Goal: Task Accomplishment & Management: Manage account settings

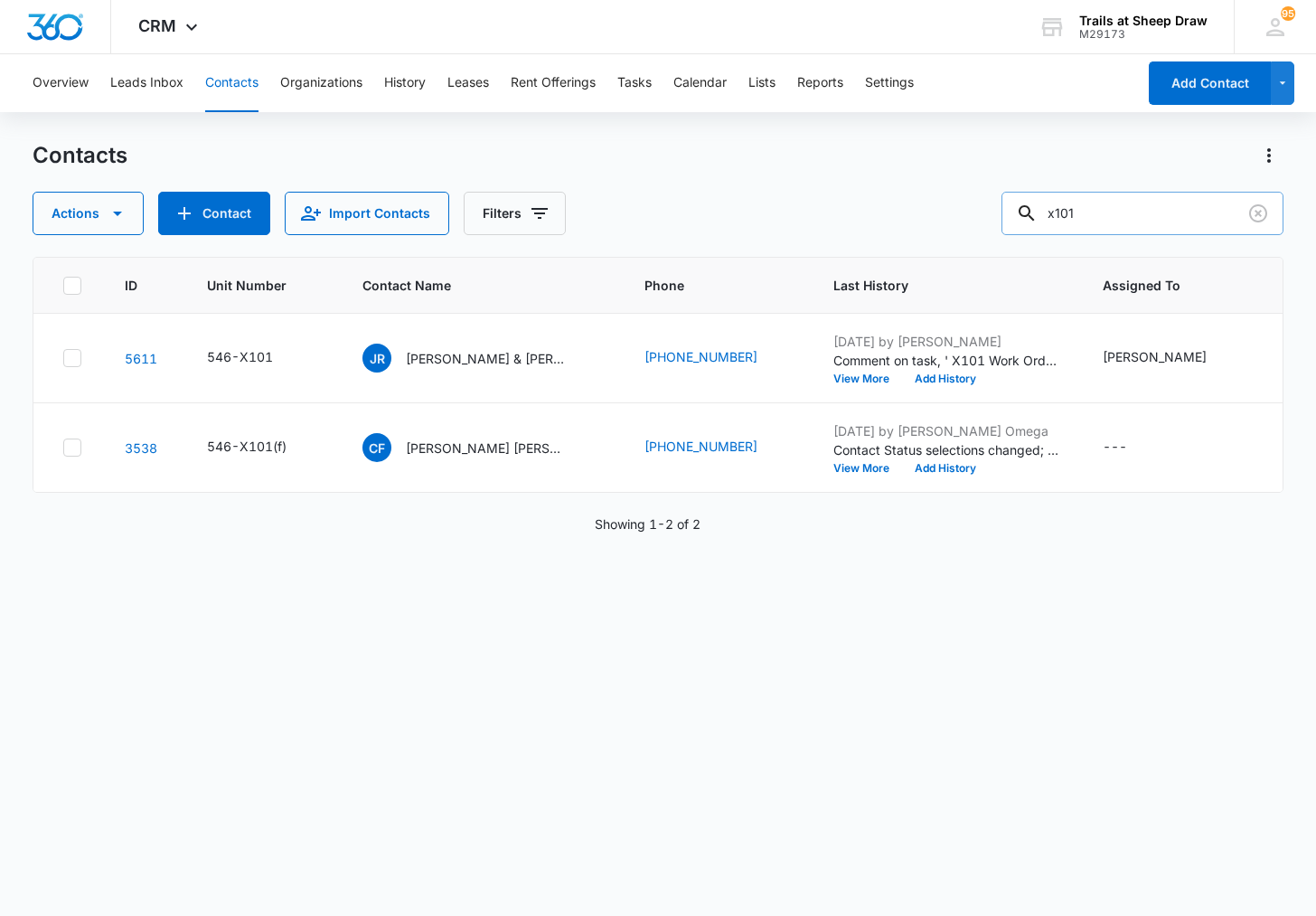
click at [1132, 193] on div "Contacts Actions Contact Import Contacts Filters x101" at bounding box center [657, 188] width 1250 height 94
click at [1133, 225] on input "x101" at bounding box center [1143, 213] width 282 height 43
click at [1134, 224] on input "x101" at bounding box center [1143, 213] width 282 height 43
type input "V101"
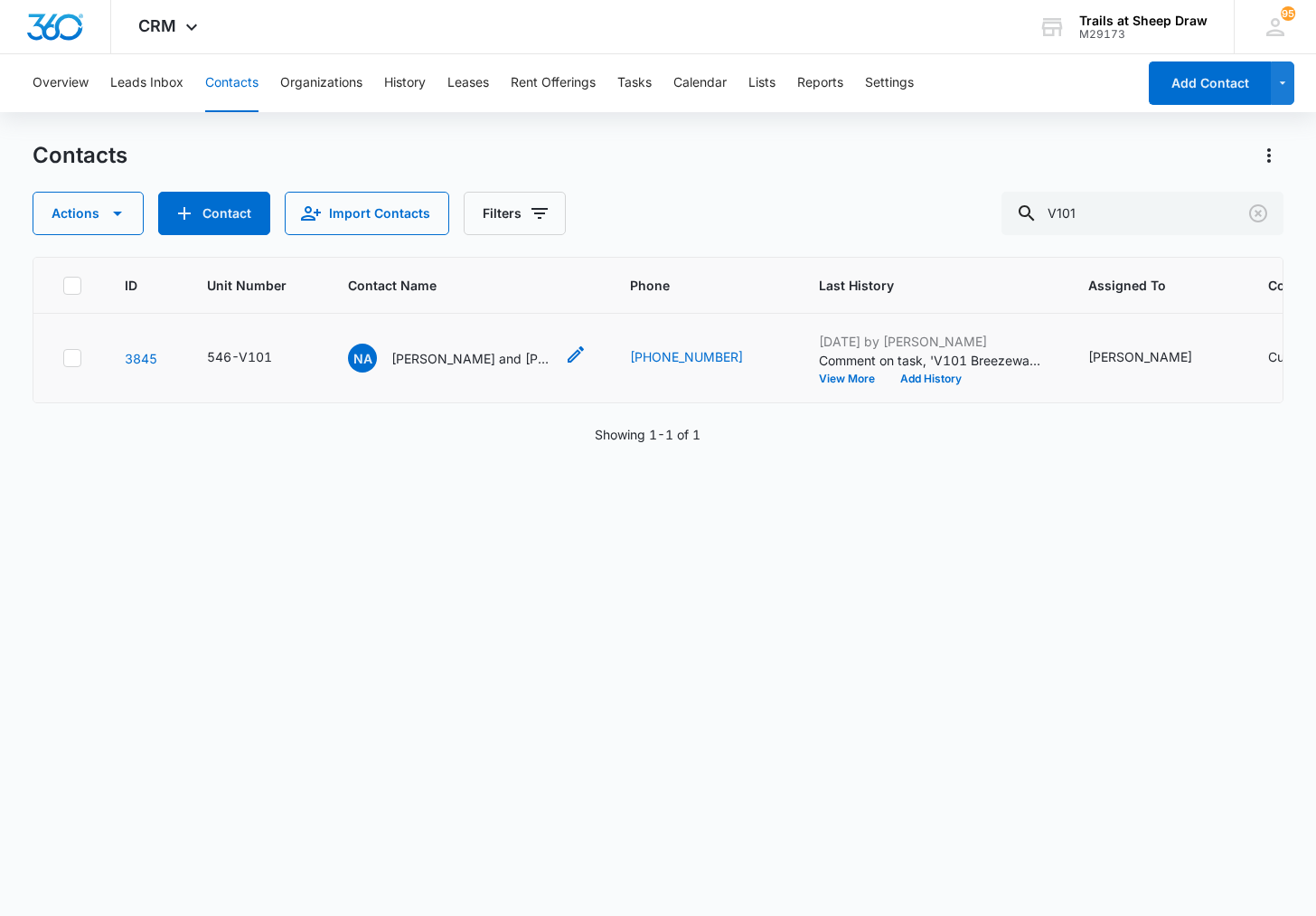
click at [457, 367] on p "[PERSON_NAME] and [PERSON_NAME]" at bounding box center [473, 358] width 163 height 19
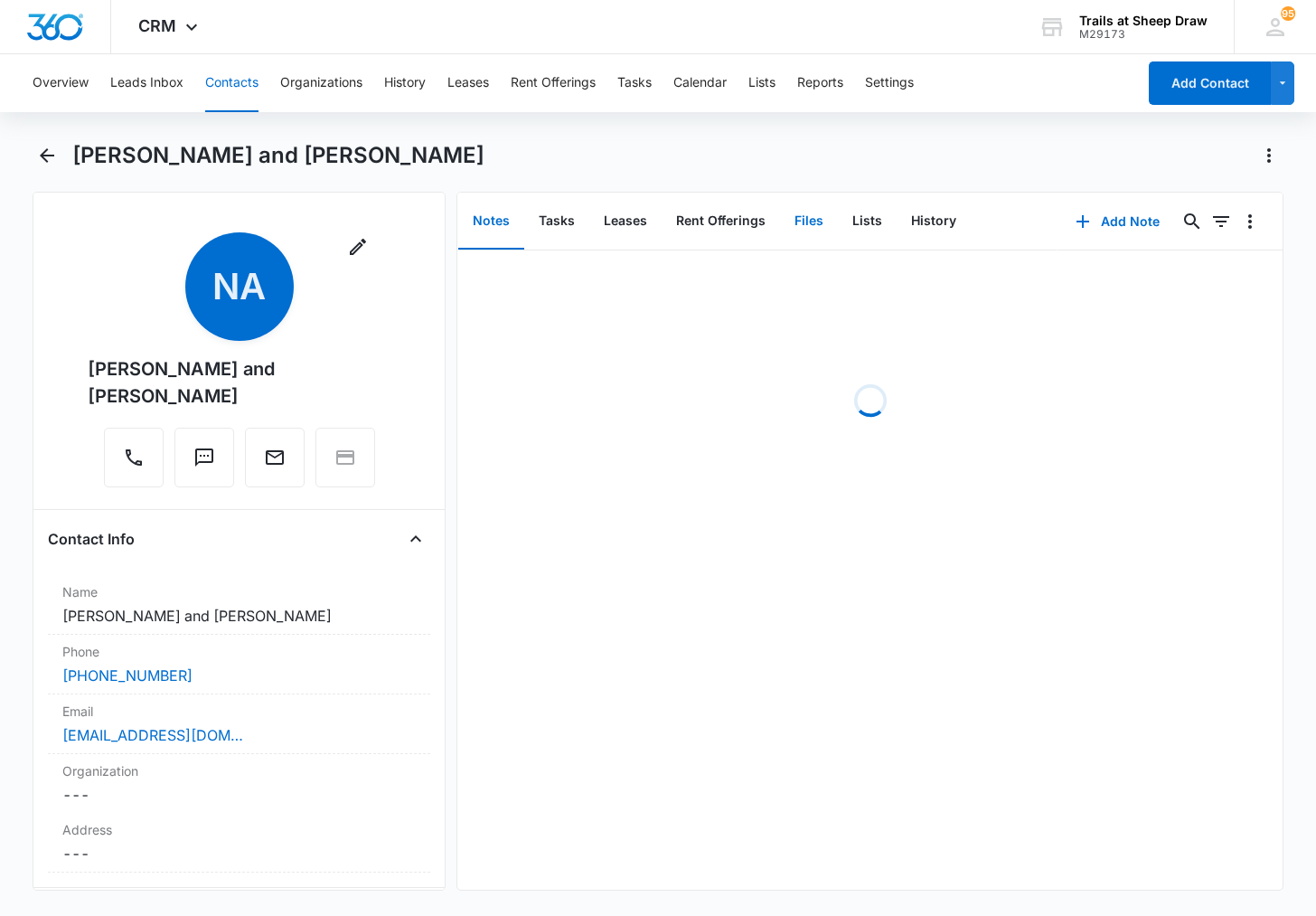
click at [811, 224] on button "Files" at bounding box center [809, 222] width 58 height 56
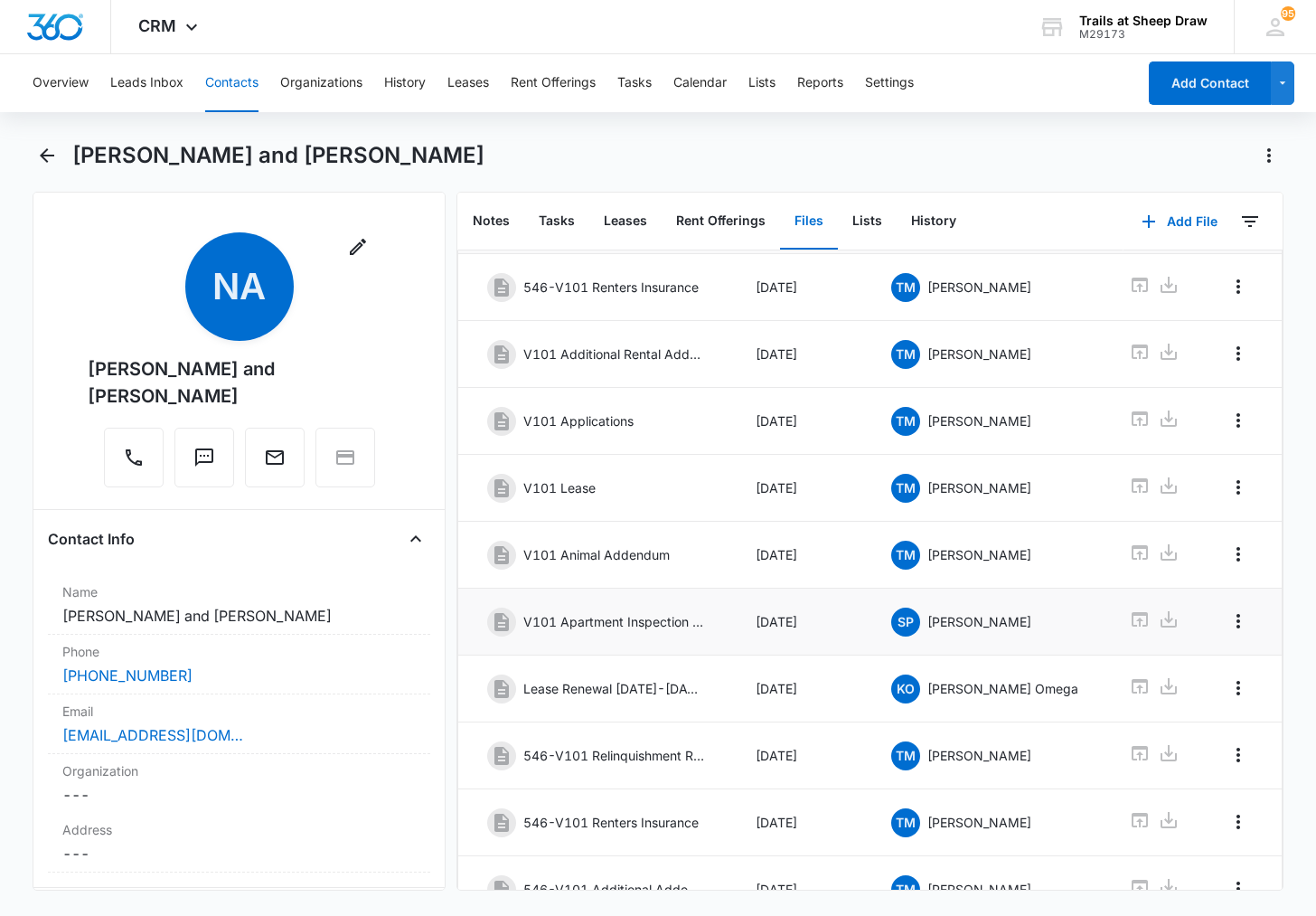
scroll to position [199, 0]
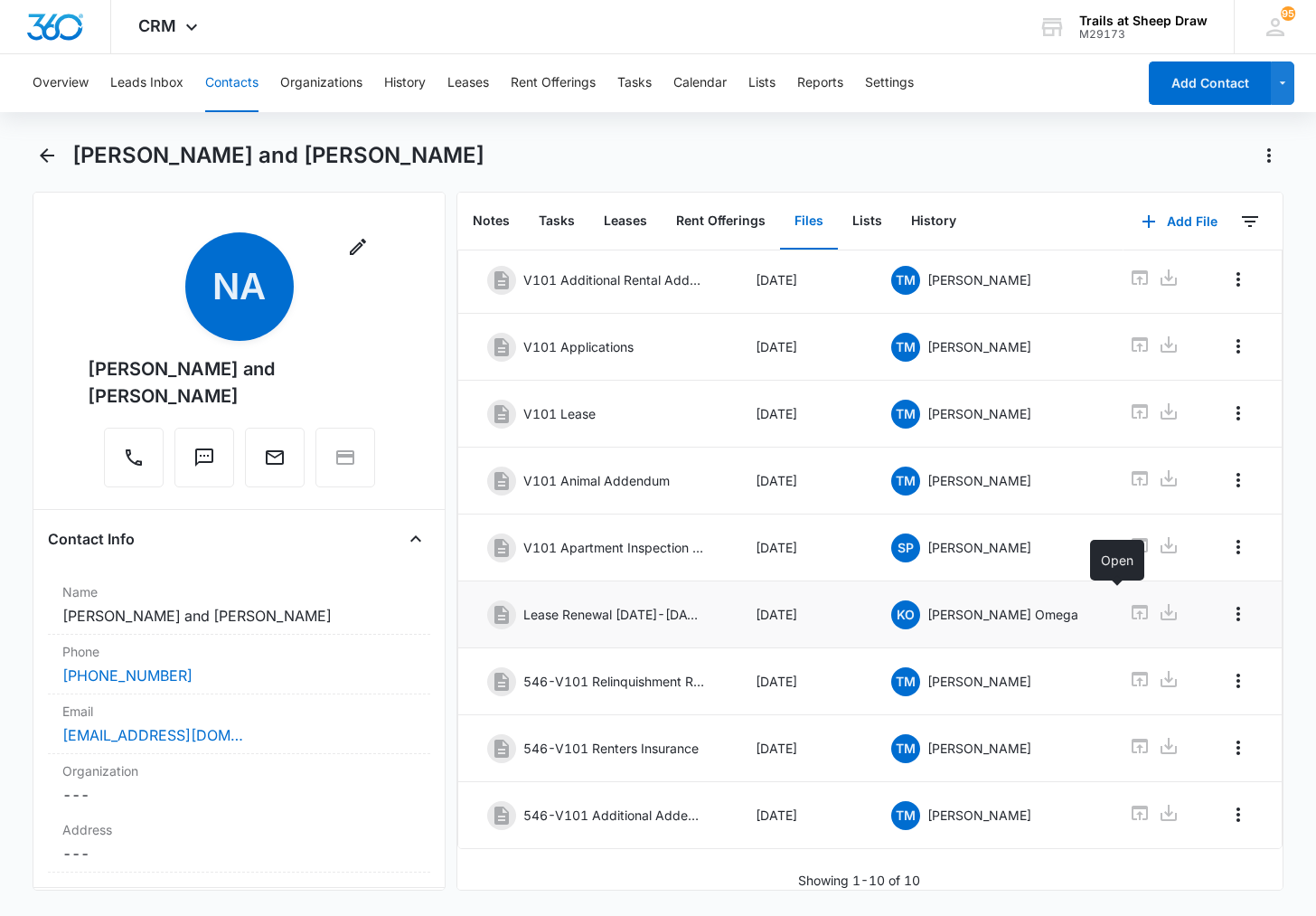
click at [1129, 601] on icon at bounding box center [1139, 611] width 21 height 21
drag, startPoint x: 86, startPoint y: 367, endPoint x: 372, endPoint y: 375, distance: 286.1
click at [372, 375] on div "Remove Na [PERSON_NAME] and [PERSON_NAME]" at bounding box center [238, 364] width 382 height 262
copy div "[PERSON_NAME] and [PERSON_NAME]"
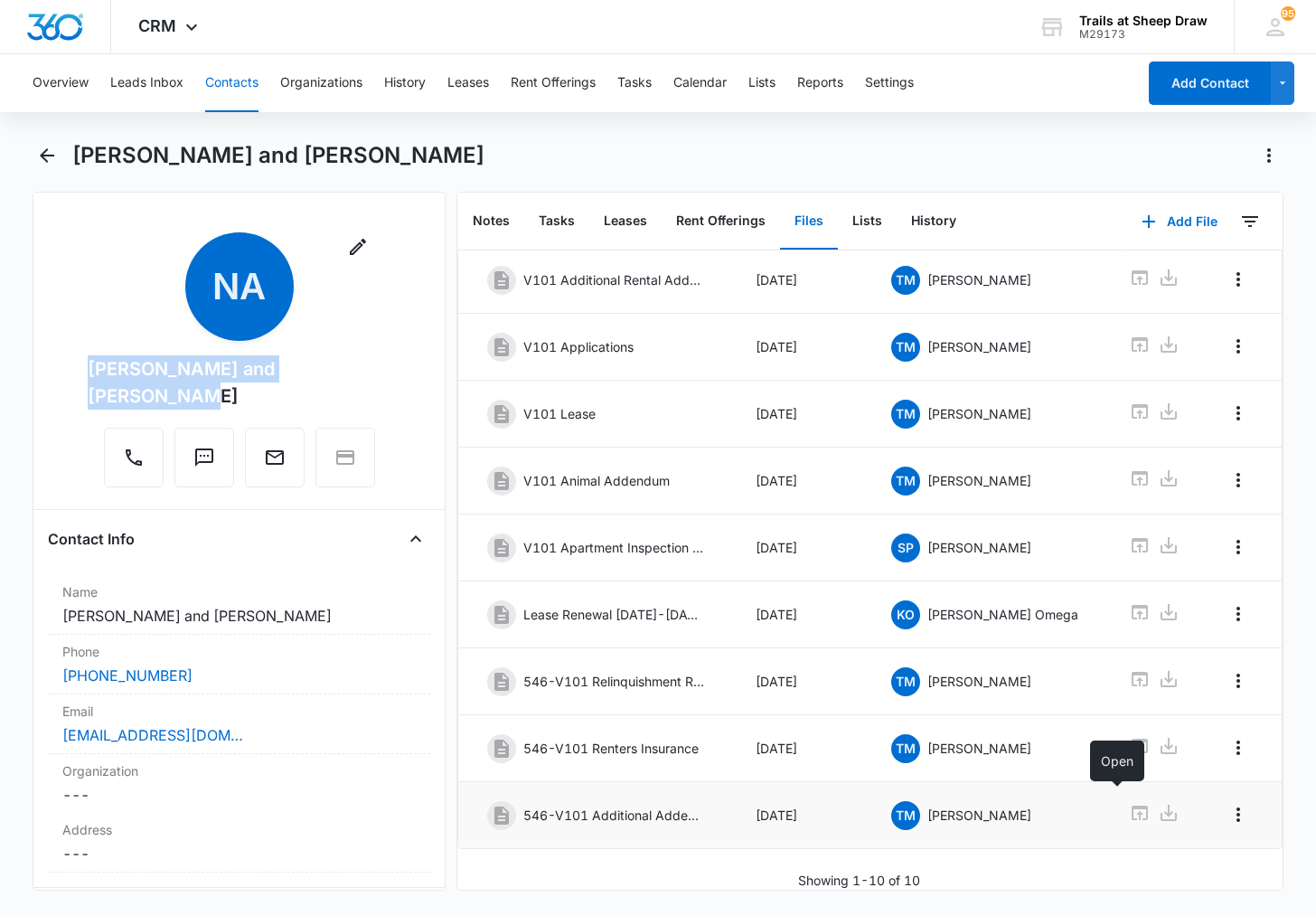
click at [1129, 802] on icon at bounding box center [1139, 812] width 21 height 21
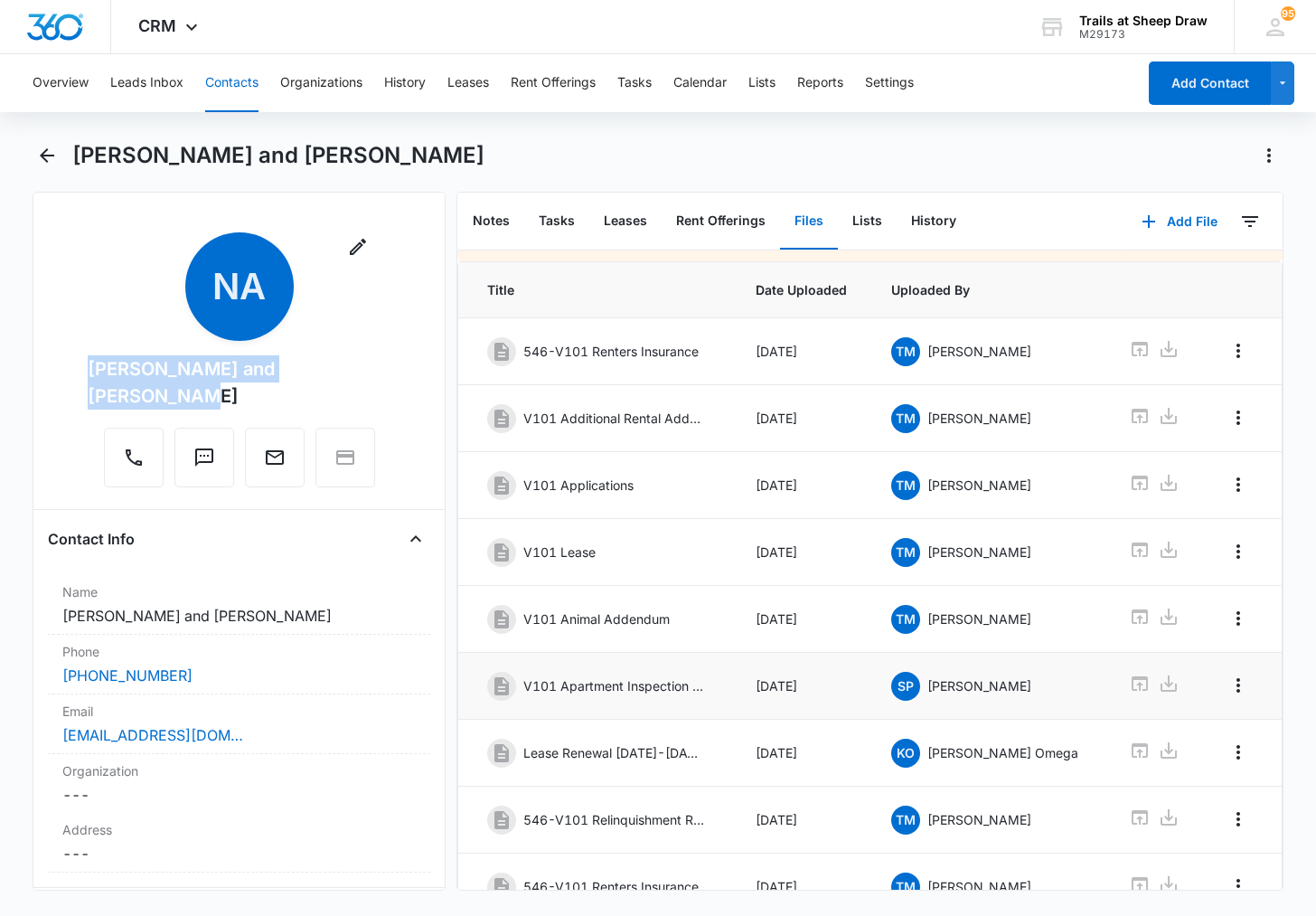
scroll to position [18, 0]
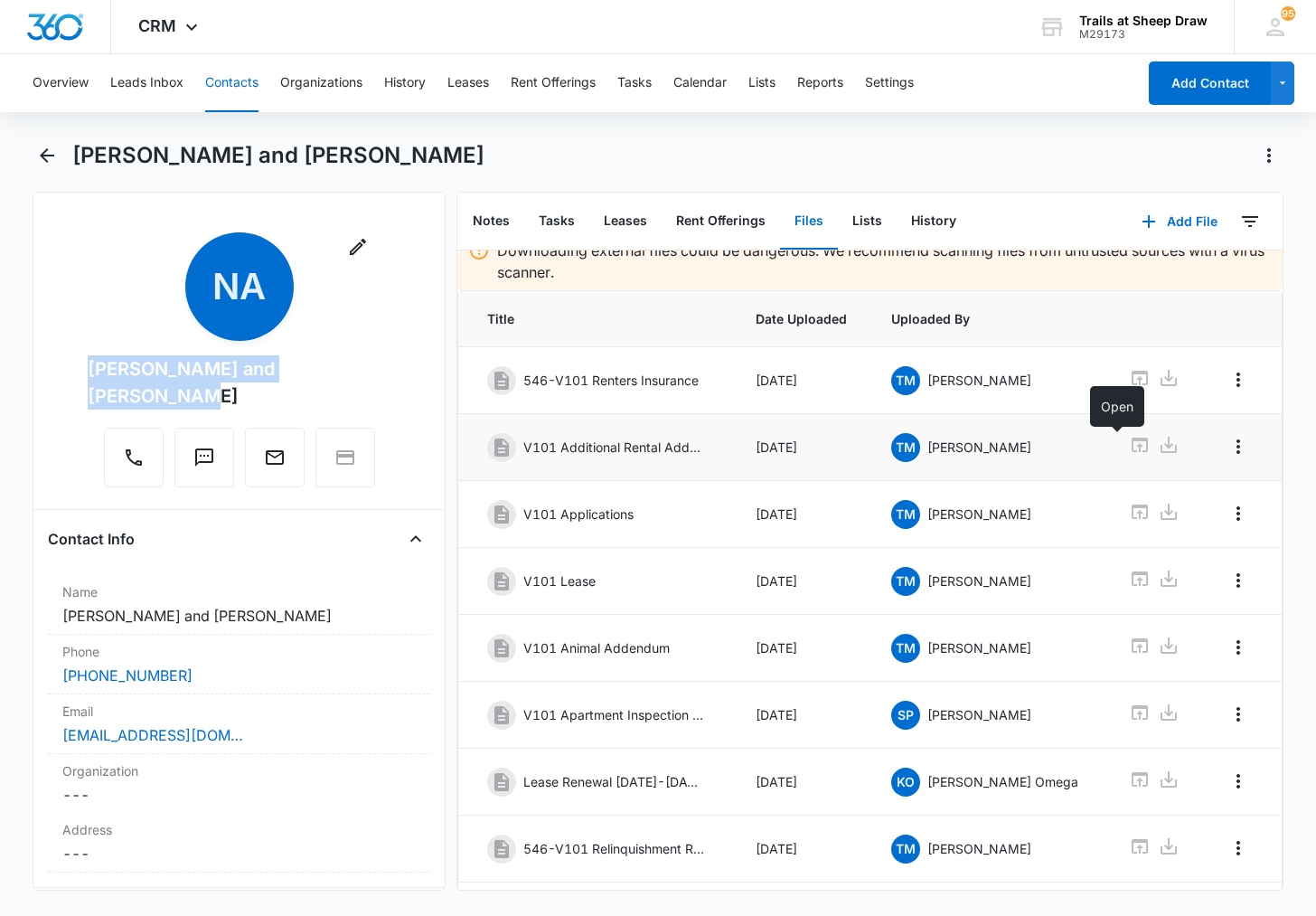
click at [1132, 447] on icon at bounding box center [1139, 444] width 16 height 14
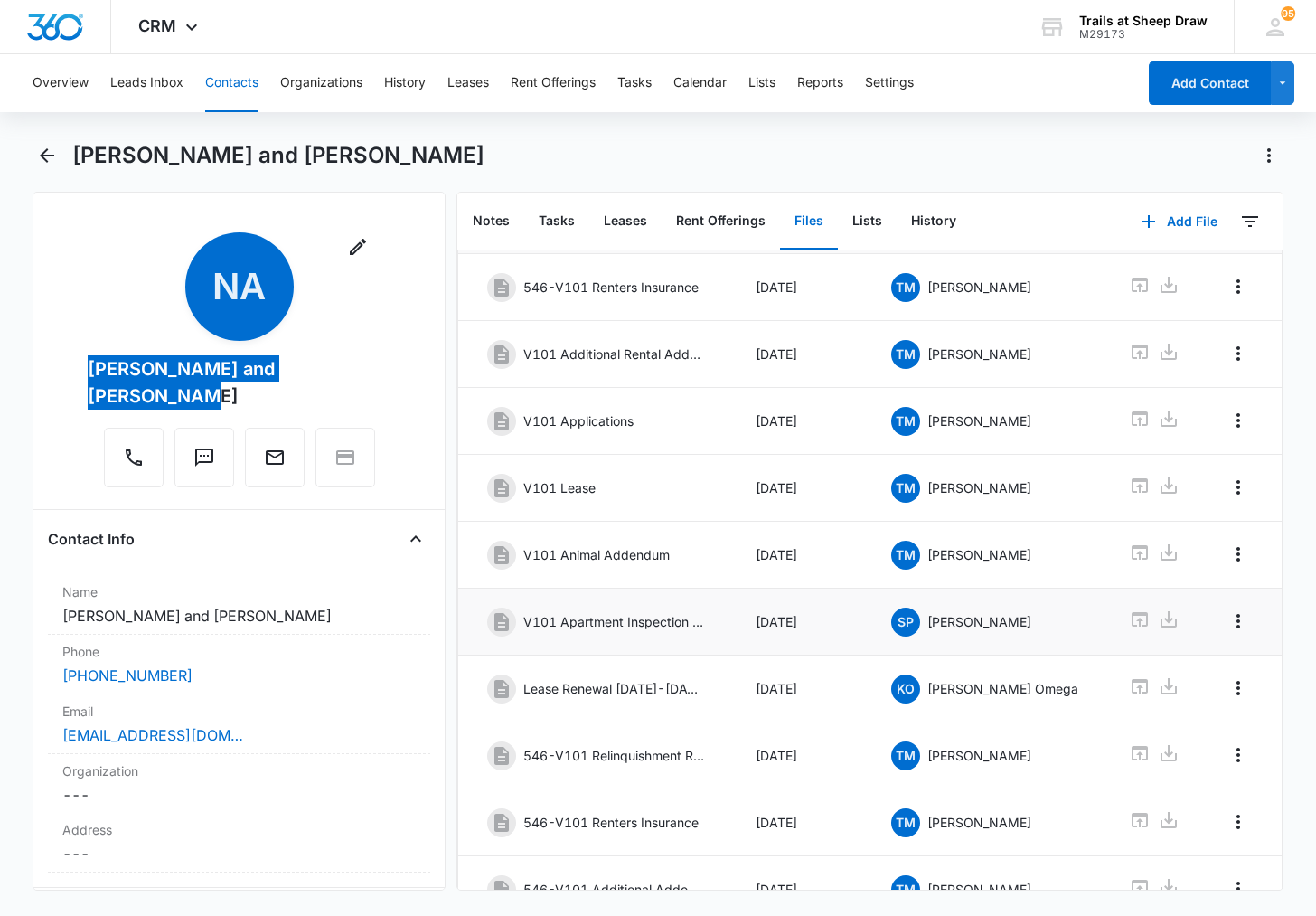
scroll to position [199, 0]
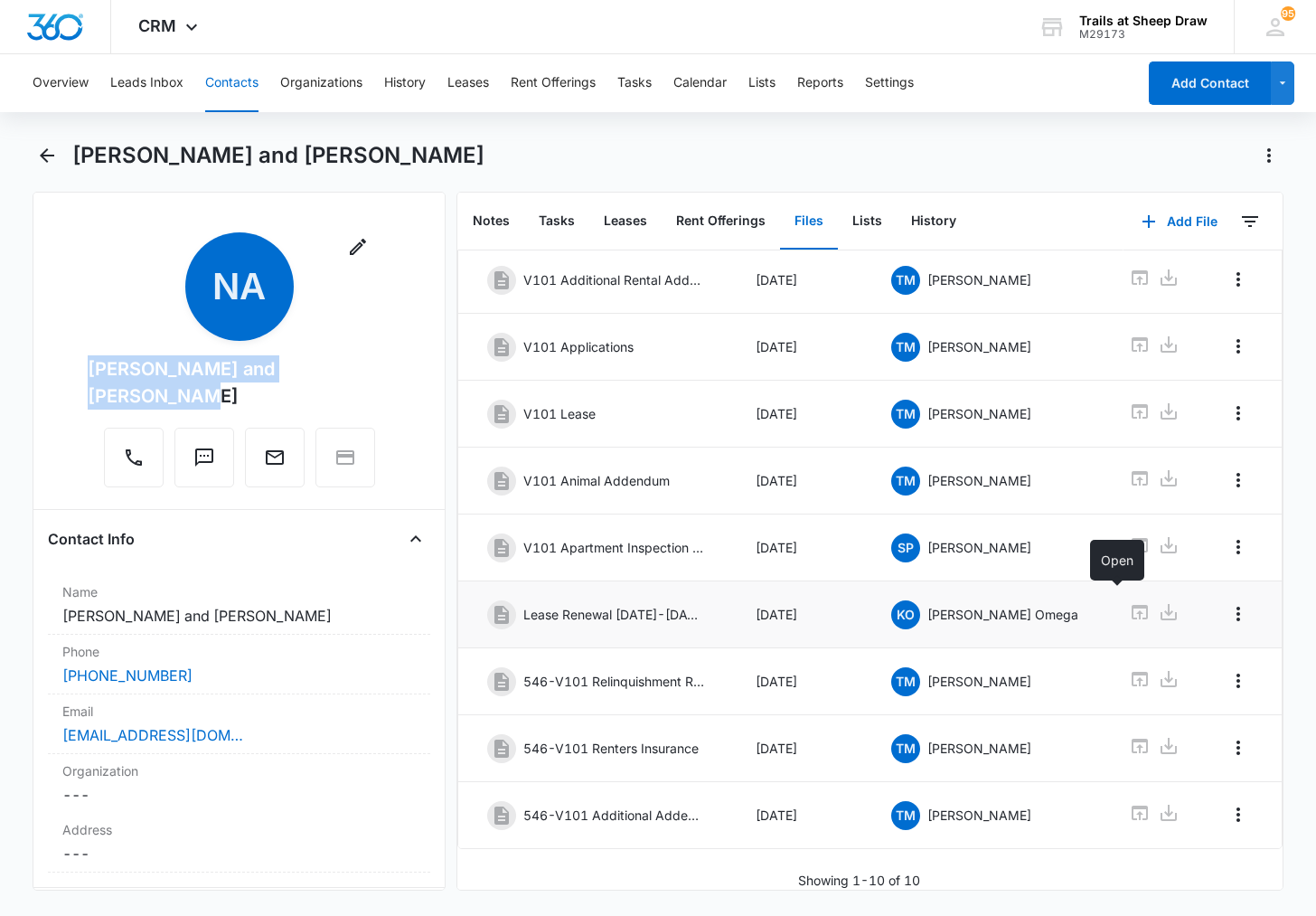
click at [1129, 602] on icon at bounding box center [1139, 611] width 21 height 21
click at [206, 724] on link "[EMAIL_ADDRESS][DOMAIN_NAME]" at bounding box center [152, 735] width 180 height 21
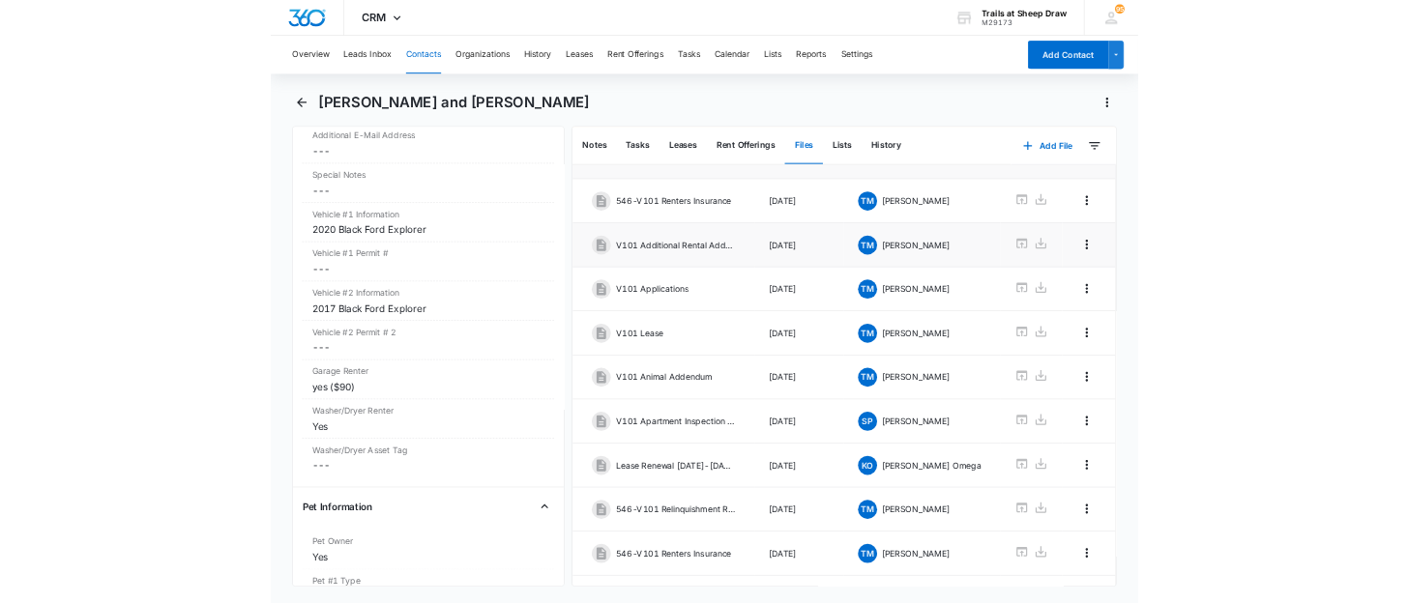
scroll to position [0, 0]
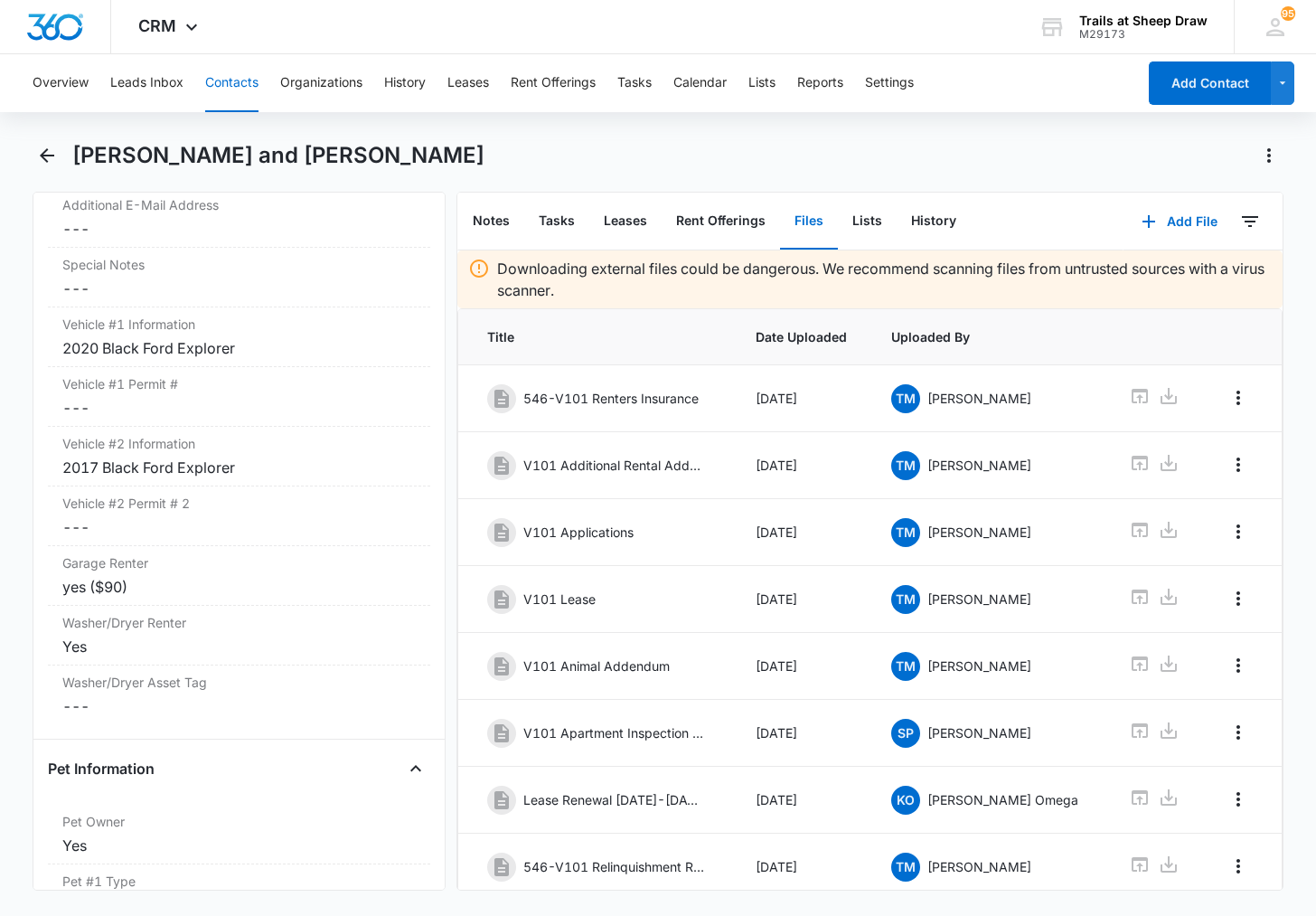
click at [234, 93] on button "Contacts" at bounding box center [232, 83] width 53 height 58
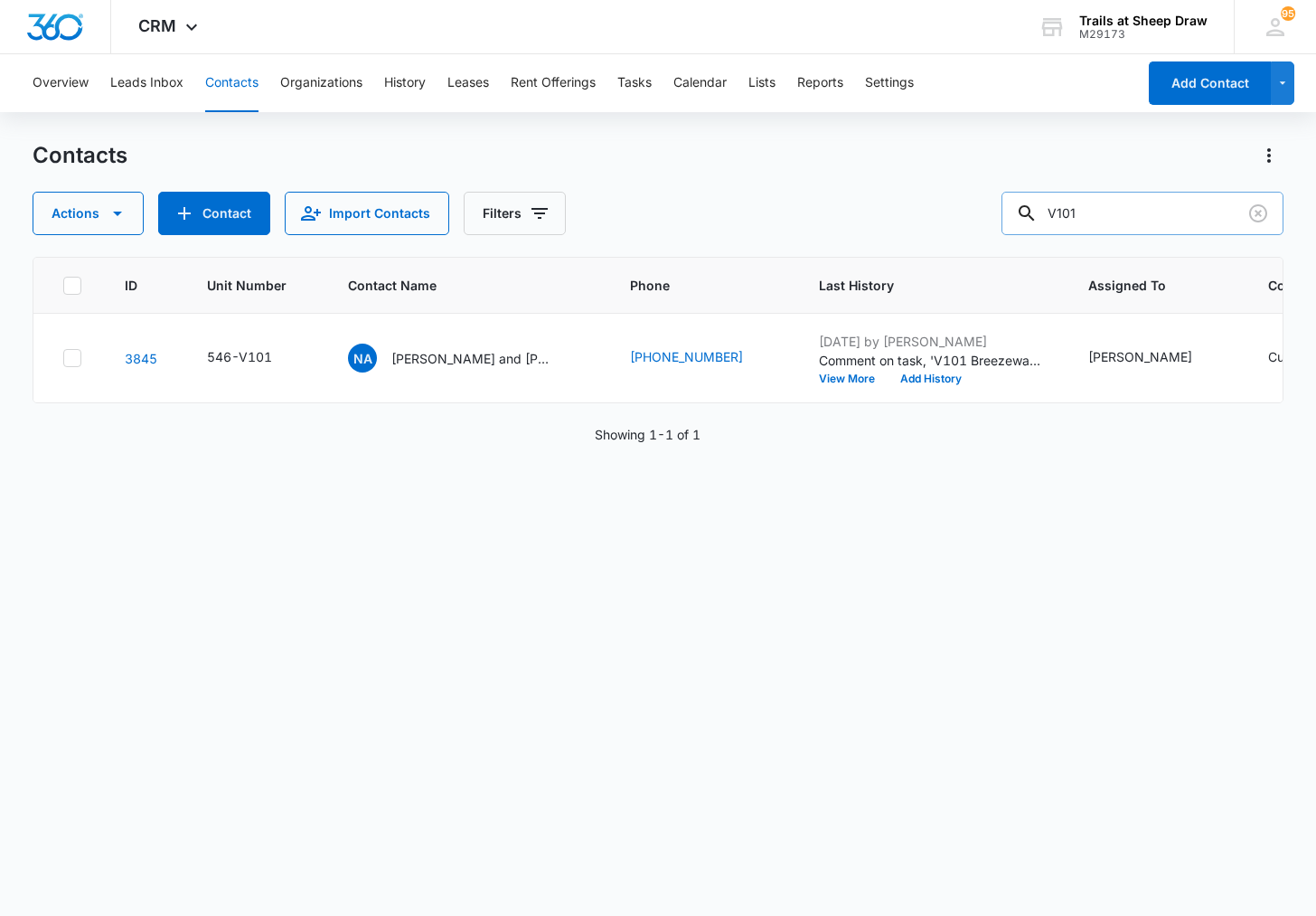
click at [1112, 218] on input "V101" at bounding box center [1143, 213] width 282 height 43
click at [1113, 218] on input "V101" at bounding box center [1143, 213] width 282 height 43
type input "J304"
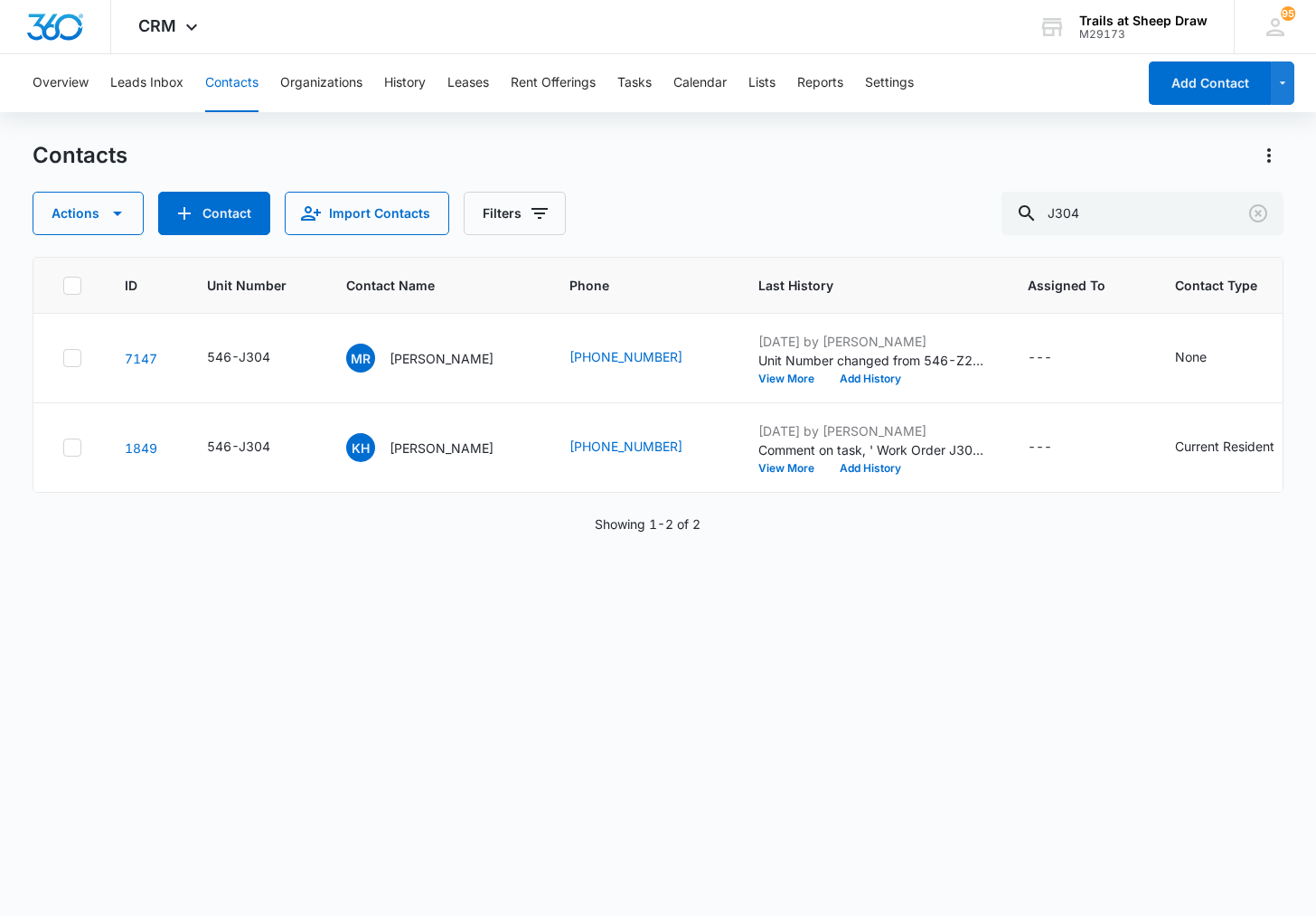
click at [425, 361] on p "[PERSON_NAME]" at bounding box center [441, 358] width 104 height 19
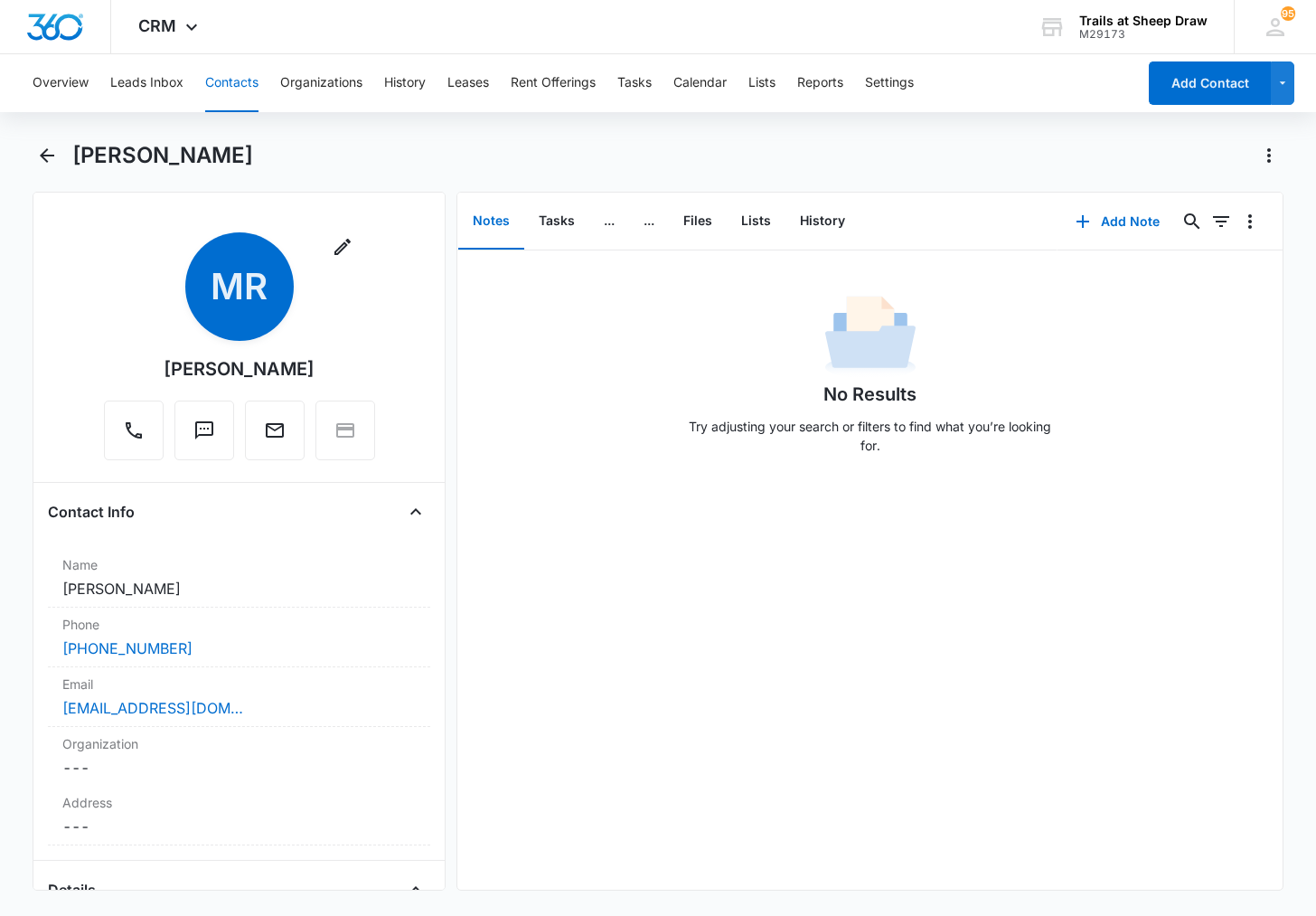
click at [236, 89] on button "Contacts" at bounding box center [232, 83] width 53 height 58
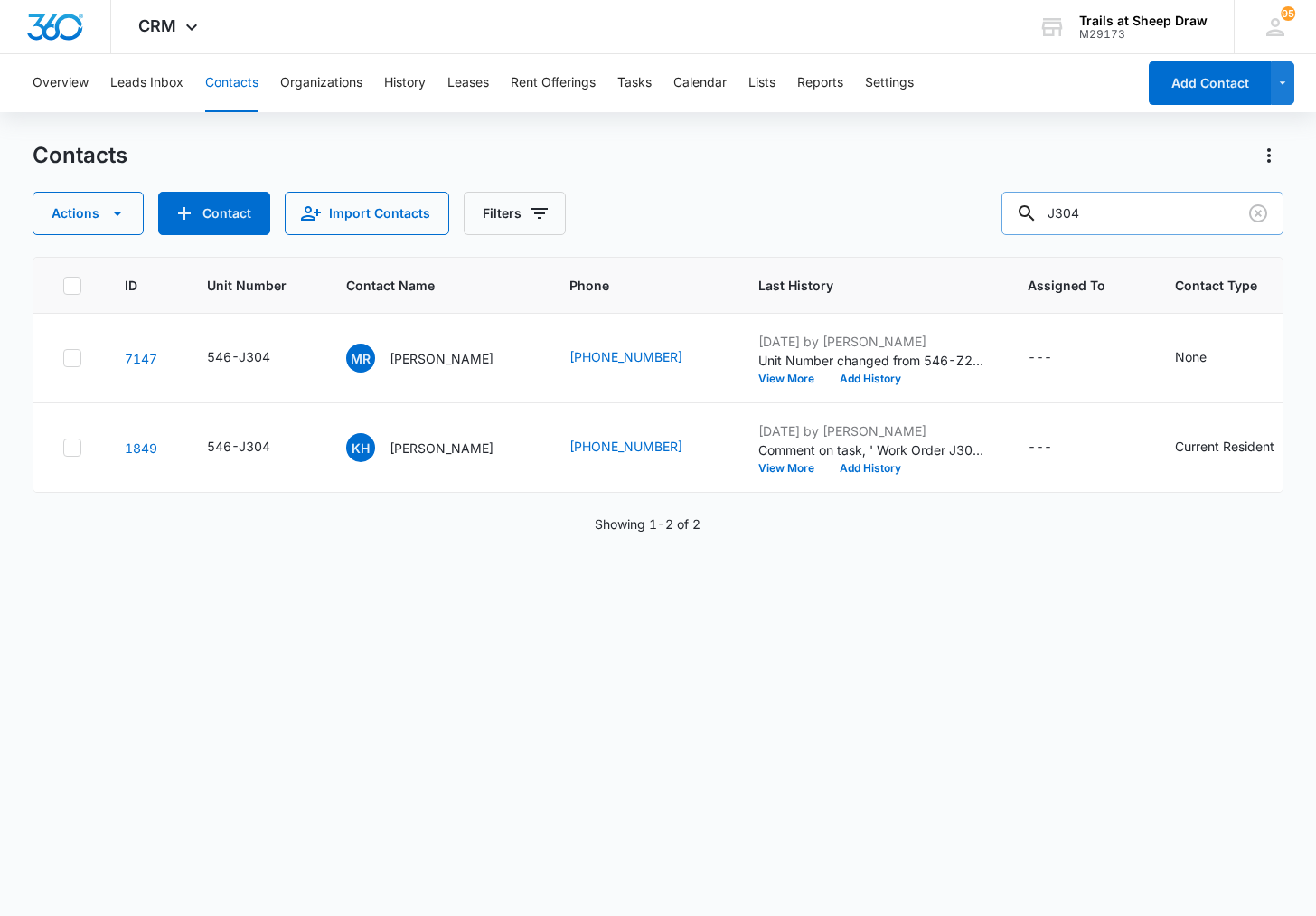
click at [1115, 207] on input "J304" at bounding box center [1143, 213] width 282 height 43
click at [1117, 207] on input "J304" at bounding box center [1143, 213] width 282 height 43
type input "D207"
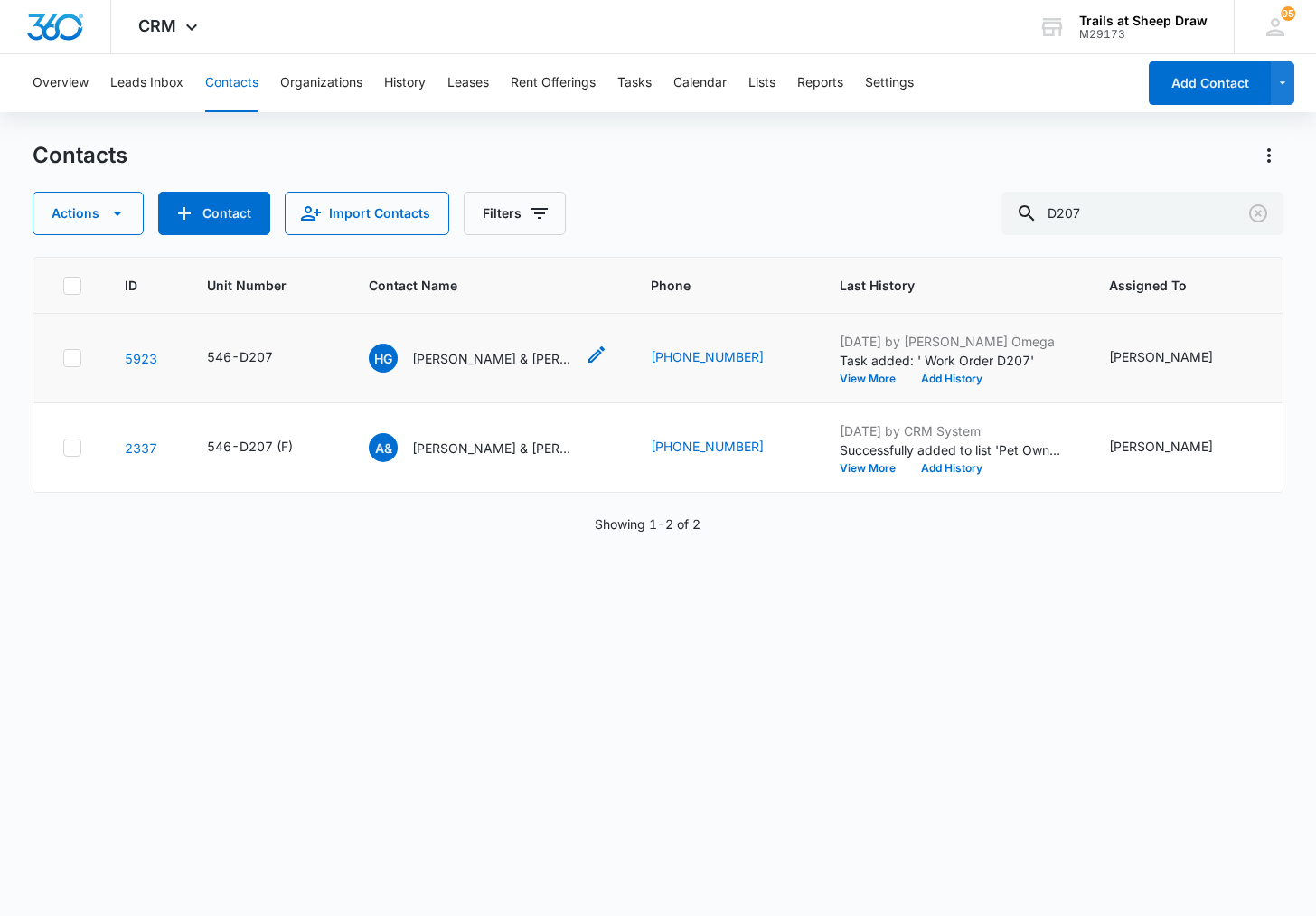
click at [494, 364] on p "[PERSON_NAME] & [PERSON_NAME]" at bounding box center [494, 358] width 163 height 19
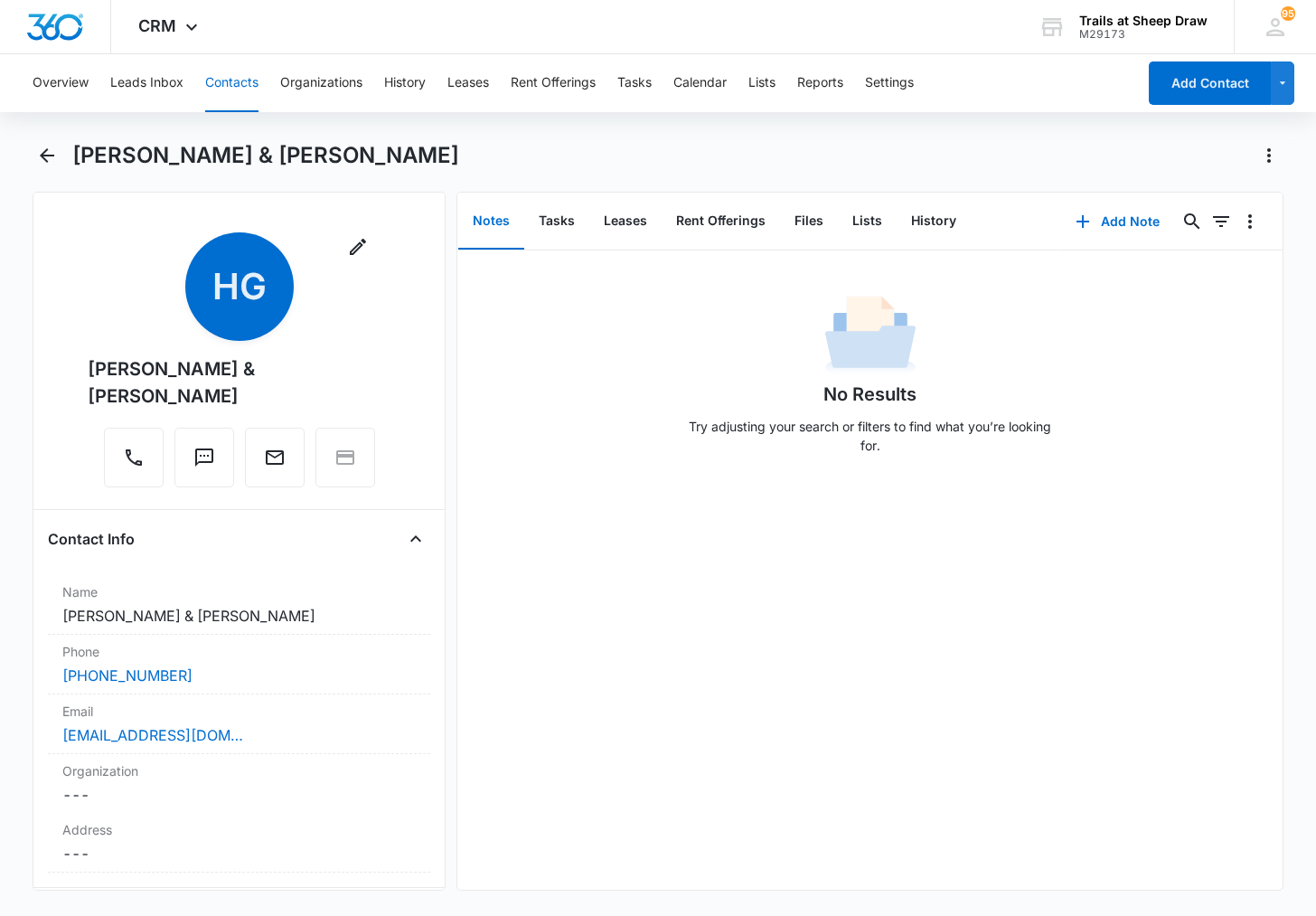
click at [248, 80] on button "Contacts" at bounding box center [232, 83] width 53 height 58
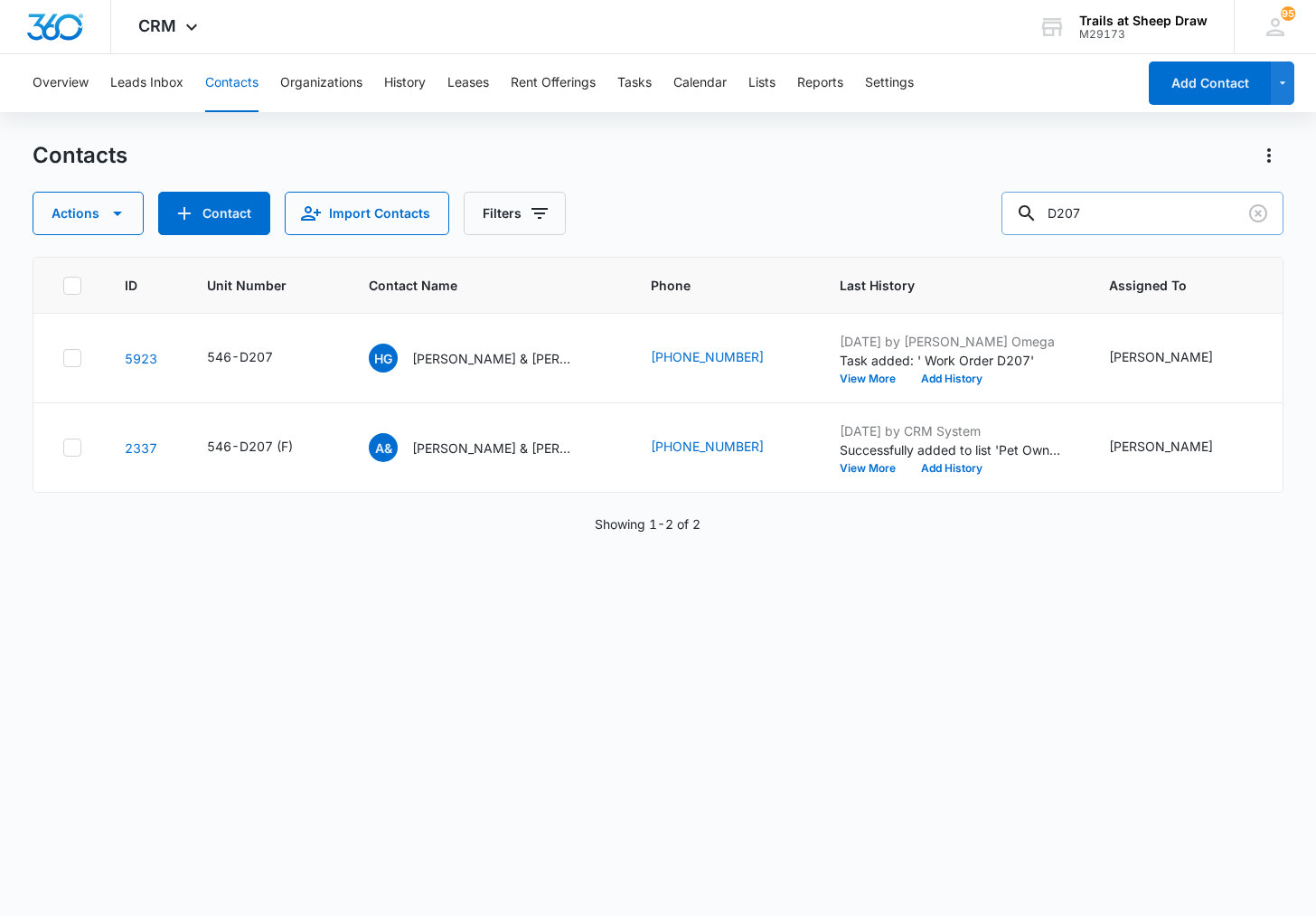
click at [1160, 214] on input "D207" at bounding box center [1143, 213] width 282 height 43
type input "J304"
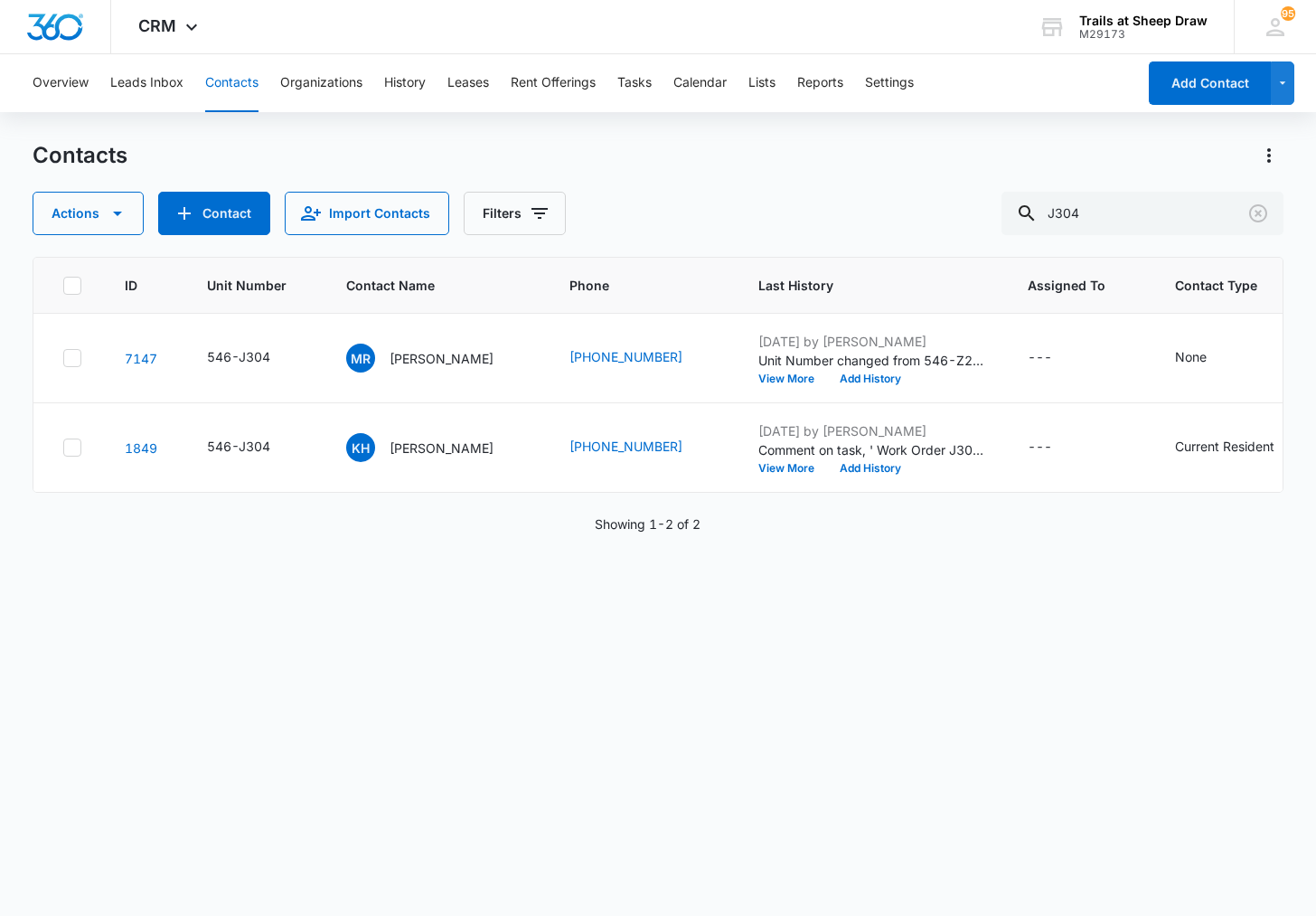
click at [724, 198] on div "Actions Contact Import Contacts Filters J304" at bounding box center [657, 213] width 1250 height 43
click at [420, 357] on p "[PERSON_NAME]" at bounding box center [441, 358] width 104 height 19
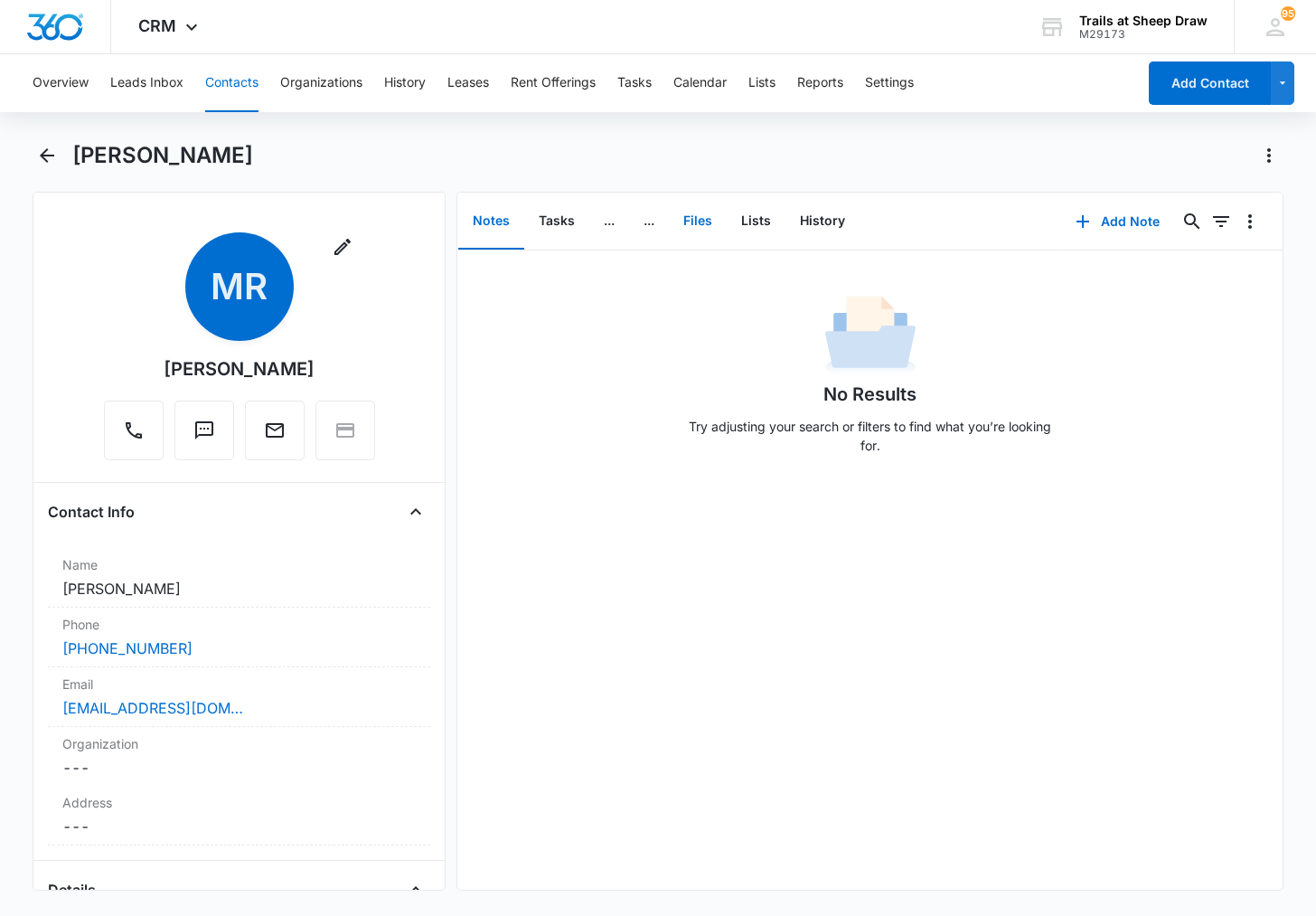
click at [690, 219] on button "Files" at bounding box center [698, 222] width 58 height 56
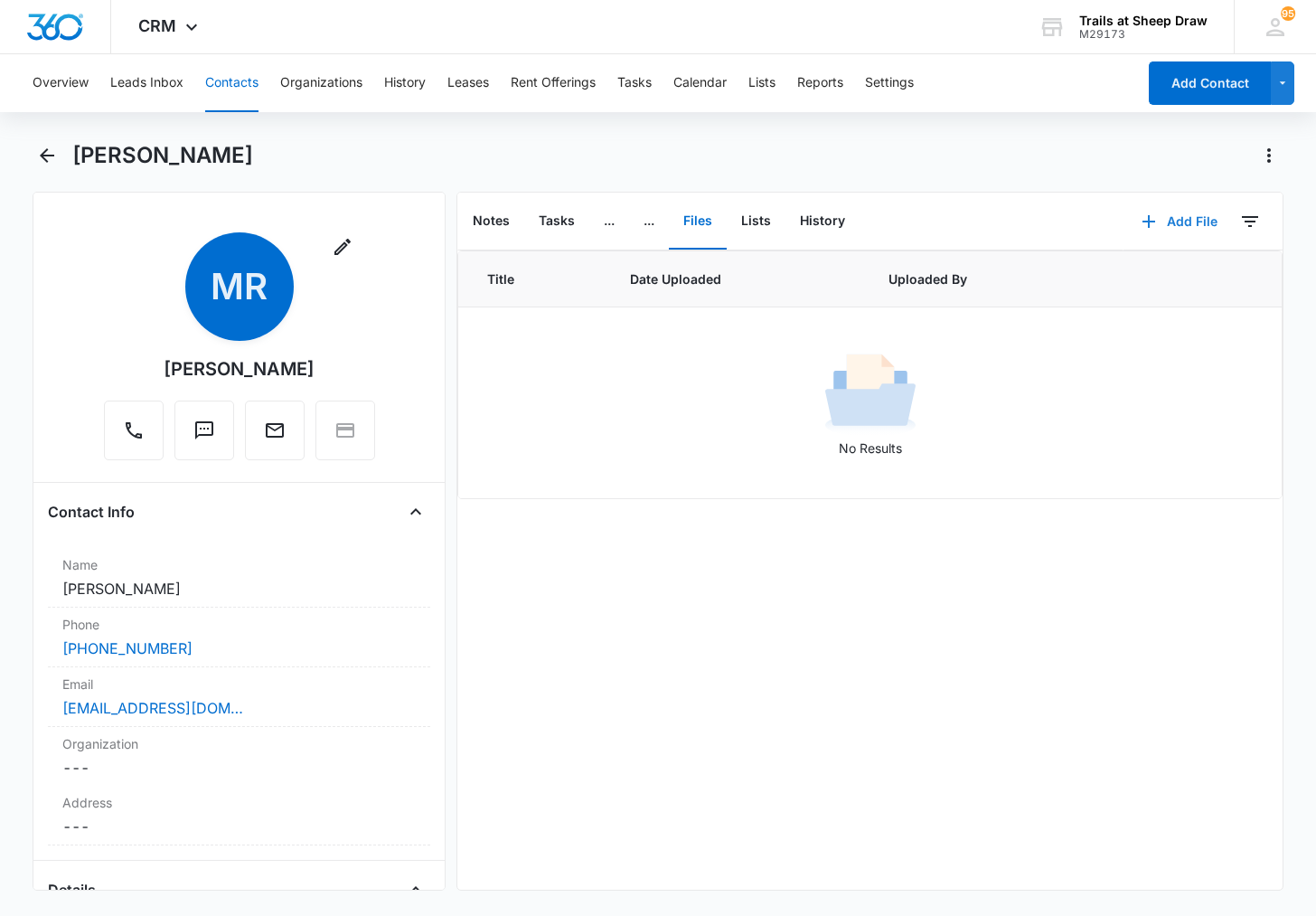
click at [1151, 230] on button "Add File" at bounding box center [1180, 222] width 112 height 43
click at [1097, 286] on button "Upload Files" at bounding box center [1166, 279] width 137 height 27
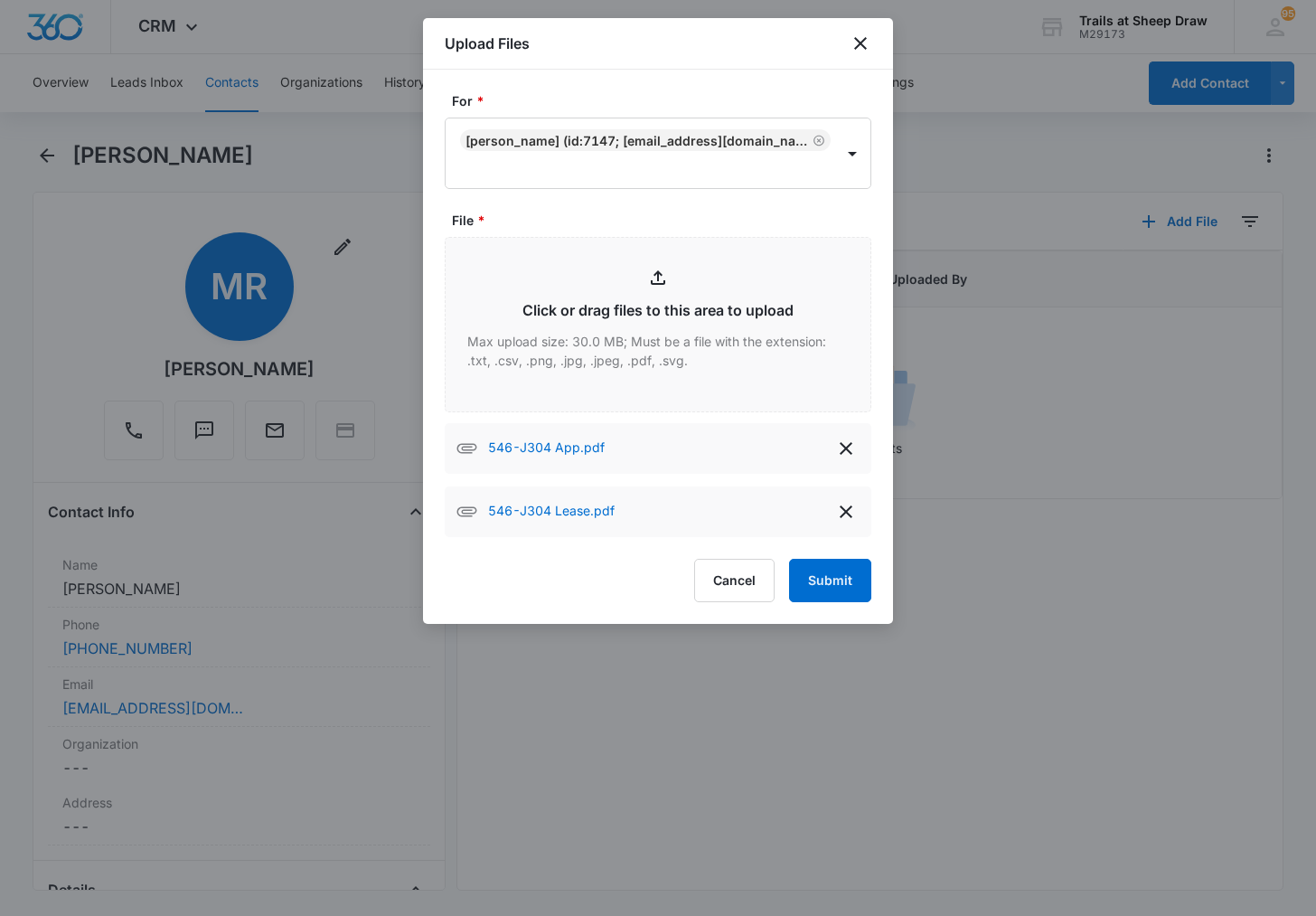
type input "C:\fakepath\546-J304 Insurance.pdf"
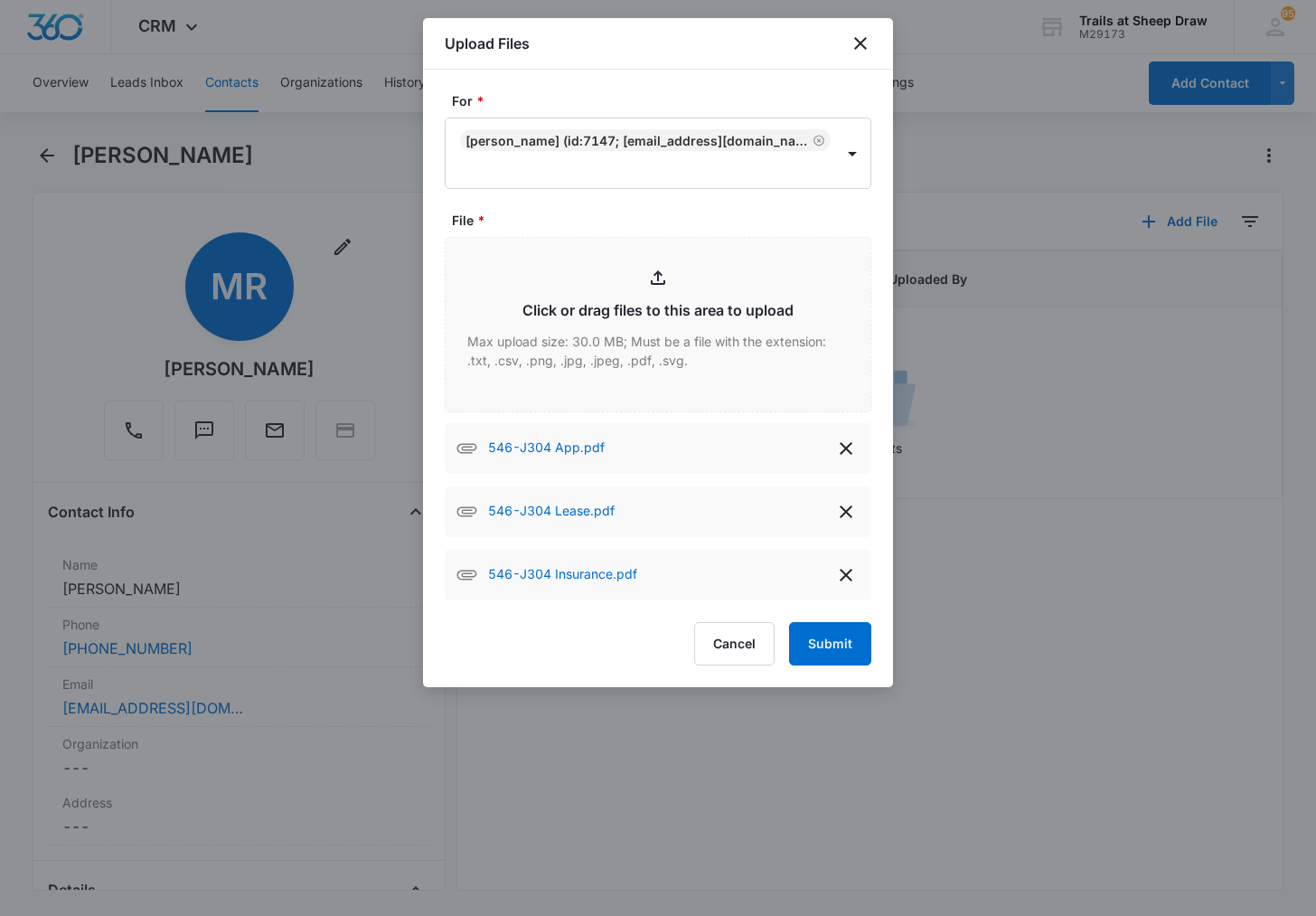
click at [979, 29] on div at bounding box center [658, 458] width 1316 height 916
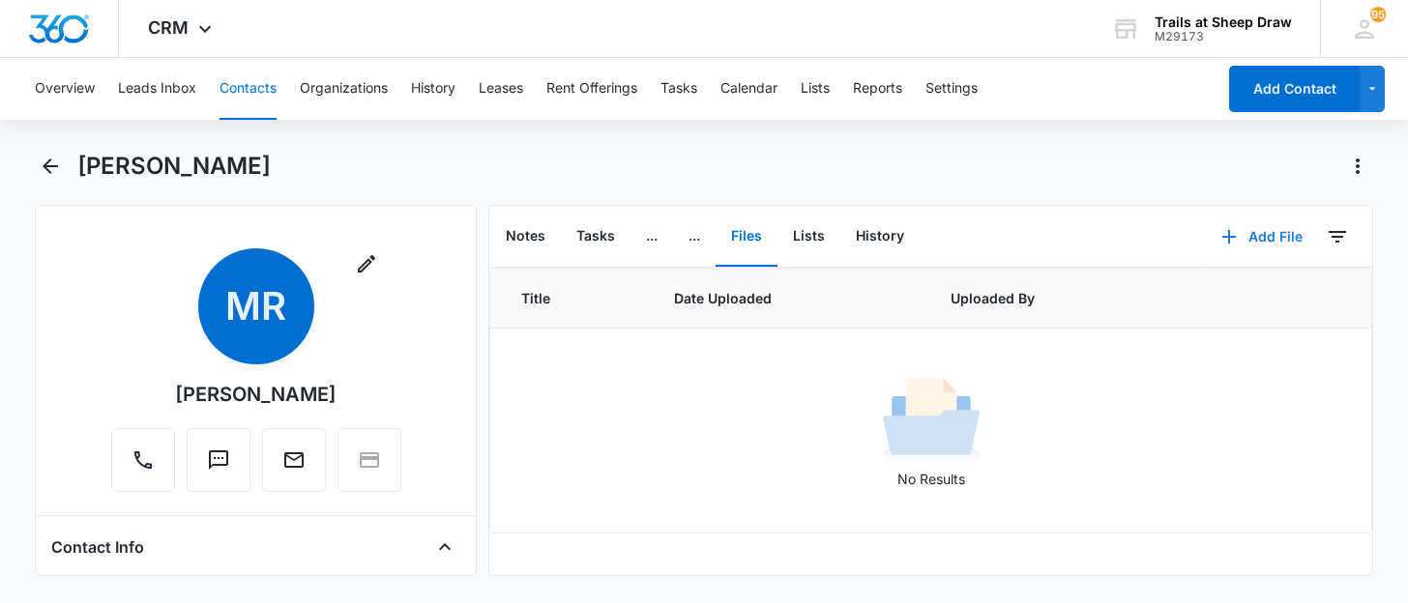
click at [1265, 250] on button "Add File" at bounding box center [1262, 237] width 120 height 46
click at [1228, 292] on div "Upload Files" at bounding box center [1235, 299] width 77 height 14
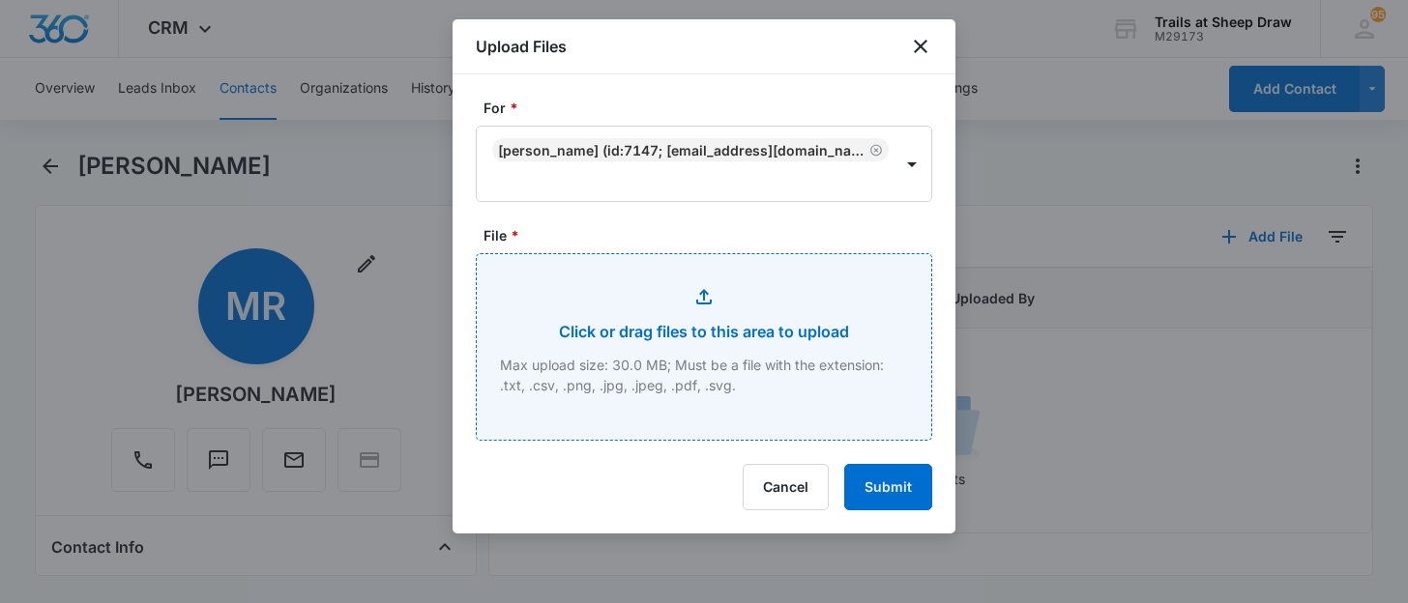
click at [702, 334] on input "File *" at bounding box center [704, 347] width 455 height 186
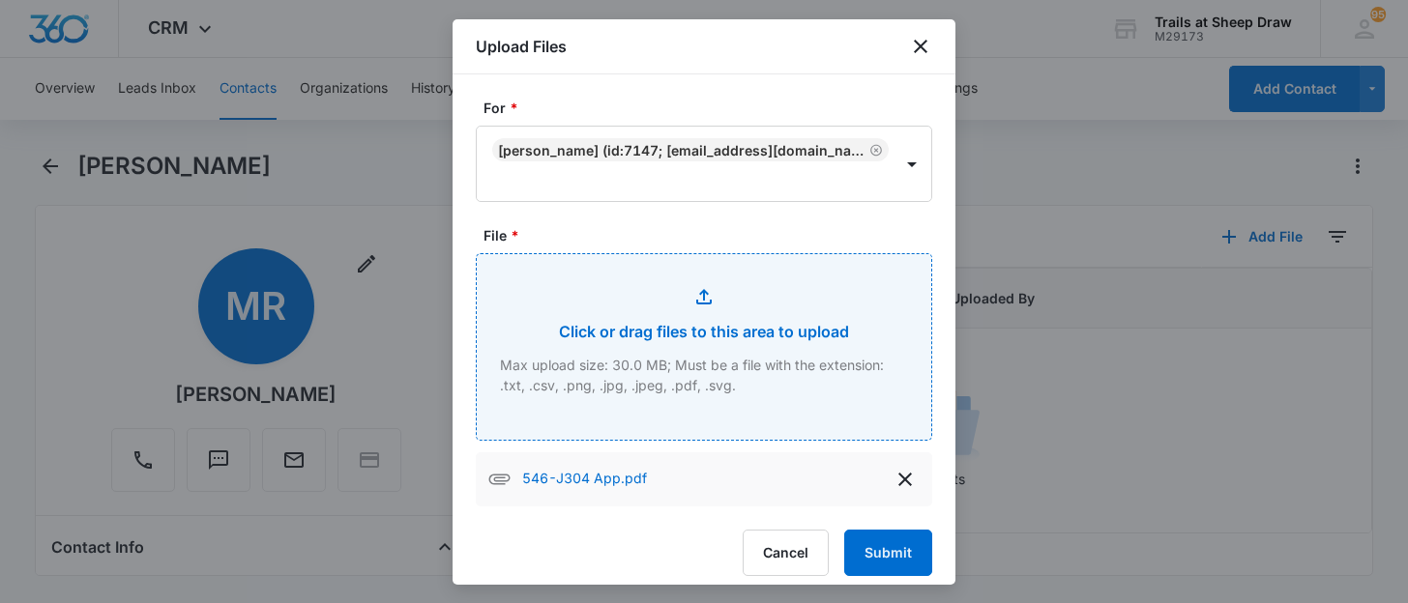
click at [729, 306] on input "File *" at bounding box center [704, 347] width 455 height 186
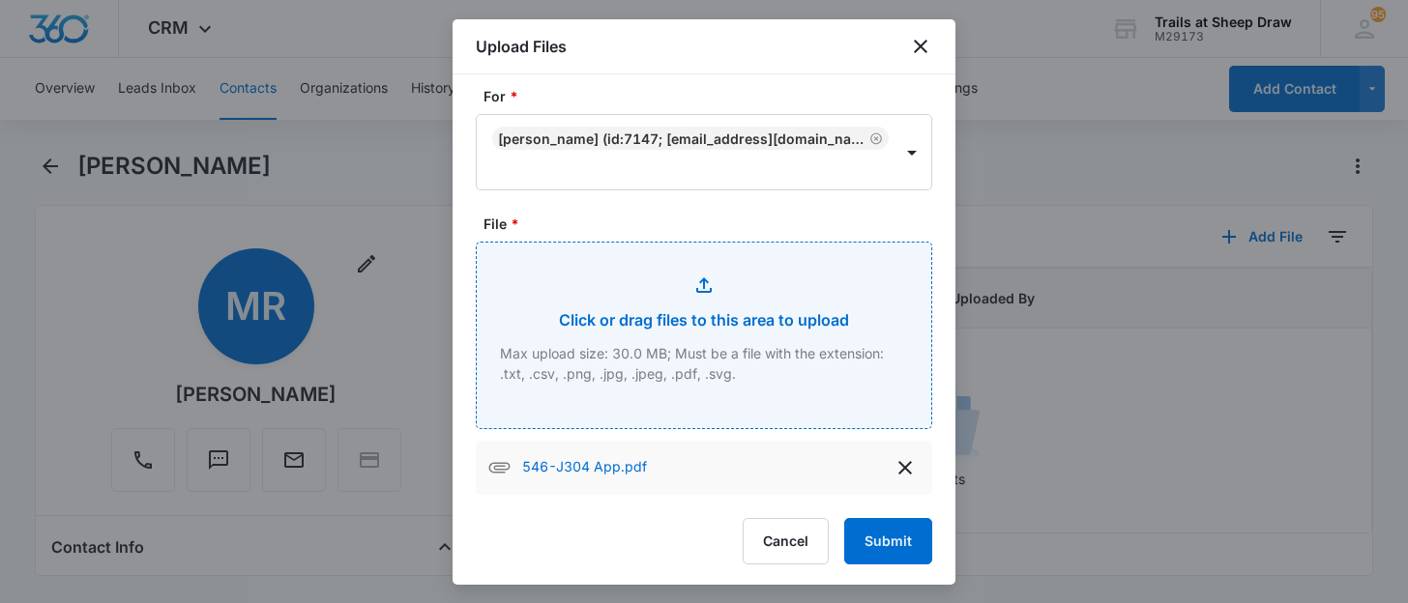
scroll to position [15, 0]
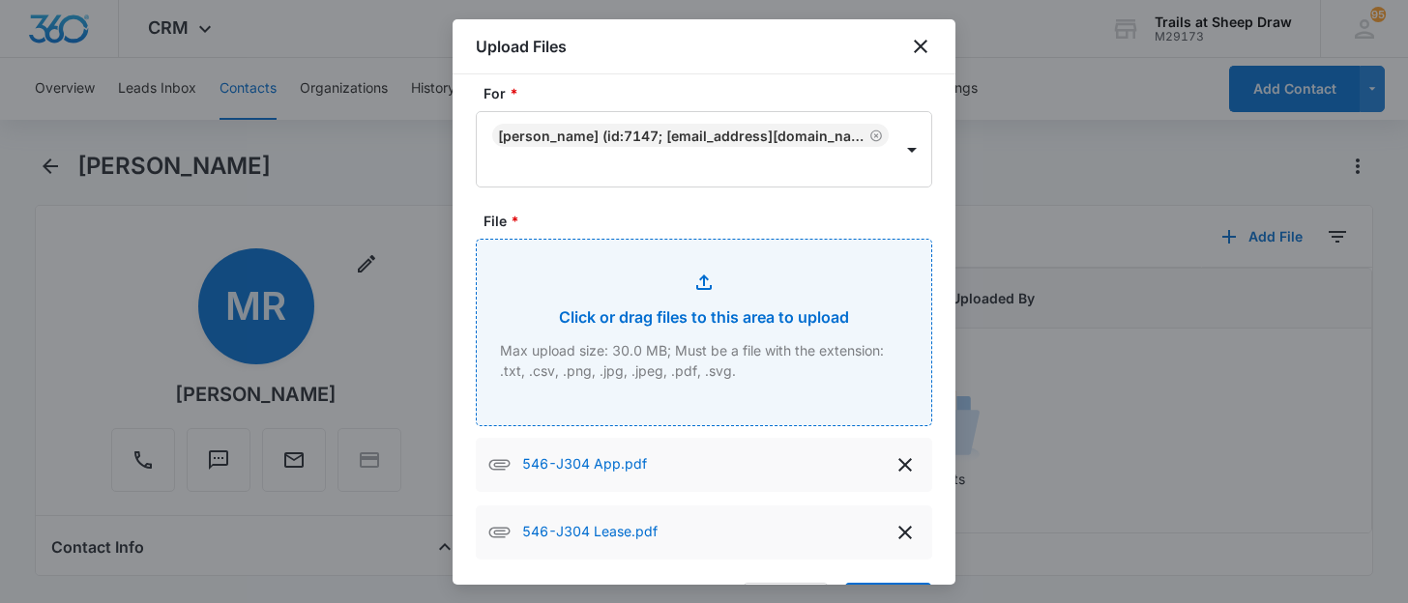
click at [611, 290] on input "File *" at bounding box center [704, 333] width 455 height 186
type input "C:\fakepath\546-J304 Insurance.pdf"
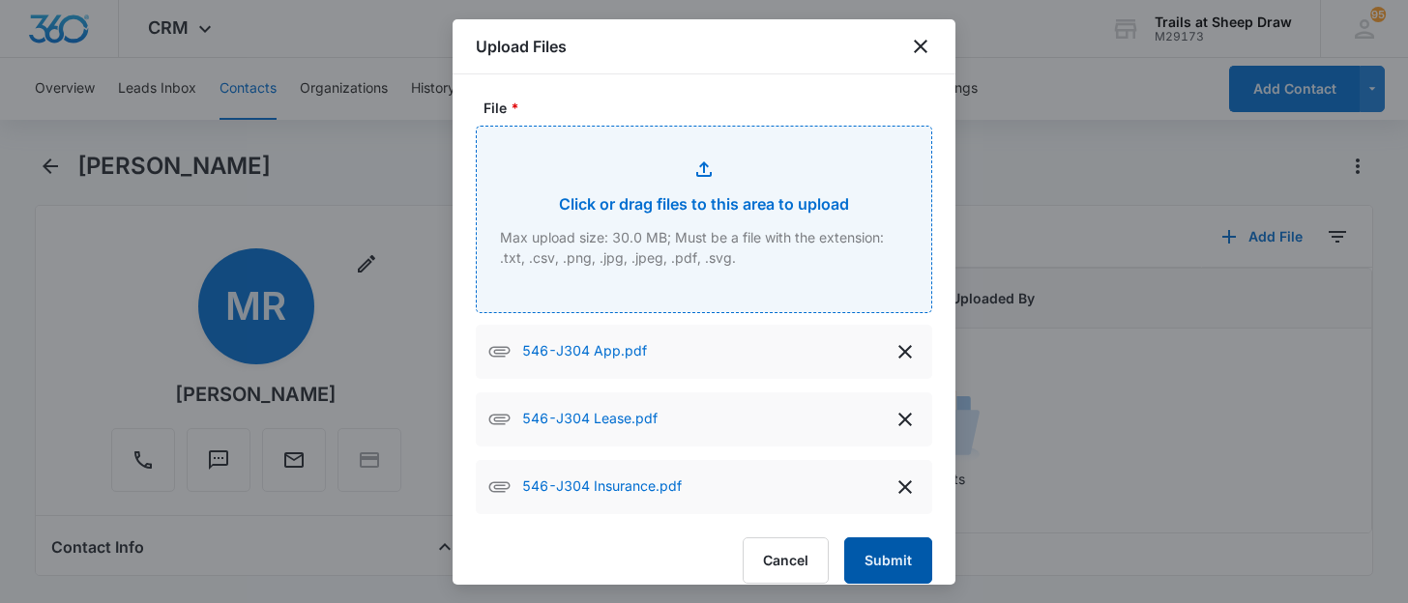
scroll to position [150, 0]
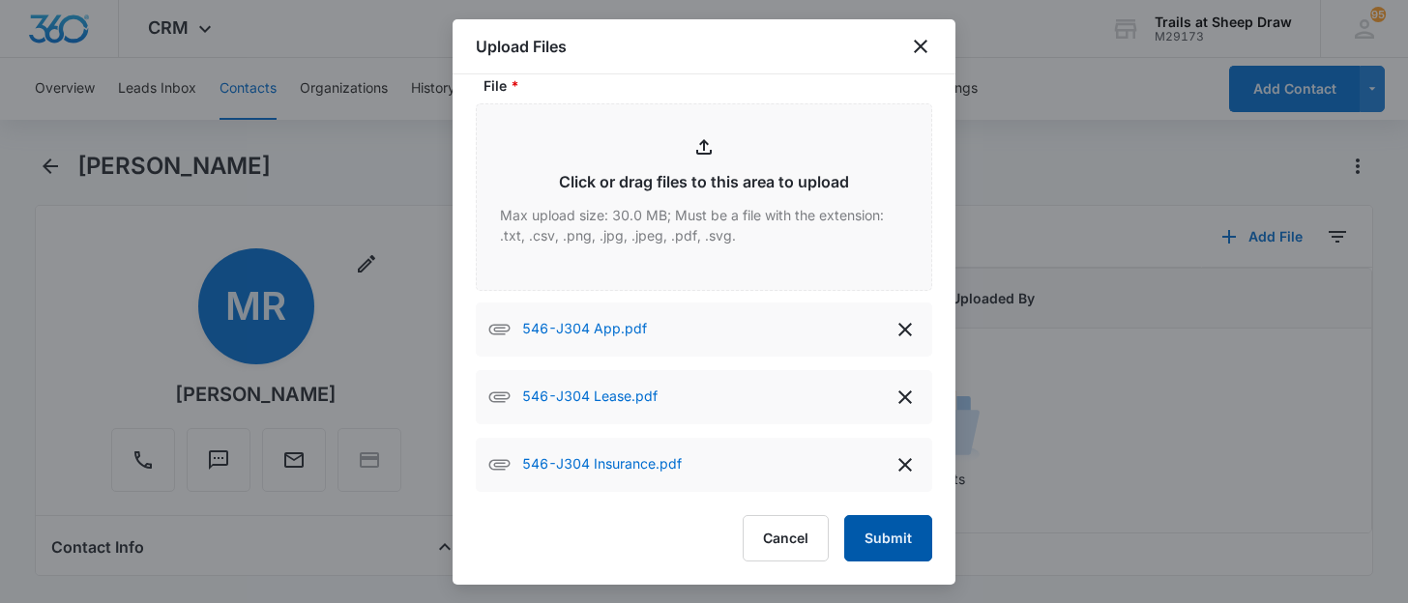
click at [869, 532] on button "Submit" at bounding box center [888, 538] width 88 height 46
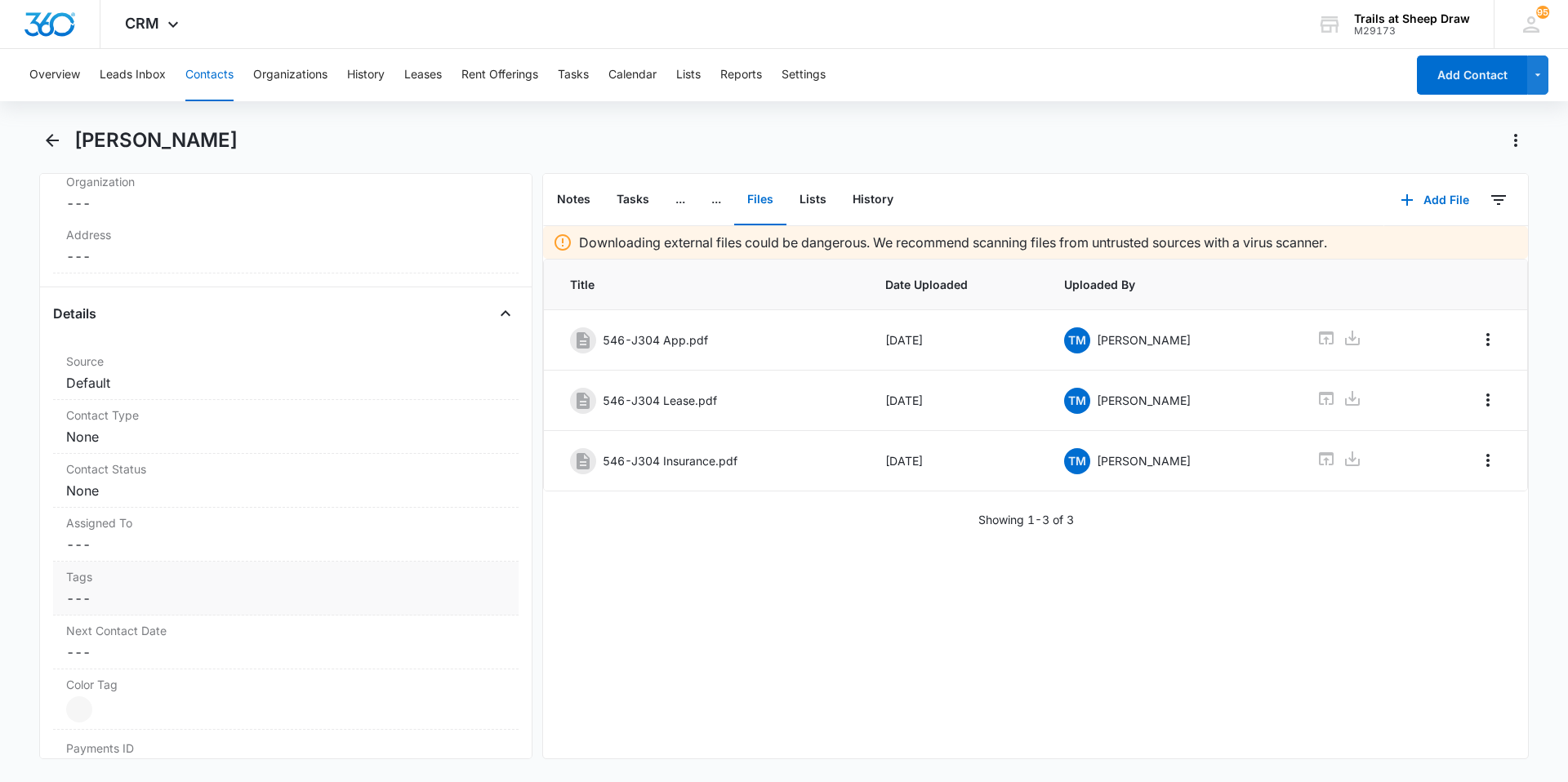
scroll to position [0, 0]
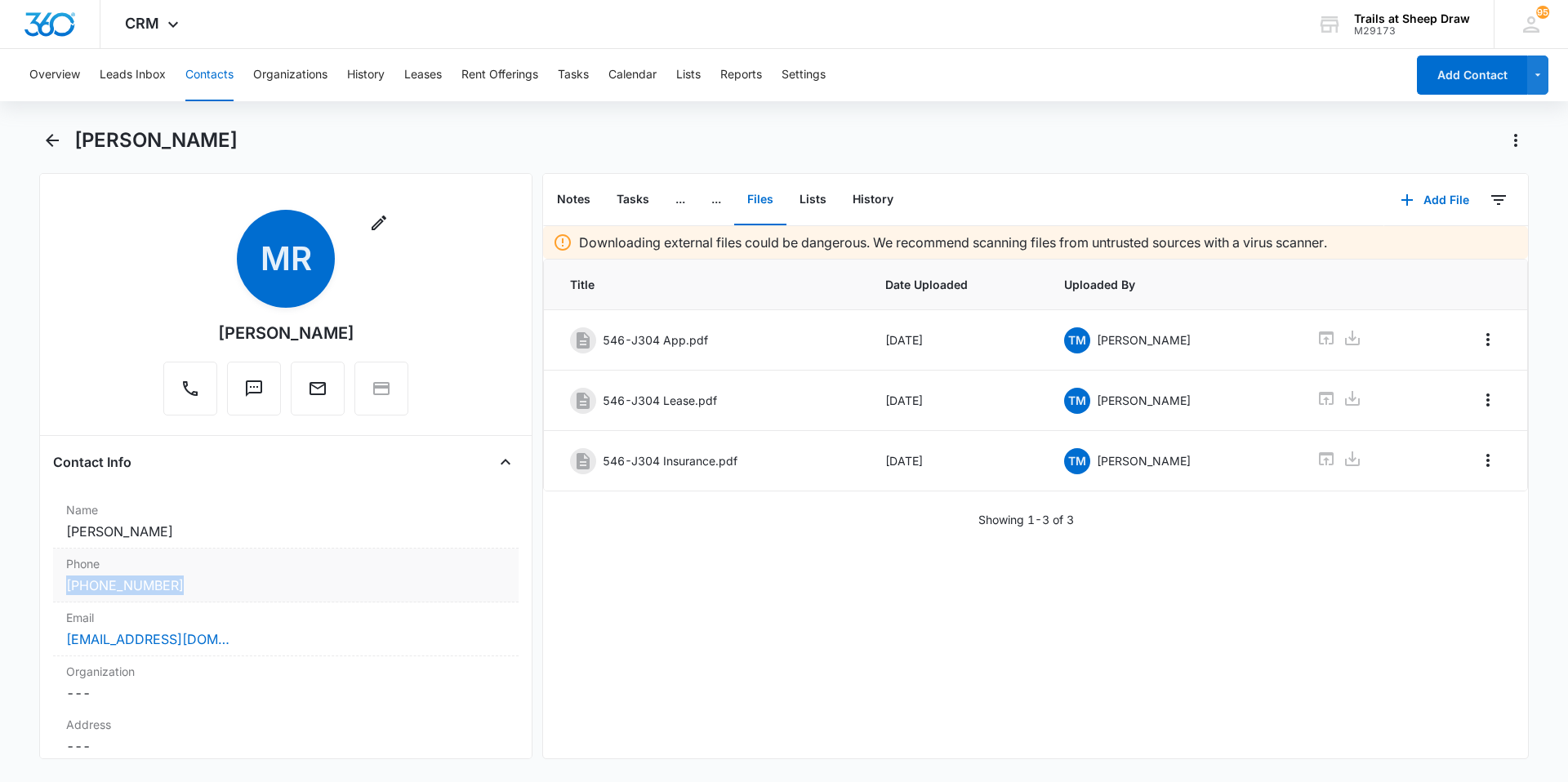
drag, startPoint x: 40, startPoint y: 588, endPoint x: 180, endPoint y: 590, distance: 140.0
click at [180, 590] on div "Remove [PERSON_NAME] Contact Info Name Cancel Save Changes [PERSON_NAME] Phone …" at bounding box center [285, 466] width 493 height 586
copy link "[PHONE_NUMBER]"
click at [35, 497] on main "[PERSON_NAME] Remove [PERSON_NAME] Contact Info Name Cancel Save Changes [PERSO…" at bounding box center [784, 453] width 1568 height 652
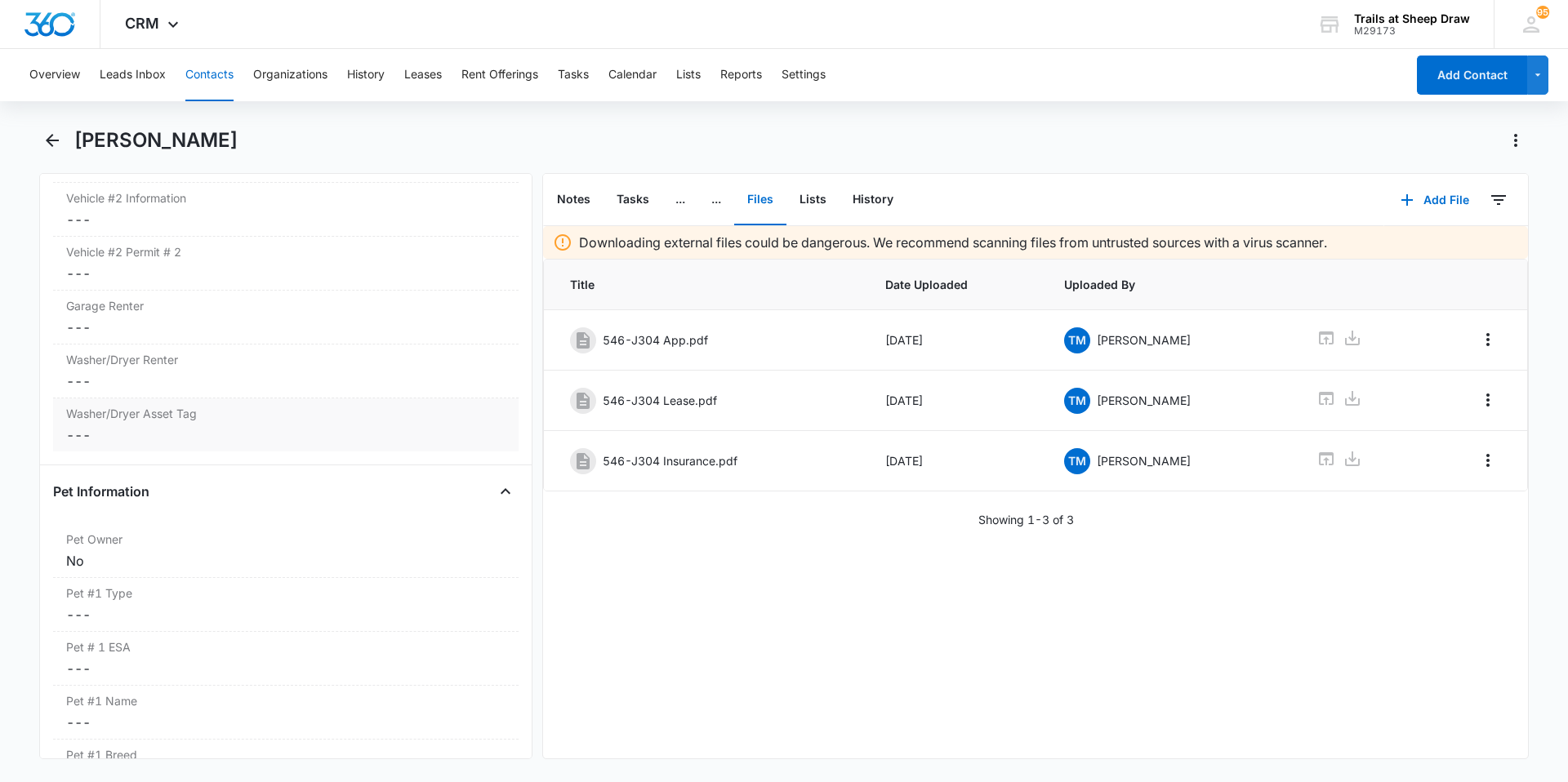
scroll to position [1878, 0]
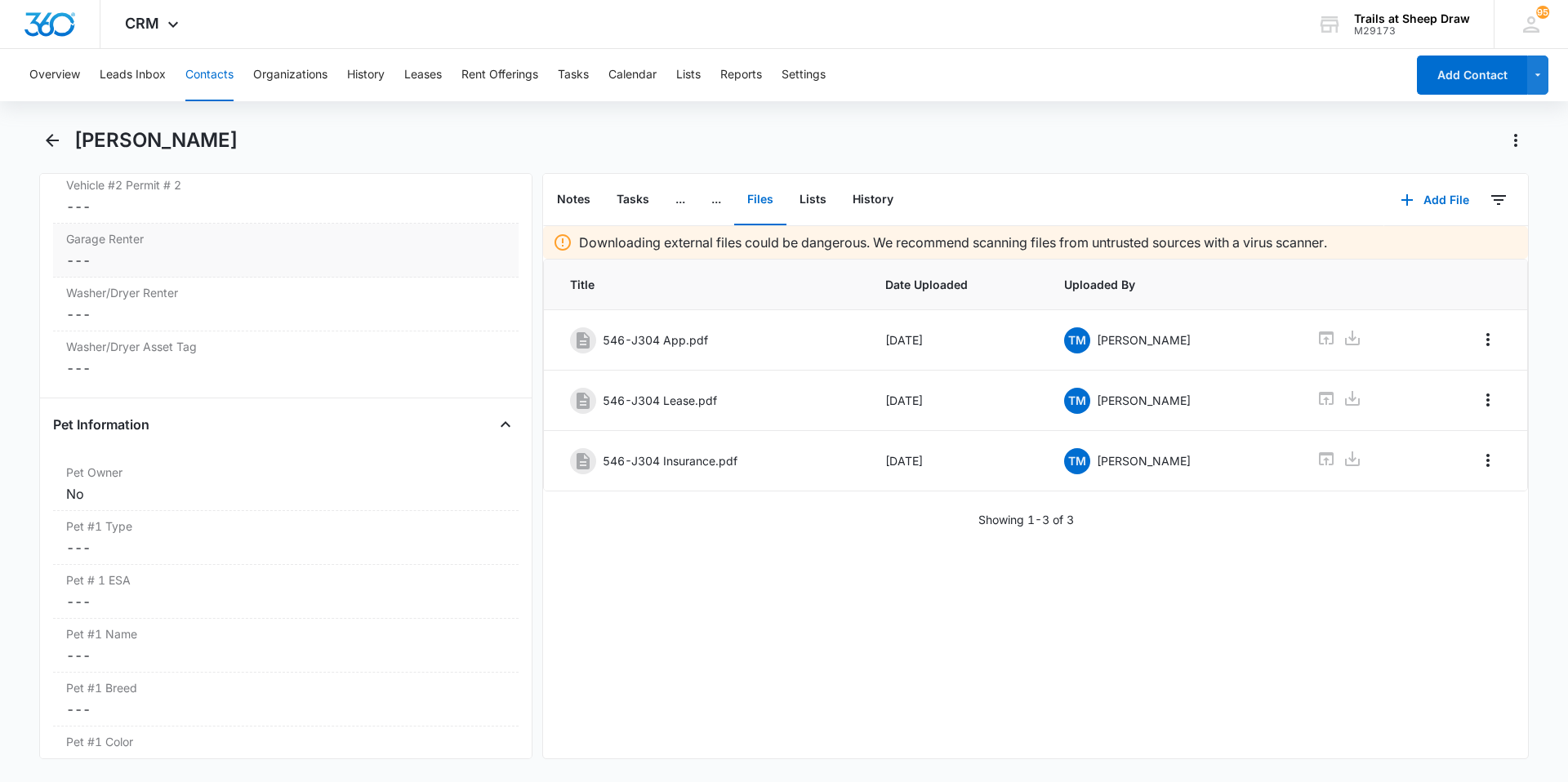
click at [95, 256] on dd "Cancel Save Changes ---" at bounding box center [285, 260] width 439 height 19
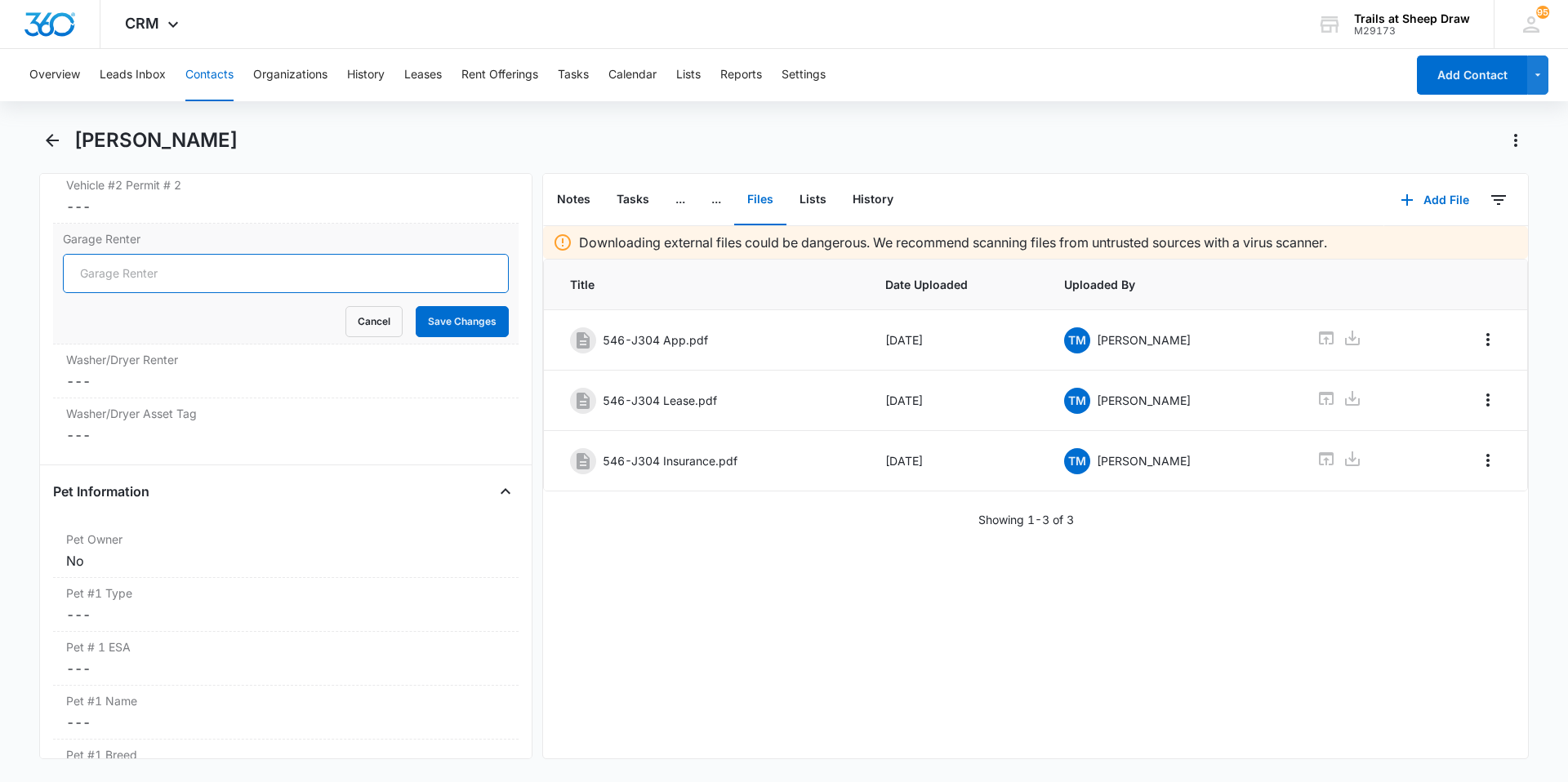
click at [127, 279] on input "Garage Renter" at bounding box center [285, 274] width 446 height 39
type input "No"
click at [415, 317] on button "Save Changes" at bounding box center [462, 322] width 93 height 31
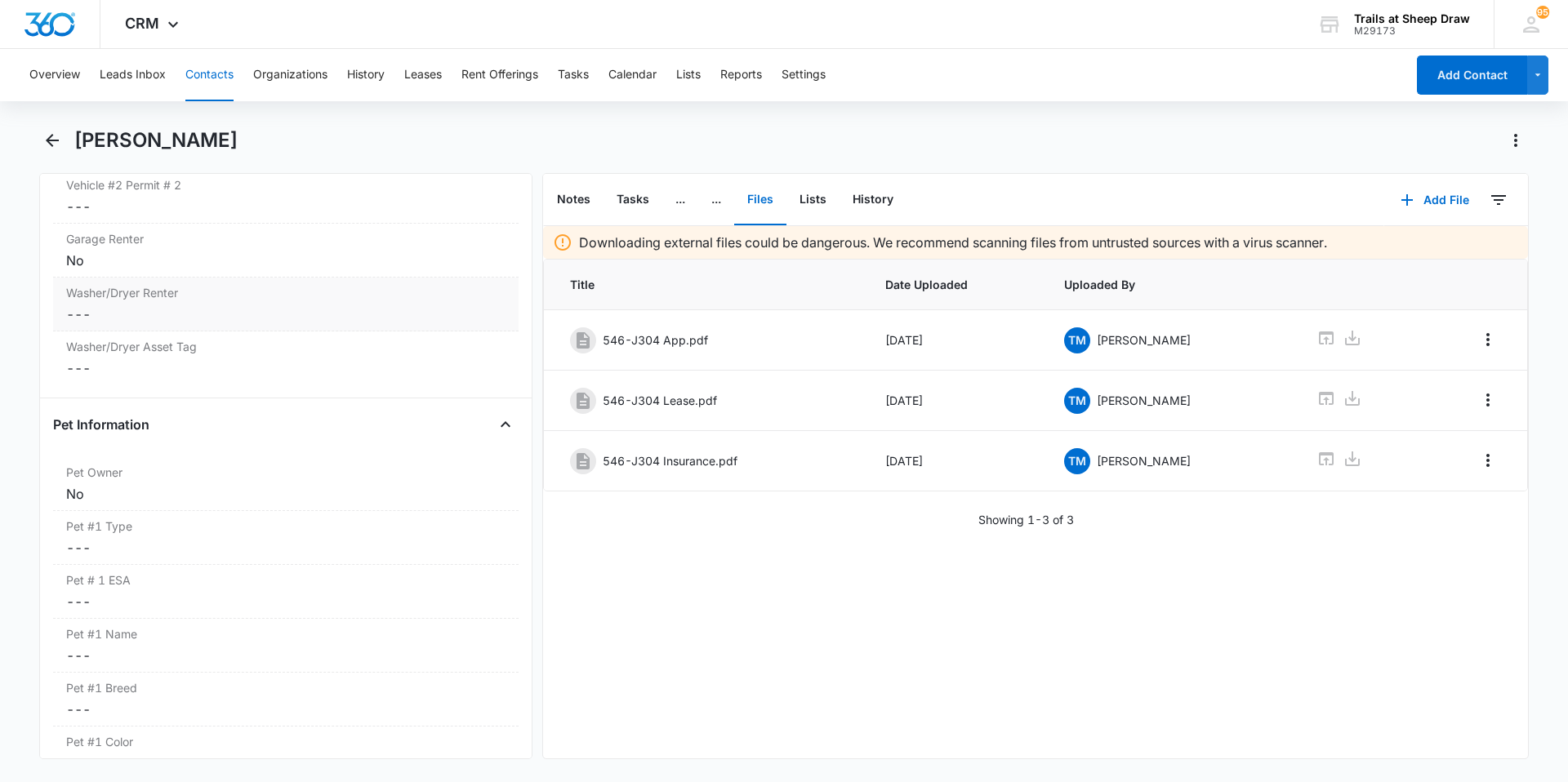
click at [118, 317] on dd "Cancel Save Changes ---" at bounding box center [285, 314] width 439 height 19
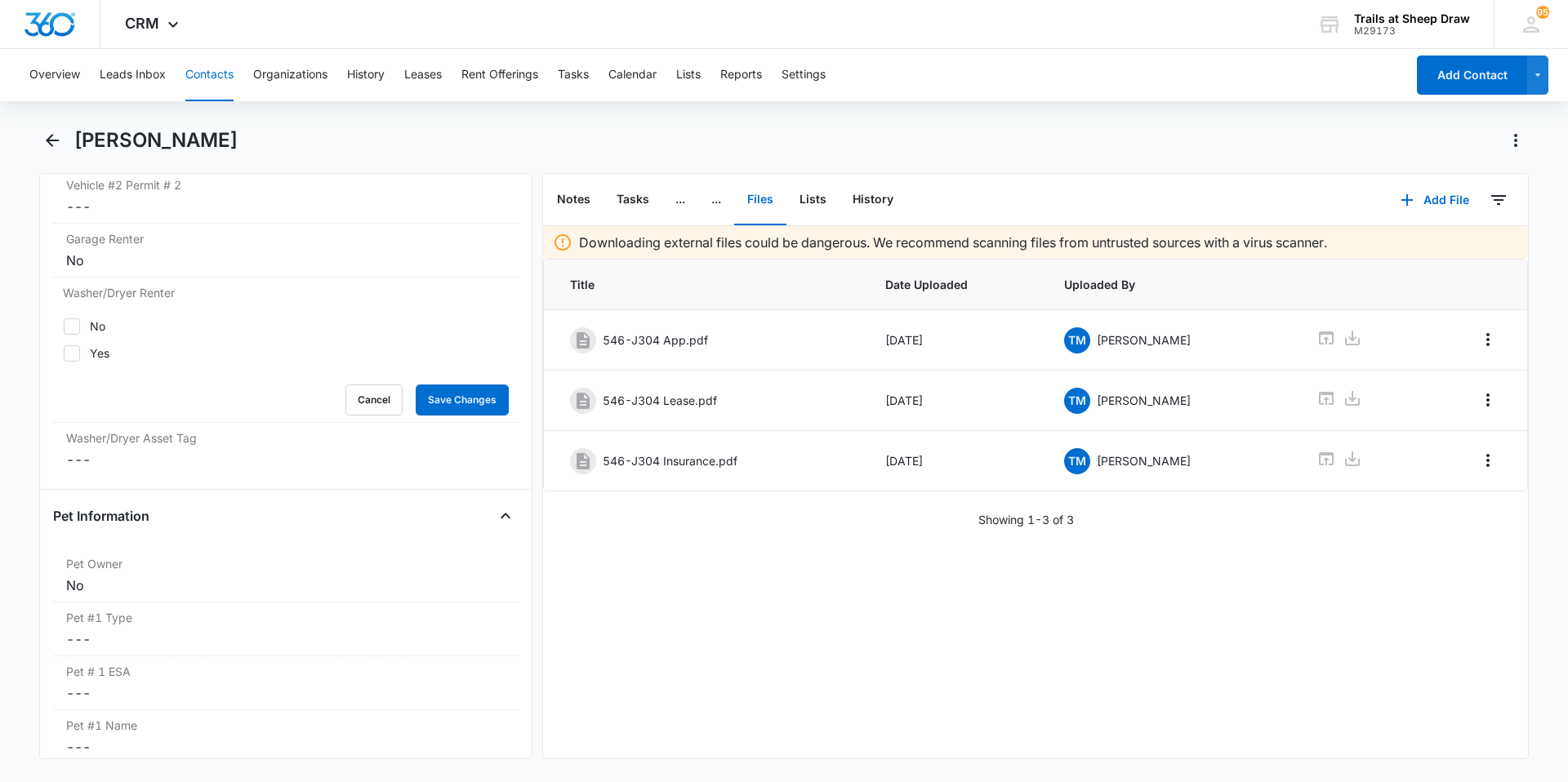
click at [127, 332] on label "No" at bounding box center [285, 326] width 446 height 17
click at [63, 327] on input "No" at bounding box center [62, 326] width 1 height 1
checkbox input "true"
click at [114, 348] on label "Yes" at bounding box center [285, 353] width 446 height 17
click at [63, 353] on input "Yes" at bounding box center [62, 353] width 1 height 1
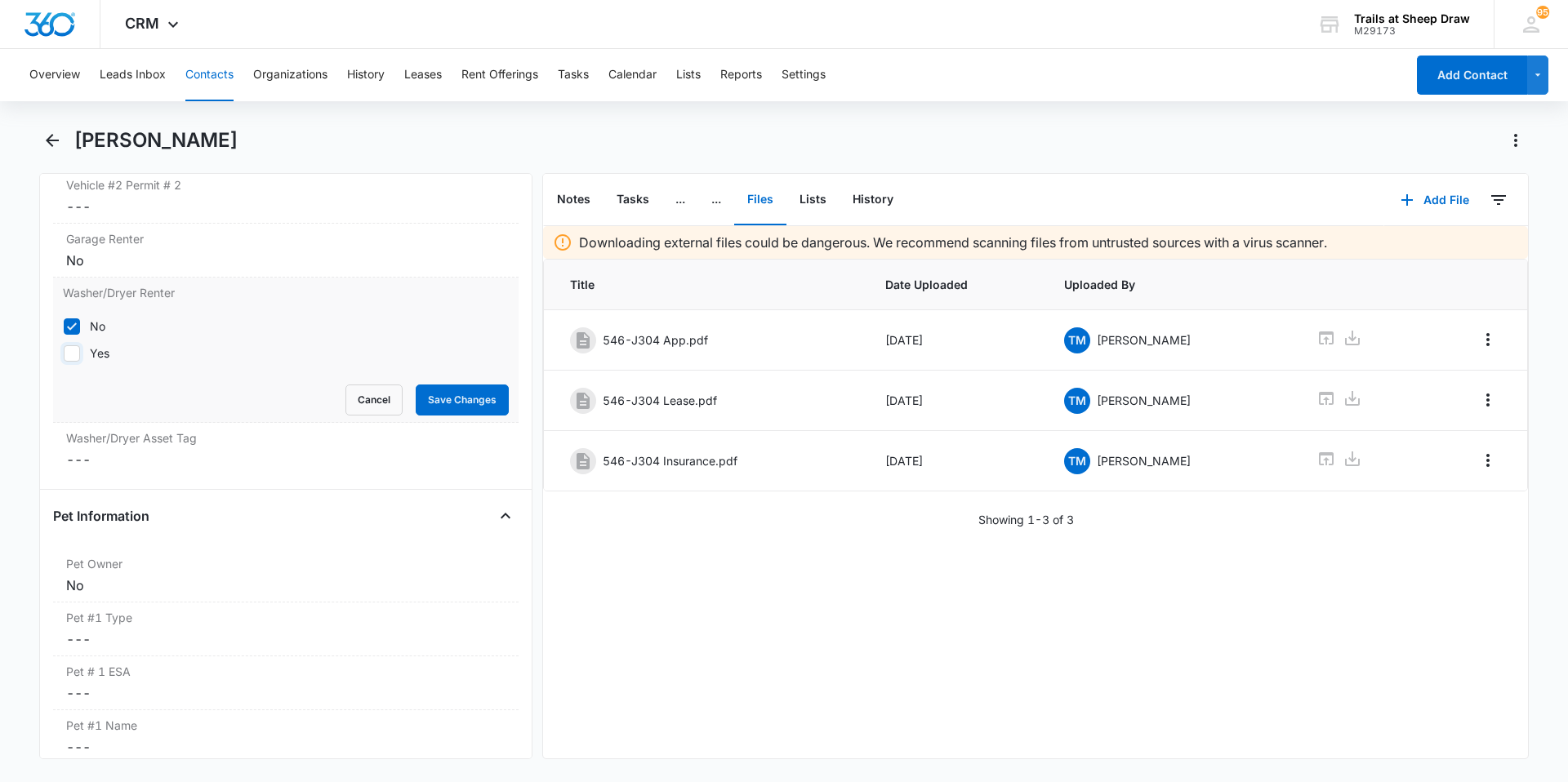
checkbox input "true"
click at [95, 325] on div "No" at bounding box center [97, 326] width 15 height 17
click at [63, 326] on input "No" at bounding box center [62, 326] width 1 height 1
checkbox input "false"
click at [455, 392] on button "Save Changes" at bounding box center [462, 399] width 93 height 31
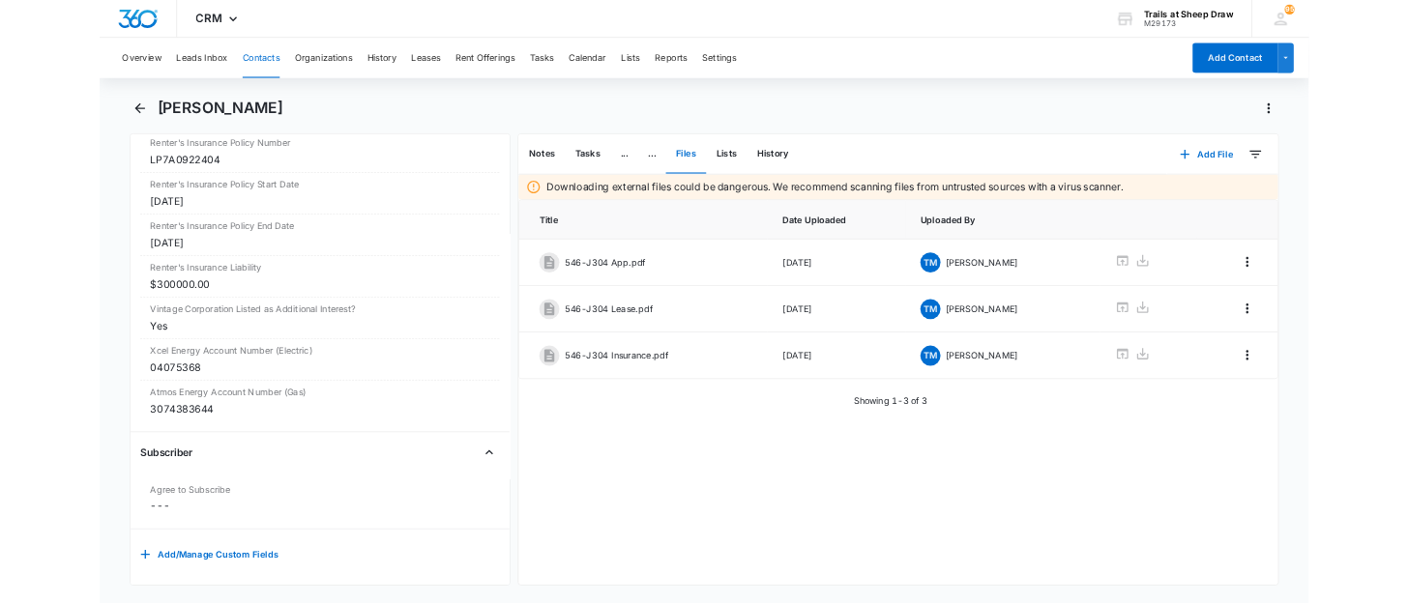
scroll to position [4387, 0]
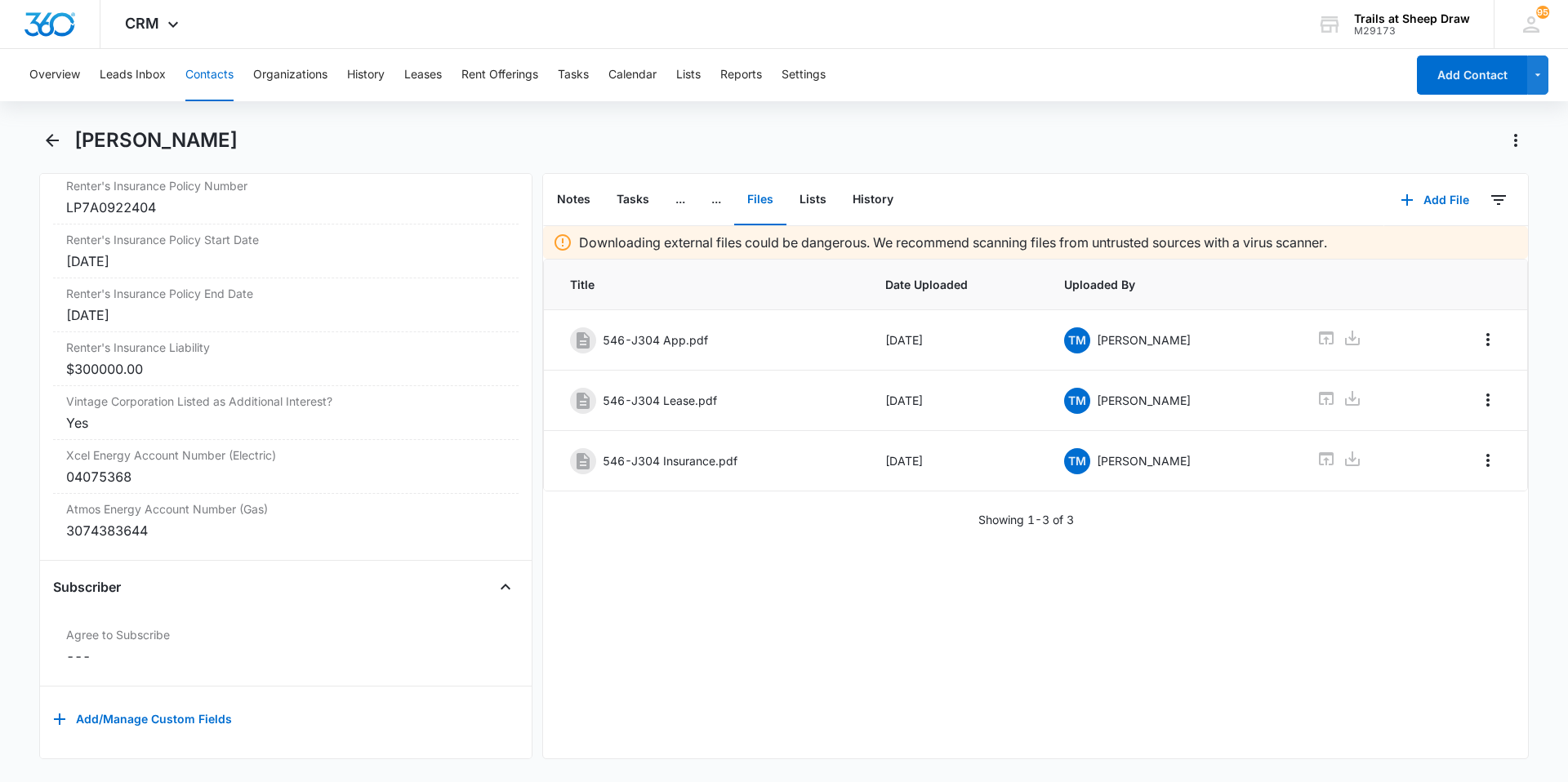
click at [220, 68] on button "Contacts" at bounding box center [209, 75] width 48 height 52
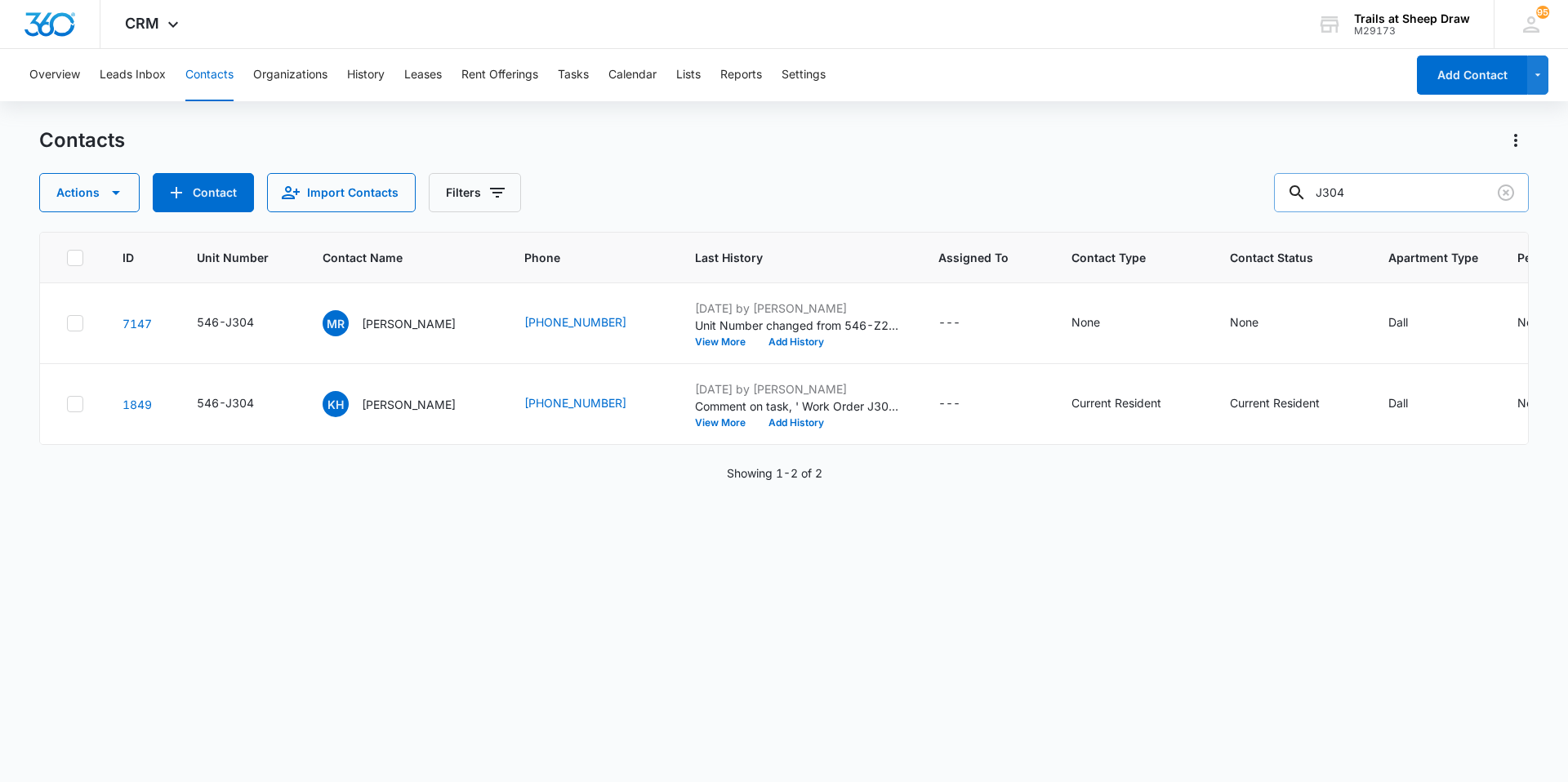
click at [1188, 198] on input "J304" at bounding box center [1402, 193] width 255 height 39
type input "D202"
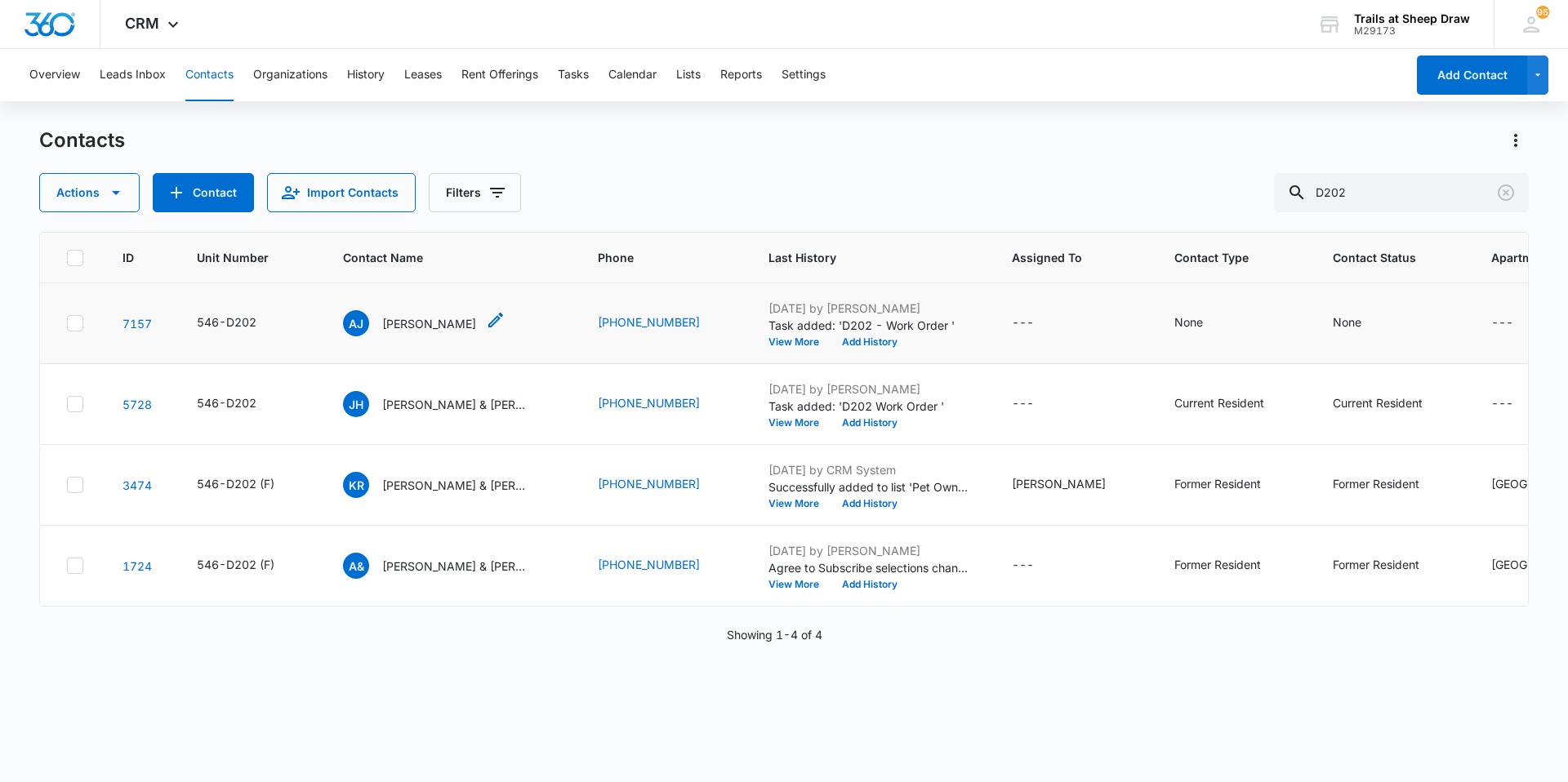
click at [404, 330] on p "[PERSON_NAME]" at bounding box center [429, 323] width 94 height 17
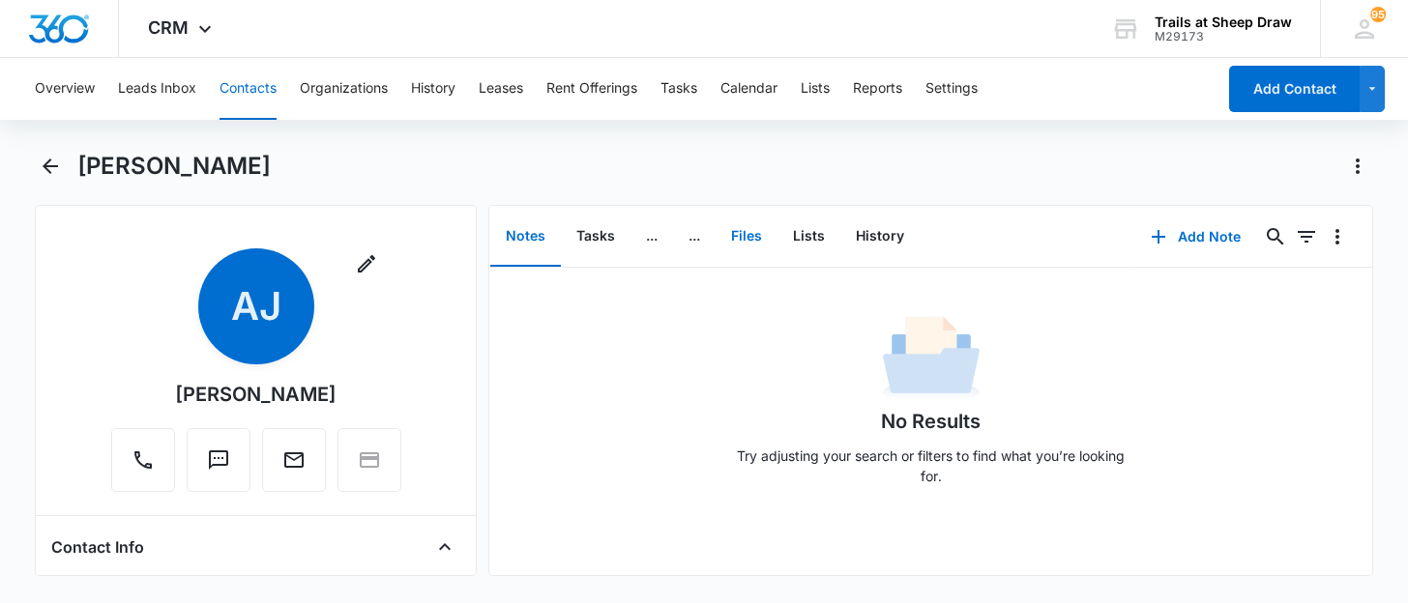
click at [735, 238] on button "Files" at bounding box center [747, 237] width 62 height 60
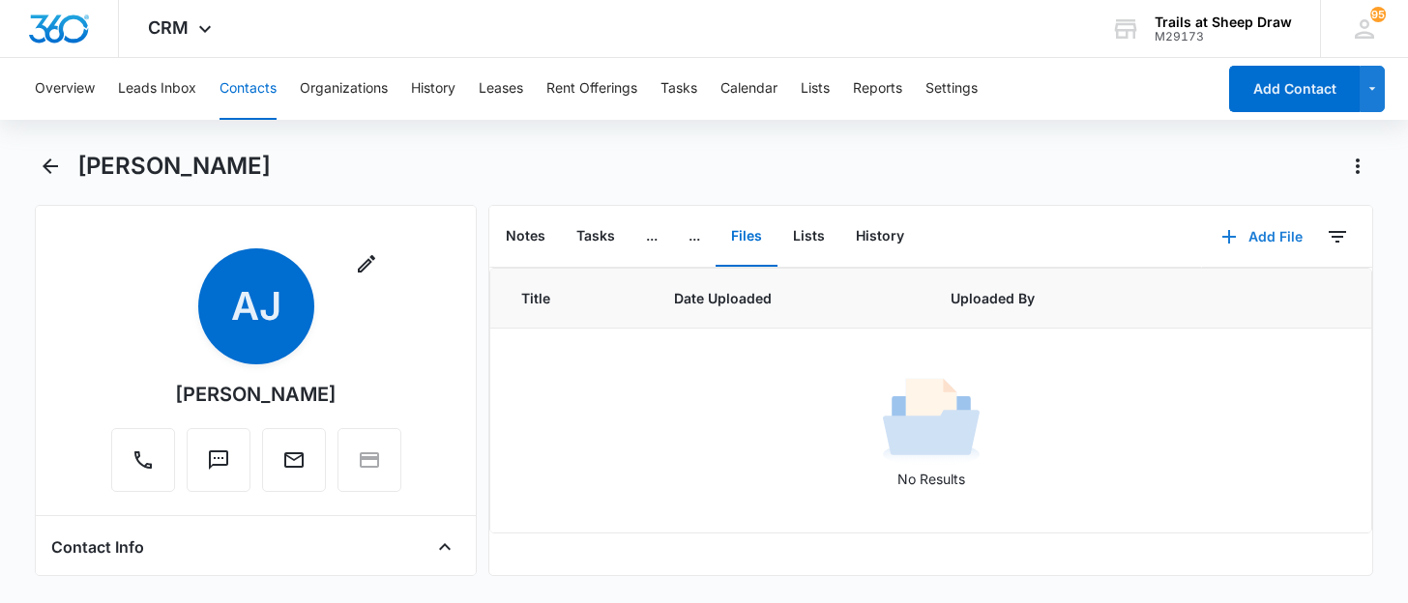
click at [1255, 233] on button "Add File" at bounding box center [1262, 237] width 120 height 46
click at [1196, 289] on button "Upload Files" at bounding box center [1247, 298] width 147 height 29
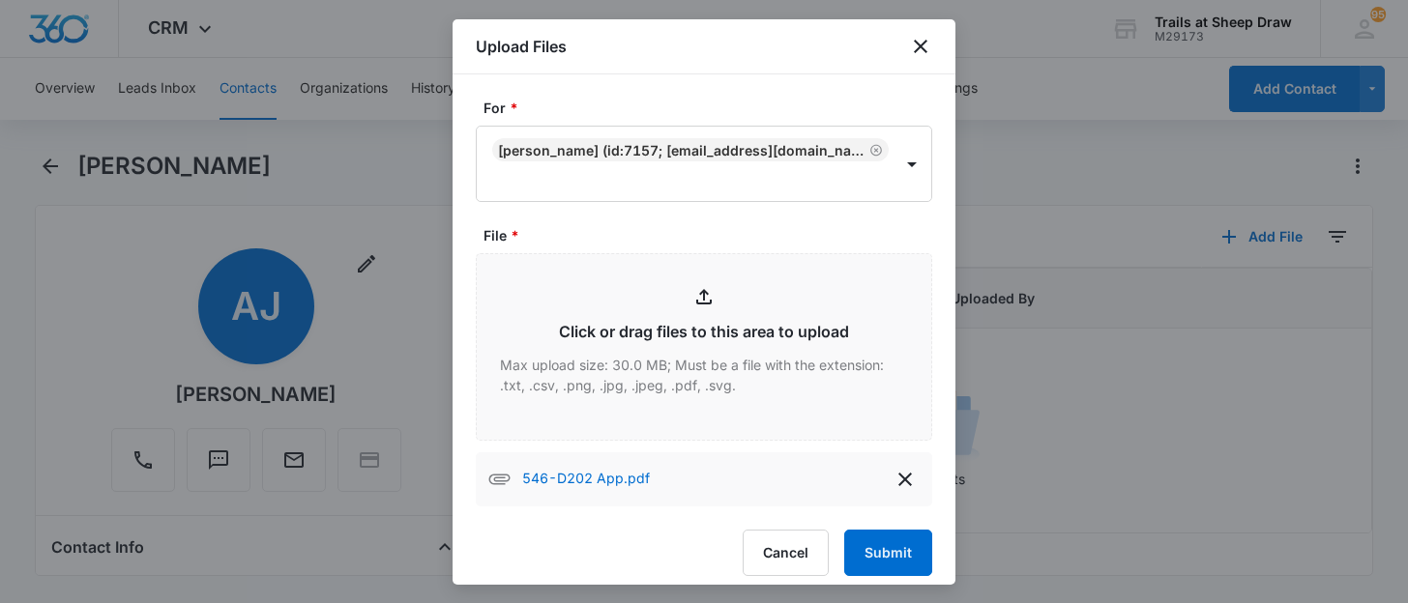
type input "C:\fakepath\546-D202 Lease.pdf"
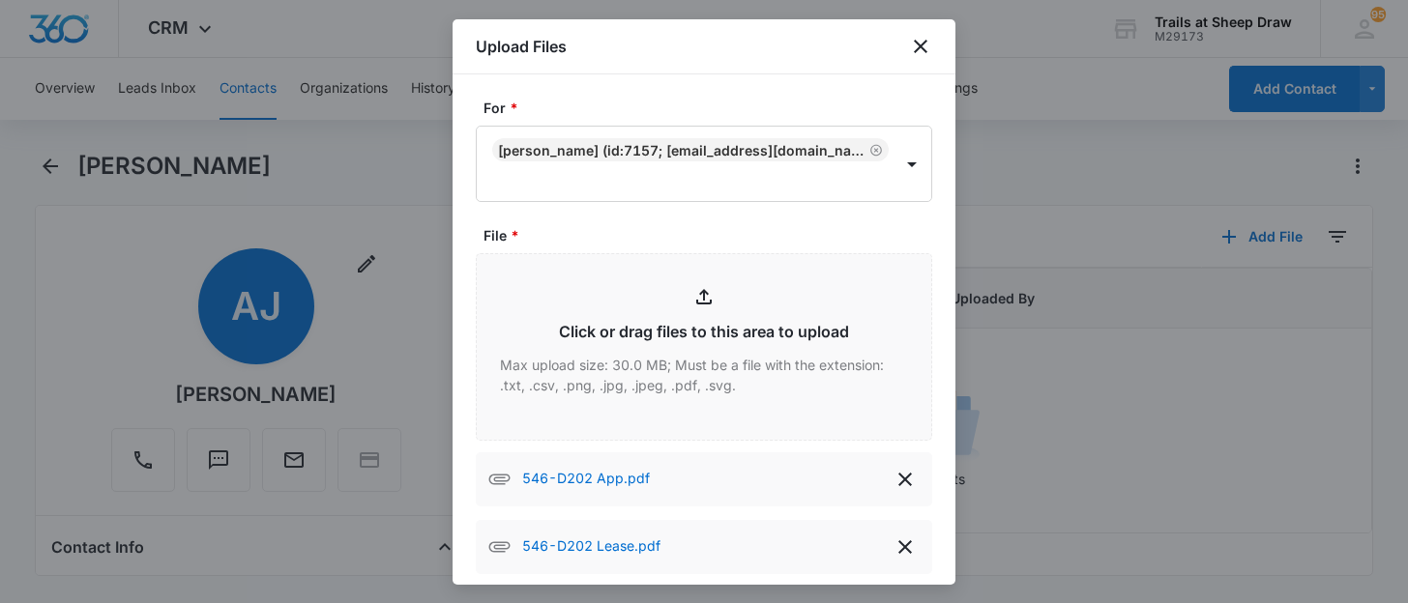
scroll to position [82, 0]
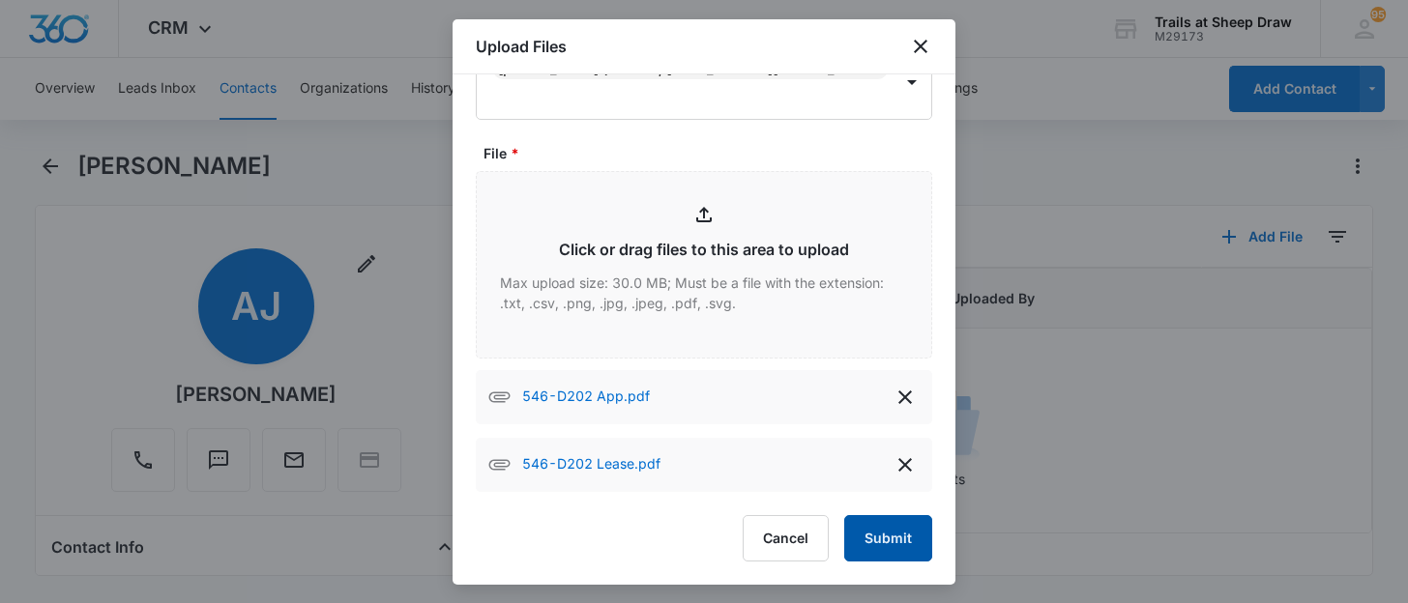
click at [883, 546] on button "Submit" at bounding box center [888, 538] width 88 height 46
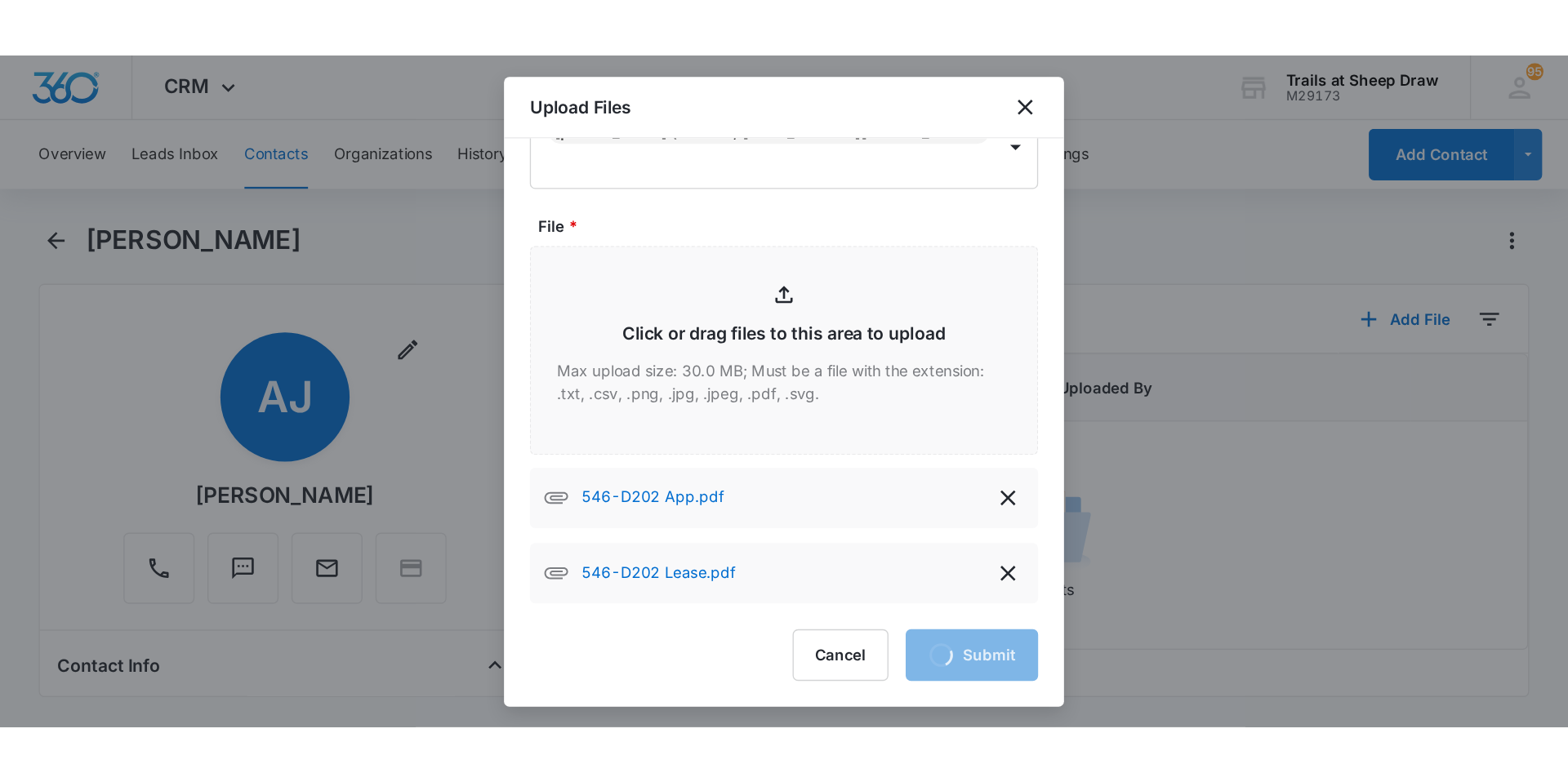
scroll to position [0, 0]
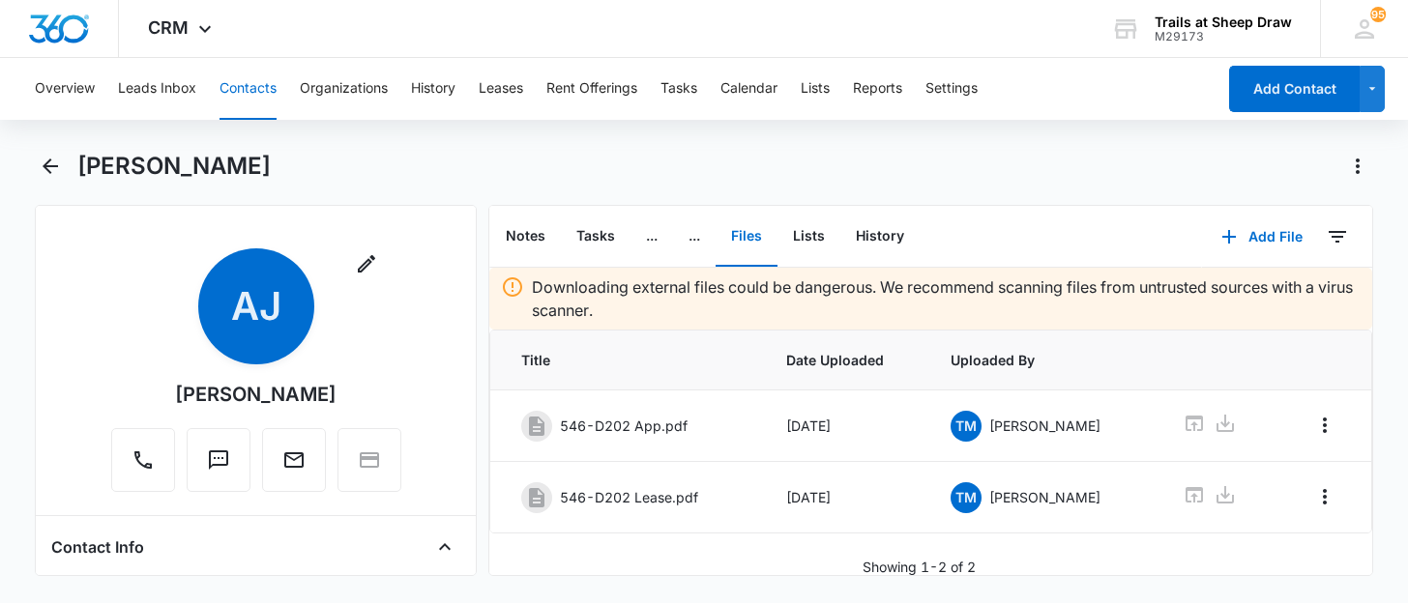
click at [220, 104] on button "Contacts" at bounding box center [248, 89] width 57 height 62
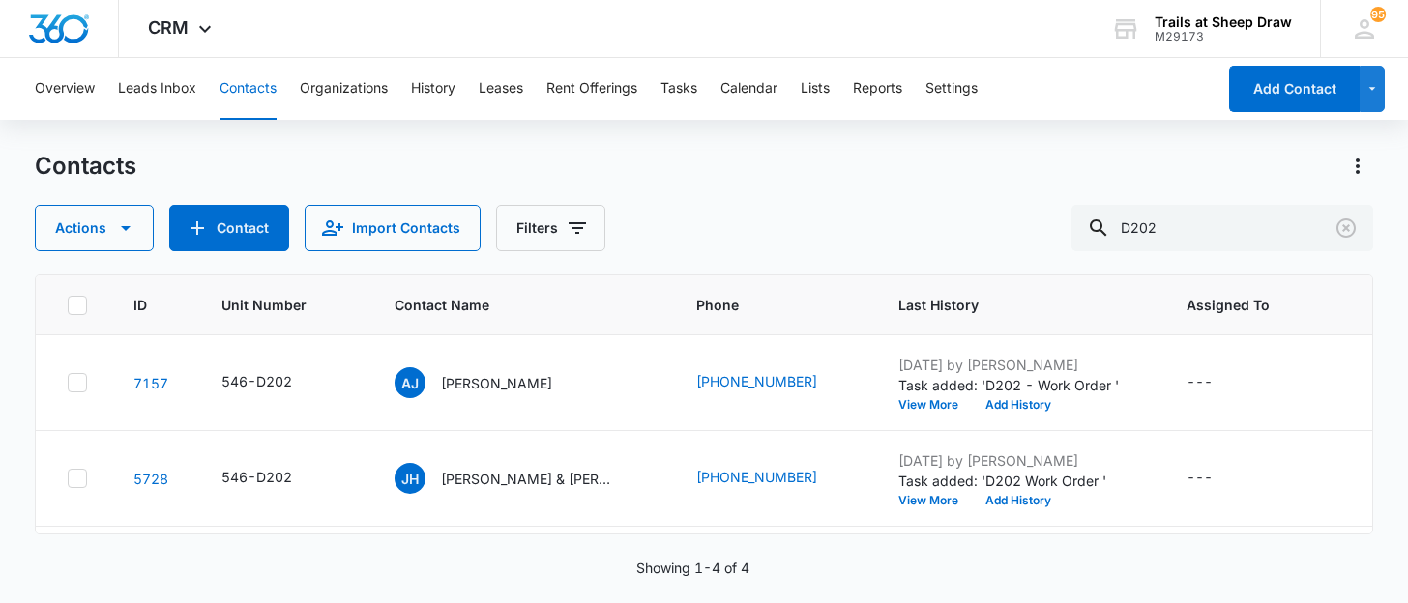
click at [1171, 203] on div "Contacts Actions Contact Import Contacts Filters D202" at bounding box center [703, 201] width 1337 height 101
click at [1176, 216] on input "D202" at bounding box center [1223, 228] width 302 height 46
type input "M104"
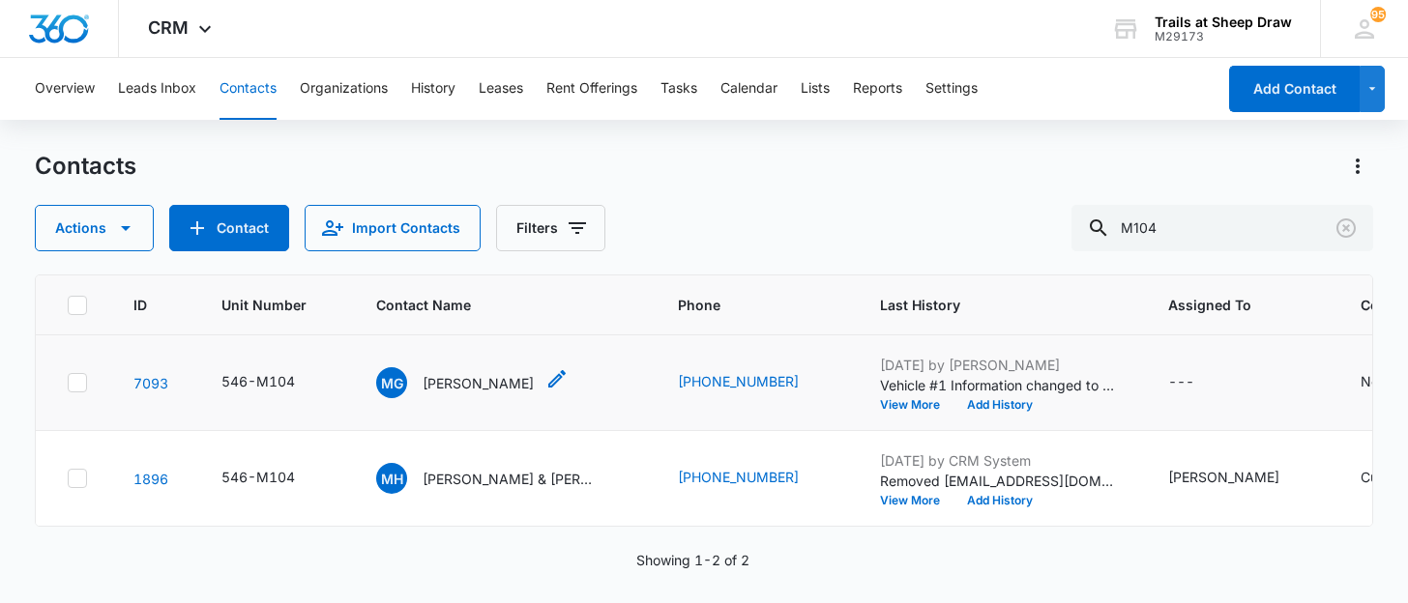
click at [456, 368] on div "MG [PERSON_NAME]" at bounding box center [455, 382] width 158 height 31
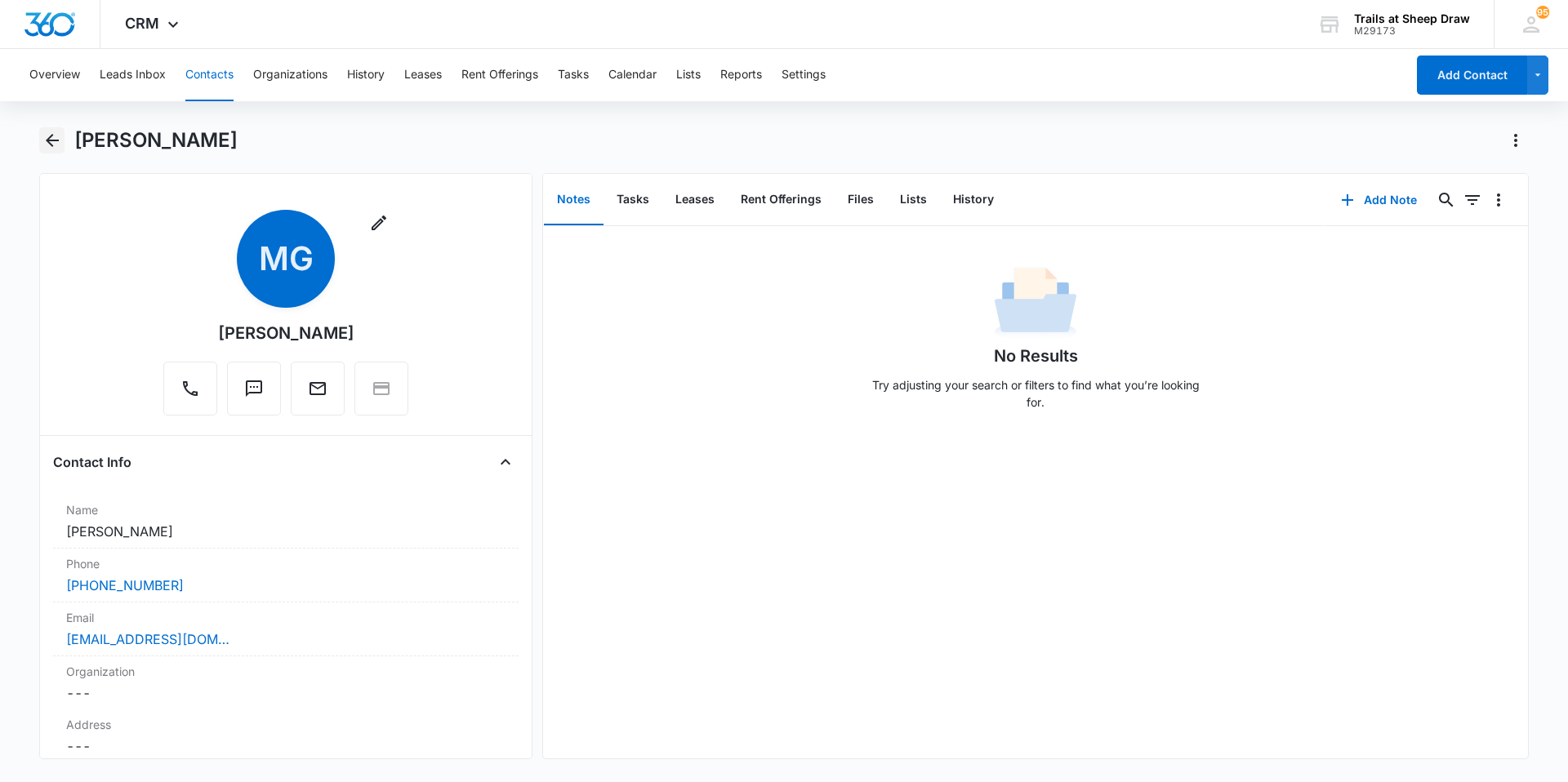
click at [55, 140] on icon "Back" at bounding box center [52, 140] width 13 height 13
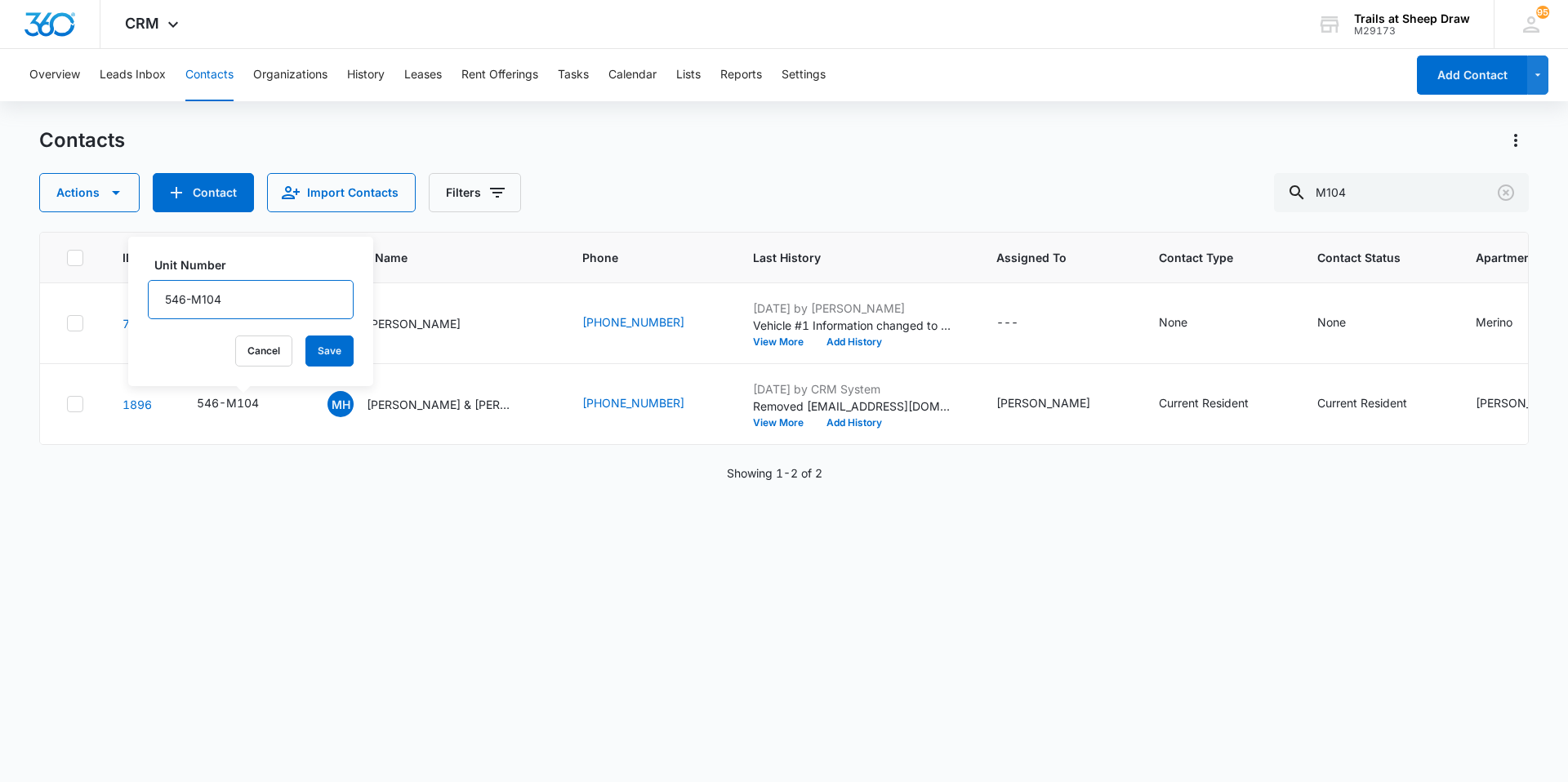
click at [265, 296] on input "546-M104" at bounding box center [251, 300] width 206 height 39
type input "546-M104 (f)"
click at [307, 341] on button "Save" at bounding box center [329, 350] width 48 height 31
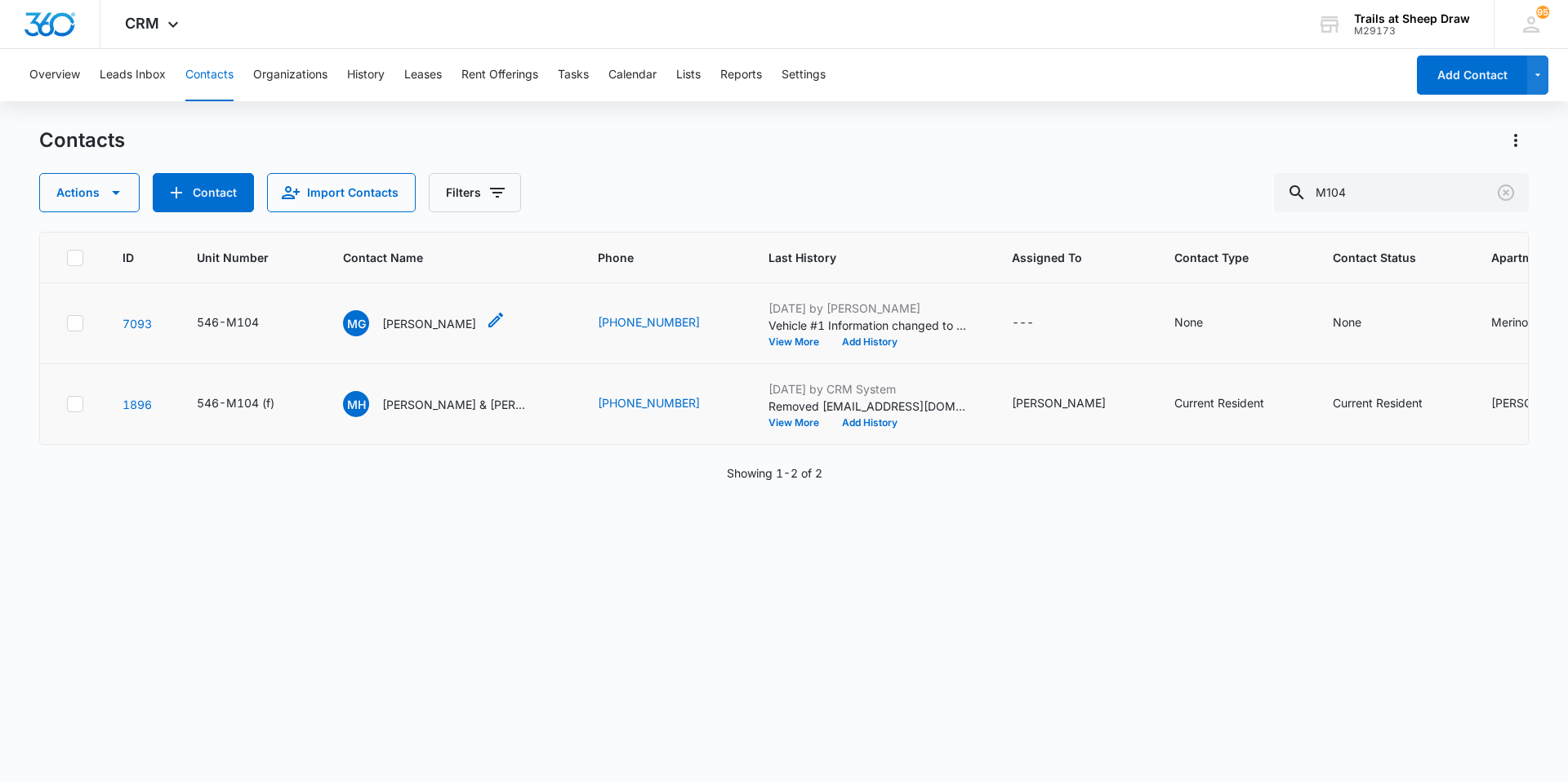
click at [404, 326] on p "[PERSON_NAME]" at bounding box center [429, 323] width 94 height 17
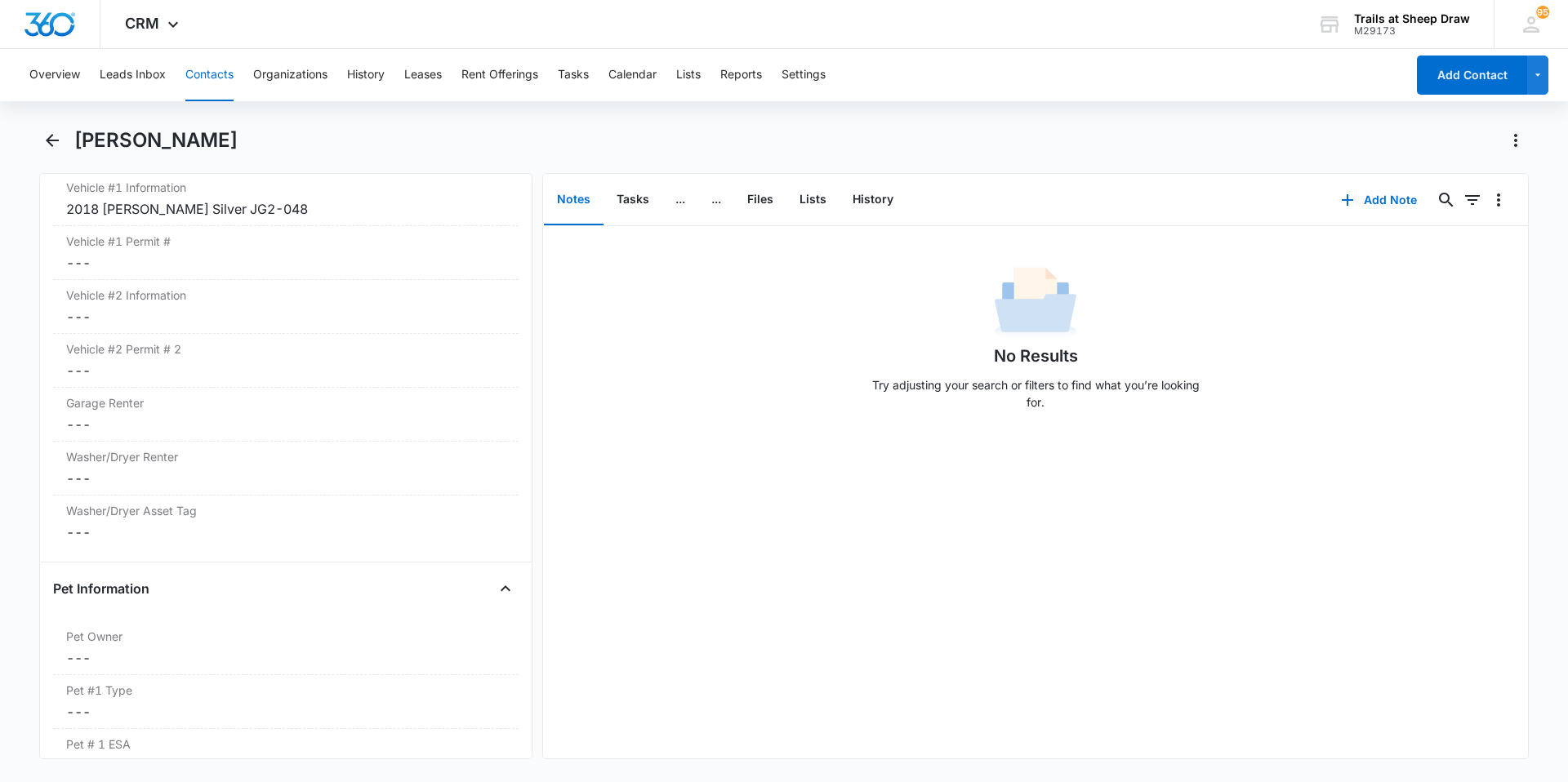
scroll to position [1715, 0]
click at [135, 426] on dd "Cancel Save Changes ---" at bounding box center [285, 423] width 439 height 19
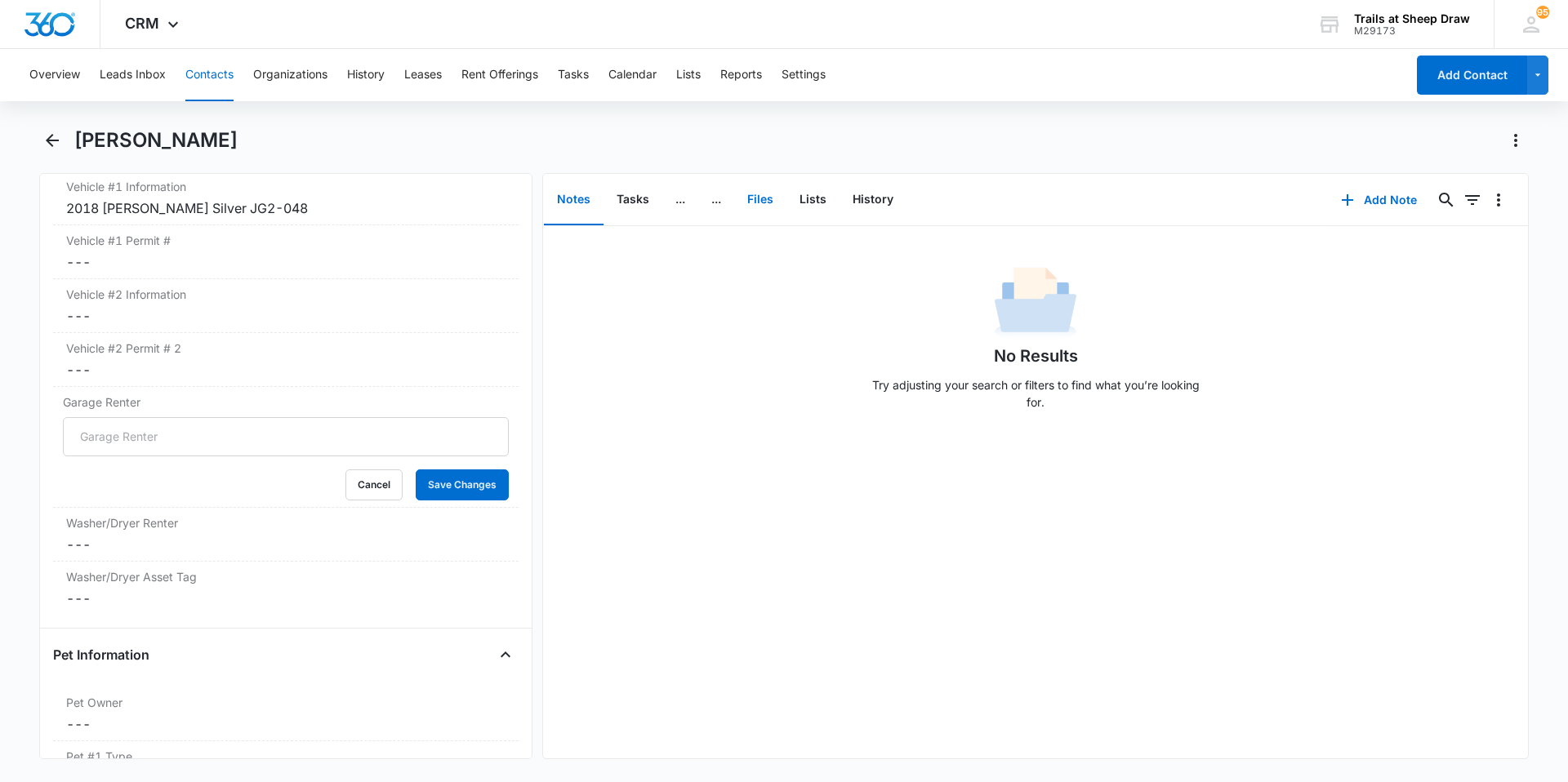
click at [757, 207] on button "Files" at bounding box center [760, 200] width 52 height 51
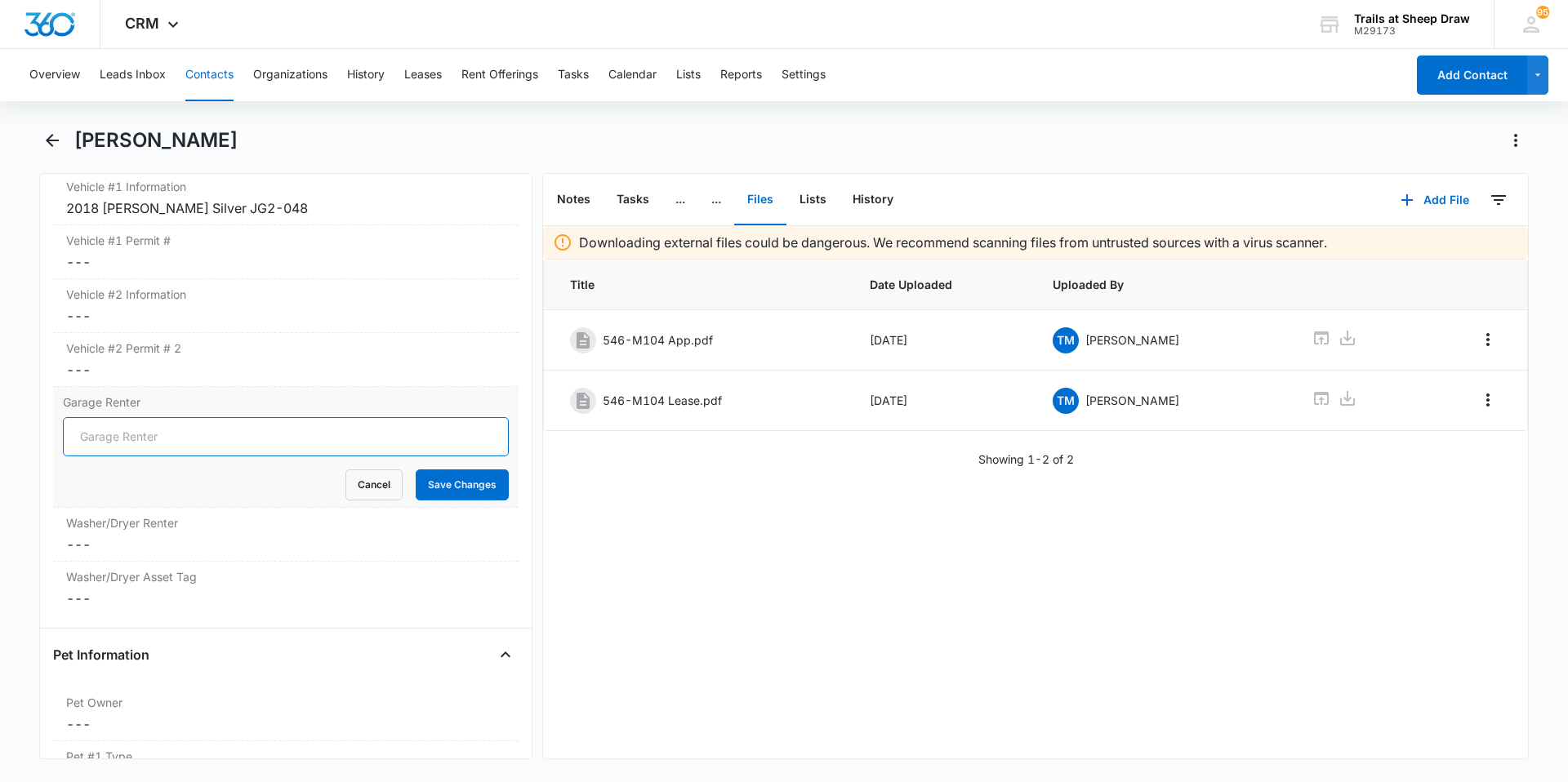
click at [150, 421] on input "Garage Renter" at bounding box center [285, 437] width 446 height 39
type input "No"
click at [437, 491] on button "Save Changes" at bounding box center [462, 485] width 93 height 31
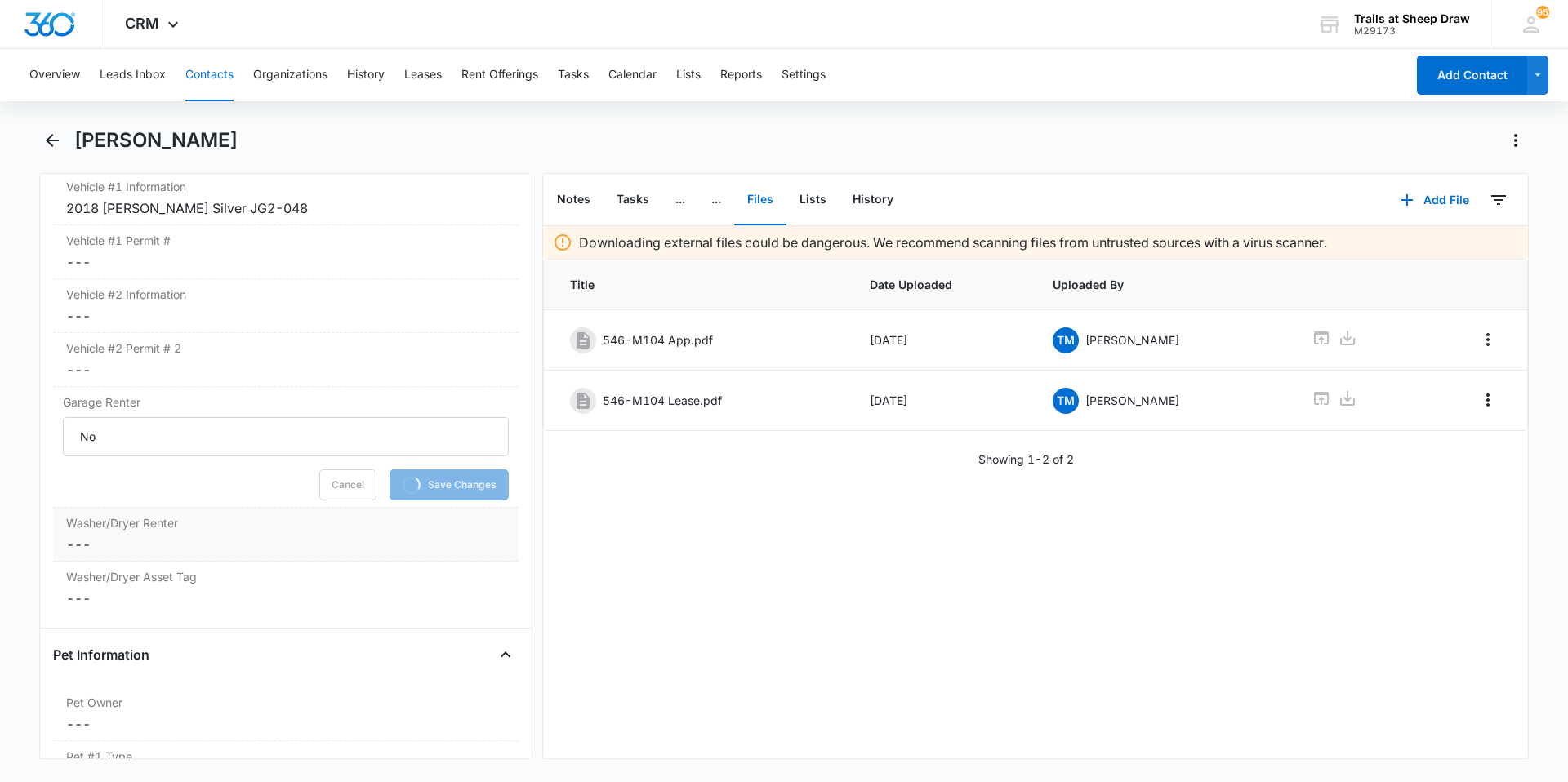
click at [111, 534] on div "Washer/Dryer Renter Cancel Save Changes ---" at bounding box center [285, 535] width 465 height 54
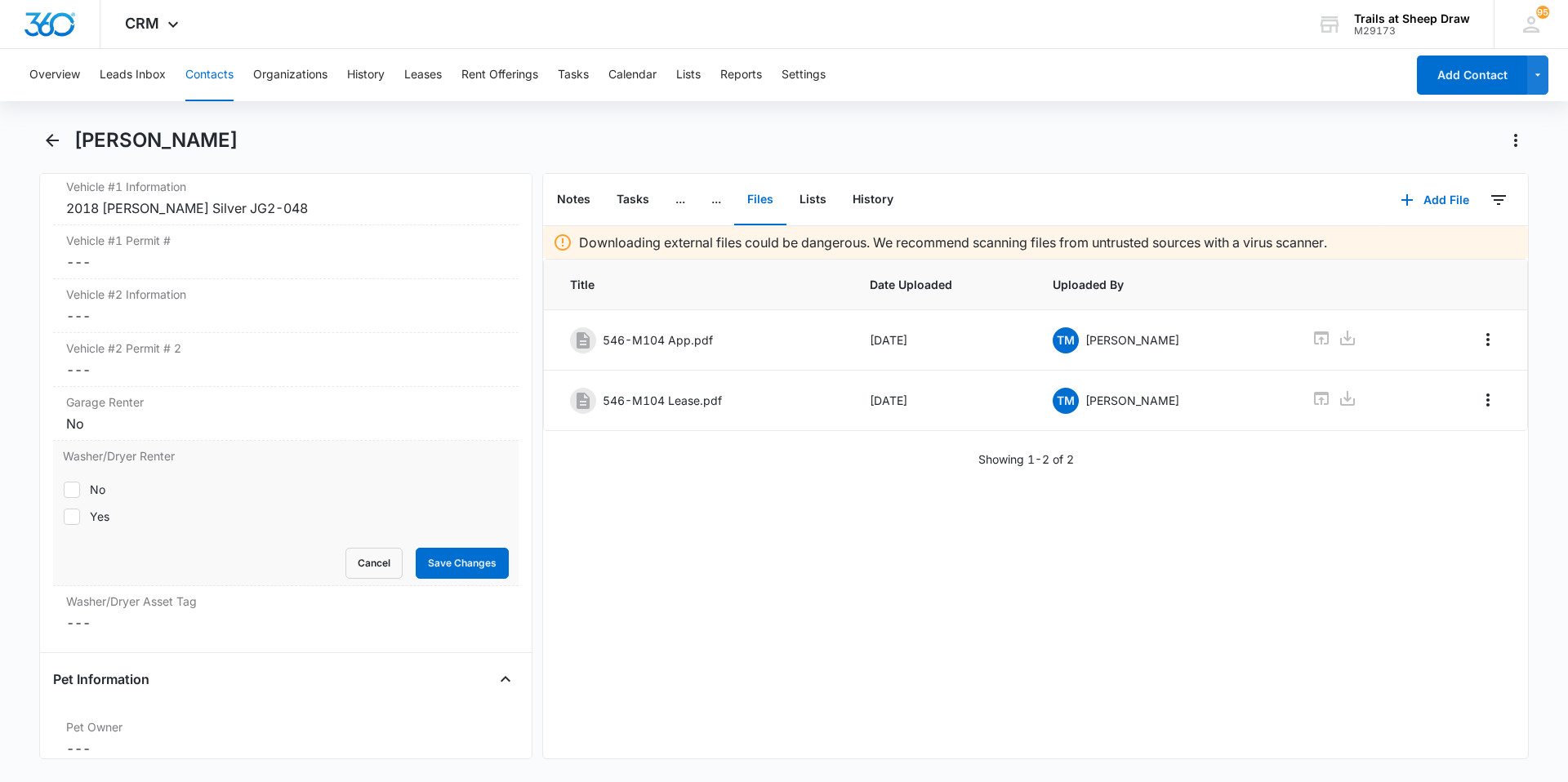
click at [96, 496] on div "No" at bounding box center [97, 490] width 15 height 17
click at [63, 490] on input "No" at bounding box center [62, 489] width 1 height 1
checkbox input "true"
click at [453, 584] on div "Washer/Dryer Renter No Yes Cancel Save Changes" at bounding box center [285, 513] width 465 height 145
click at [453, 567] on button "Save Changes" at bounding box center [462, 563] width 93 height 31
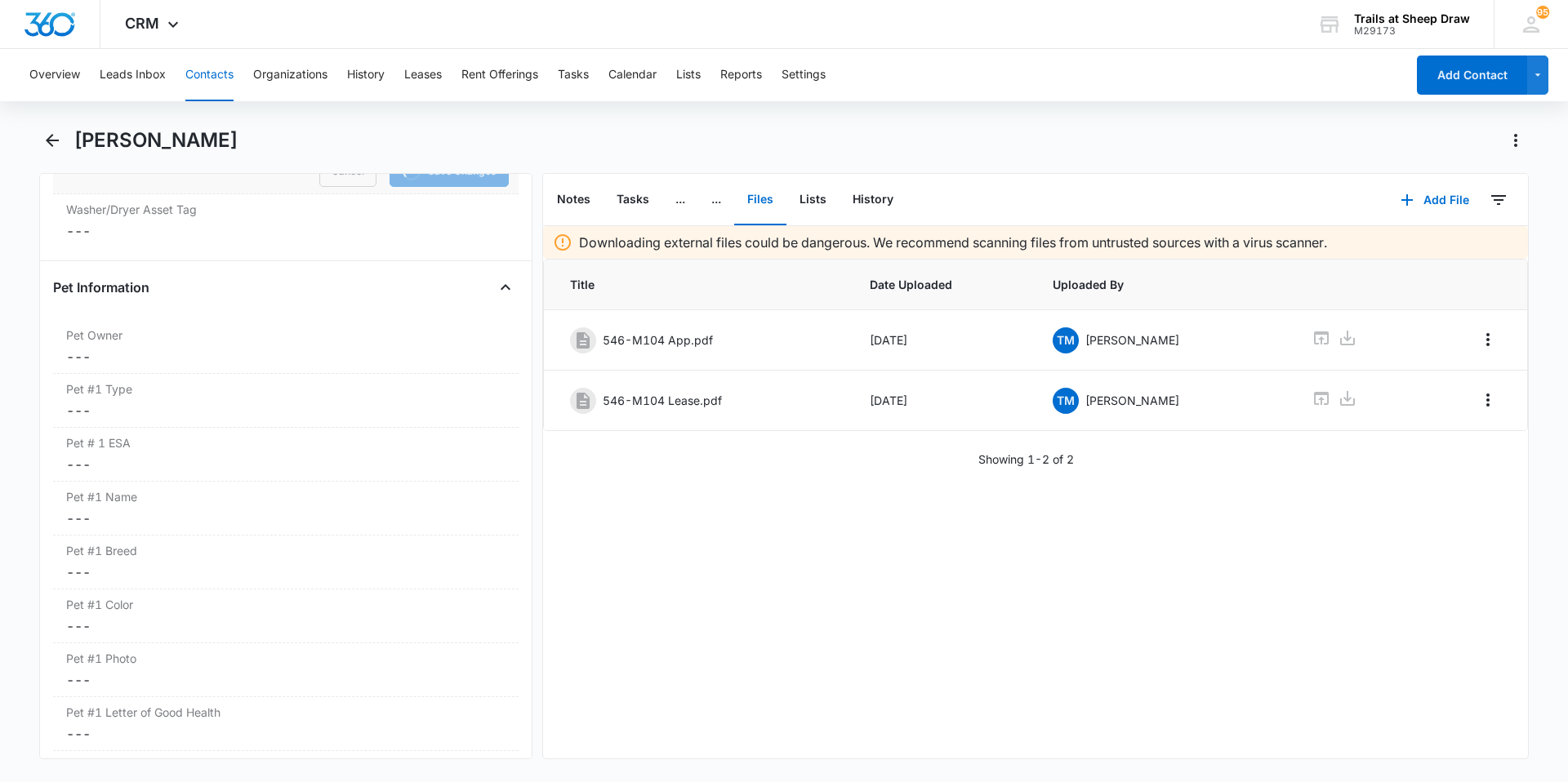
scroll to position [2205, 0]
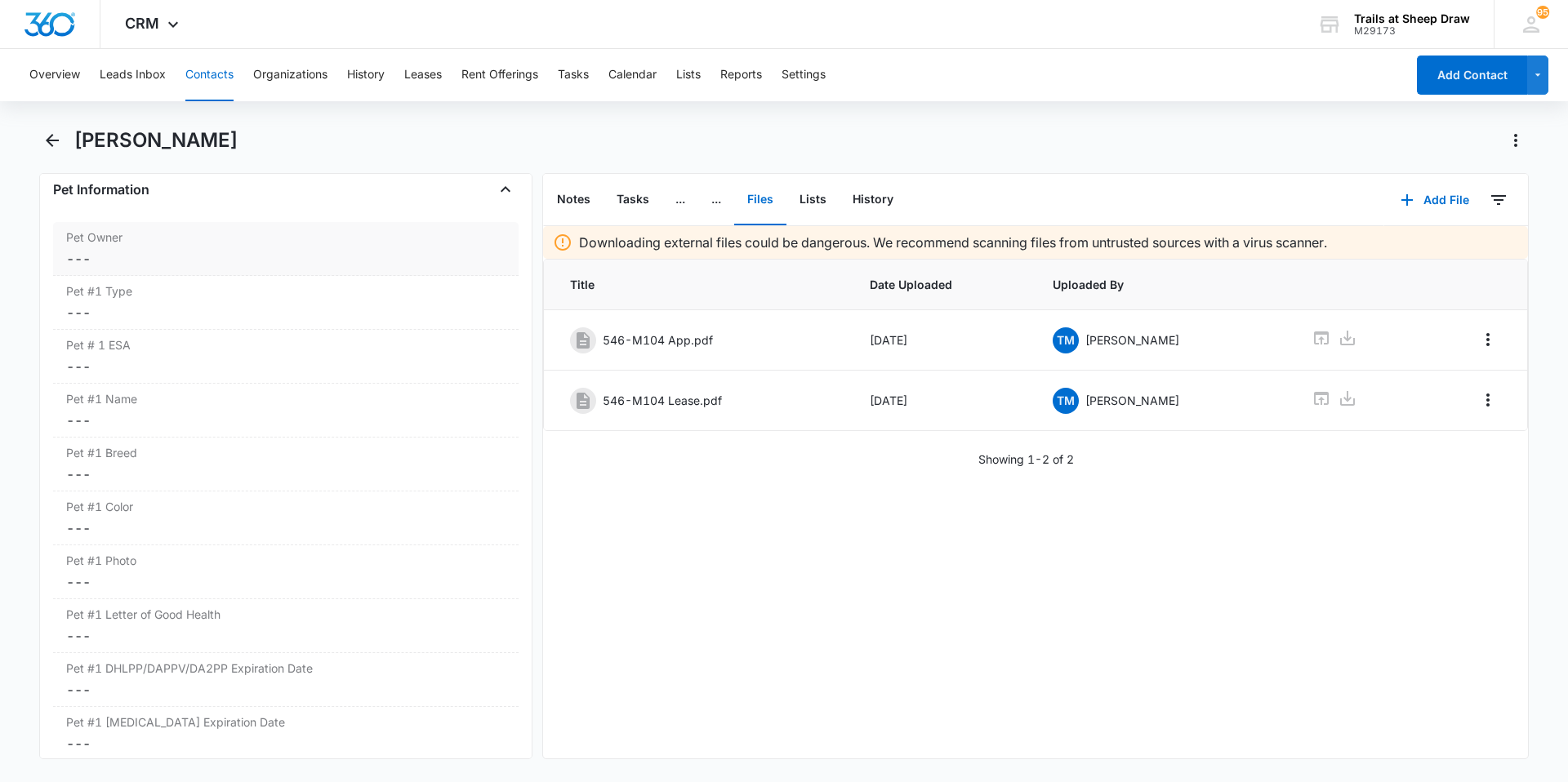
click at [241, 271] on div "Pet Owner Cancel Save Changes ---" at bounding box center [285, 249] width 465 height 54
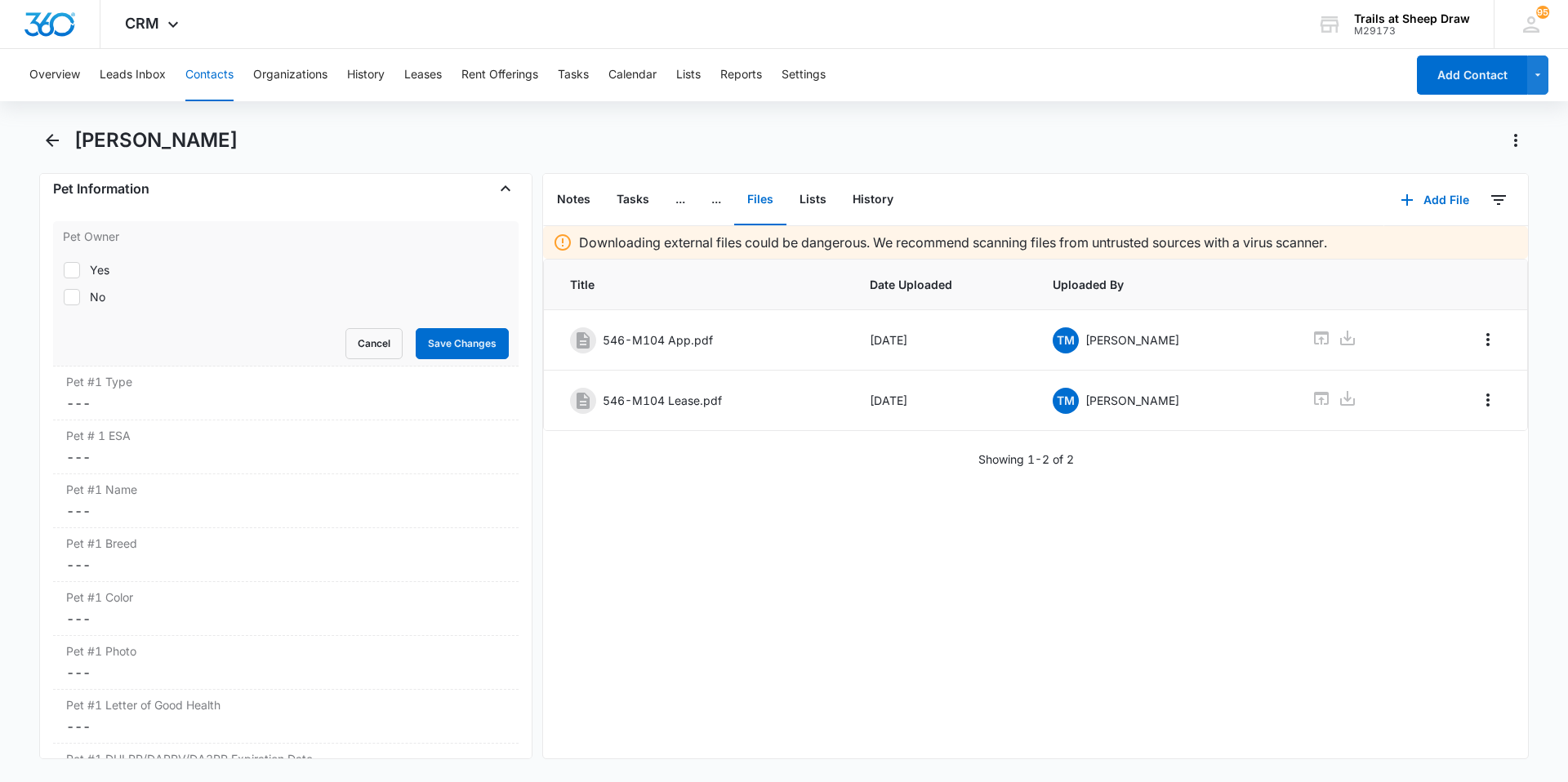
scroll to position [2114, 0]
click at [102, 290] on div "No" at bounding box center [97, 297] width 15 height 17
click at [63, 297] on input "No" at bounding box center [62, 297] width 1 height 1
checkbox input "true"
click at [464, 351] on button "Save Changes" at bounding box center [462, 345] width 93 height 31
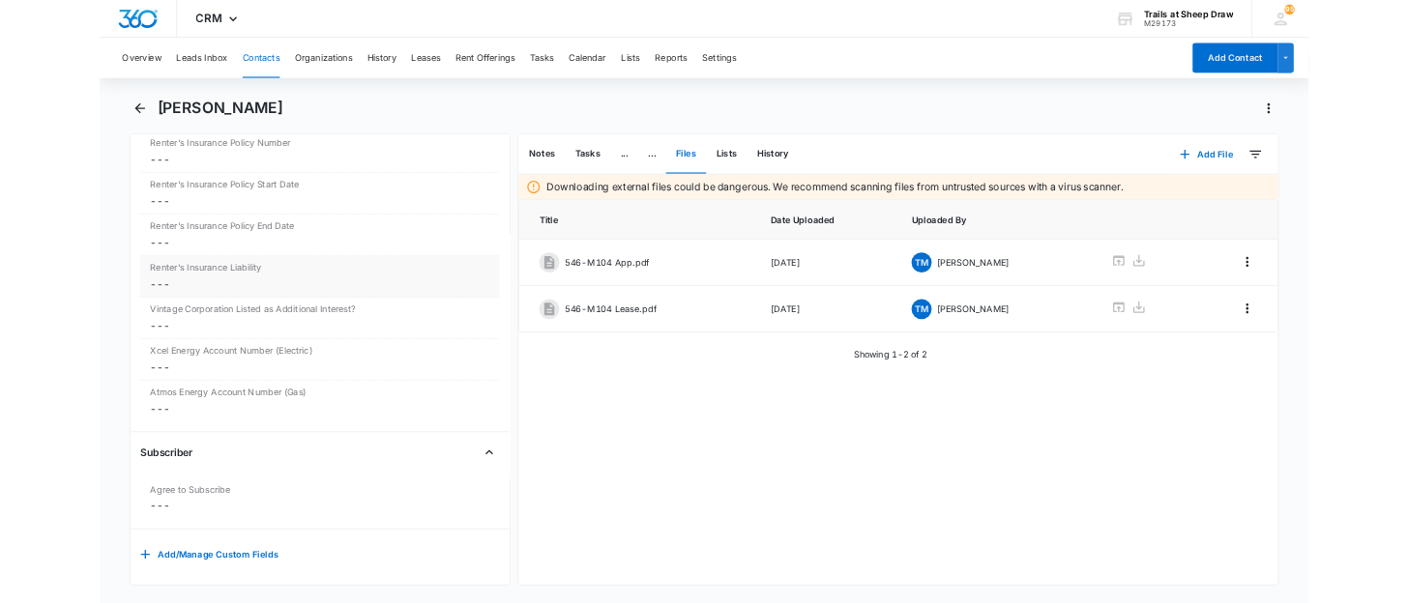
scroll to position [4193, 0]
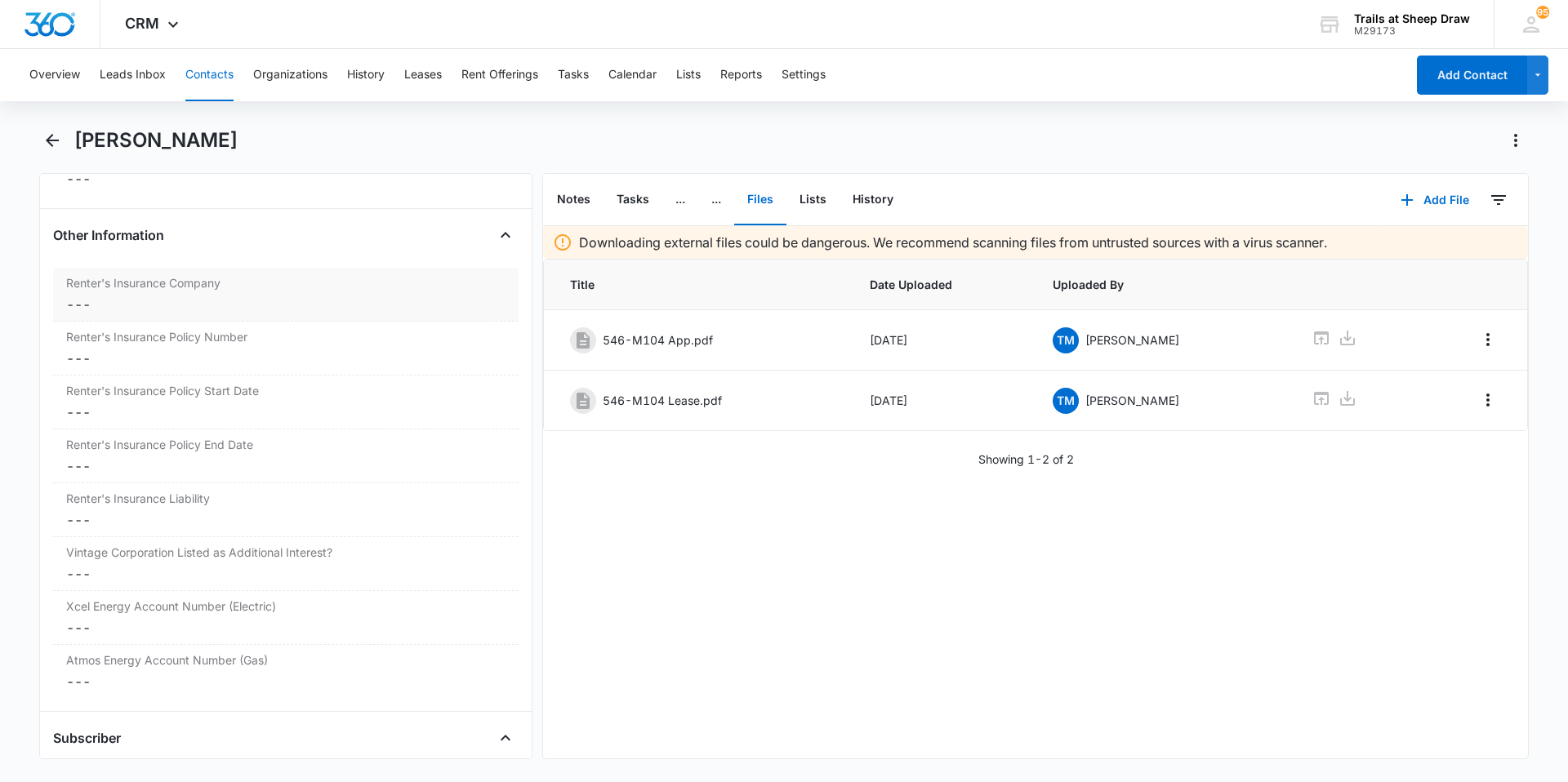
click at [126, 310] on dd "Cancel Save Changes ---" at bounding box center [285, 304] width 439 height 19
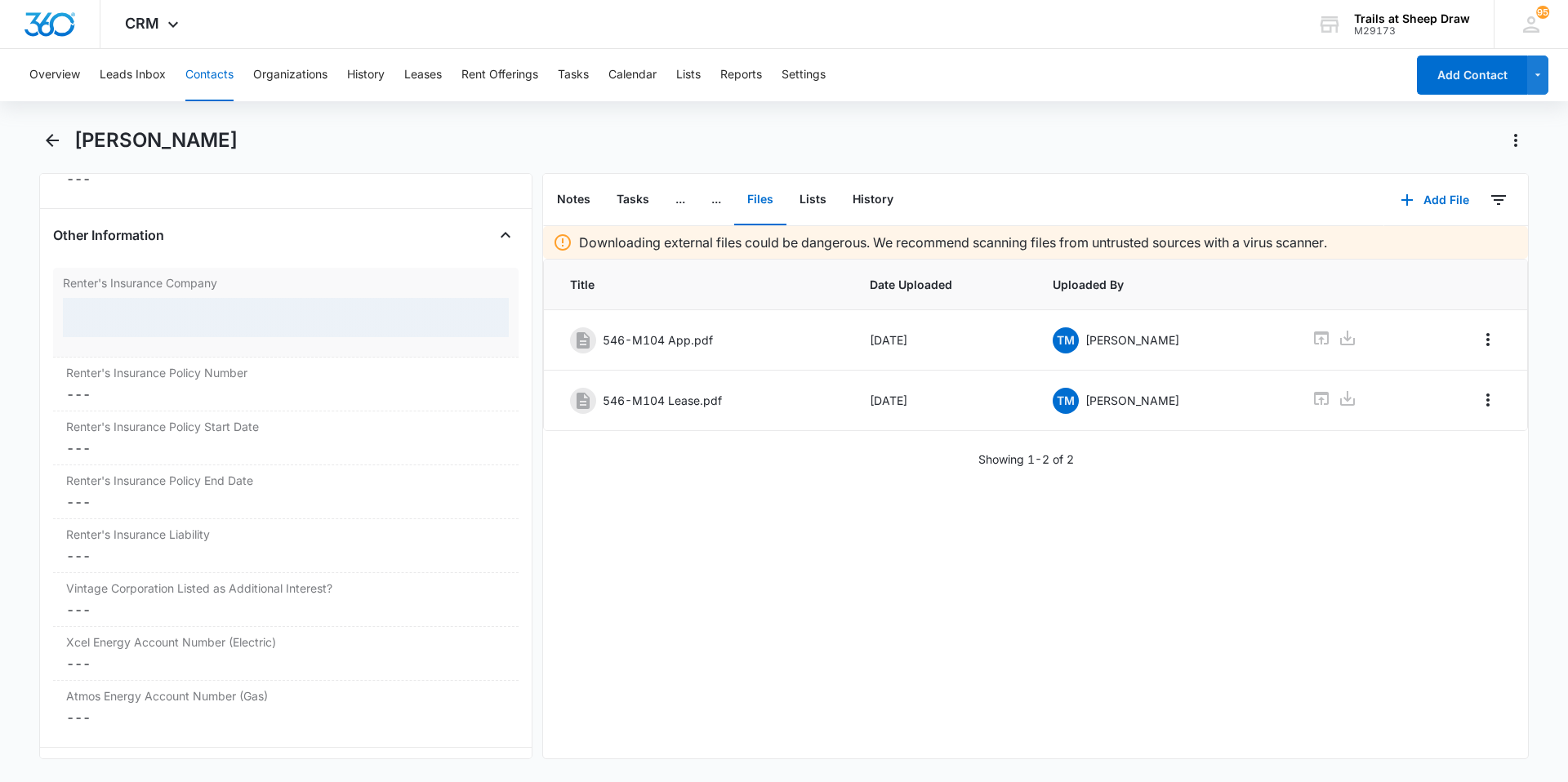
click at [130, 320] on div at bounding box center [285, 318] width 446 height 39
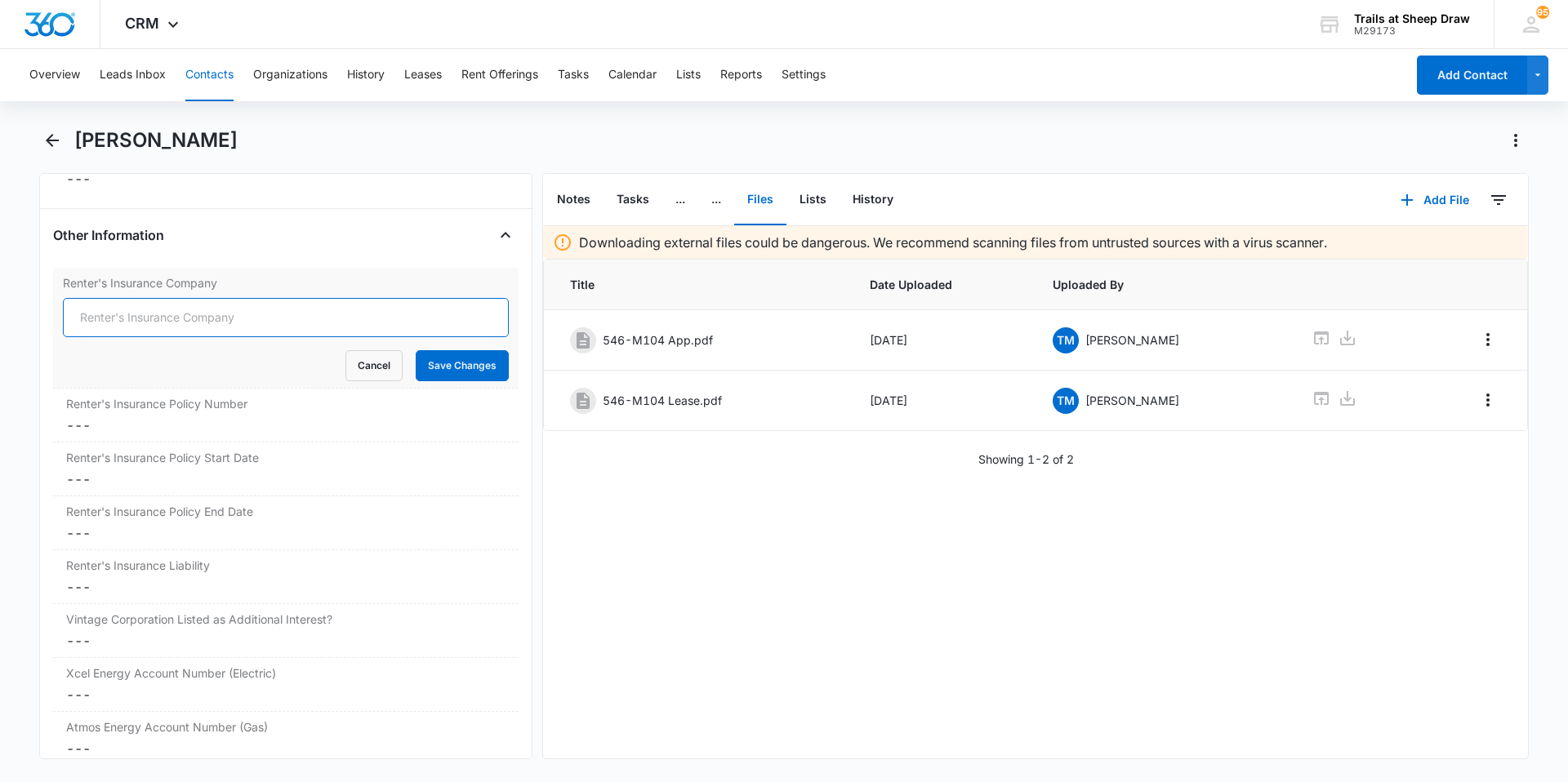
click at [130, 320] on input "Renter's Insurance Company" at bounding box center [285, 318] width 446 height 39
click at [165, 312] on input "Renter's Insurance Company" at bounding box center [285, 318] width 446 height 39
type input "Lemonade"
click at [442, 367] on button "Save Changes" at bounding box center [462, 366] width 93 height 31
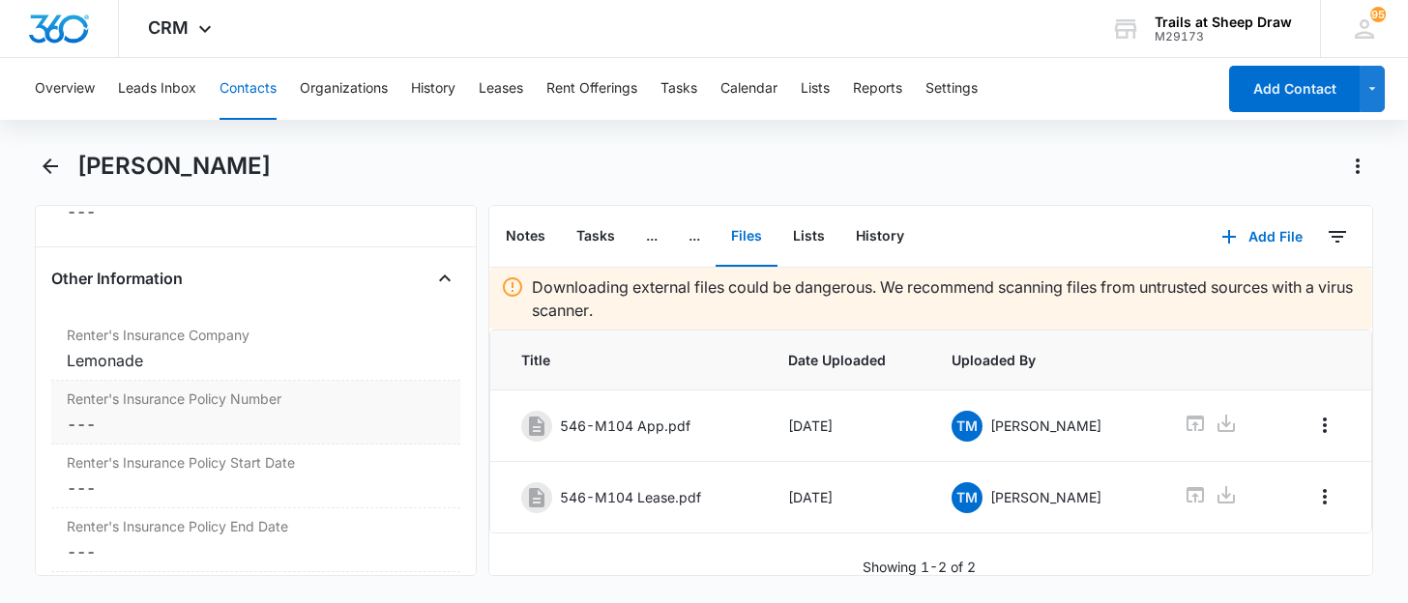
click at [193, 425] on dd "Cancel Save Changes ---" at bounding box center [256, 424] width 378 height 23
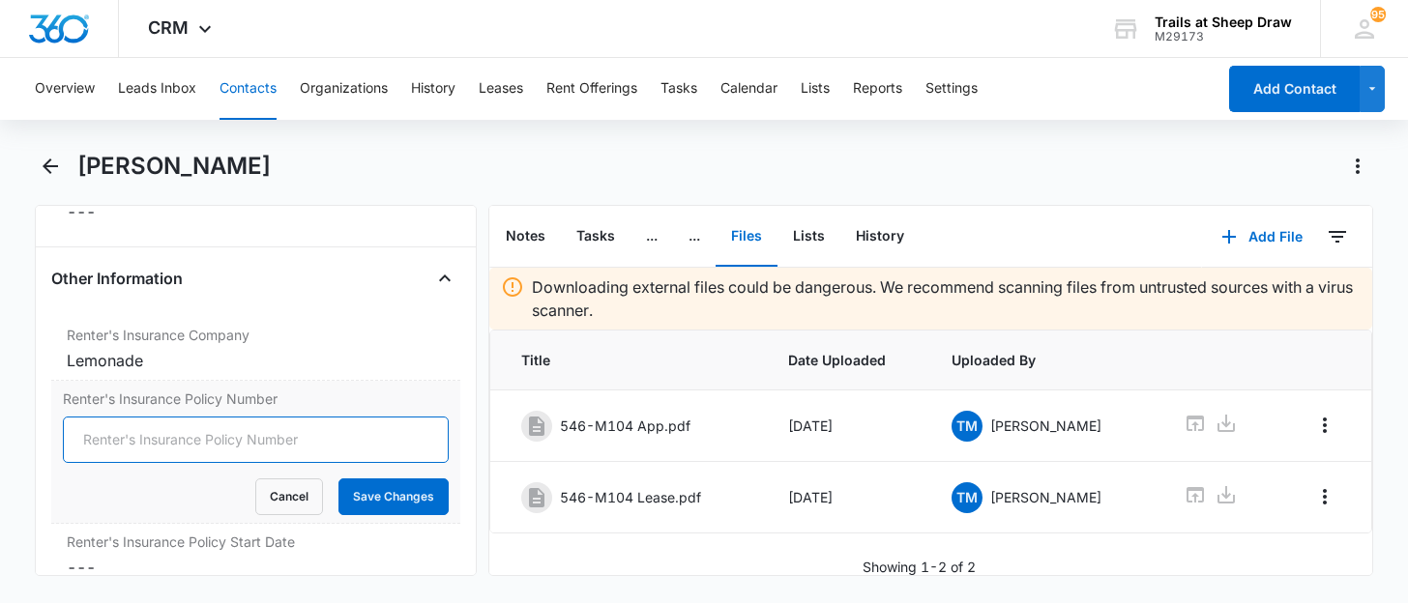
click at [161, 444] on input "Renter's Insurance Policy Number" at bounding box center [256, 440] width 386 height 46
type input "LP374B46A05"
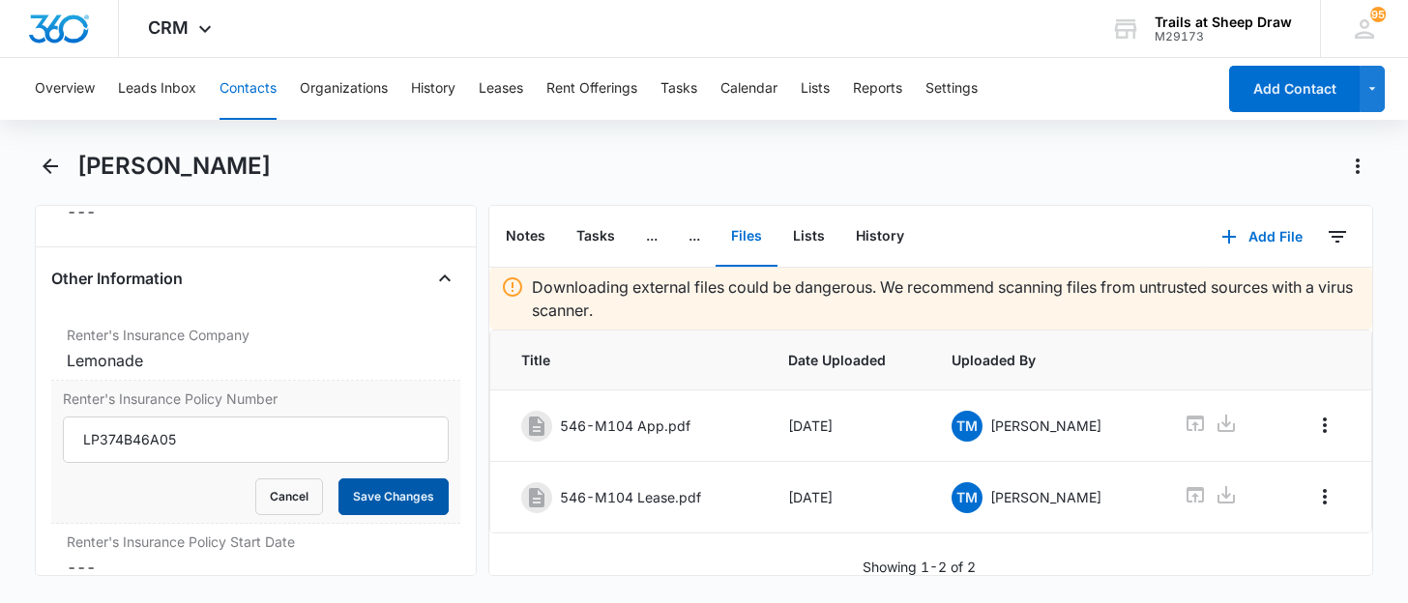
click at [398, 504] on button "Save Changes" at bounding box center [393, 497] width 110 height 37
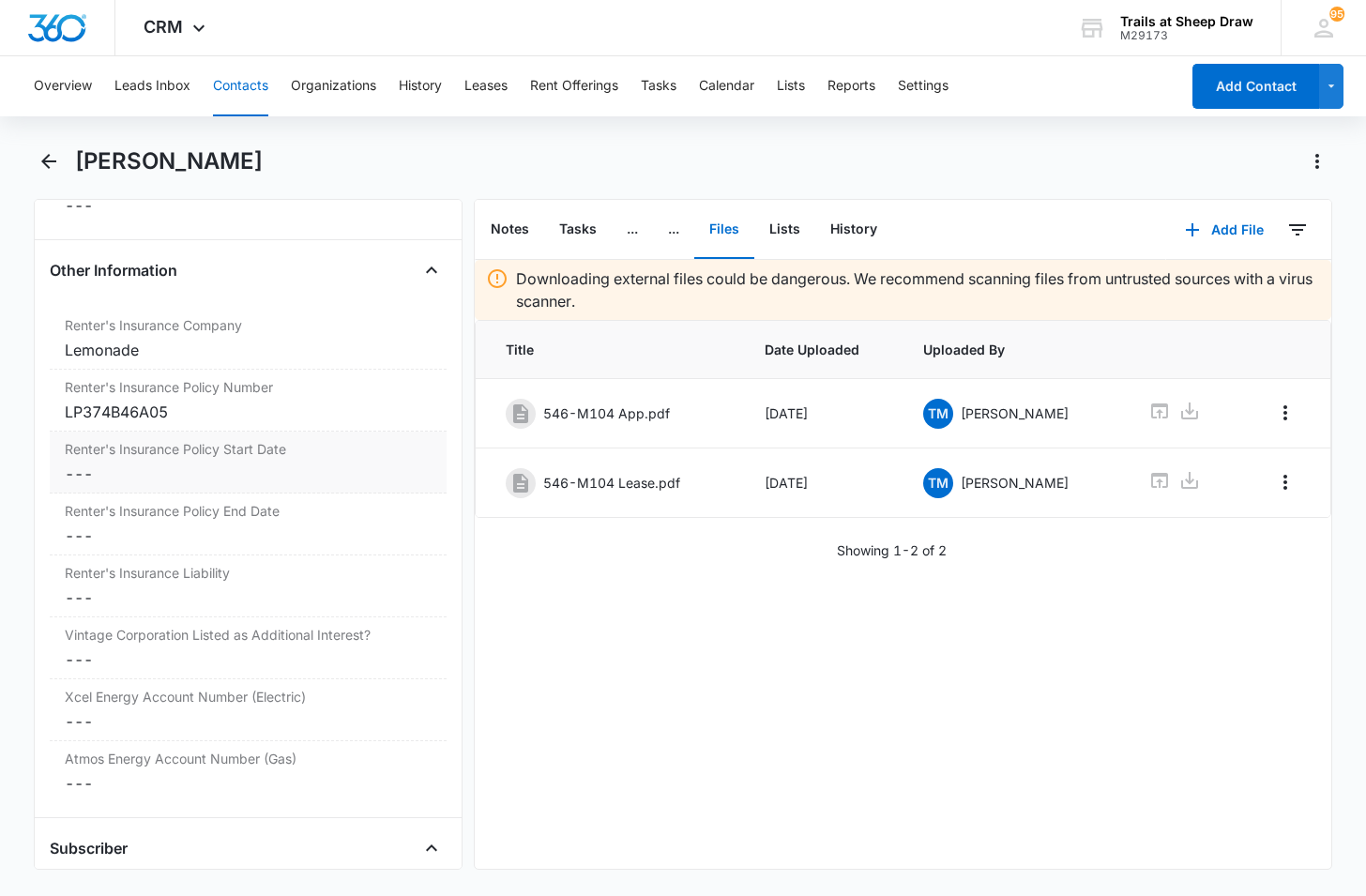
click at [91, 465] on dd "Cancel Save Changes ---" at bounding box center [248, 473] width 367 height 22
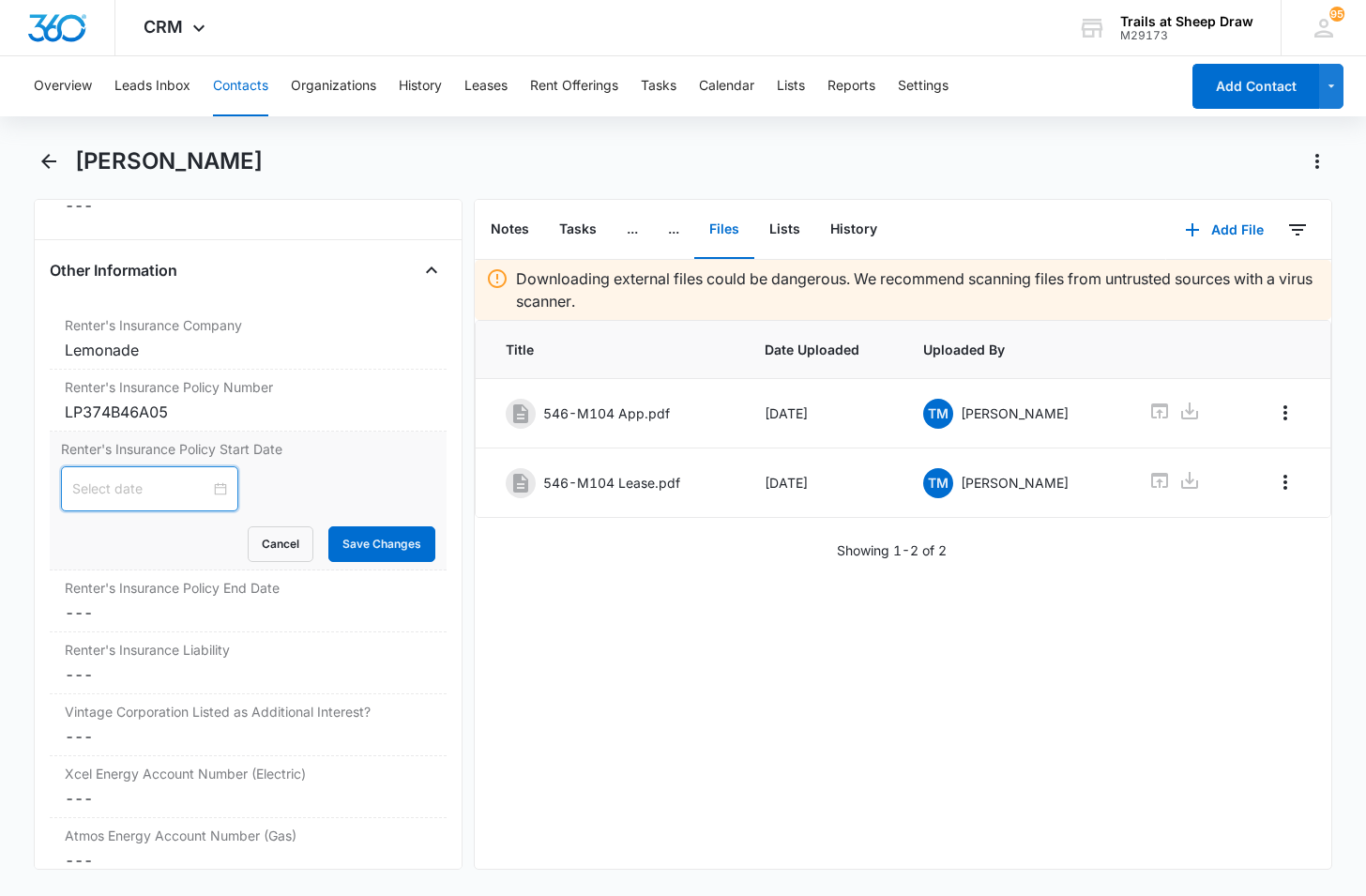
click at [117, 485] on input at bounding box center [141, 488] width 138 height 20
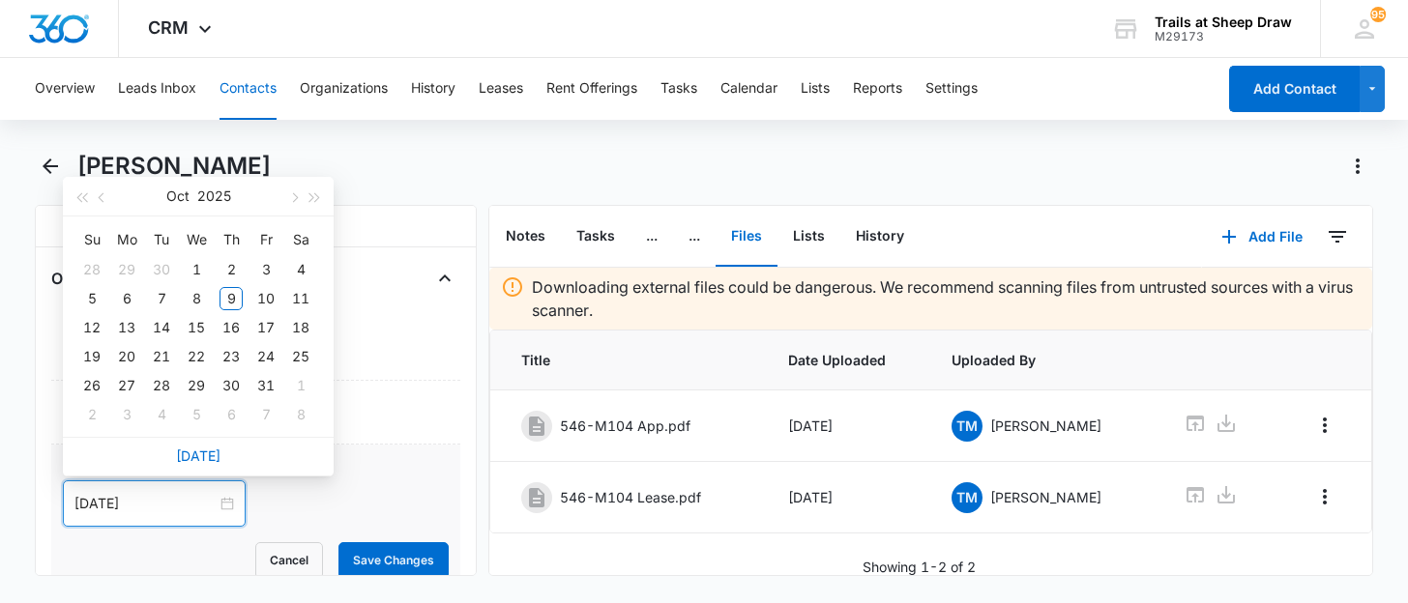
type input "[DATE]"
click at [132, 506] on input at bounding box center [145, 503] width 142 height 21
type input "[DATE]"
click at [162, 295] on div "7" at bounding box center [161, 298] width 23 height 23
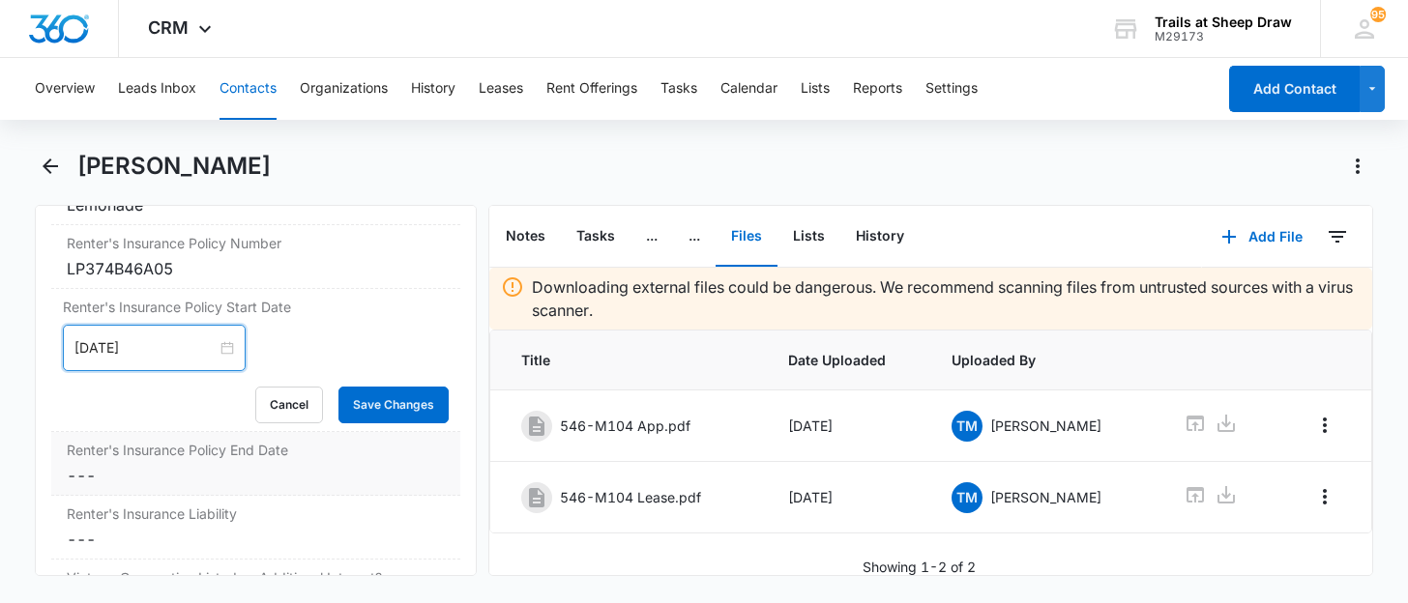
scroll to position [4387, 0]
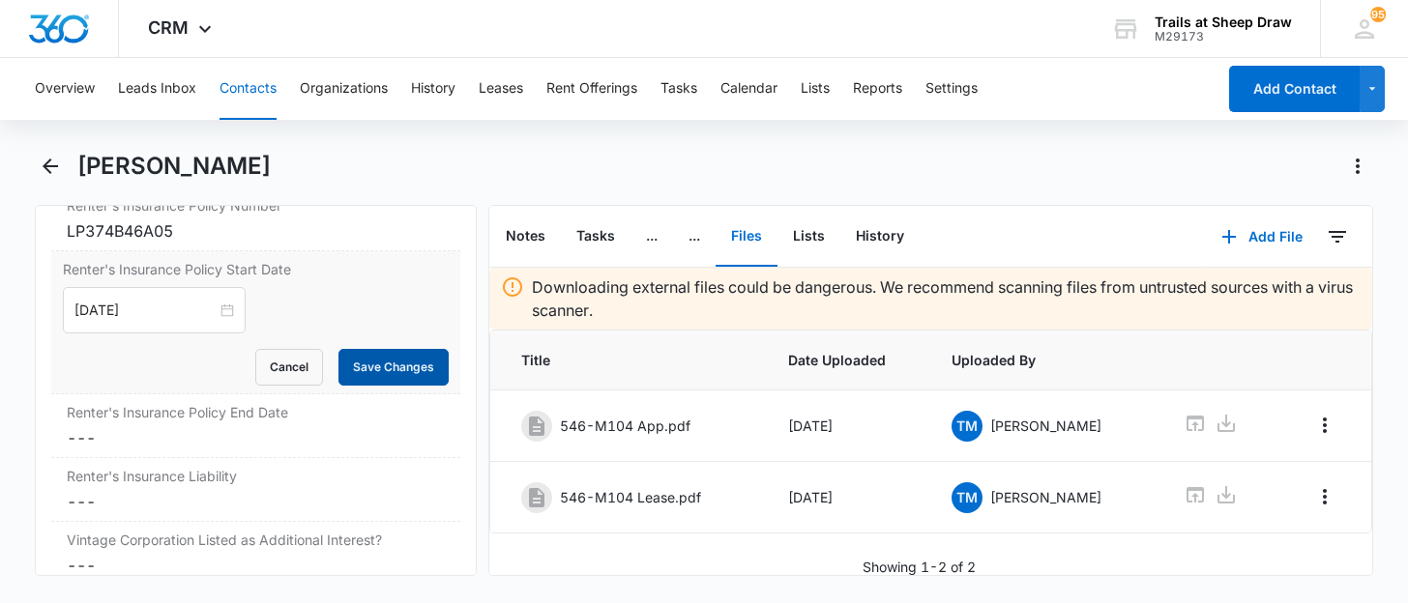
click at [374, 366] on button "Save Changes" at bounding box center [393, 367] width 110 height 37
click at [95, 442] on dd "Cancel Save Changes ---" at bounding box center [256, 437] width 378 height 23
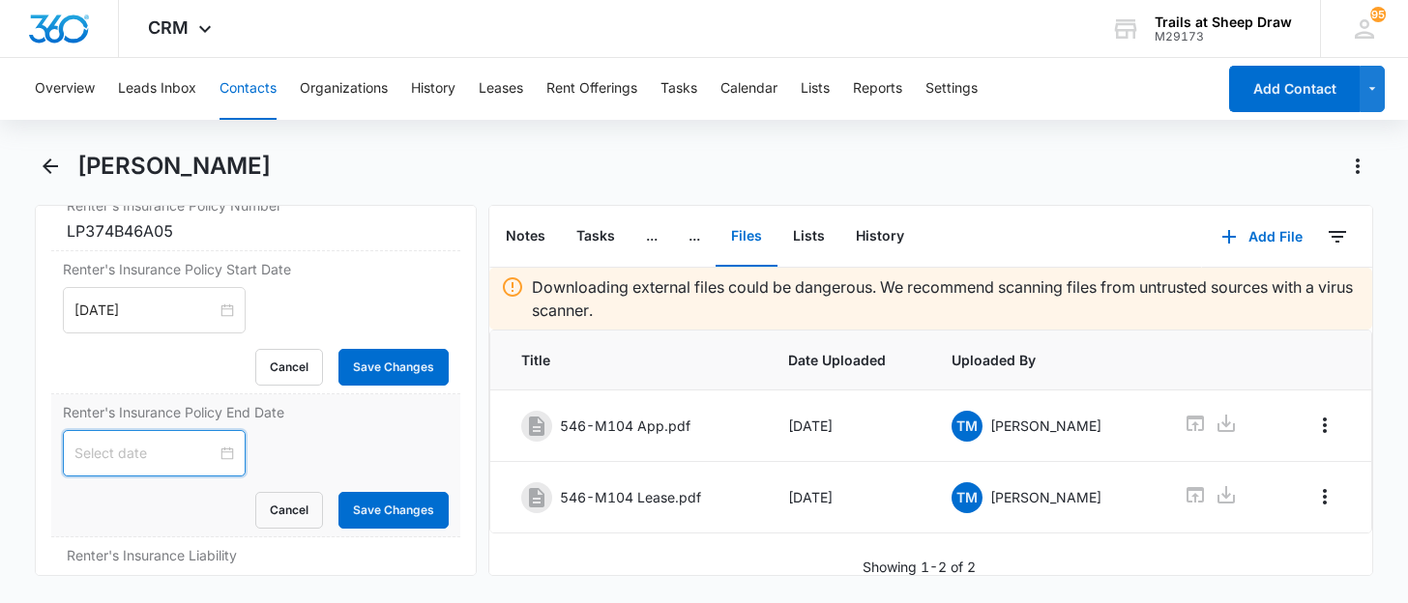
click at [121, 456] on input at bounding box center [145, 453] width 142 height 21
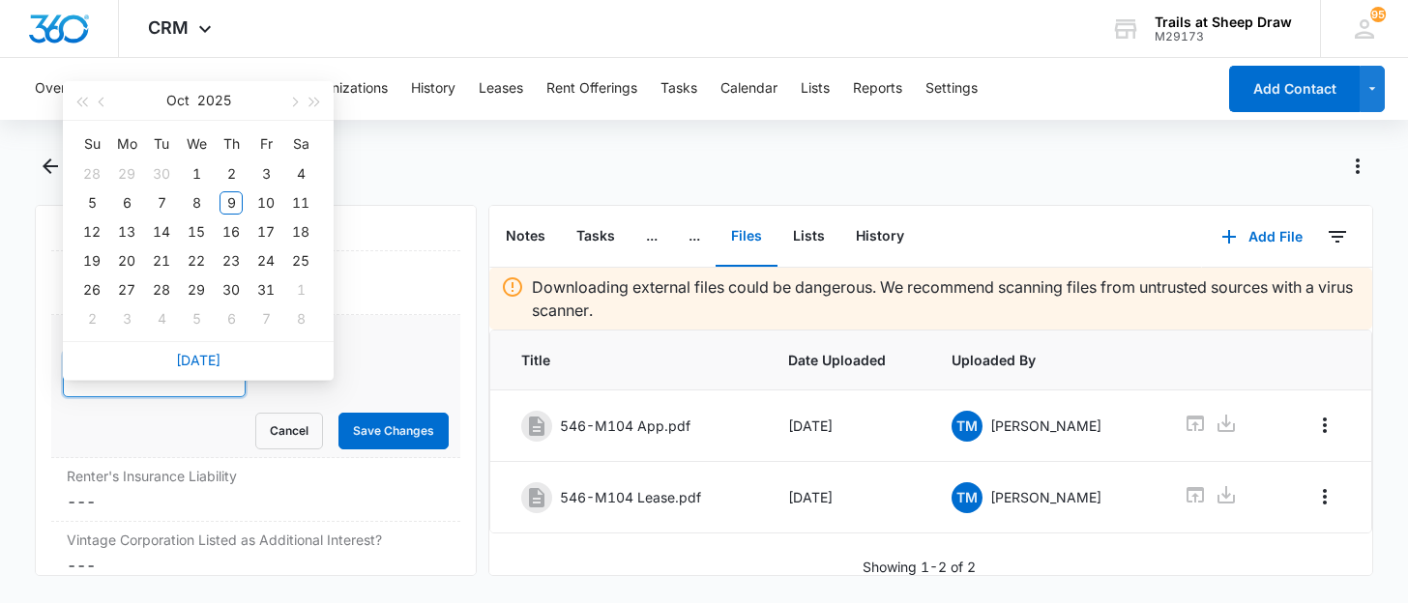
type input "[DATE]"
click at [312, 101] on span "button" at bounding box center [315, 103] width 10 height 10
type input "[DATE]"
click at [189, 201] on div "7" at bounding box center [196, 202] width 23 height 23
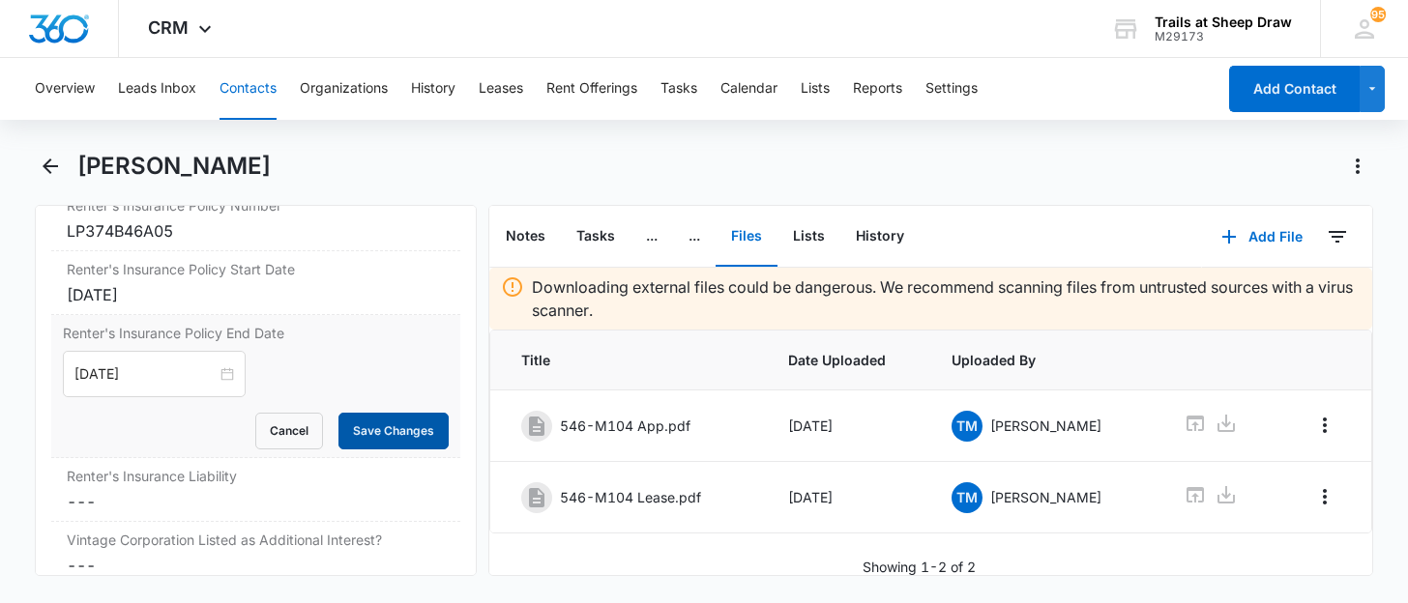
click at [394, 438] on button "Save Changes" at bounding box center [393, 431] width 110 height 37
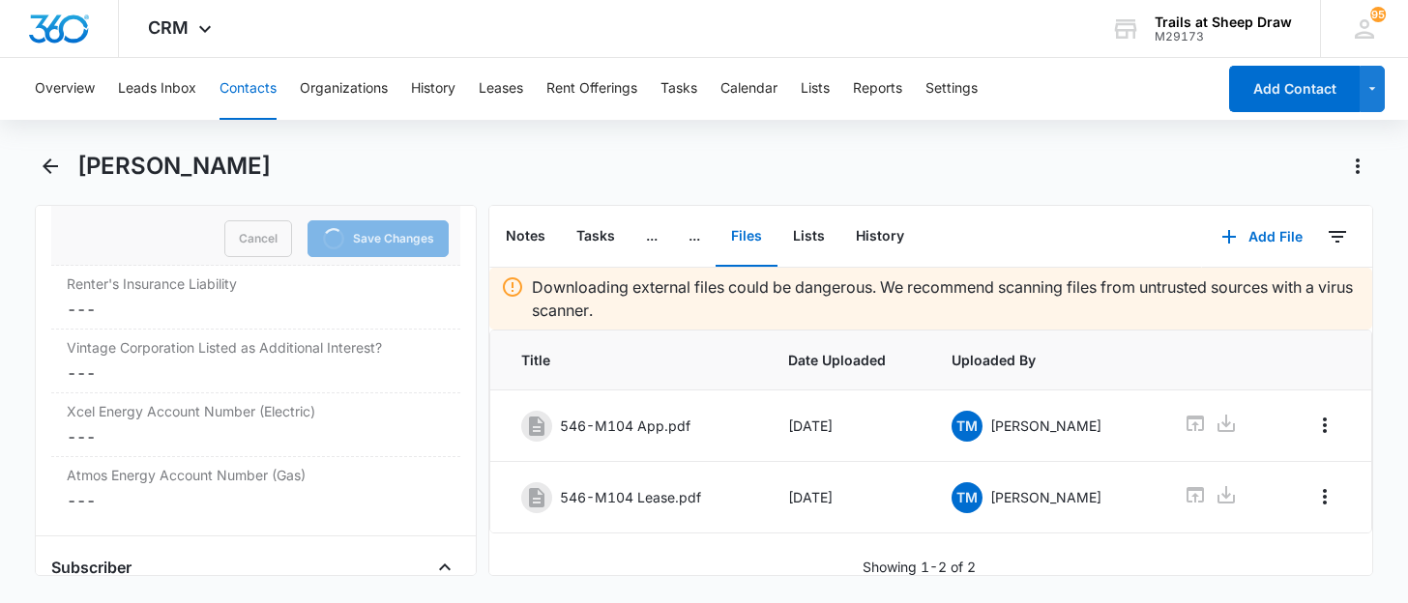
scroll to position [4580, 0]
click at [200, 306] on dd "Cancel Save Changes ---" at bounding box center [256, 308] width 378 height 23
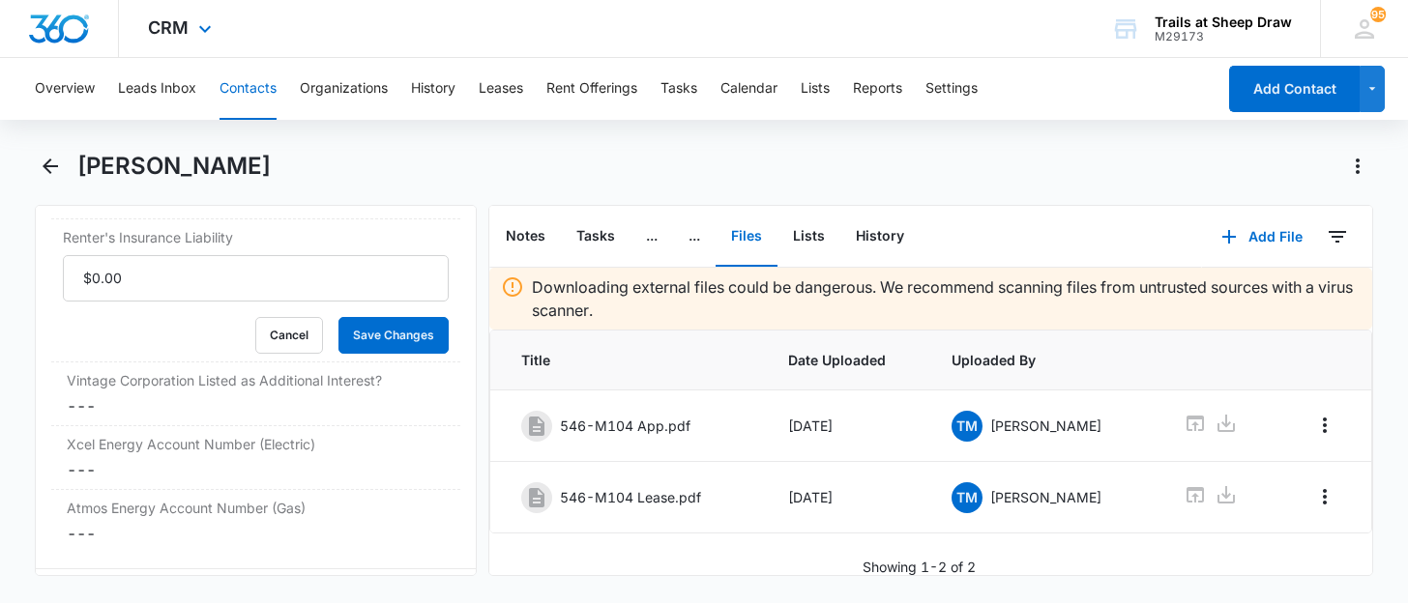
scroll to position [4543, 0]
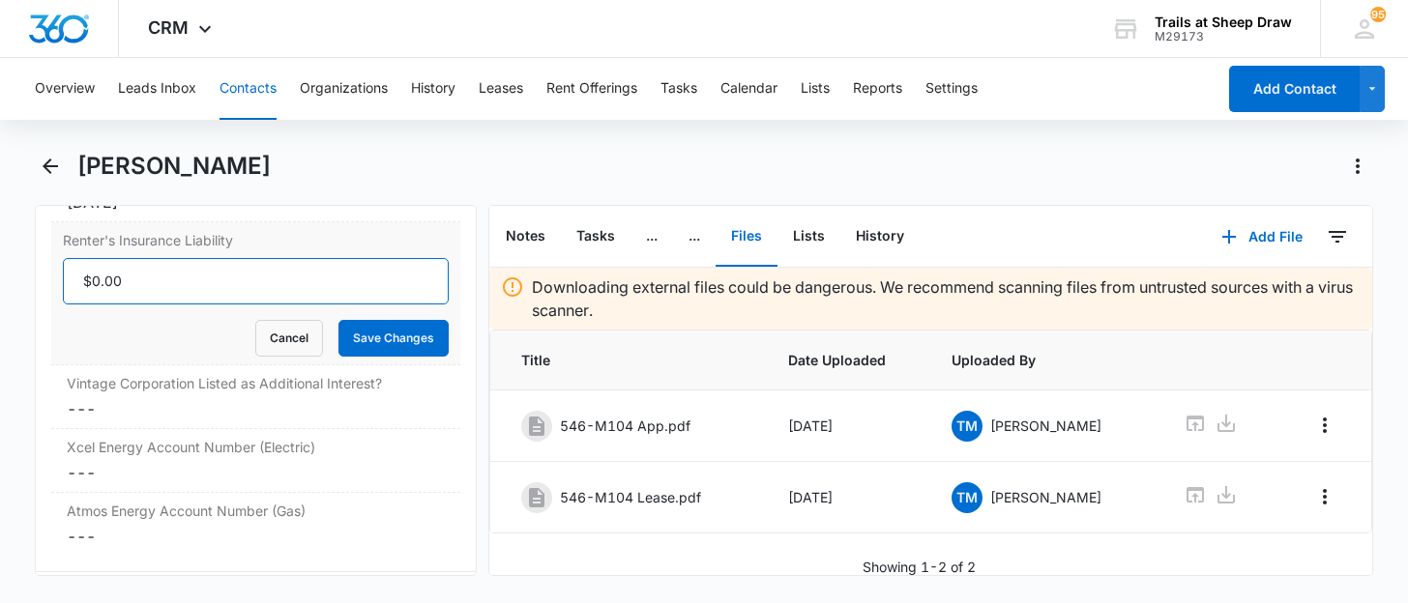
click at [196, 266] on input "Renter's Insurance Liability" at bounding box center [256, 281] width 386 height 46
type input "$300,000.00"
click at [338, 320] on button "Save Changes" at bounding box center [393, 338] width 110 height 37
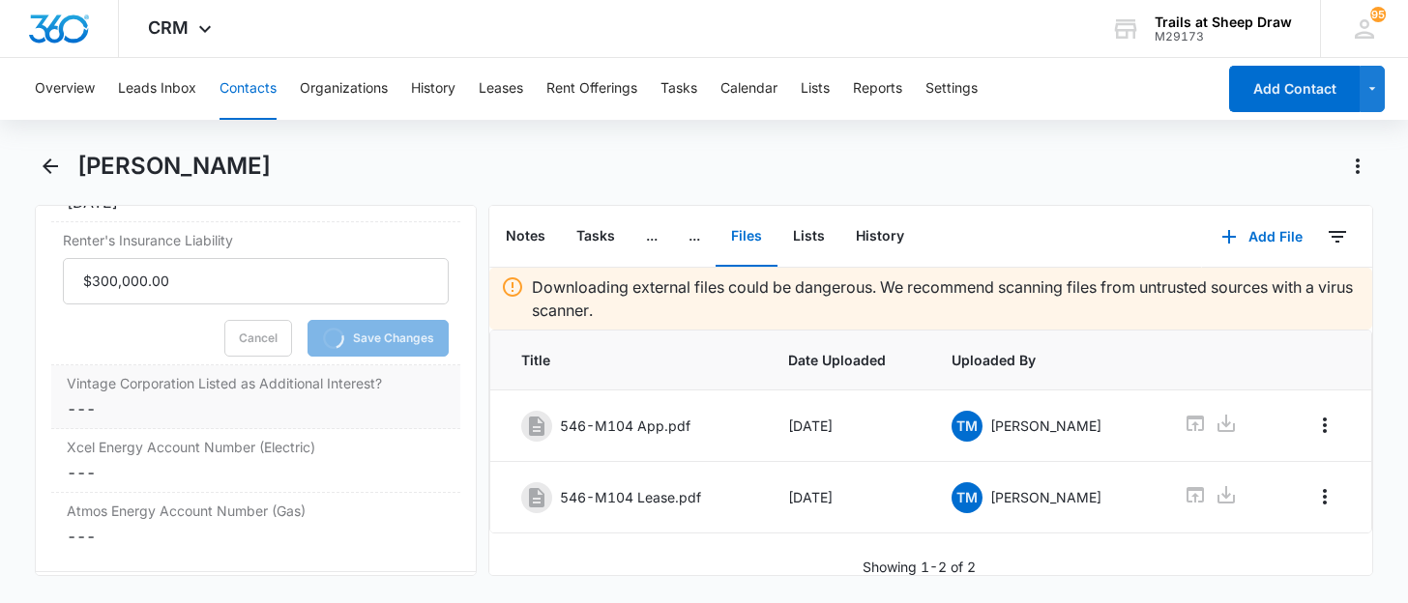
click at [134, 414] on dd "Cancel Save Changes ---" at bounding box center [256, 408] width 378 height 23
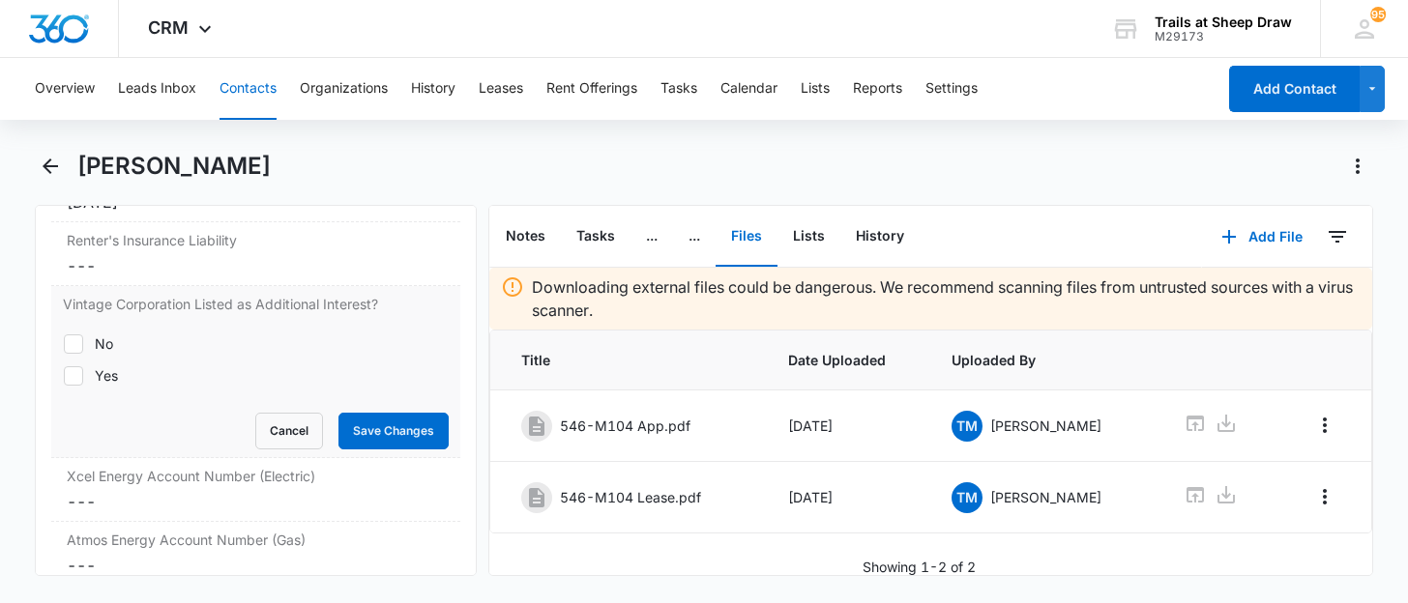
click at [106, 376] on div "Yes" at bounding box center [106, 376] width 23 height 20
click at [64, 376] on input "Yes" at bounding box center [63, 375] width 1 height 1
checkbox input "true"
click at [369, 427] on button "Save Changes" at bounding box center [393, 431] width 110 height 37
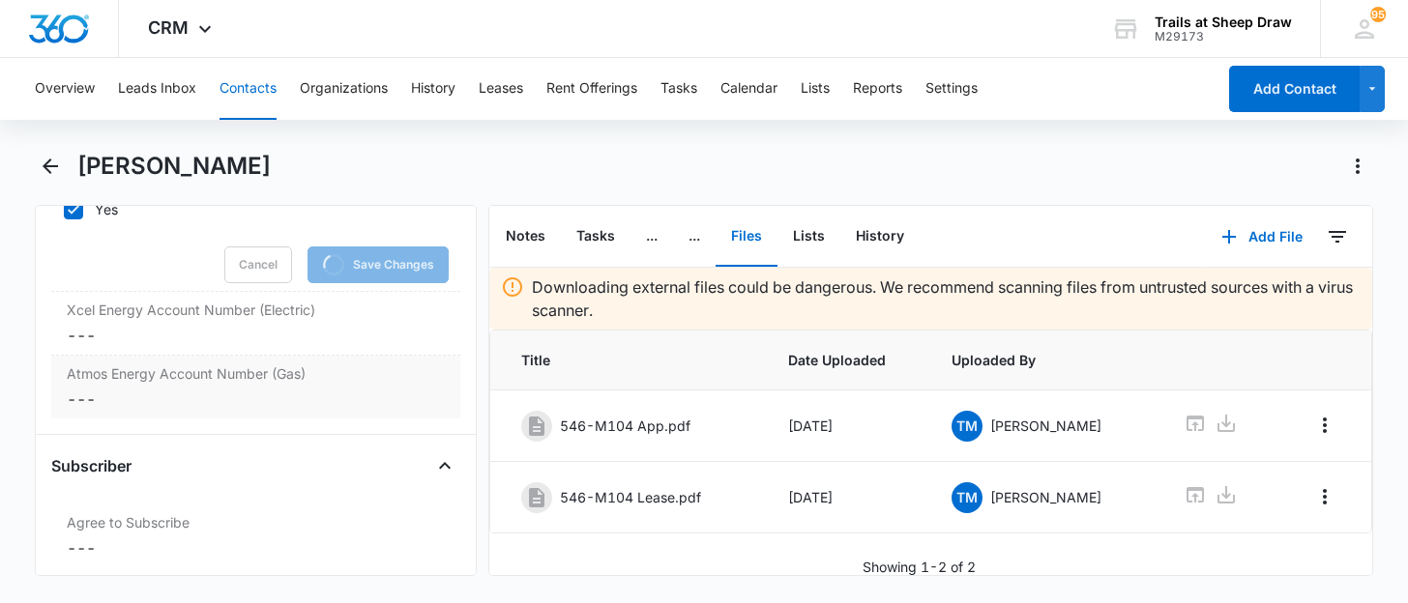
scroll to position [4737, 0]
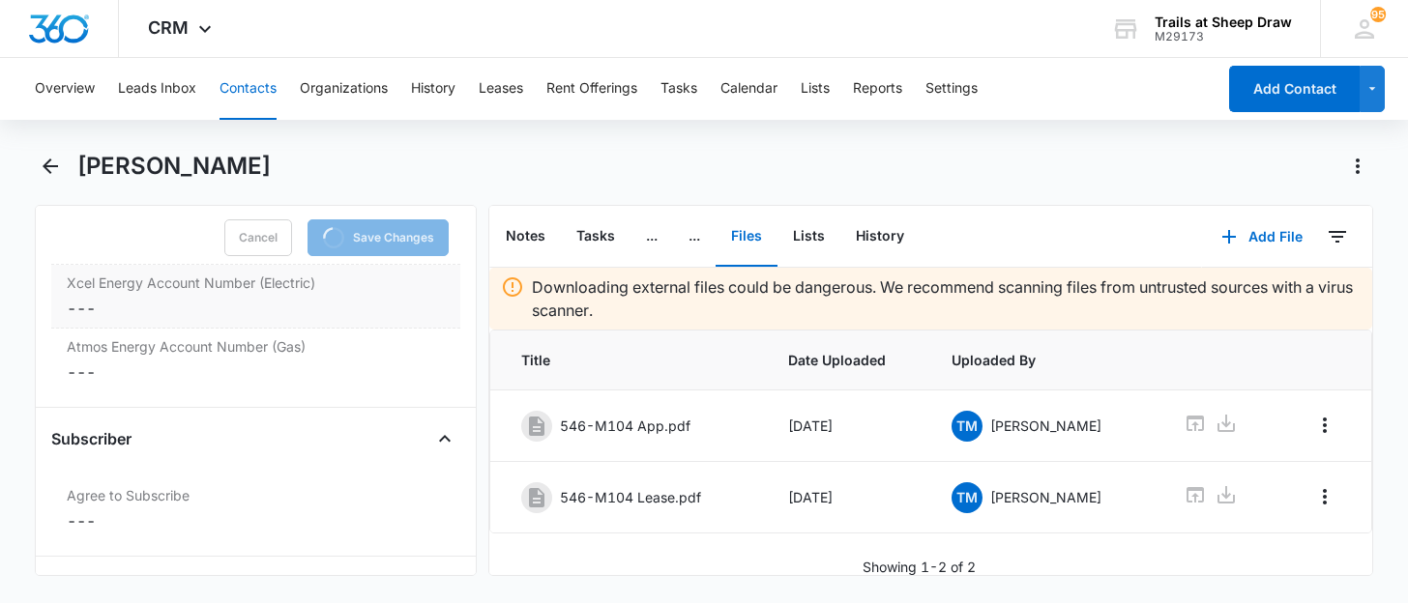
click at [134, 298] on dd "Cancel Save Changes ---" at bounding box center [256, 308] width 378 height 23
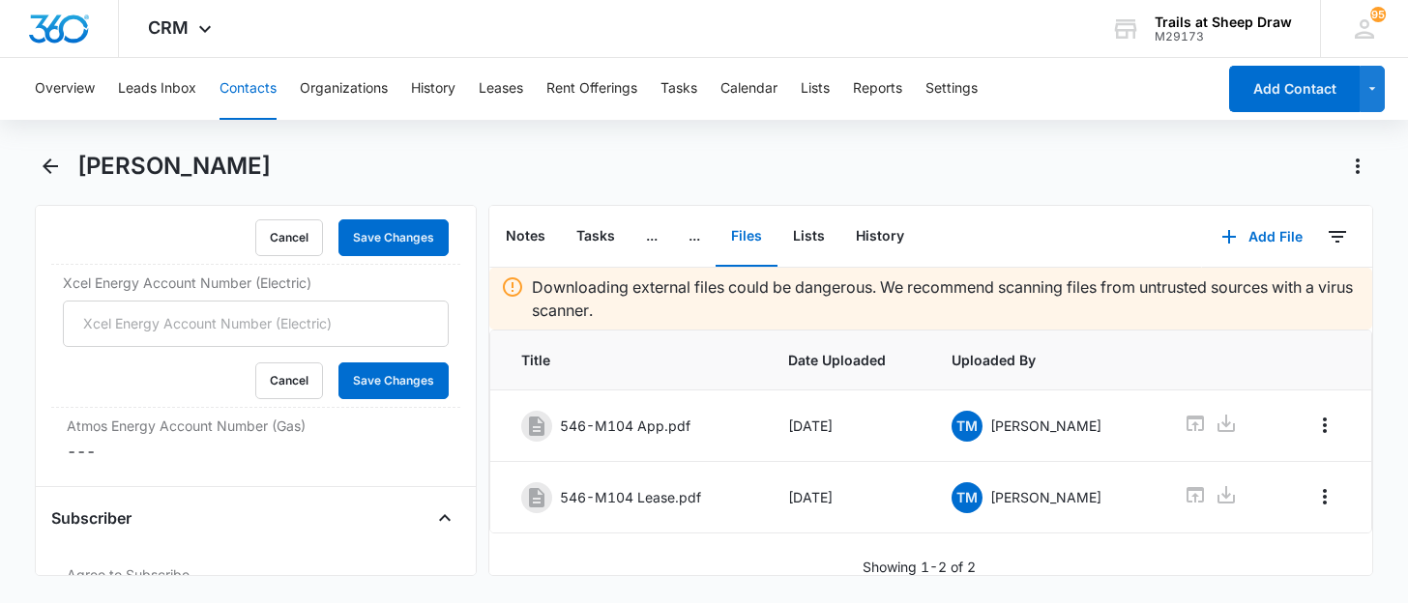
click at [137, 326] on input "Xcel Energy Account Number (Electric)" at bounding box center [256, 324] width 386 height 46
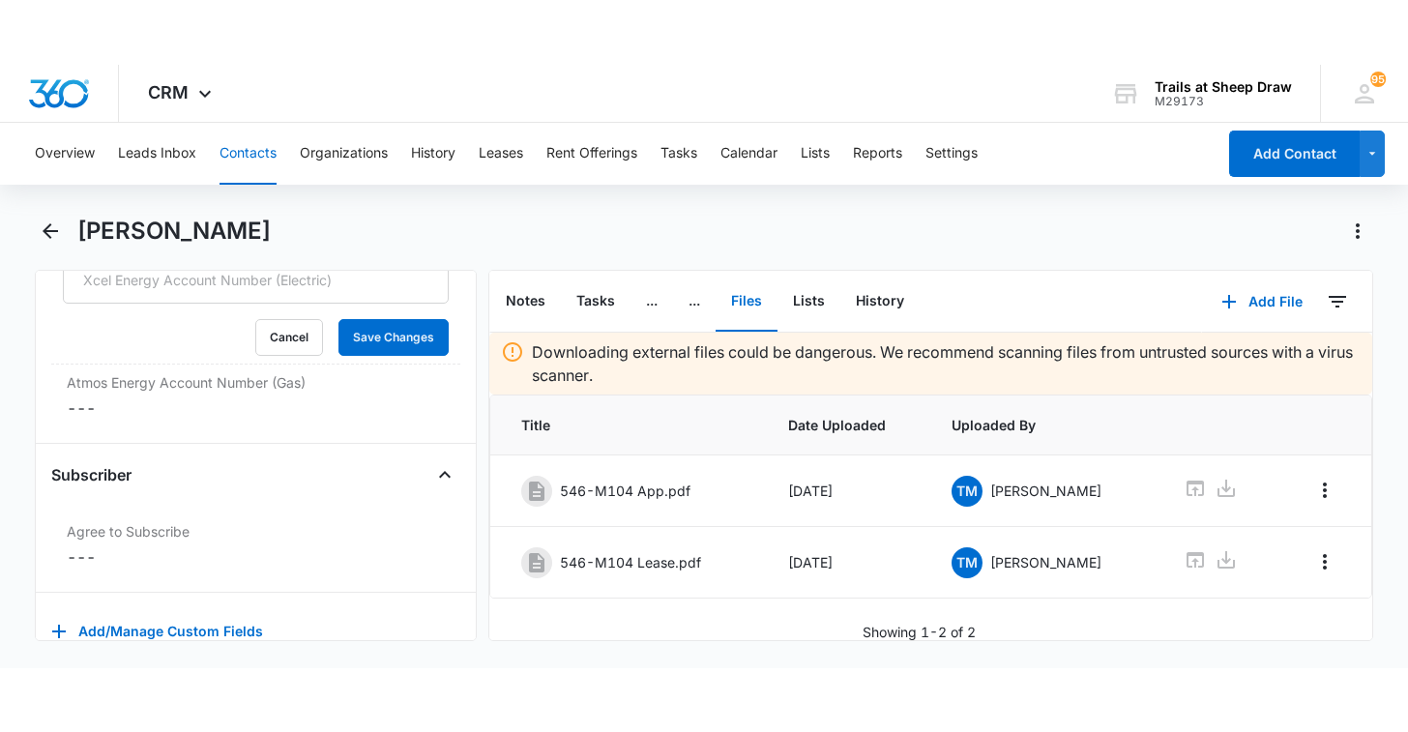
scroll to position [4700, 0]
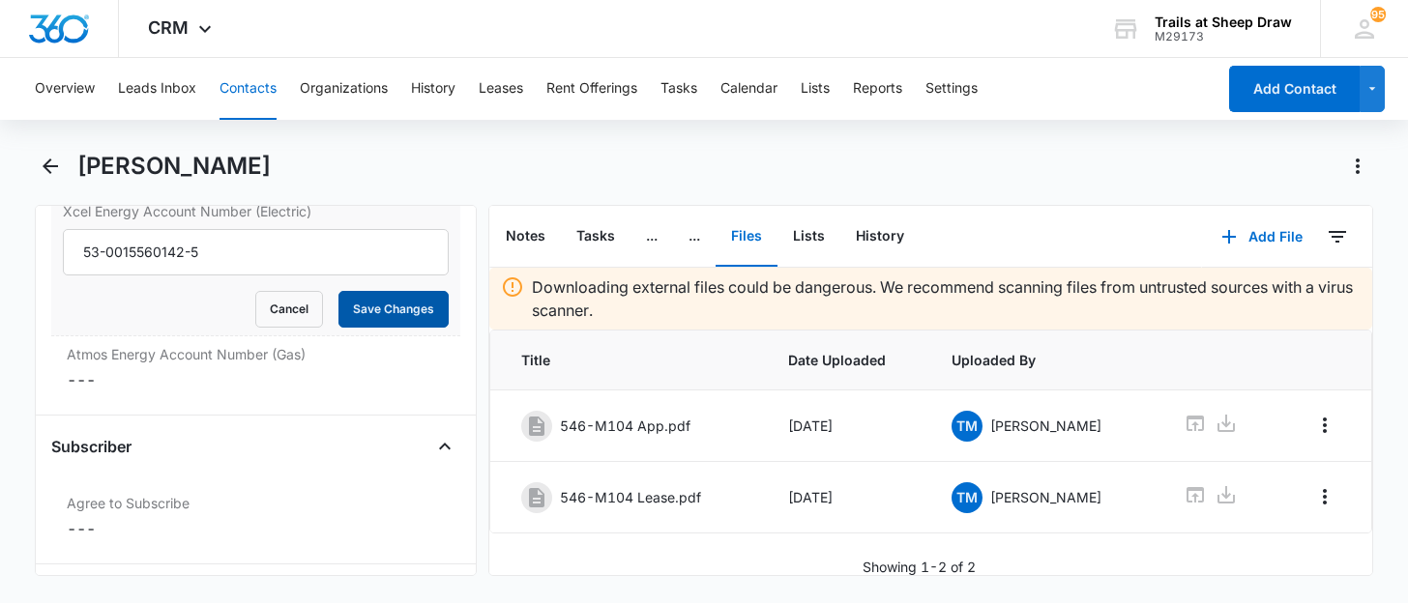
type input "53-0015560142-5"
click at [387, 300] on button "Save Changes" at bounding box center [393, 309] width 110 height 37
click at [152, 371] on dd "Cancel Save Changes ---" at bounding box center [256, 379] width 378 height 23
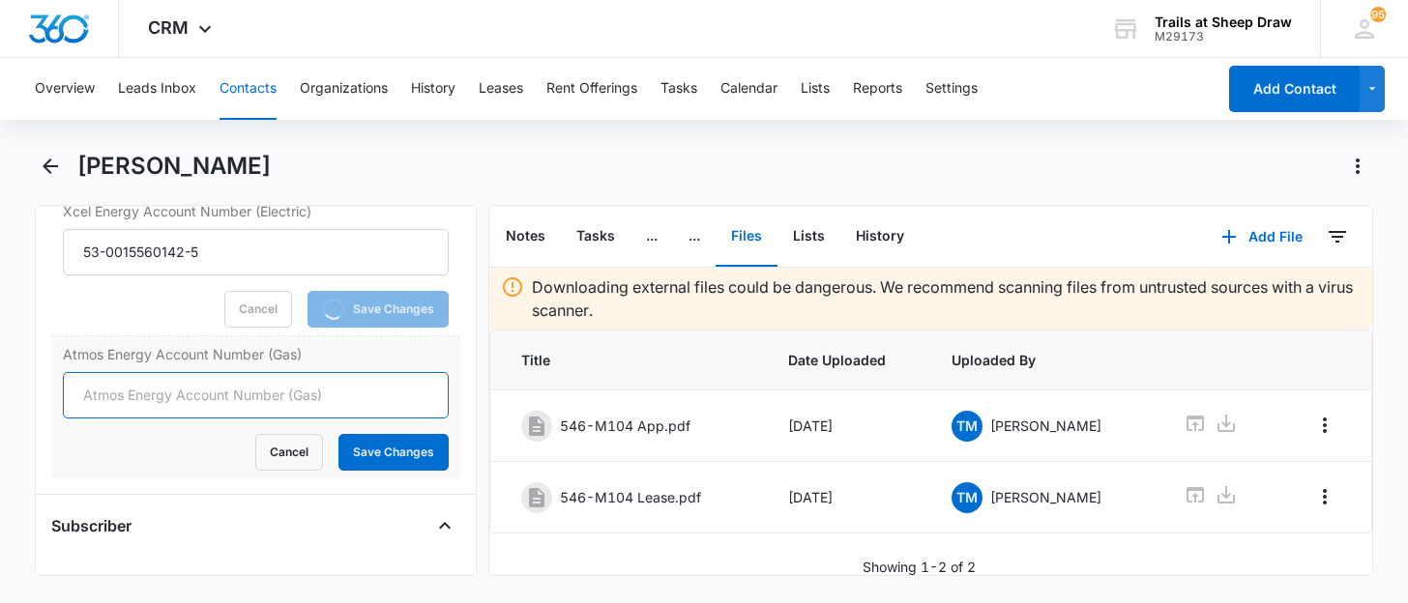
click at [139, 391] on input "Atmos Energy Account Number (Gas)" at bounding box center [256, 395] width 386 height 46
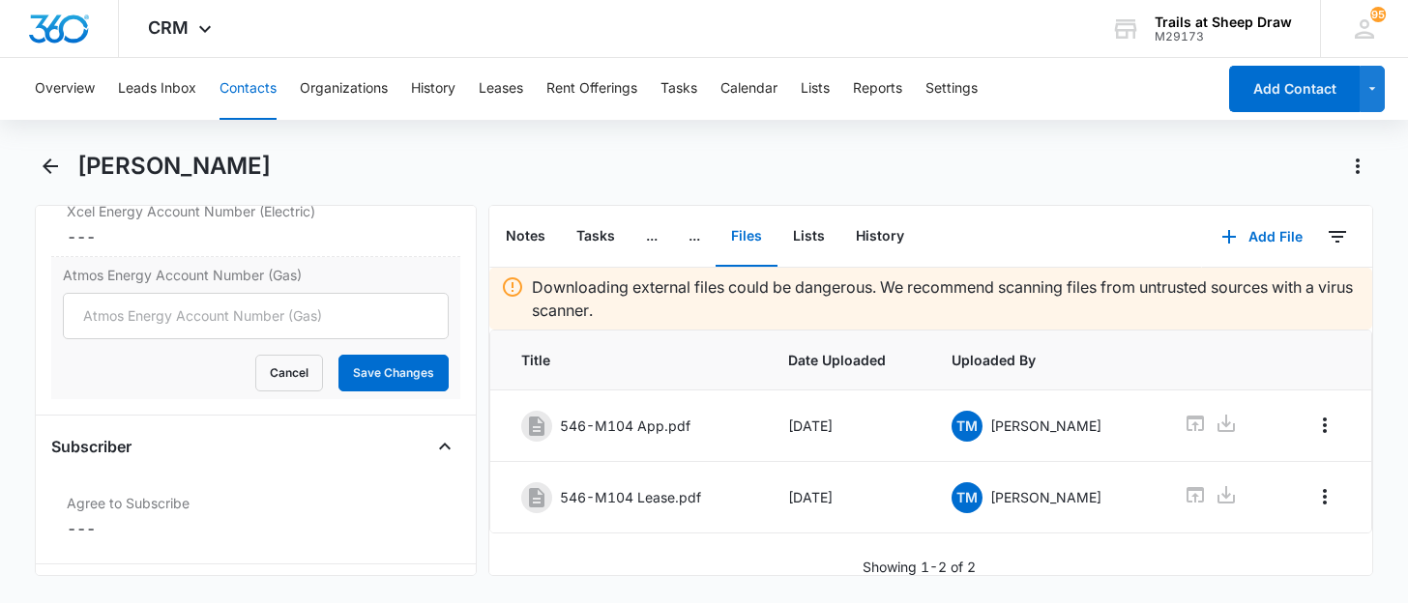
click at [147, 397] on div "Atmos Energy Account Number (Gas) Cancel Save Changes" at bounding box center [255, 328] width 409 height 142
click at [121, 320] on input "Atmos Energy Account Number (Gas)" at bounding box center [256, 316] width 386 height 46
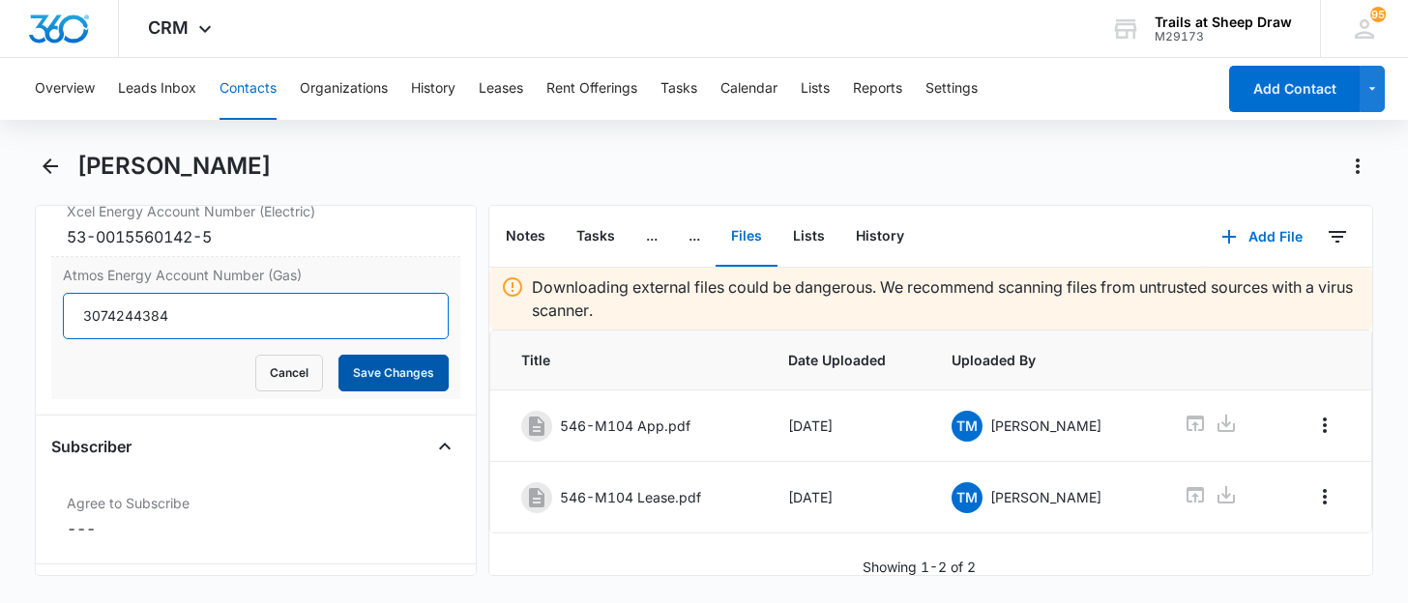
type input "3074244384"
click at [373, 360] on button "Save Changes" at bounding box center [393, 373] width 110 height 37
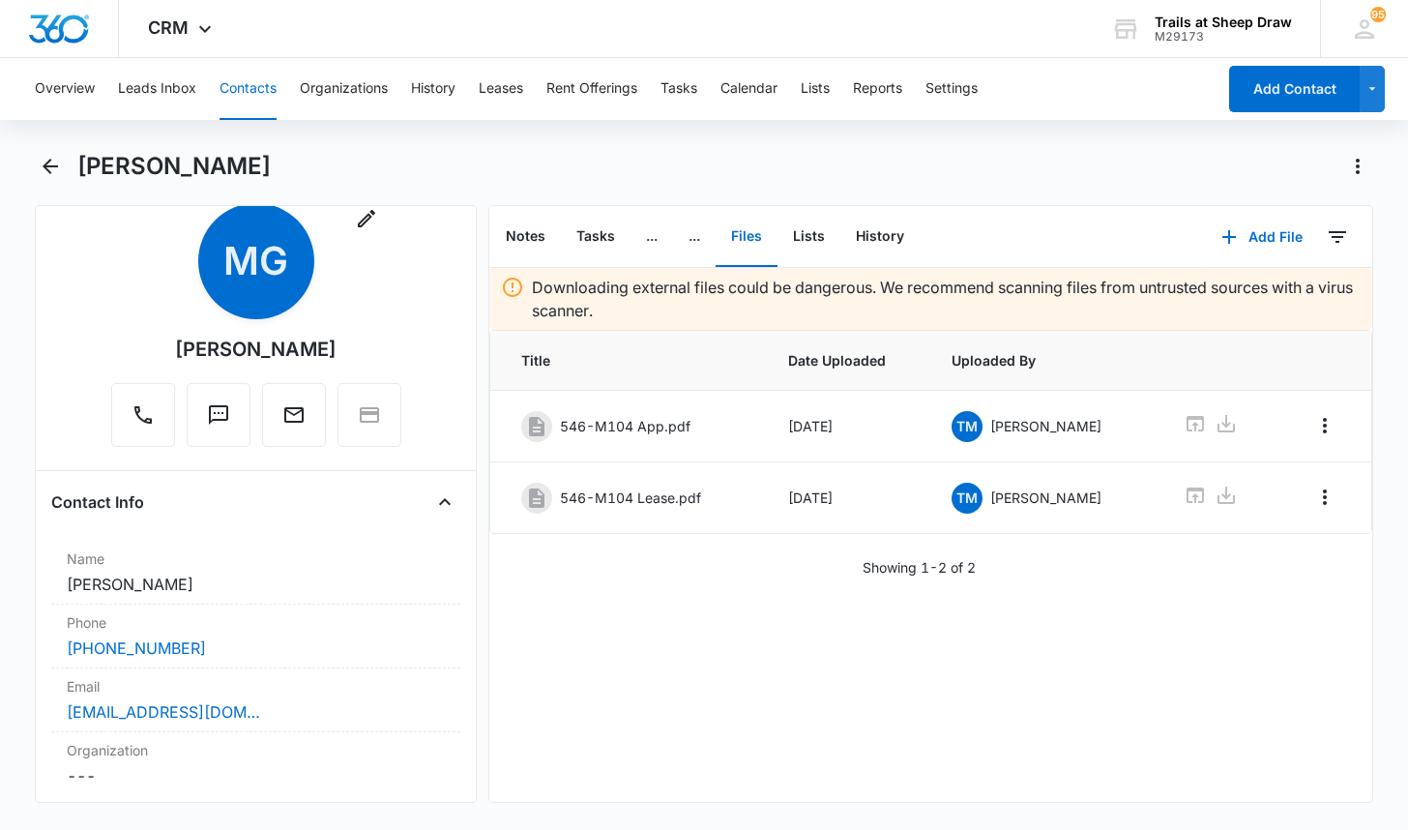
scroll to position [35, 0]
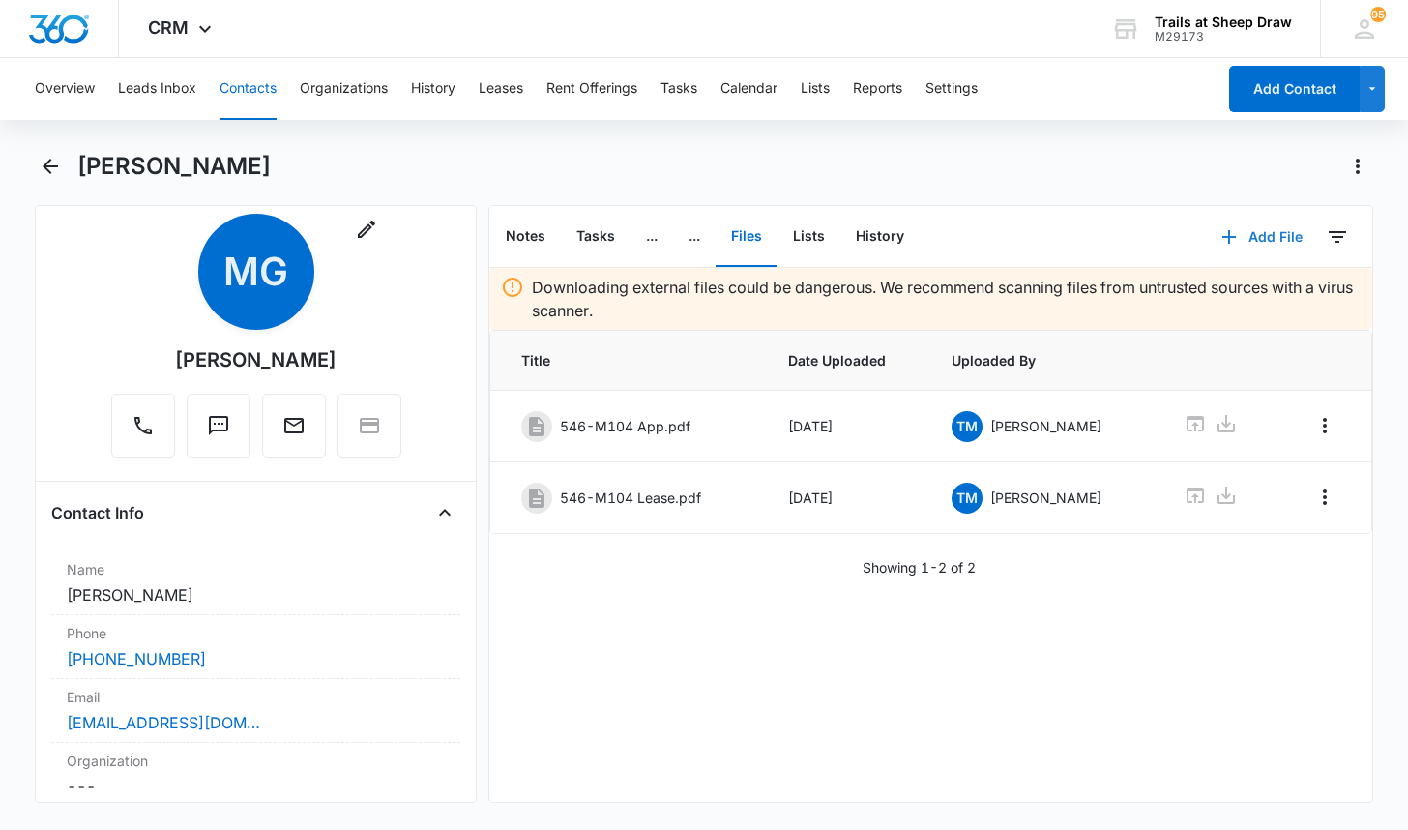
click at [1255, 240] on button "Add File" at bounding box center [1262, 237] width 120 height 46
click at [1228, 303] on div "Upload Files" at bounding box center [1235, 299] width 77 height 14
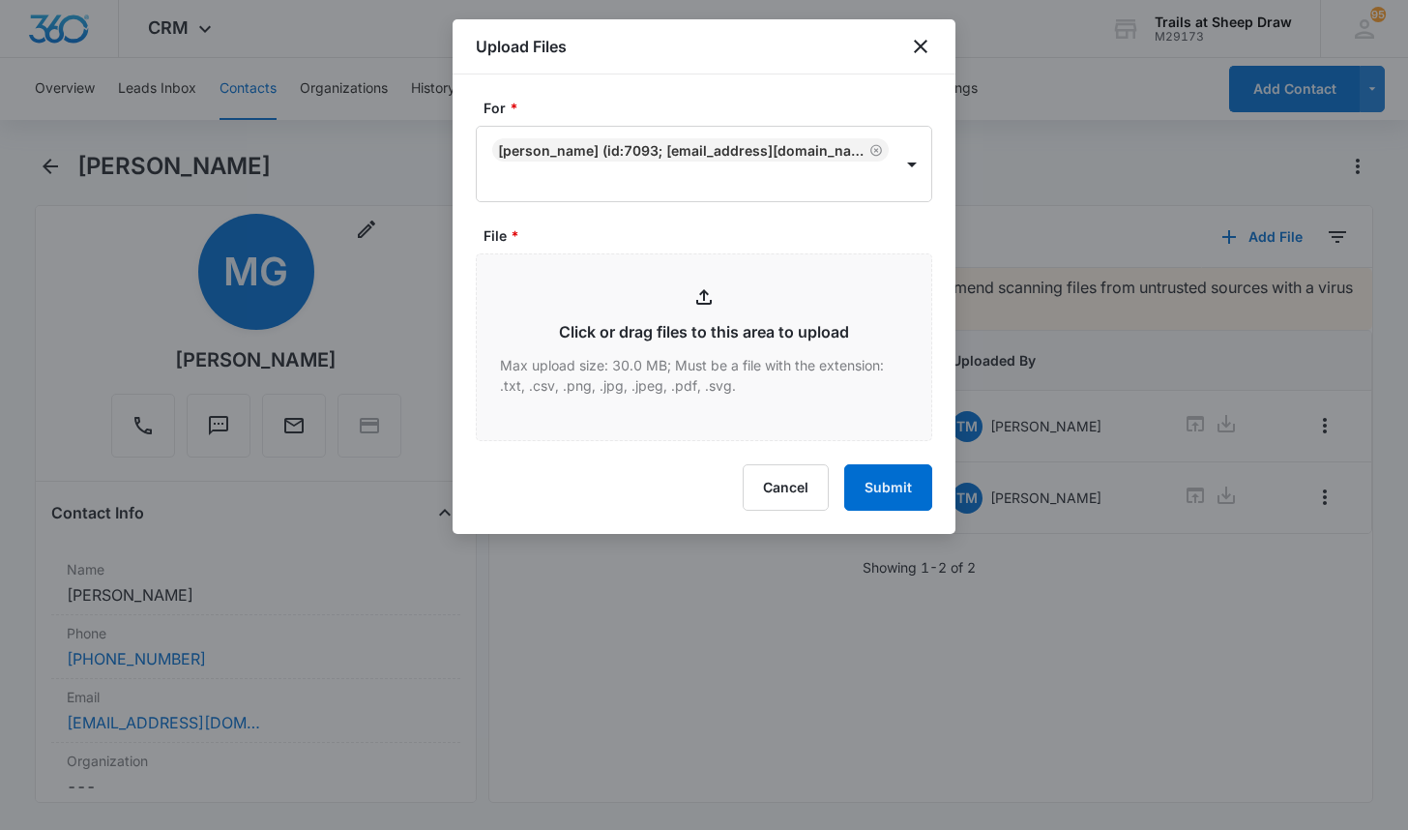
type input "C:\fakepath\546-M104 Insurance.pdf"
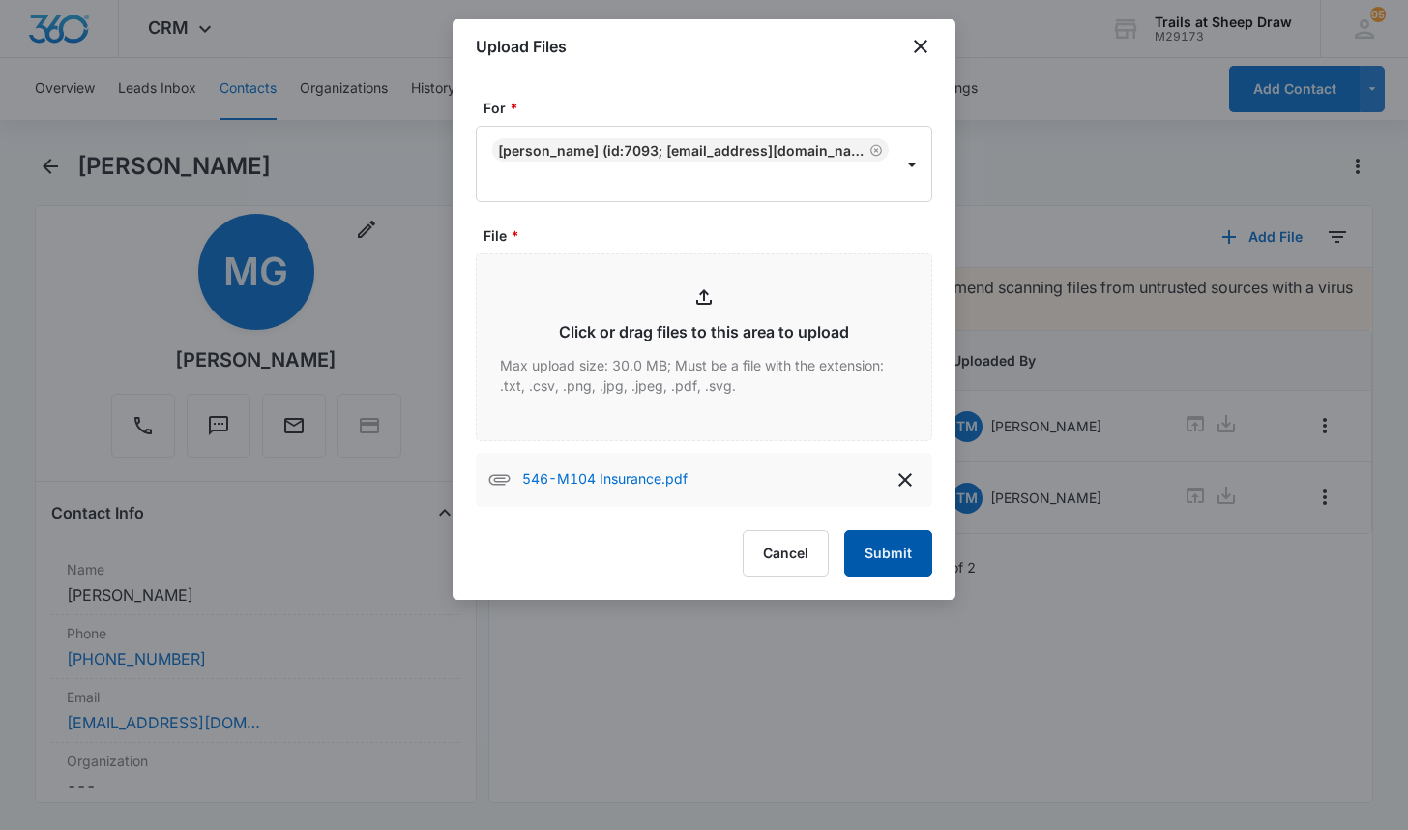
click at [896, 552] on button "Submit" at bounding box center [888, 553] width 88 height 46
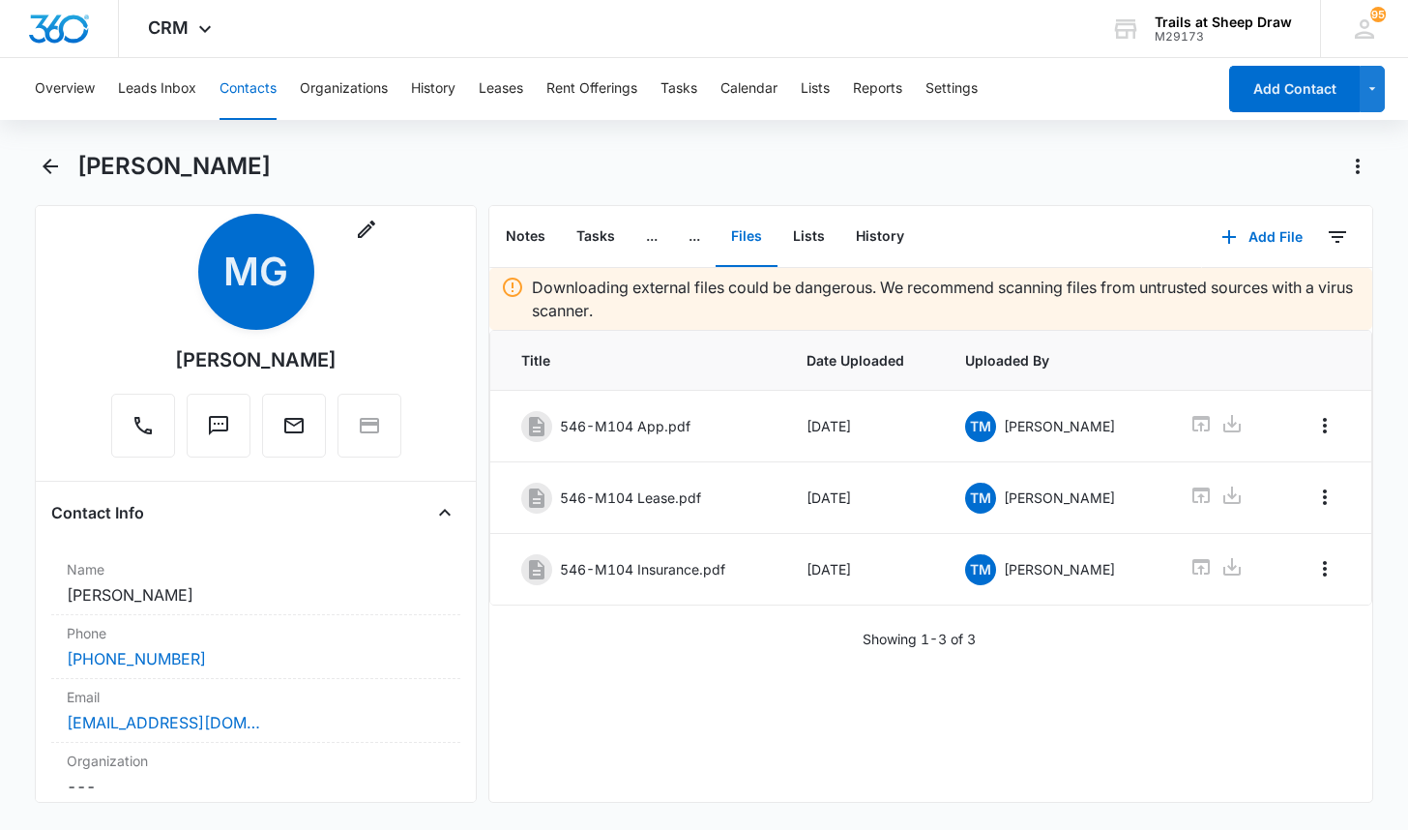
click at [720, 165] on div "[PERSON_NAME]" at bounding box center [725, 166] width 1296 height 31
click at [225, 71] on button "Contacts" at bounding box center [248, 89] width 57 height 62
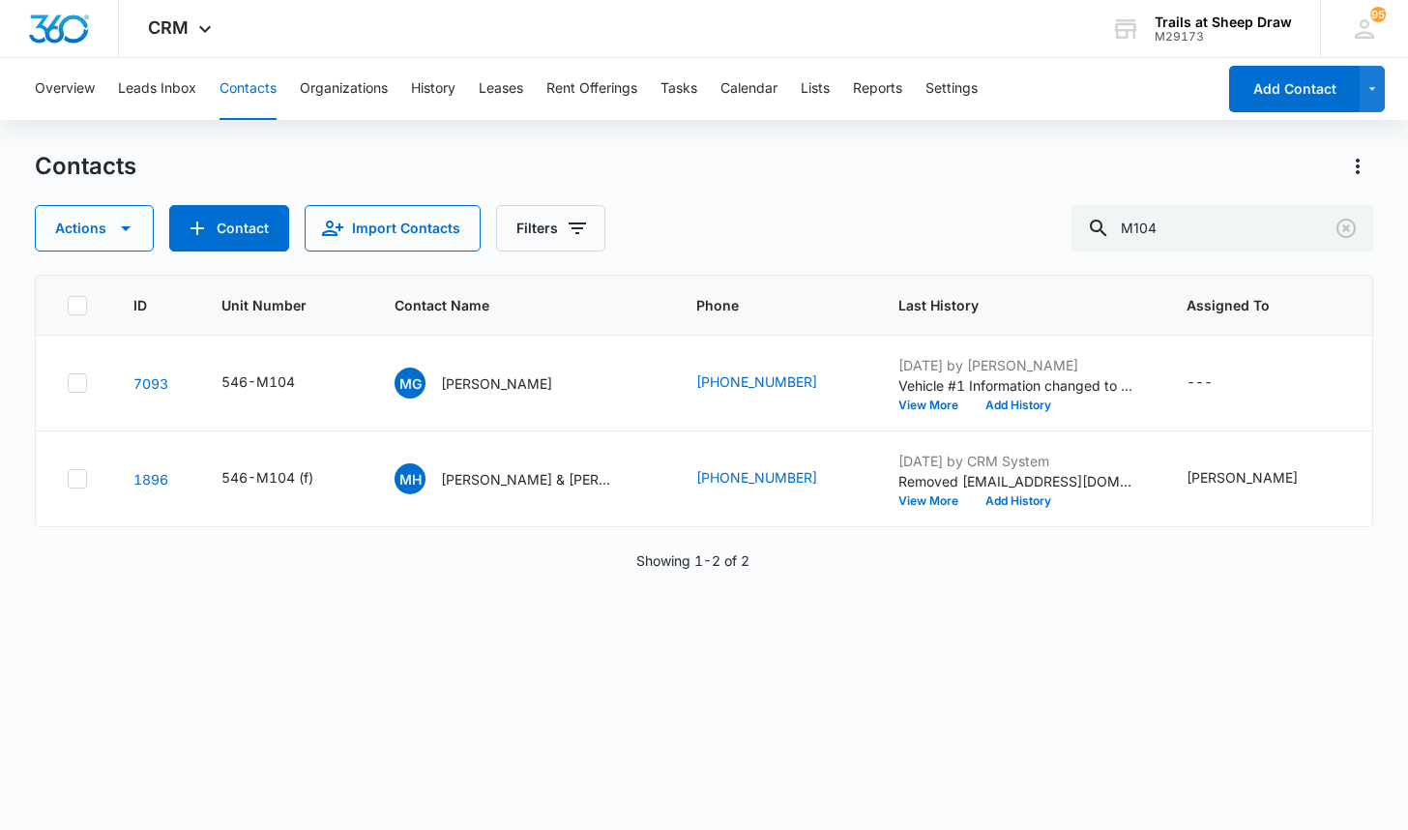
click at [238, 81] on button "Contacts" at bounding box center [248, 89] width 57 height 62
click at [1242, 209] on input "M104" at bounding box center [1223, 228] width 302 height 46
type input "Q105"
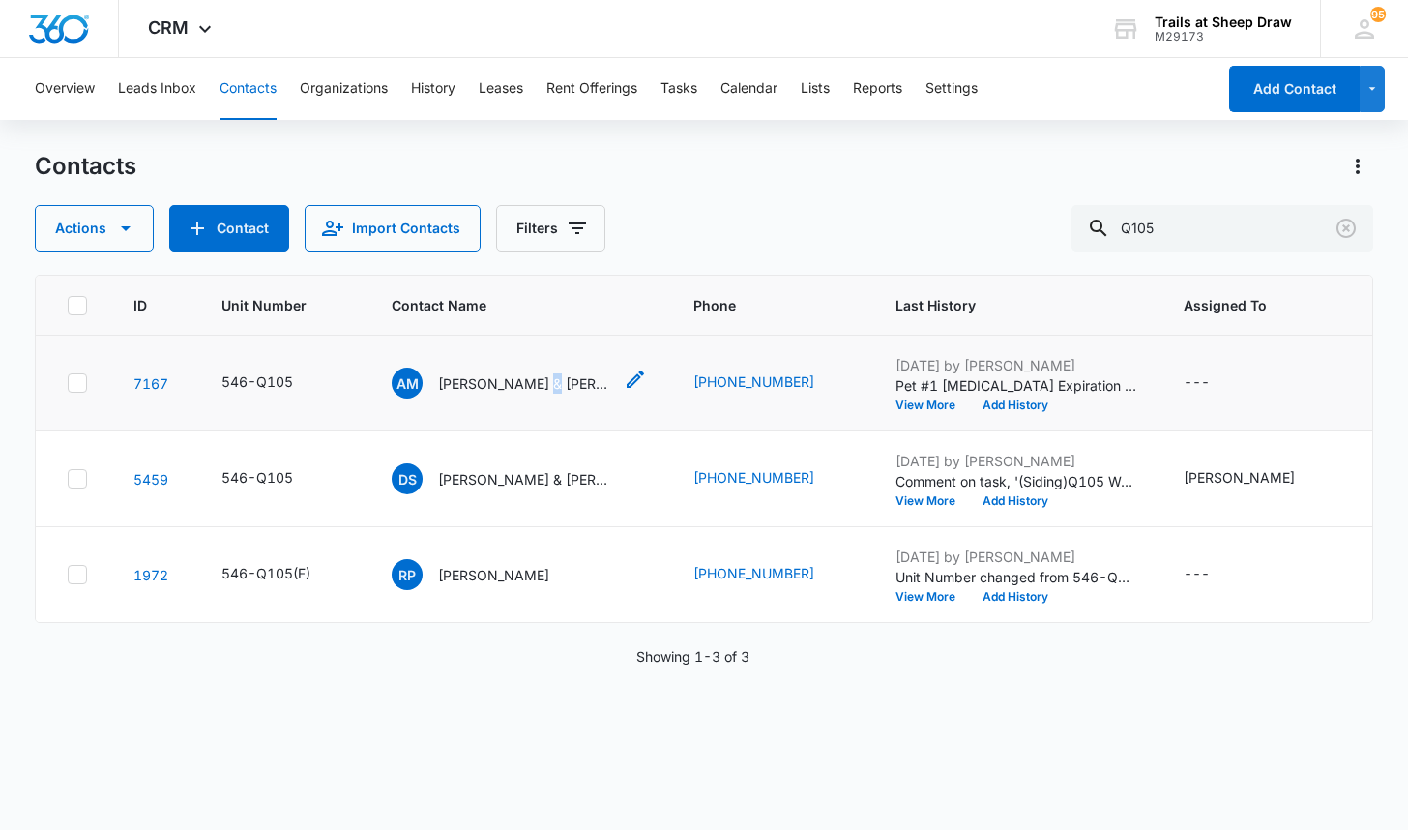
click at [538, 373] on p "[PERSON_NAME] & [PERSON_NAME]" at bounding box center [525, 383] width 174 height 20
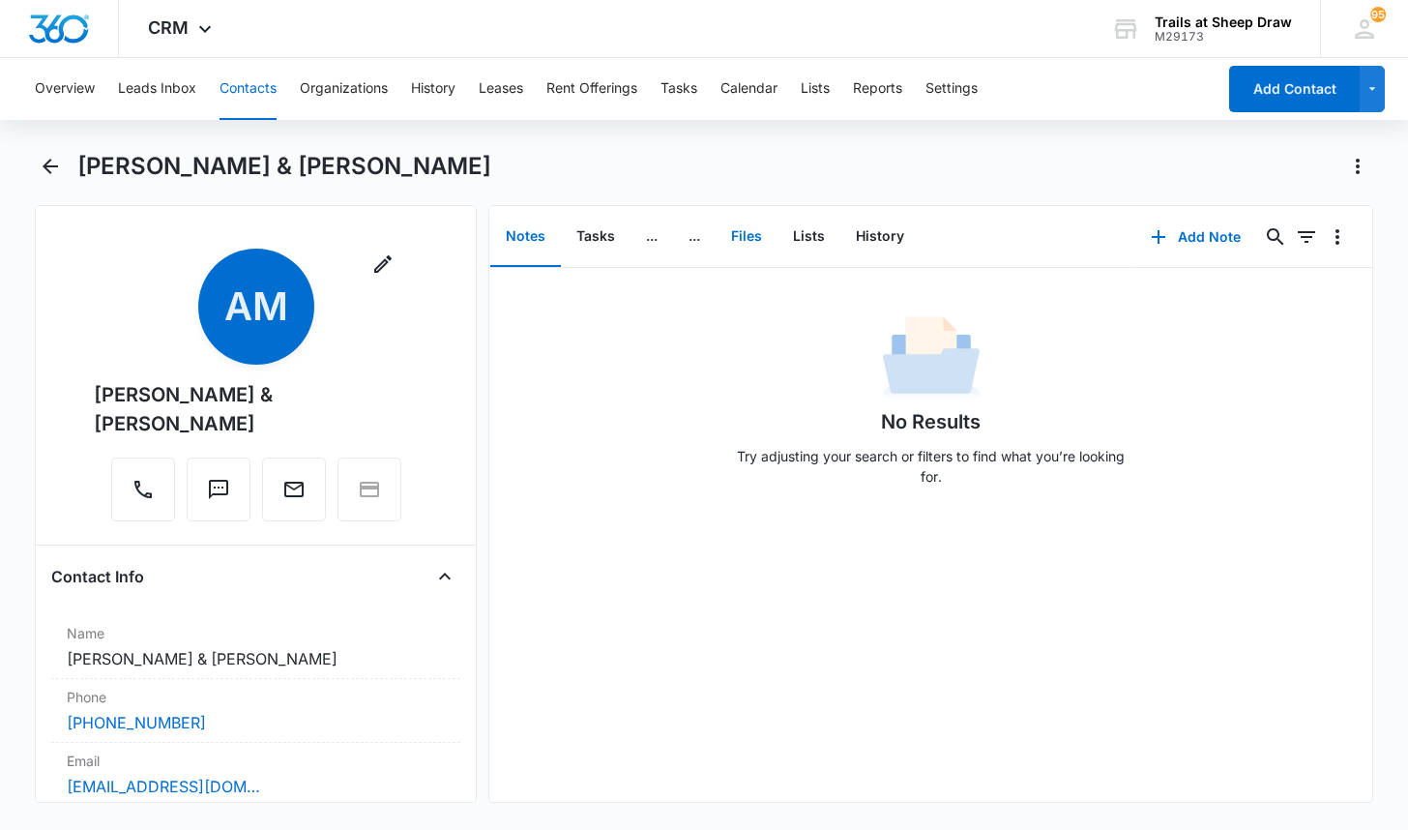
click at [741, 240] on button "Files" at bounding box center [747, 237] width 62 height 60
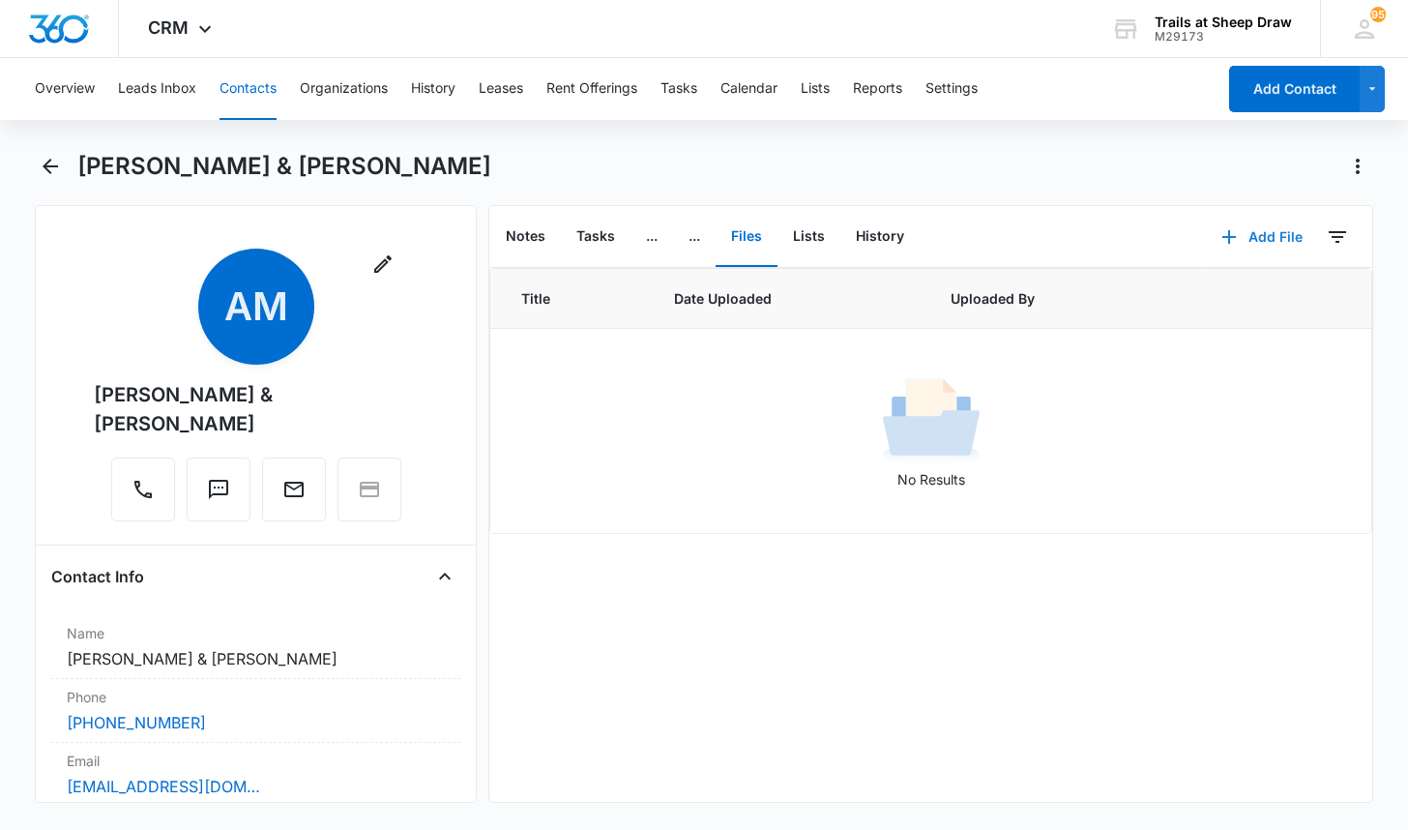
click at [1246, 236] on button "Add File" at bounding box center [1262, 237] width 120 height 46
click at [1227, 295] on div "Upload Files" at bounding box center [1235, 299] width 77 height 14
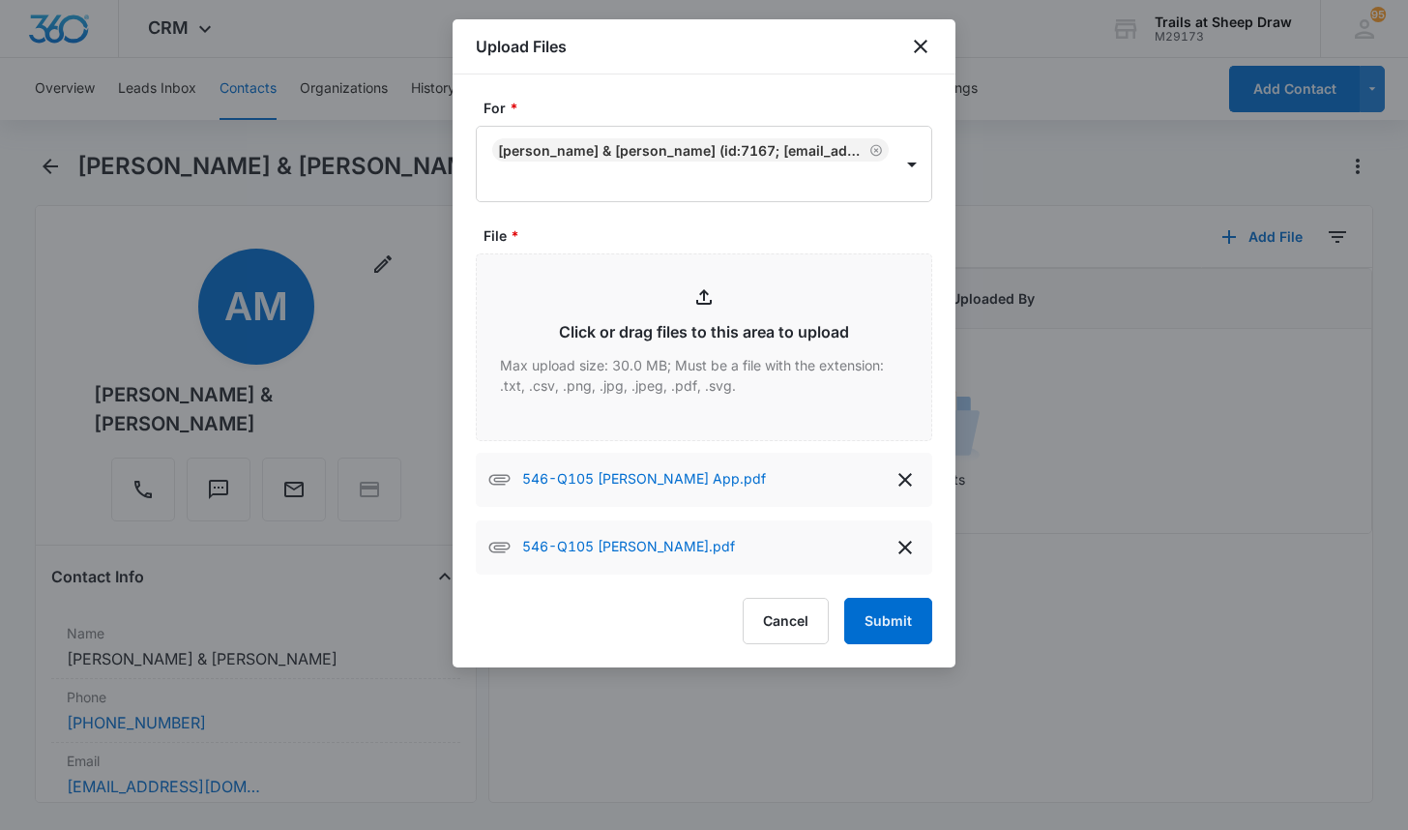
type input "C:\fakepath\546-Q105 Lease.pdf"
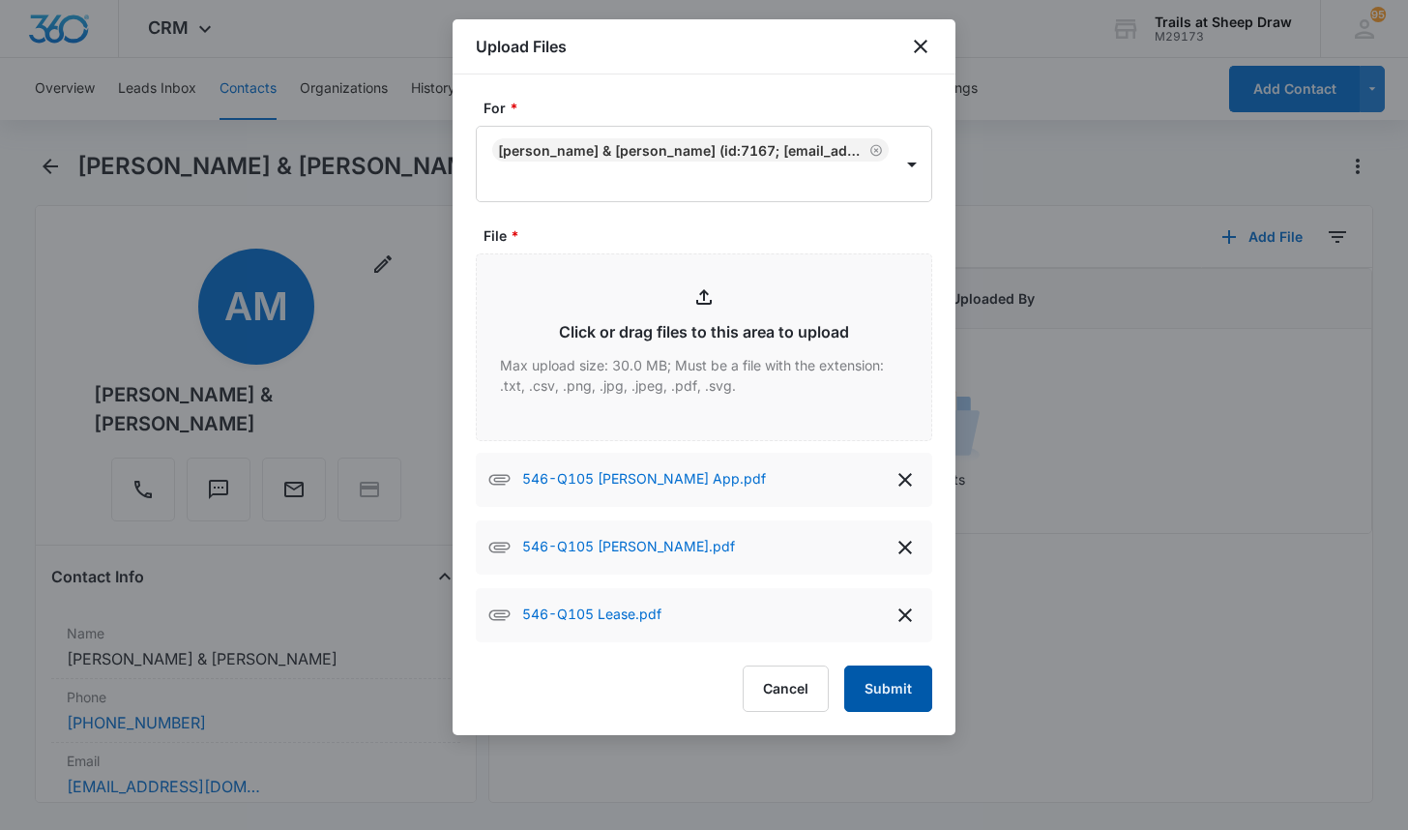
click at [891, 668] on button "Submit" at bounding box center [888, 688] width 88 height 46
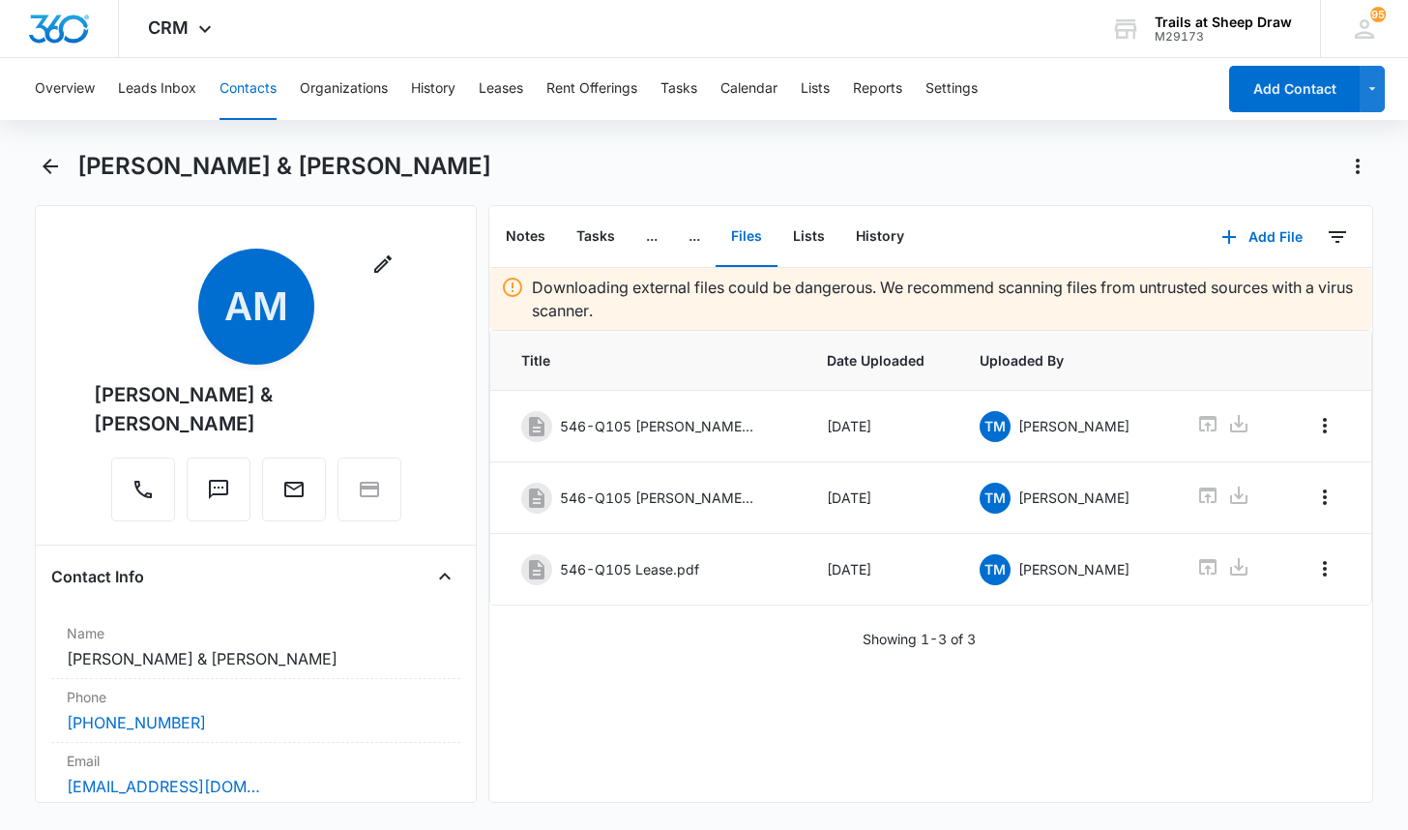
click at [18, 364] on main "[PERSON_NAME] & [PERSON_NAME] Remove AM [PERSON_NAME] & [PERSON_NAME] Contact I…" at bounding box center [704, 488] width 1408 height 675
click at [256, 92] on button "Contacts" at bounding box center [248, 89] width 57 height 62
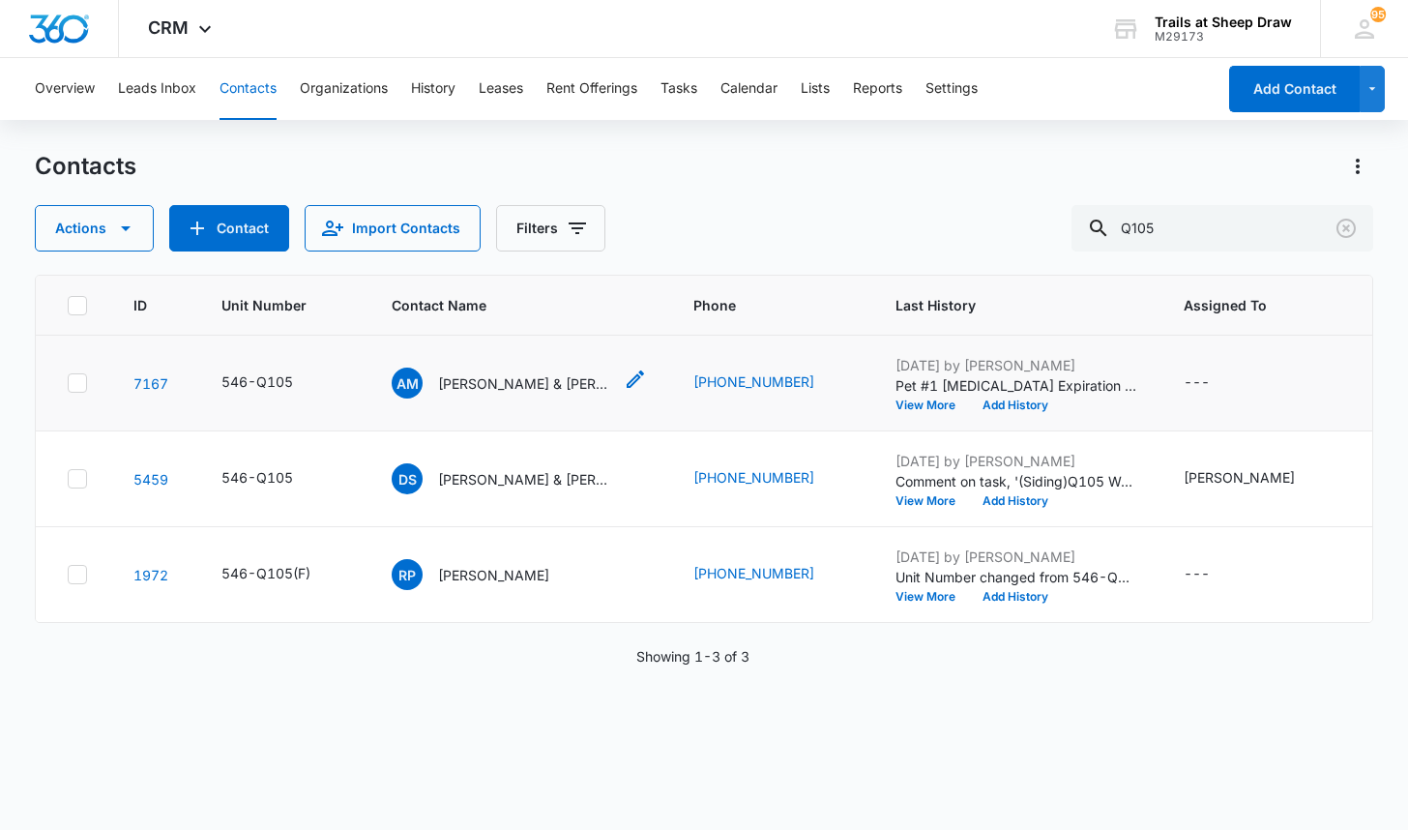
click at [536, 380] on p "[PERSON_NAME] & [PERSON_NAME]" at bounding box center [525, 383] width 174 height 20
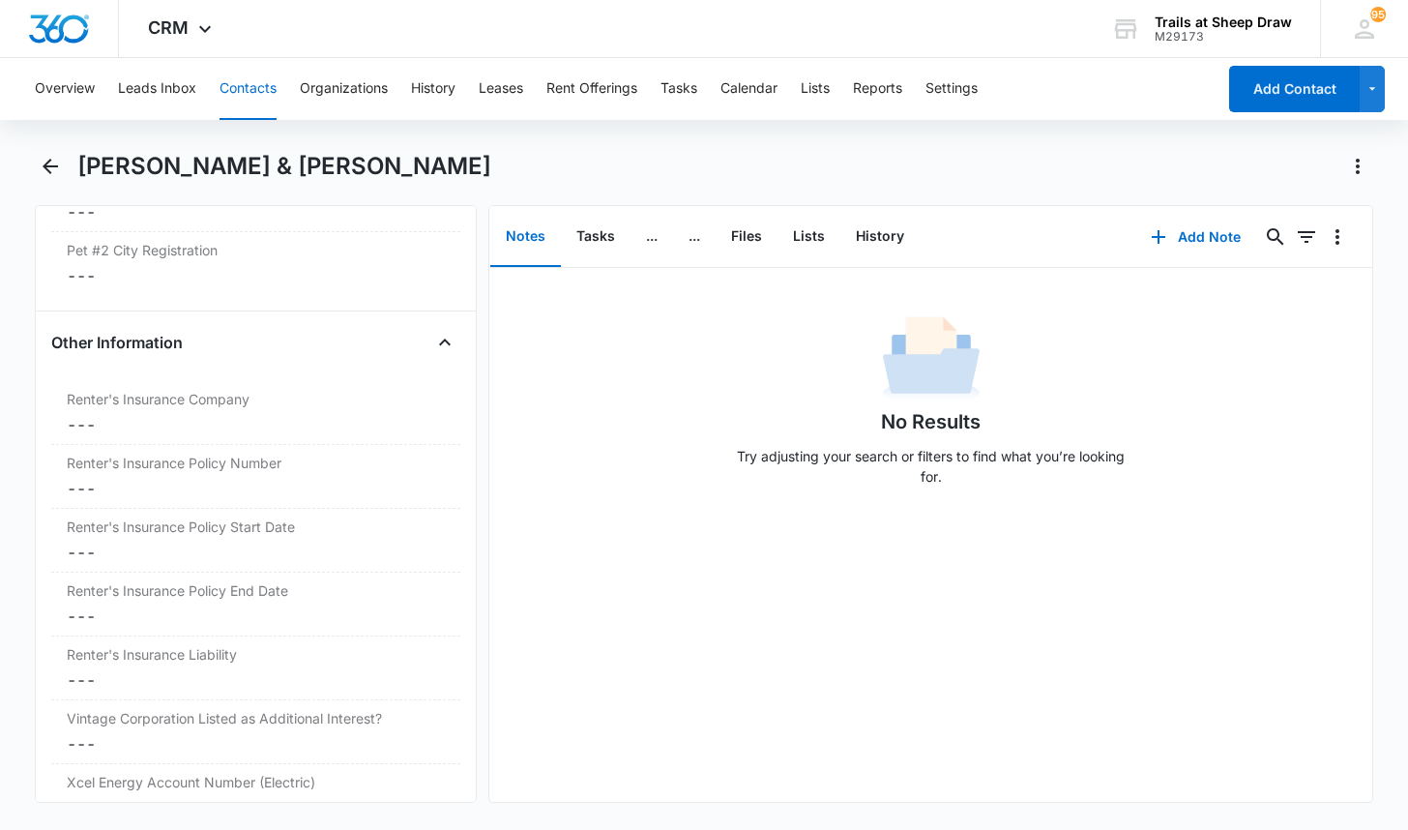
scroll to position [4255, 0]
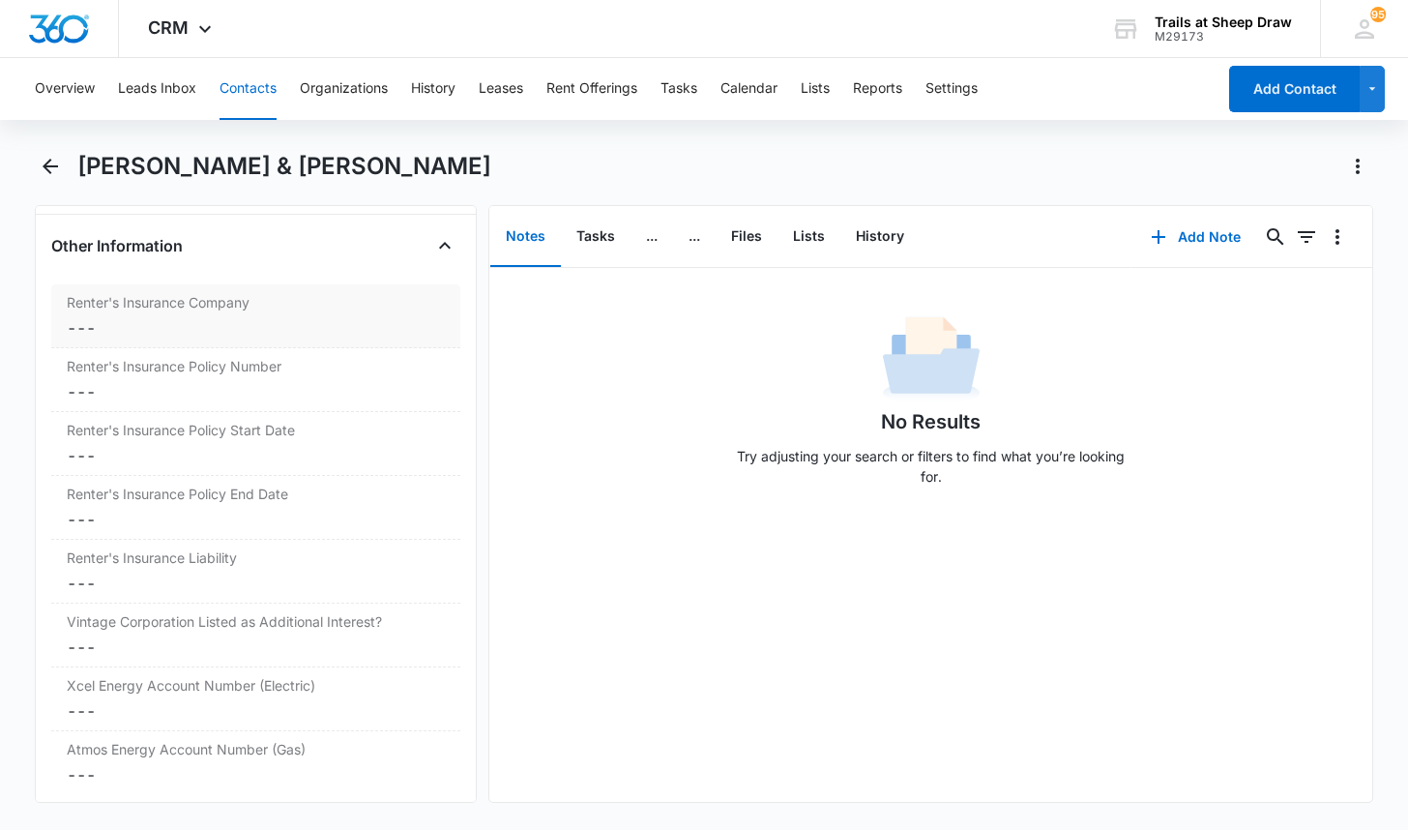
click at [154, 329] on dd "Cancel Save Changes ---" at bounding box center [256, 327] width 378 height 23
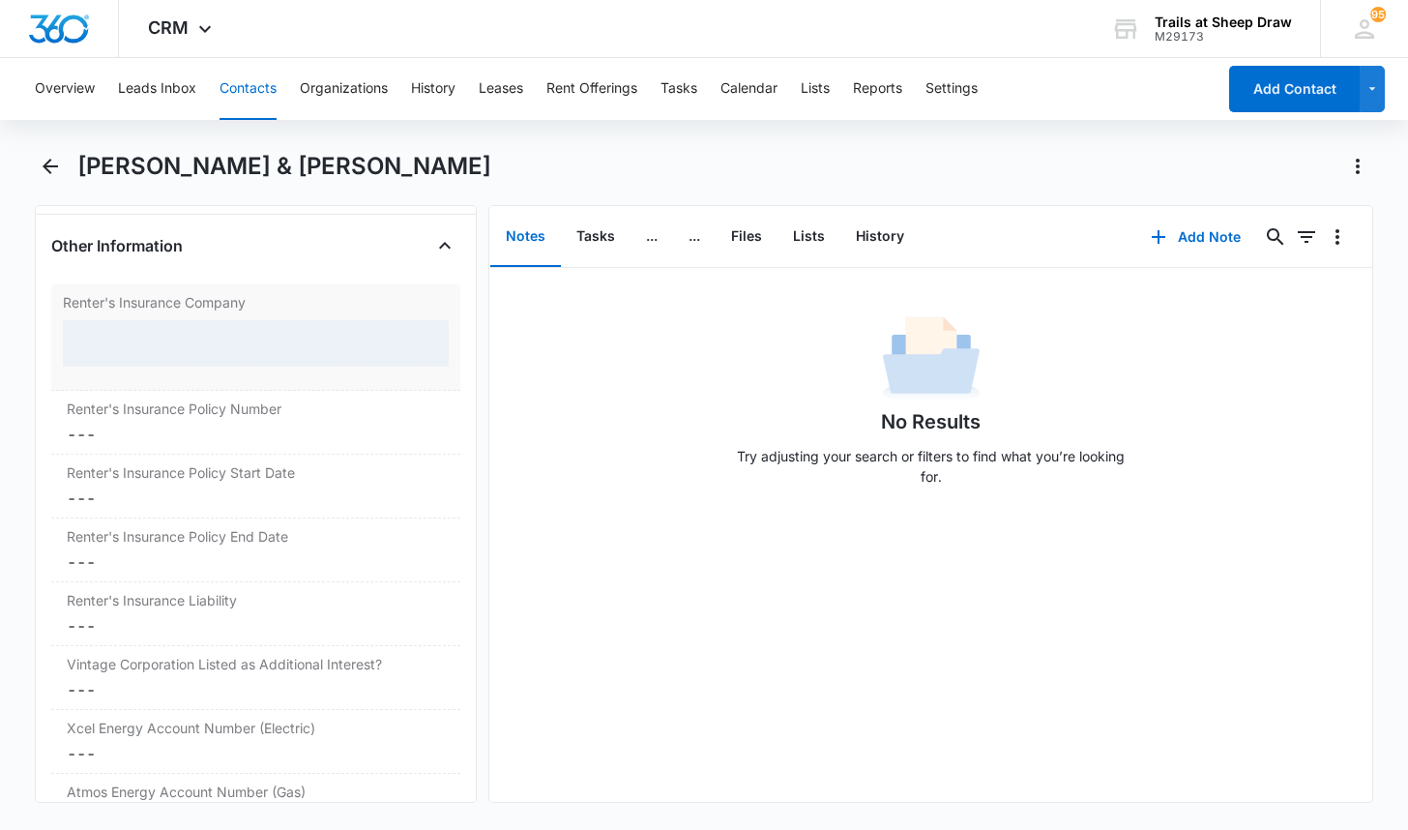
click at [152, 341] on div at bounding box center [256, 343] width 386 height 46
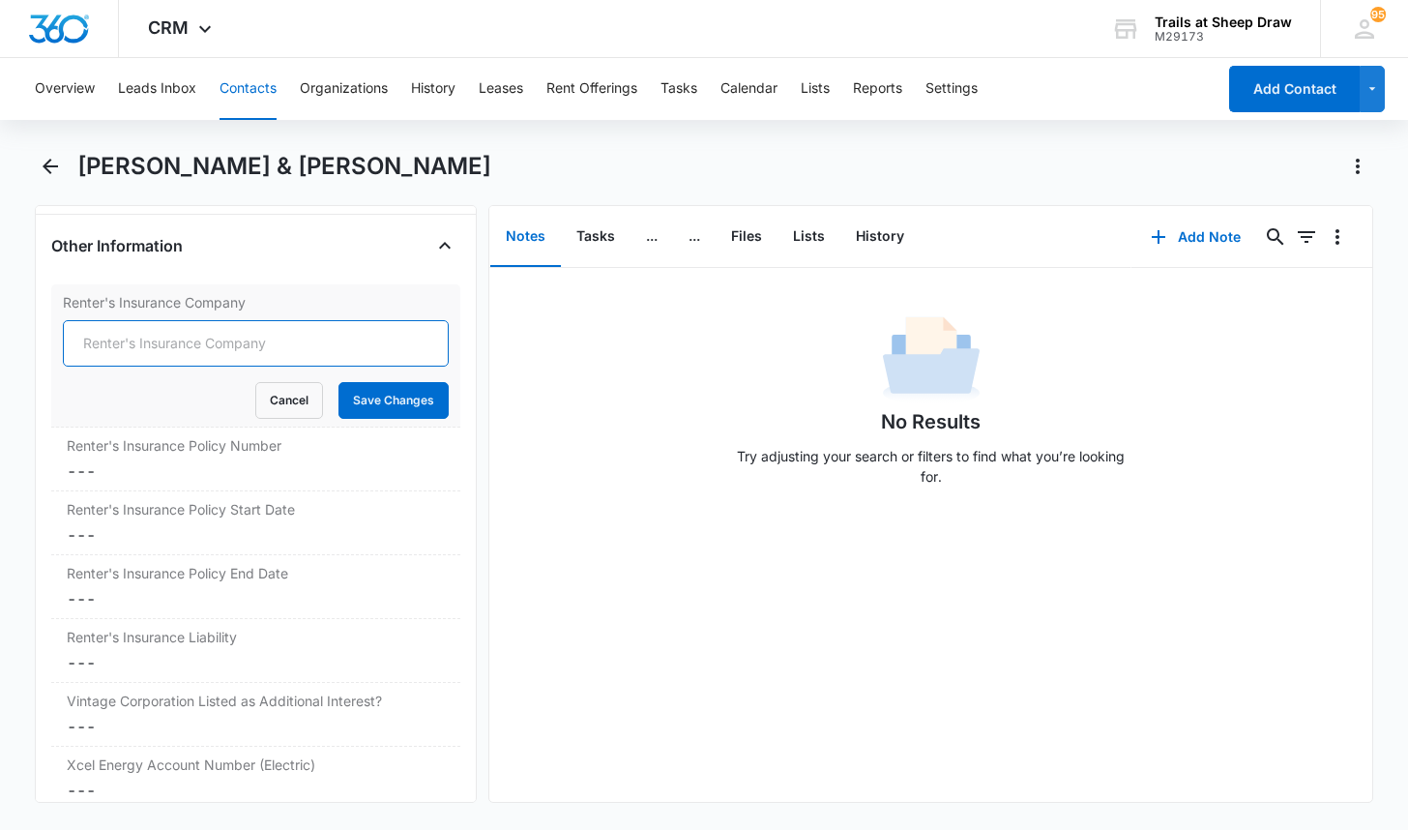
click at [252, 348] on input "Renter's Insurance Company" at bounding box center [256, 343] width 386 height 46
type input "LP7A09261E4"
click at [338, 382] on button "Save Changes" at bounding box center [393, 400] width 110 height 37
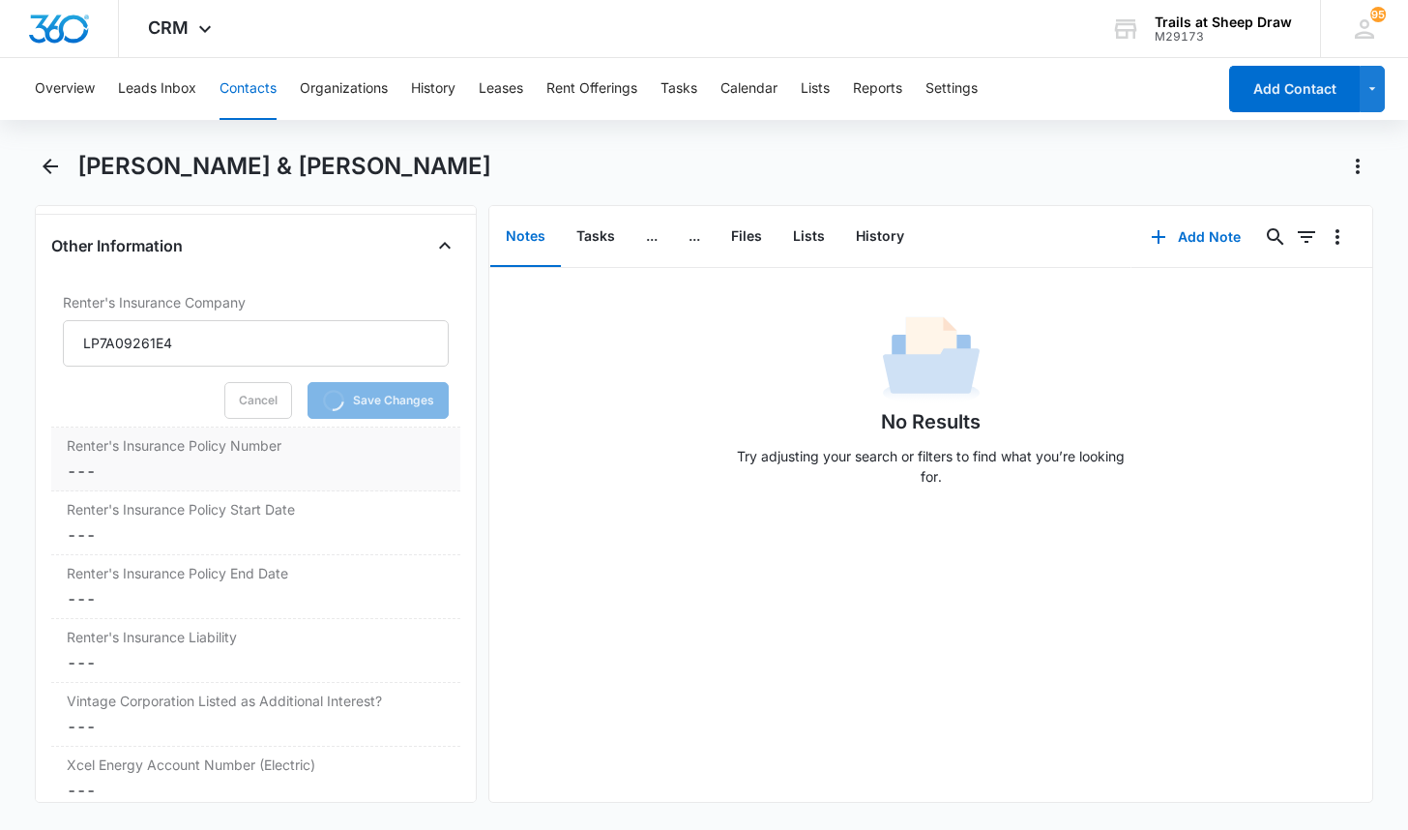
click at [176, 453] on label "Renter's Insurance Policy Number" at bounding box center [256, 445] width 378 height 20
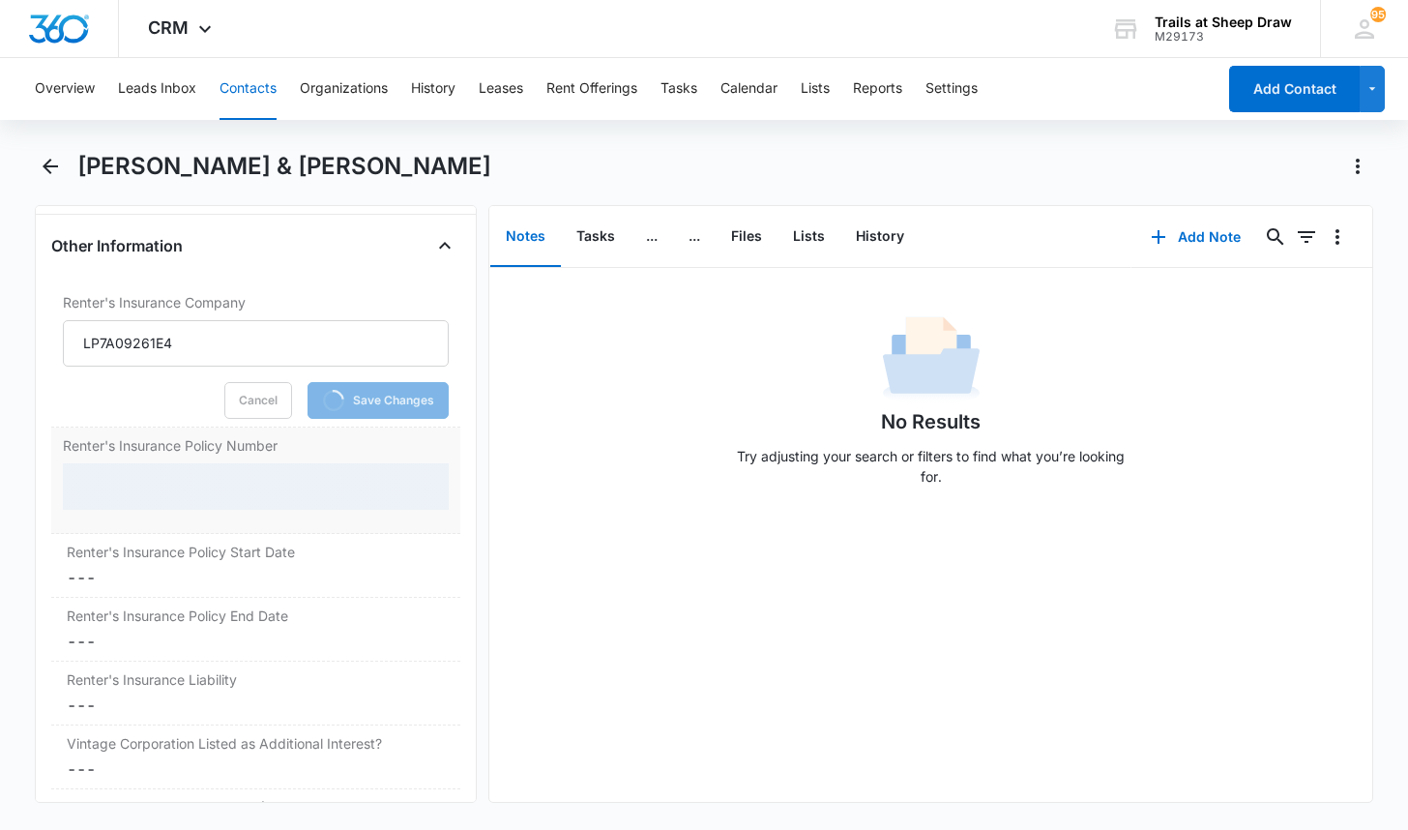
click at [189, 503] on div at bounding box center [256, 486] width 386 height 46
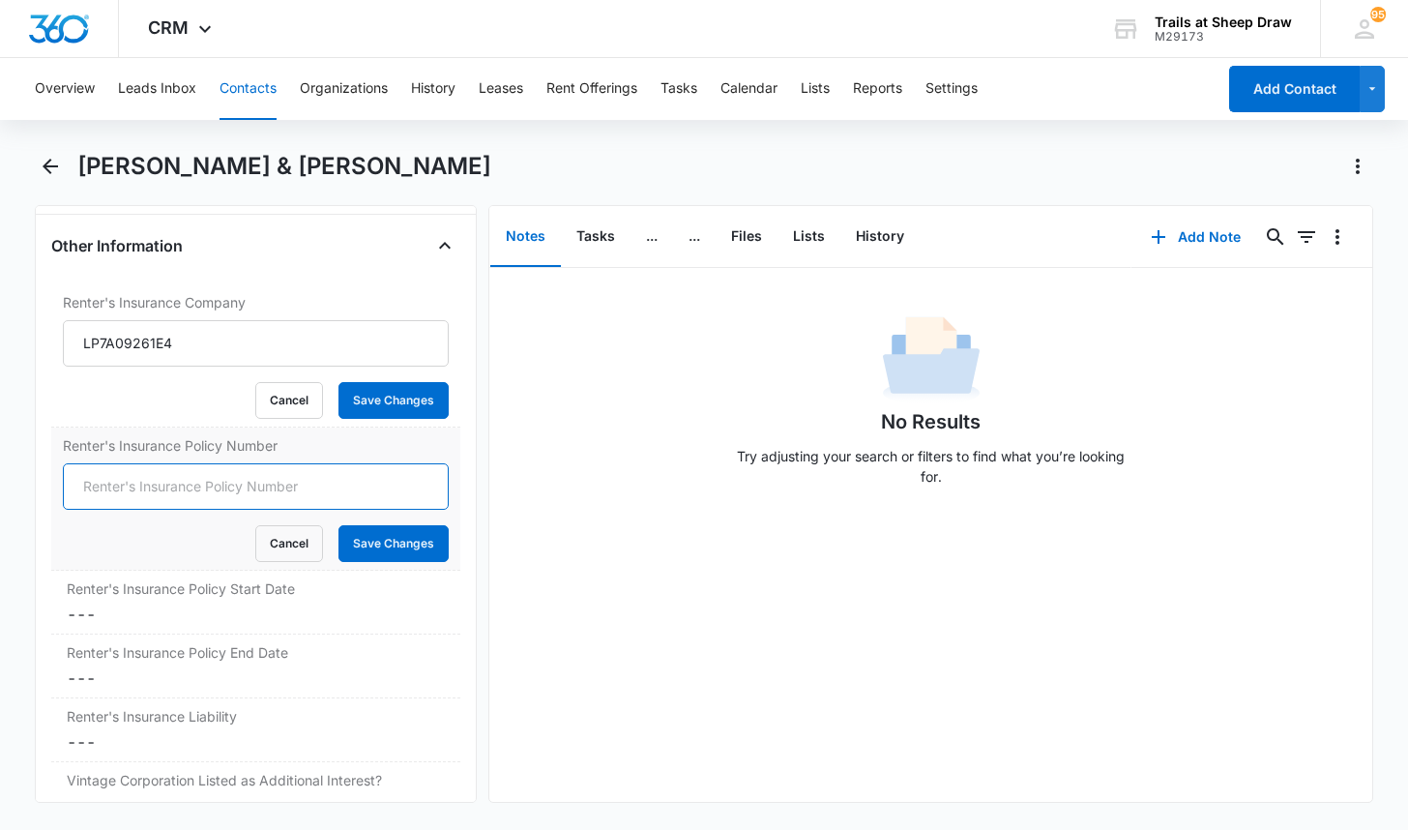
click at [201, 486] on input "Renter's Insurance Policy Number" at bounding box center [256, 486] width 386 height 46
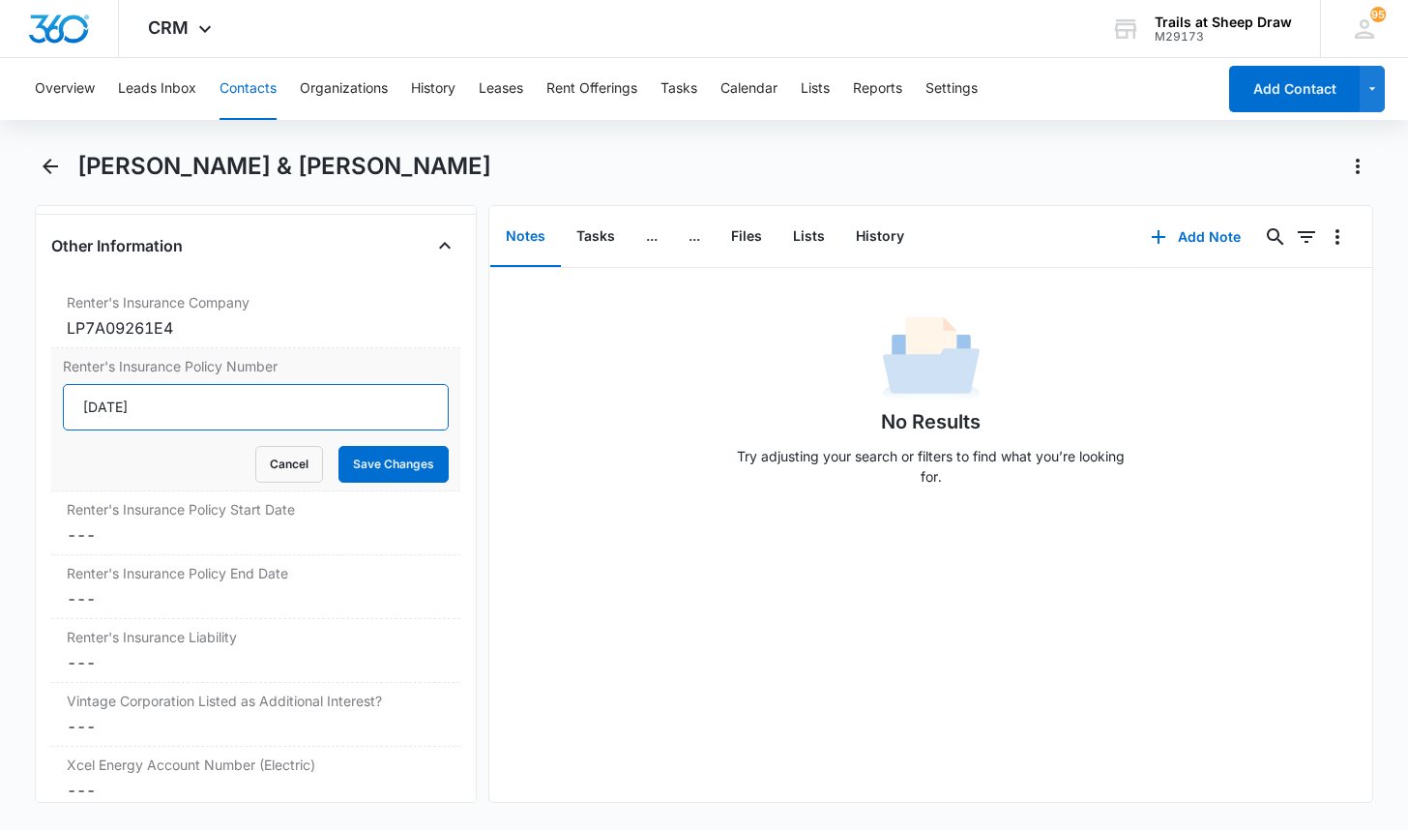
type input "[DATE]"
click at [338, 446] on button "Save Changes" at bounding box center [393, 464] width 110 height 37
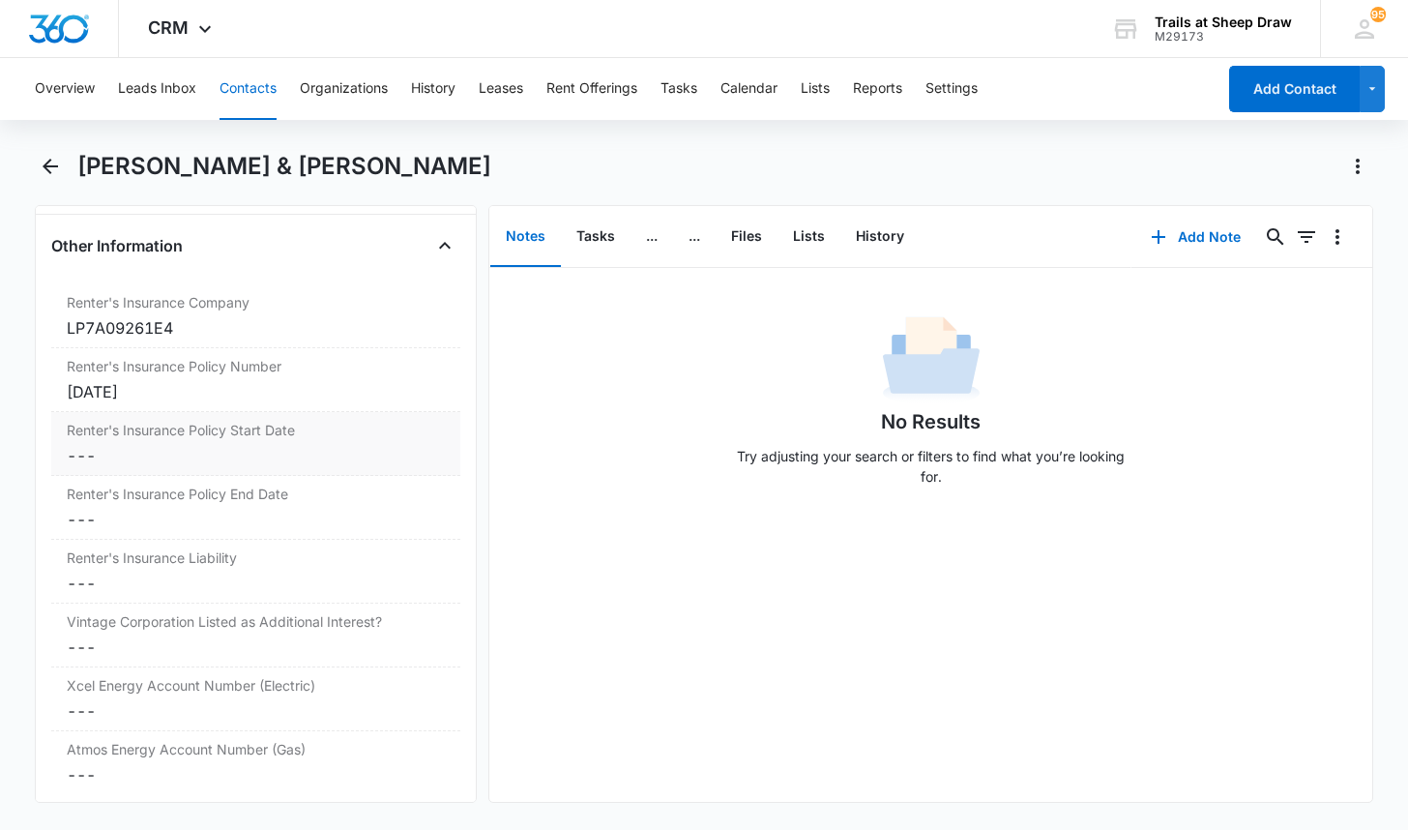
click at [93, 472] on div "Renter's Insurance Policy Start Date Cancel Save Changes ---" at bounding box center [255, 444] width 409 height 64
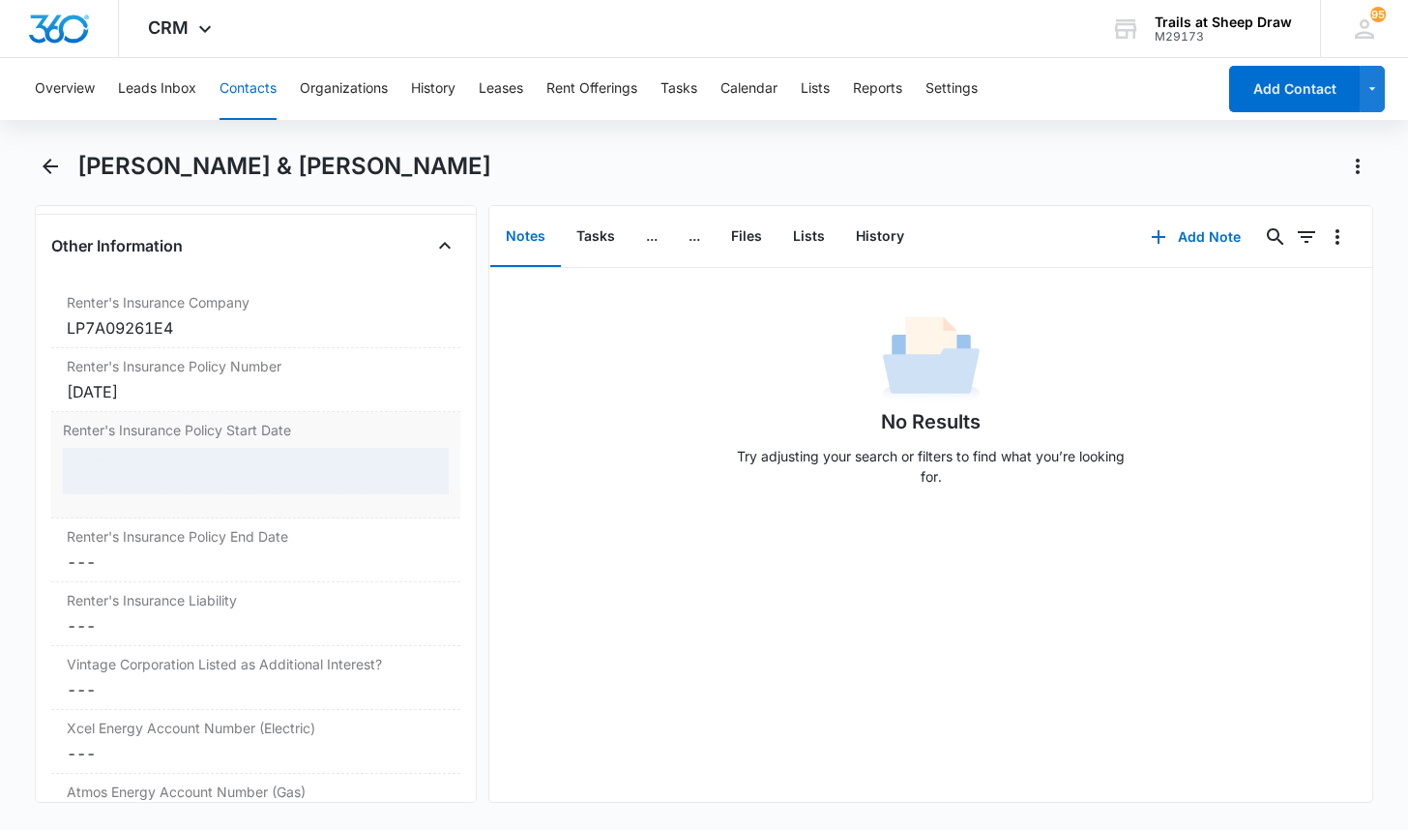
click at [112, 470] on div at bounding box center [256, 471] width 386 height 46
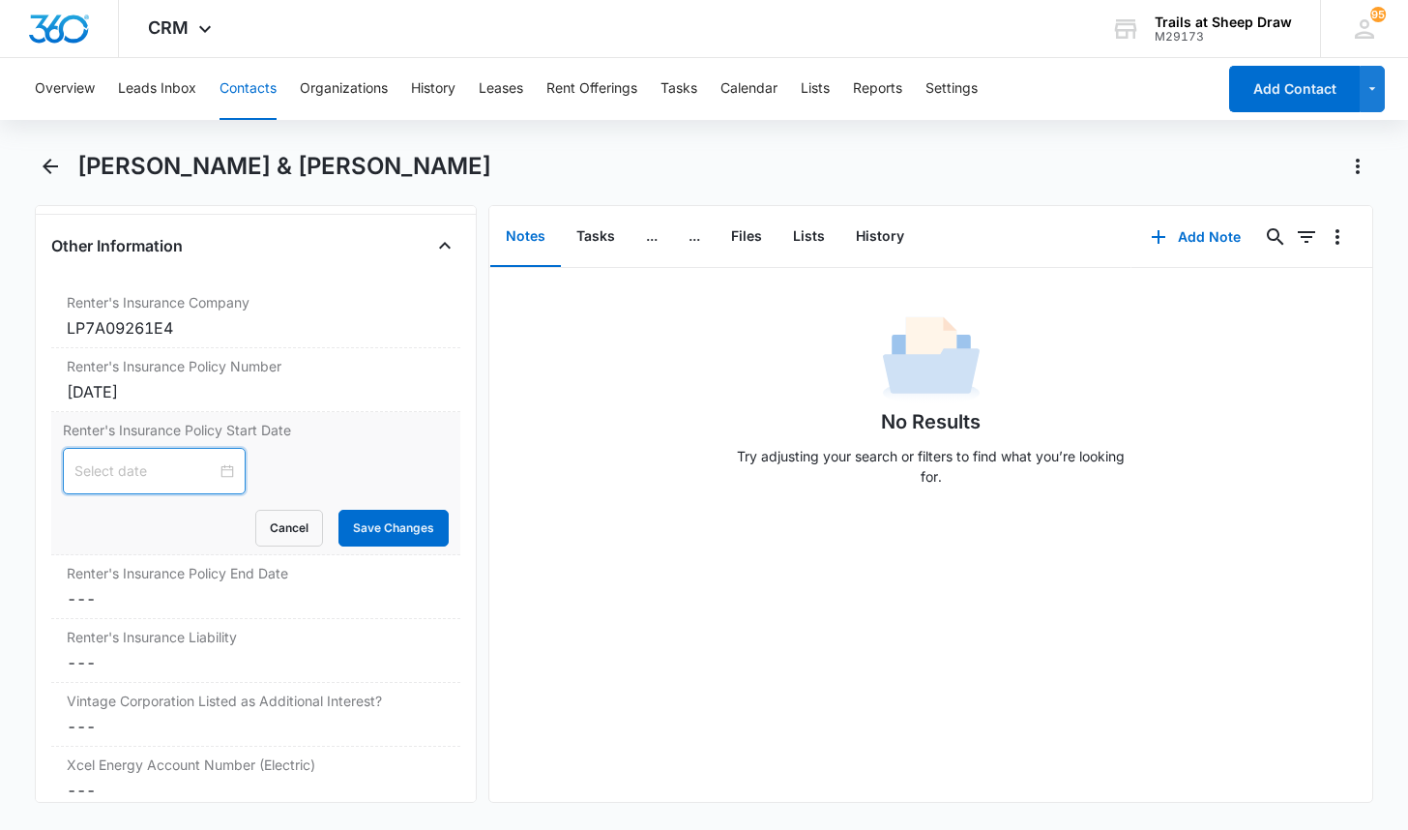
click at [121, 473] on input at bounding box center [145, 470] width 142 height 21
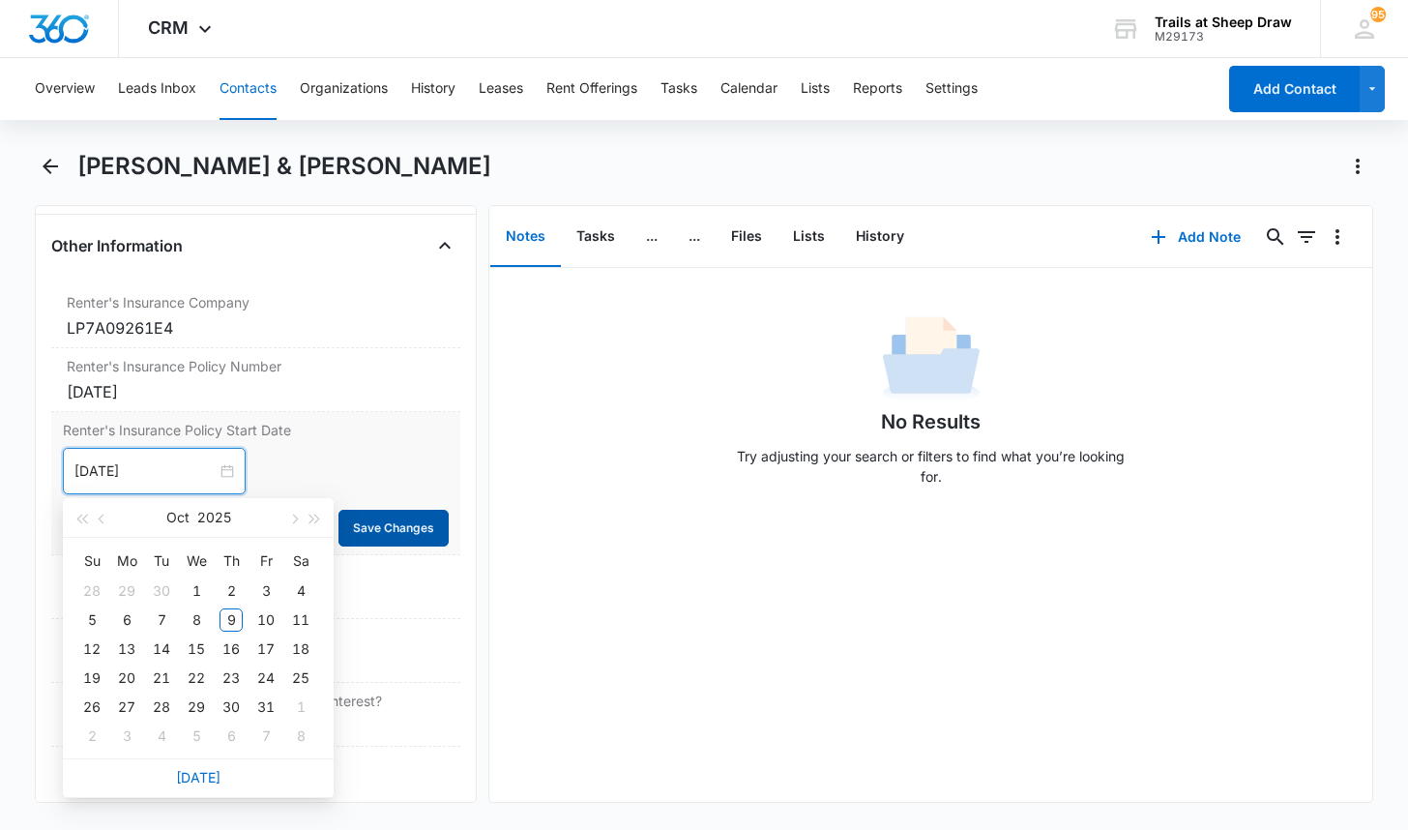
type input "[DATE]"
click at [401, 528] on button "Save Changes" at bounding box center [393, 528] width 110 height 37
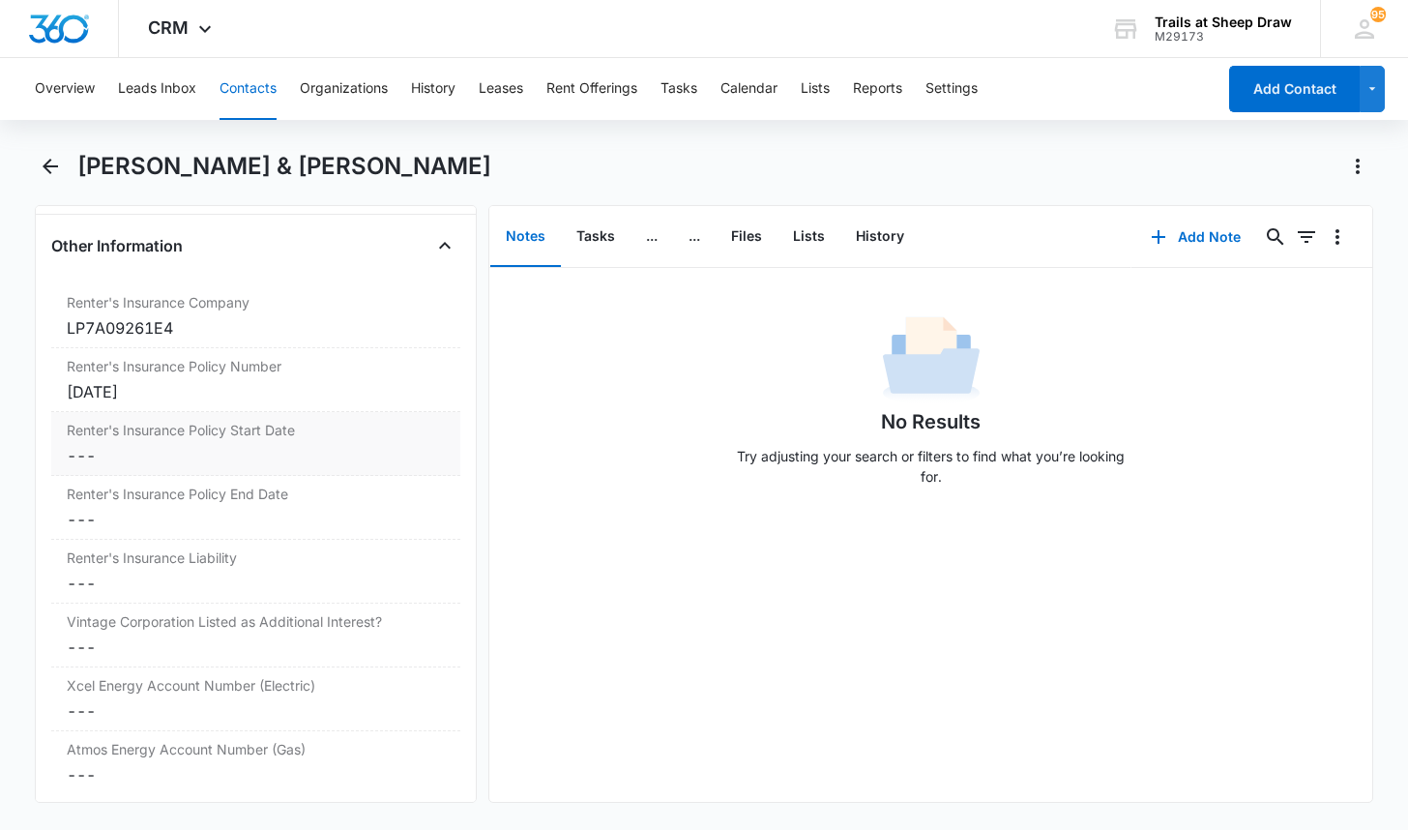
click at [131, 458] on dd "Cancel Save Changes ---" at bounding box center [256, 455] width 378 height 23
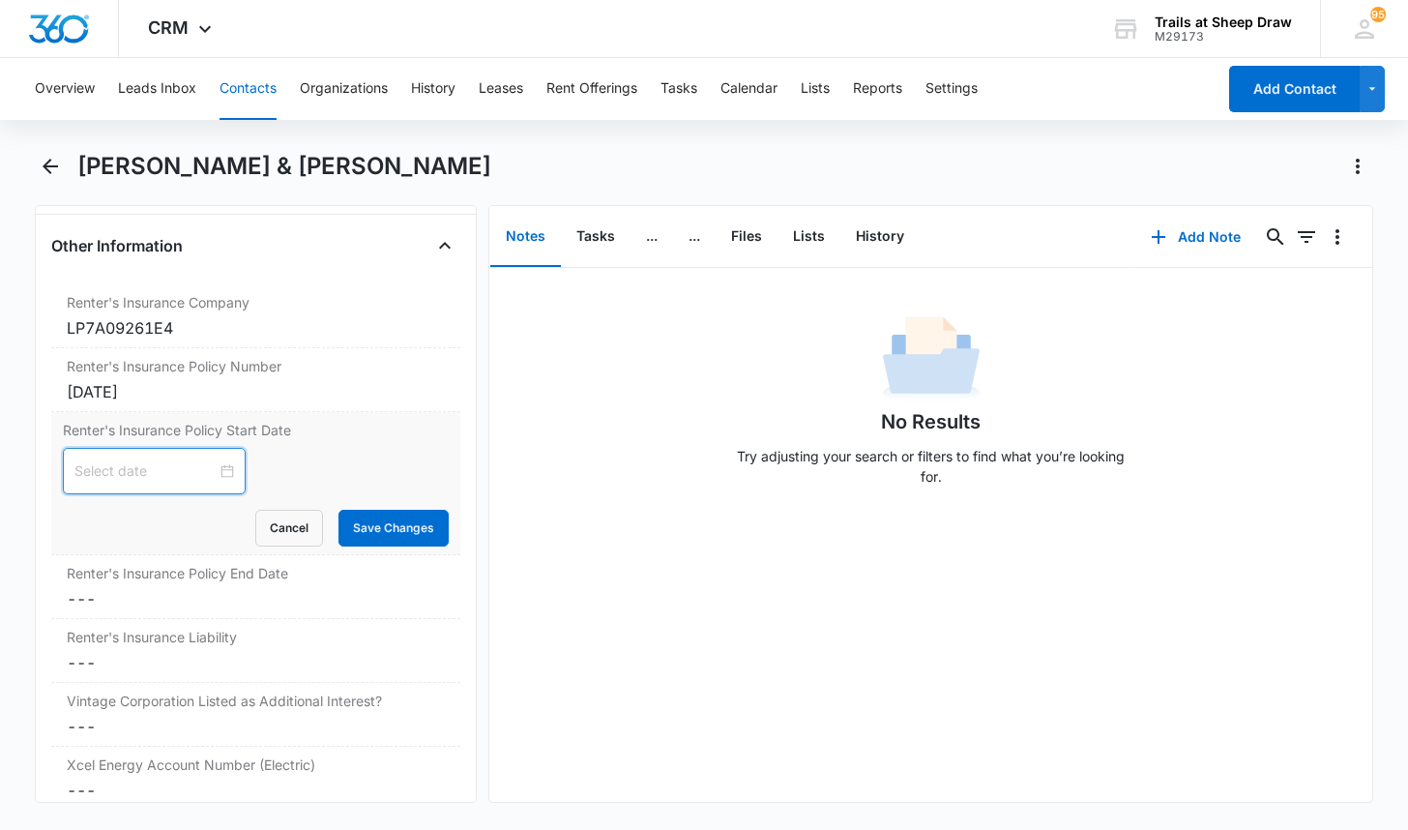
click at [132, 465] on input at bounding box center [145, 470] width 142 height 21
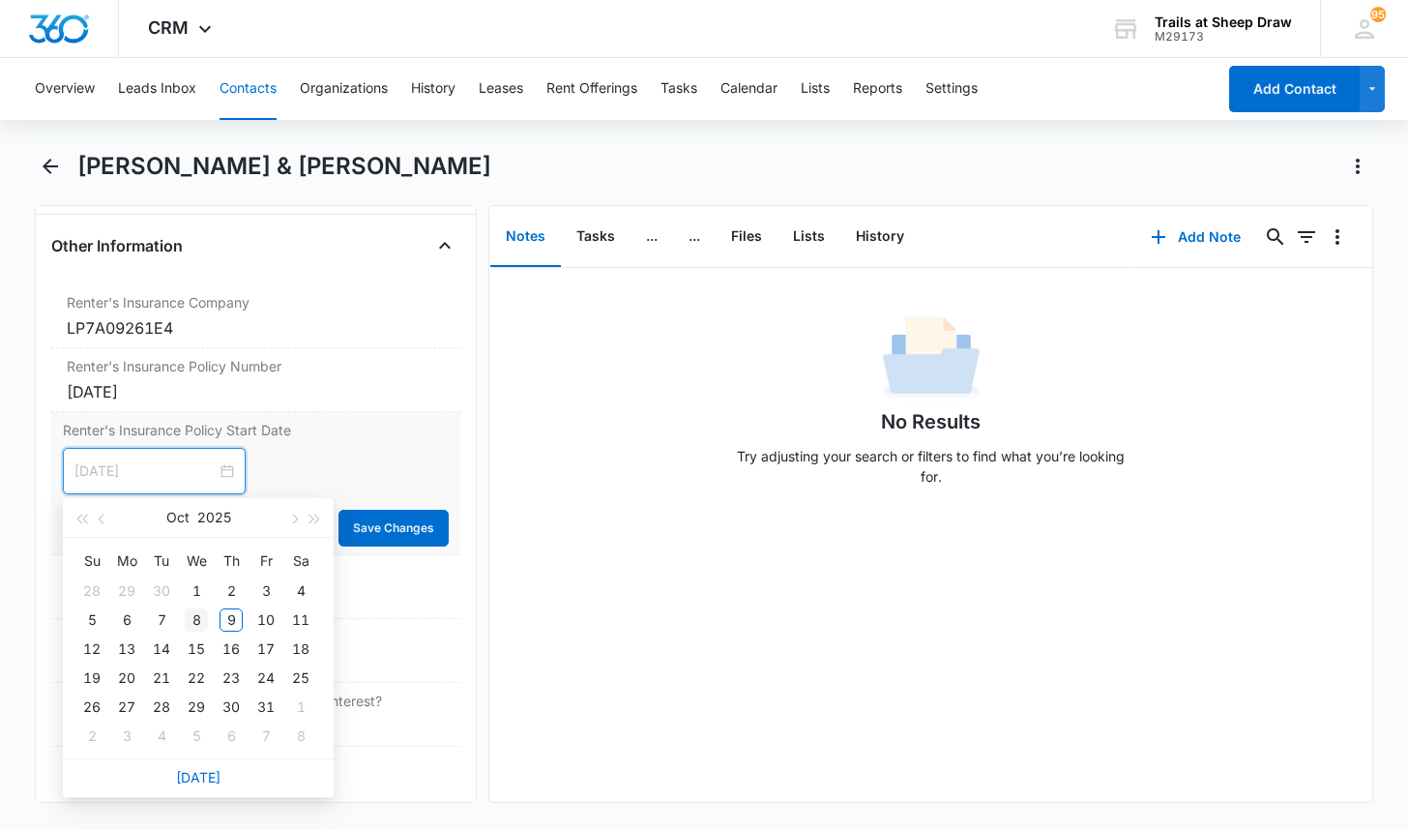
type input "[DATE]"
click at [201, 620] on div "8" at bounding box center [196, 619] width 23 height 23
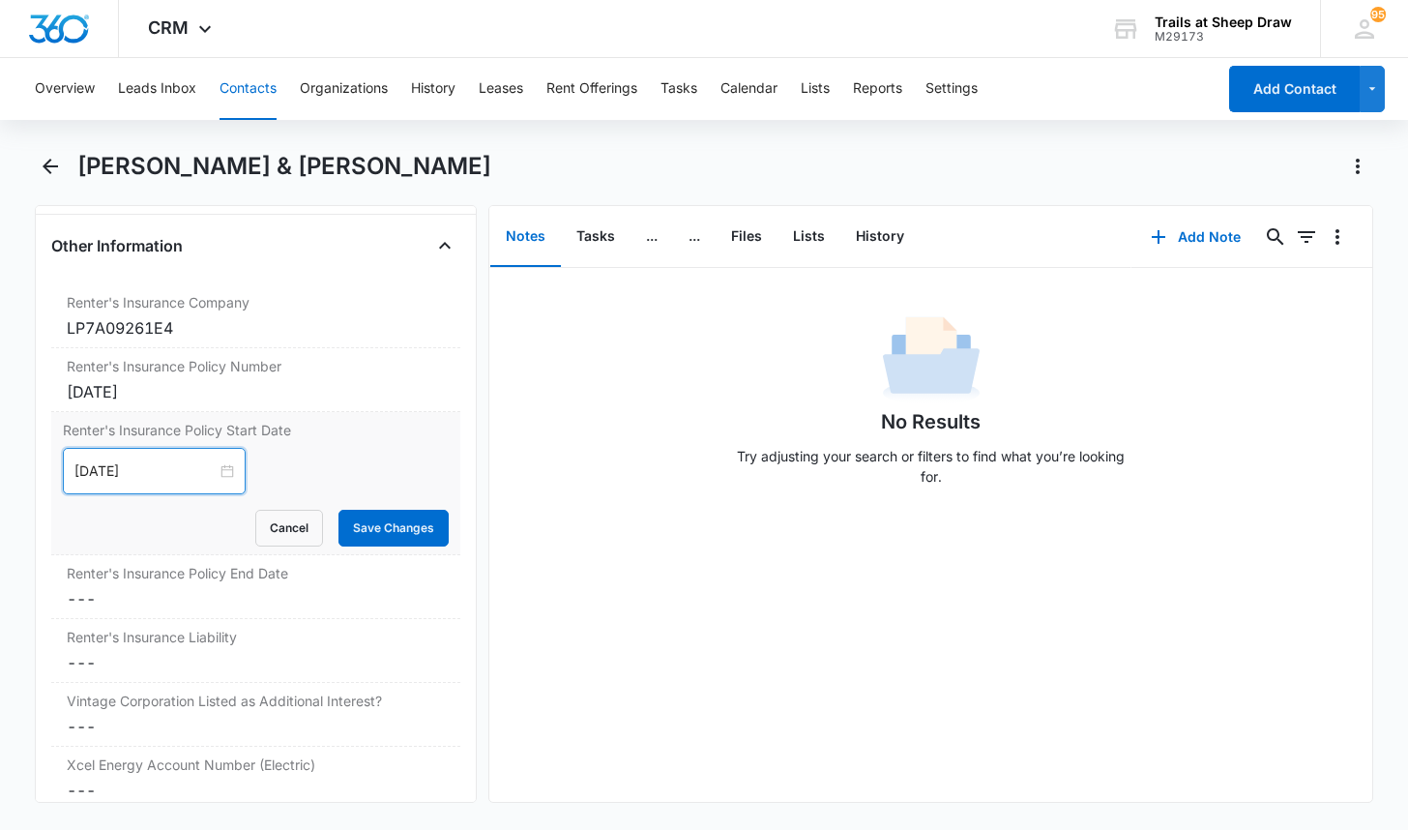
click at [224, 473] on div "[DATE]" at bounding box center [154, 471] width 183 height 46
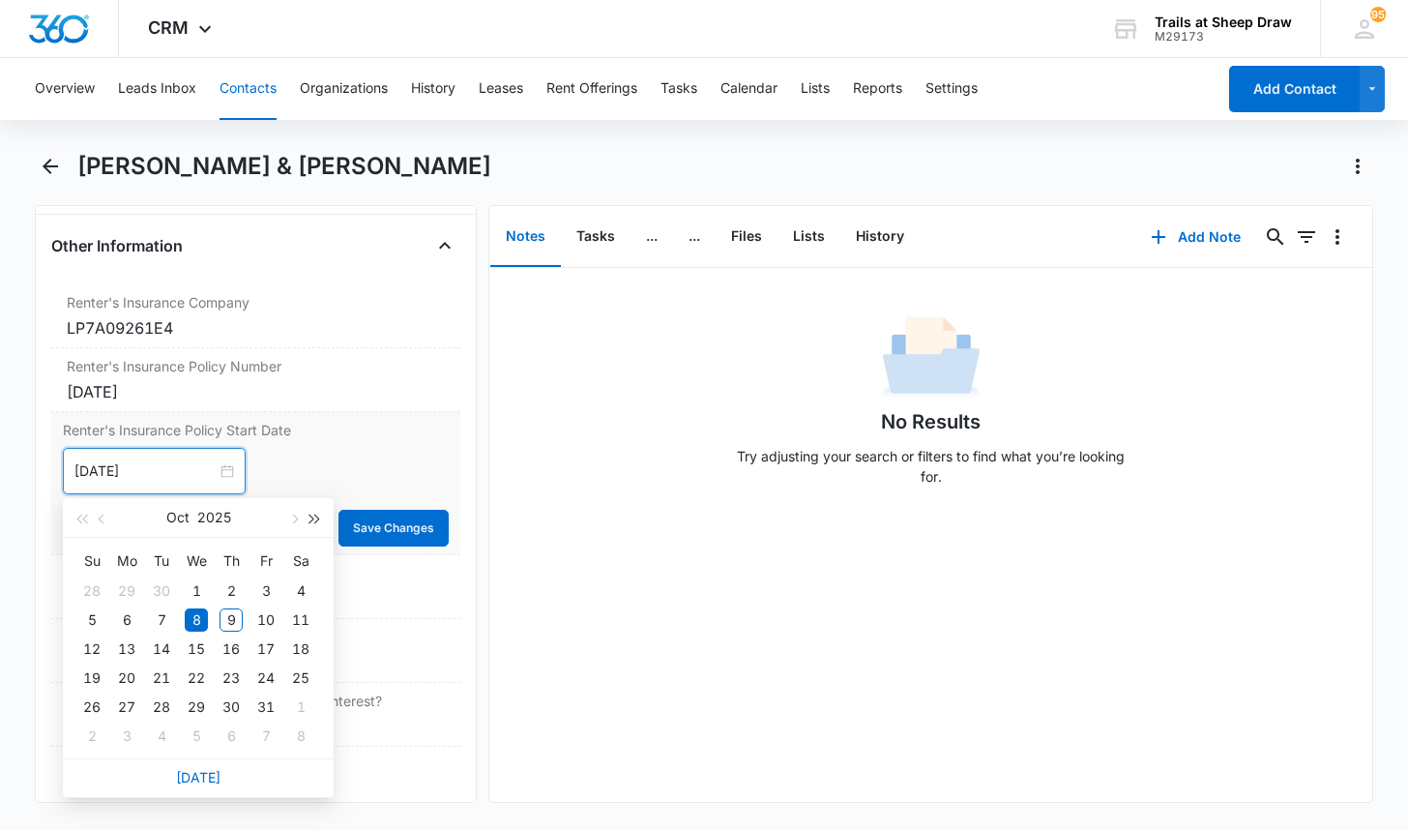
click at [315, 514] on button "button" at bounding box center [315, 517] width 21 height 39
click at [356, 530] on button "Save Changes" at bounding box center [393, 528] width 110 height 37
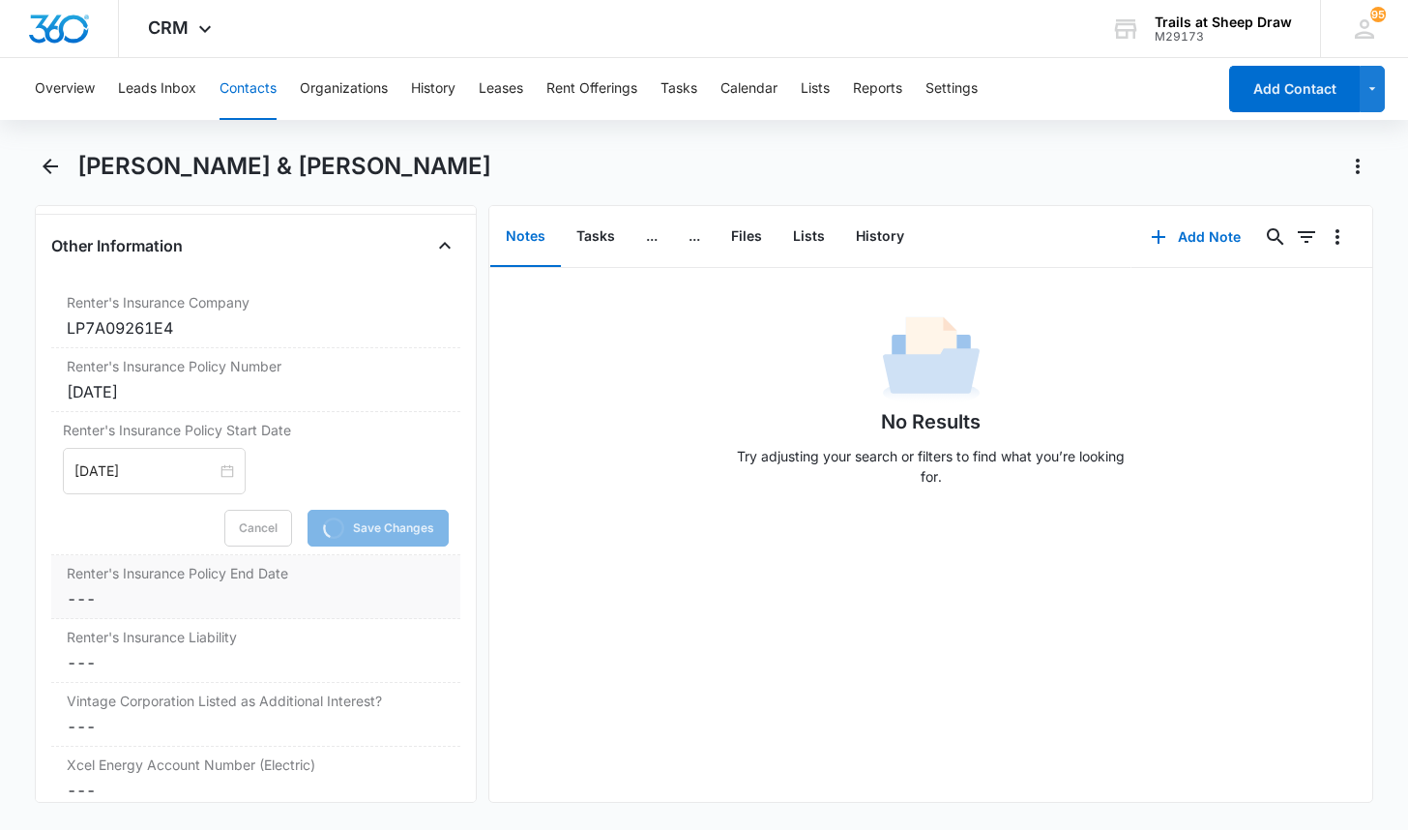
click at [146, 591] on dd "Cancel Save Changes ---" at bounding box center [256, 598] width 378 height 23
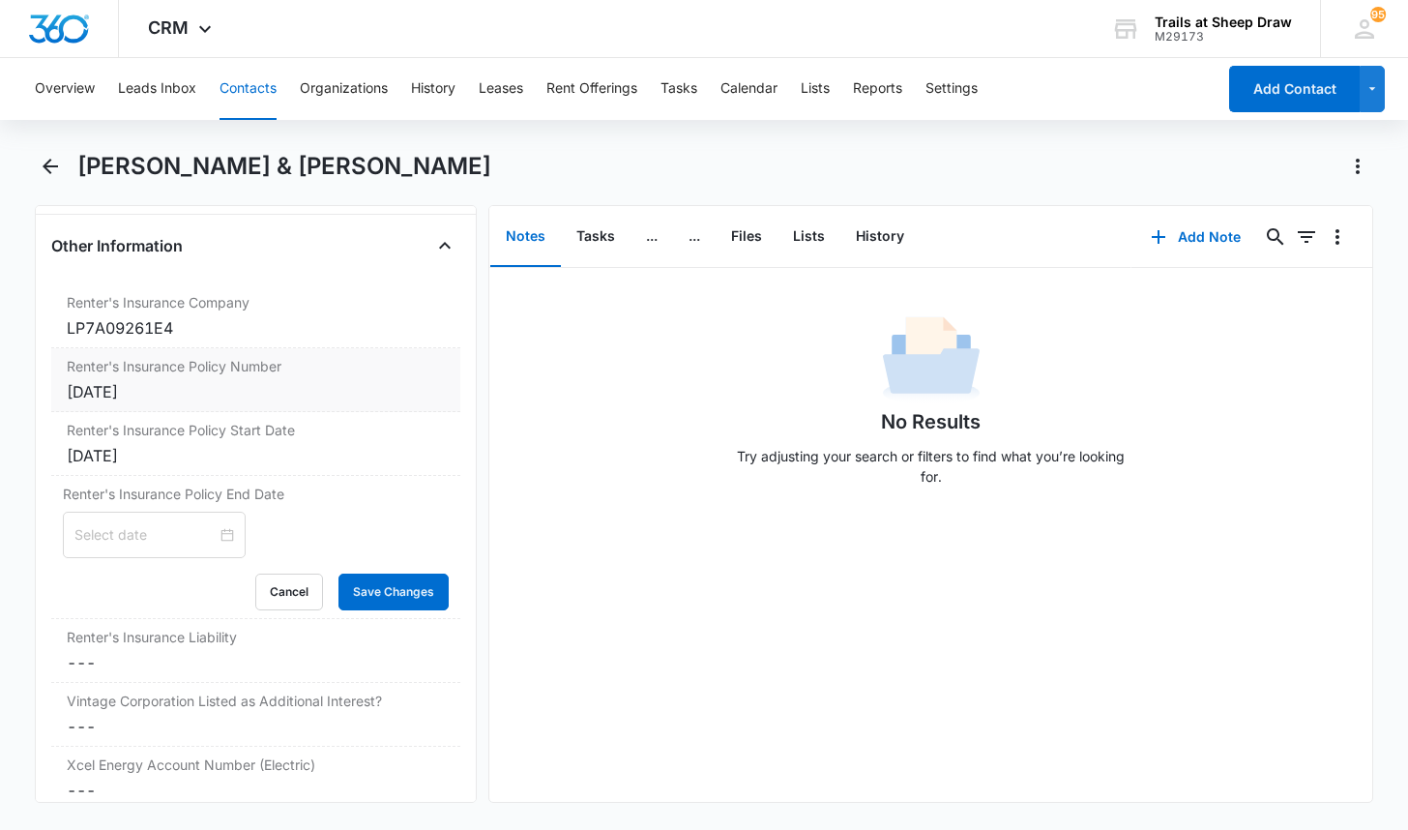
click at [161, 376] on div "Renter's Insurance Policy Number Cancel Save Changes [DATE]" at bounding box center [255, 380] width 409 height 64
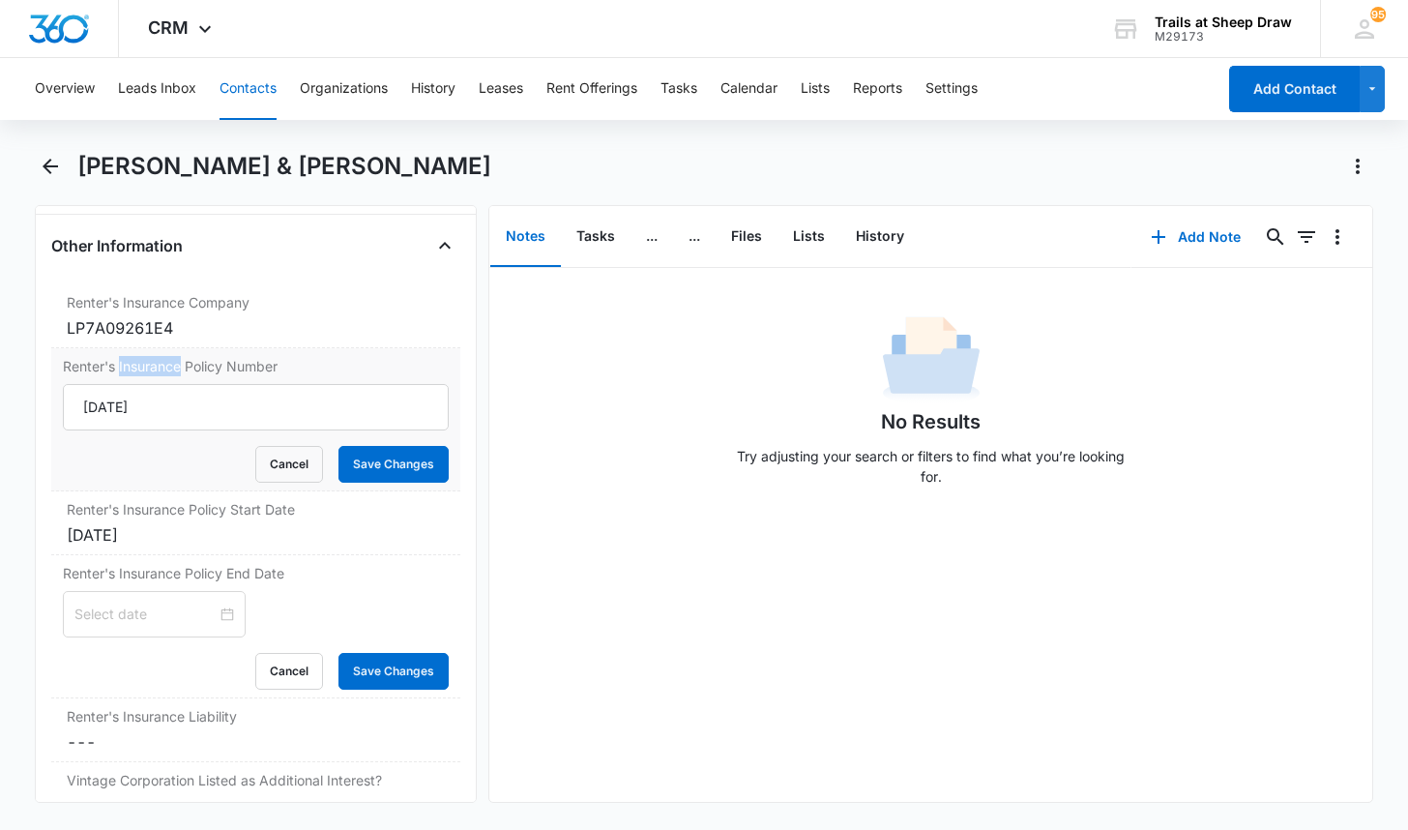
click at [163, 377] on div "Renter's Insurance Policy Number [DATE] Cancel Save Changes" at bounding box center [255, 419] width 409 height 143
drag, startPoint x: 163, startPoint y: 377, endPoint x: 166, endPoint y: 399, distance: 22.4
click at [166, 399] on input "[DATE]" at bounding box center [256, 407] width 386 height 46
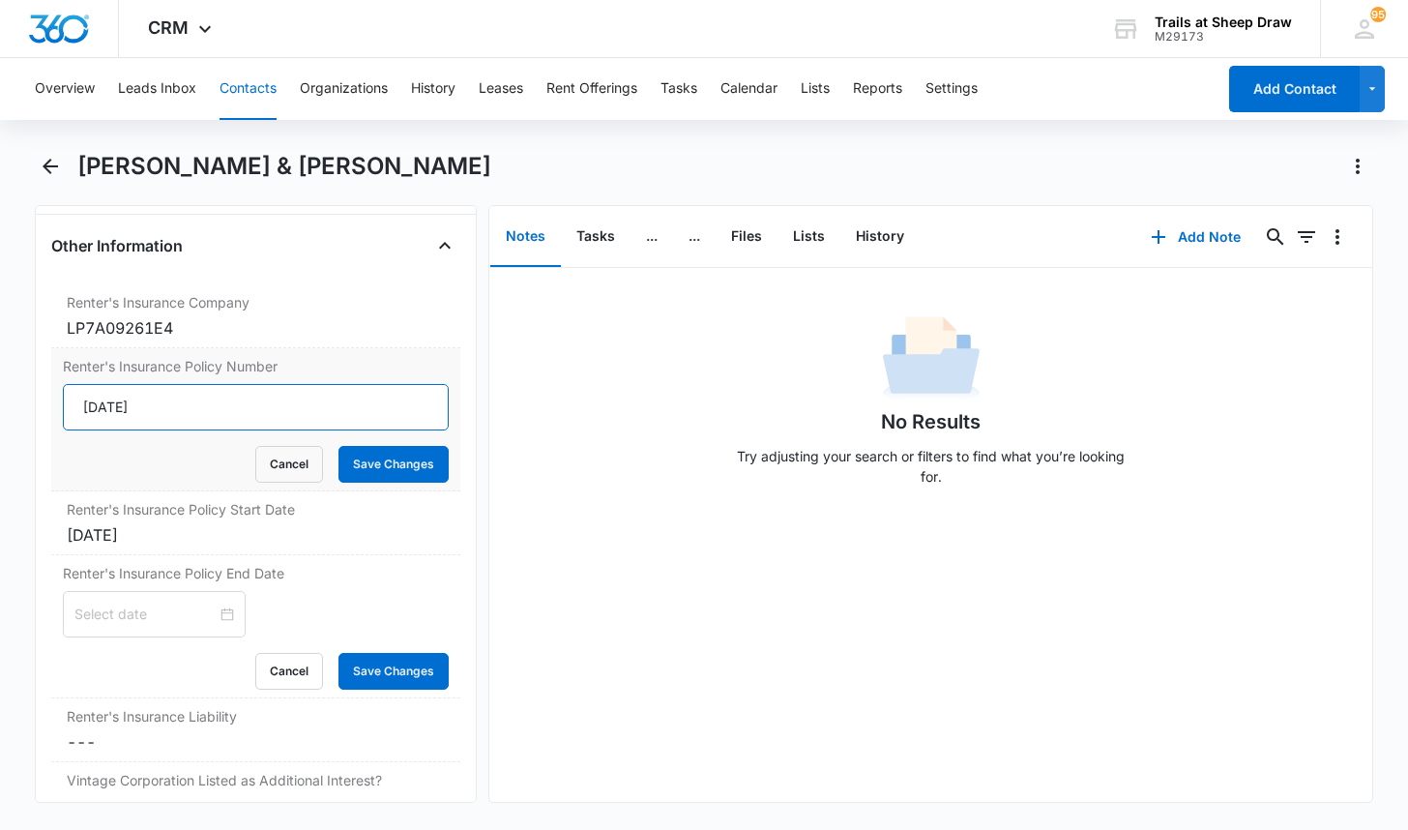
click at [169, 400] on input "[DATE]" at bounding box center [256, 407] width 386 height 46
click at [137, 332] on div "LP7A09261E4" at bounding box center [256, 327] width 378 height 23
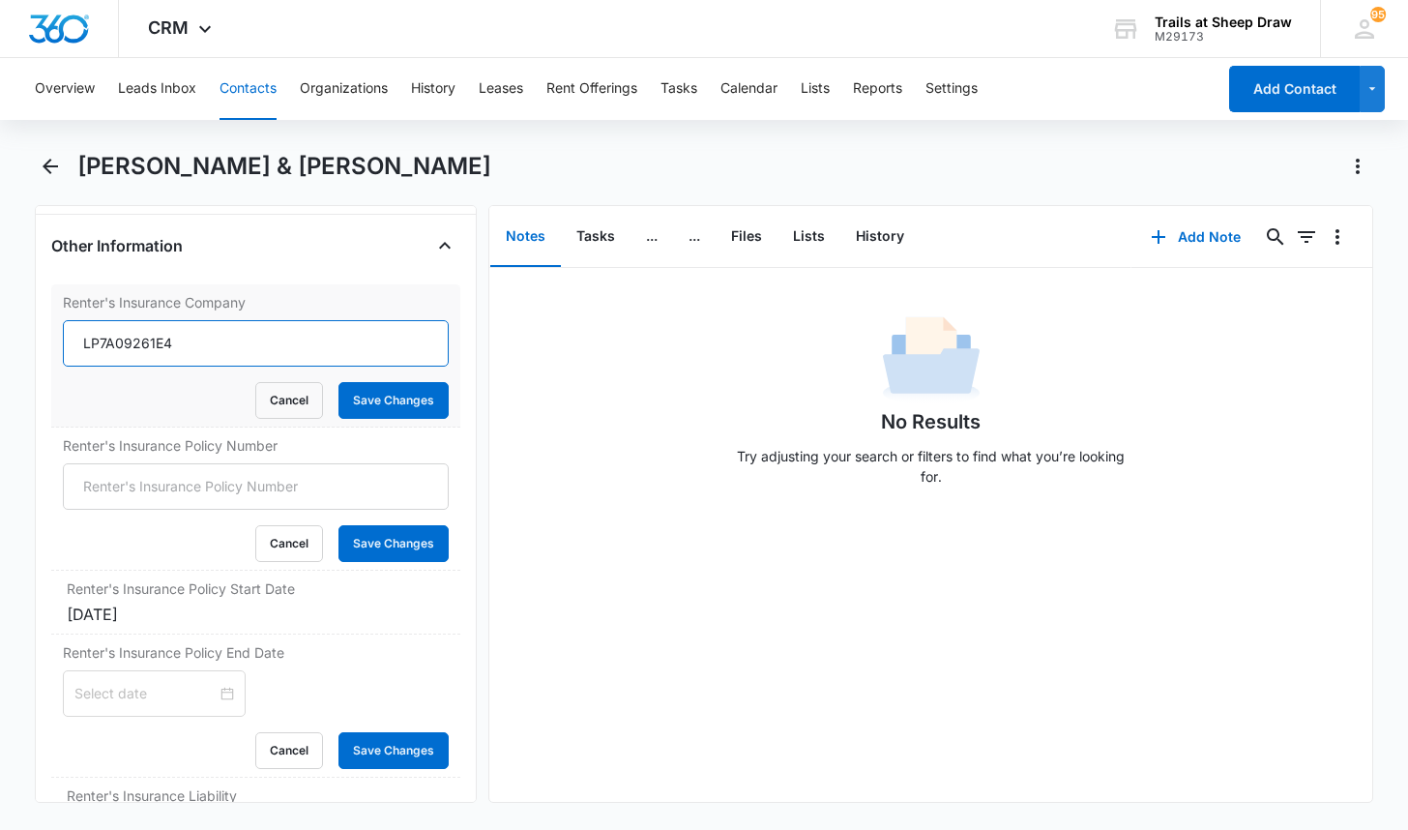
click at [202, 321] on input "LP7A09261E4" at bounding box center [256, 343] width 386 height 46
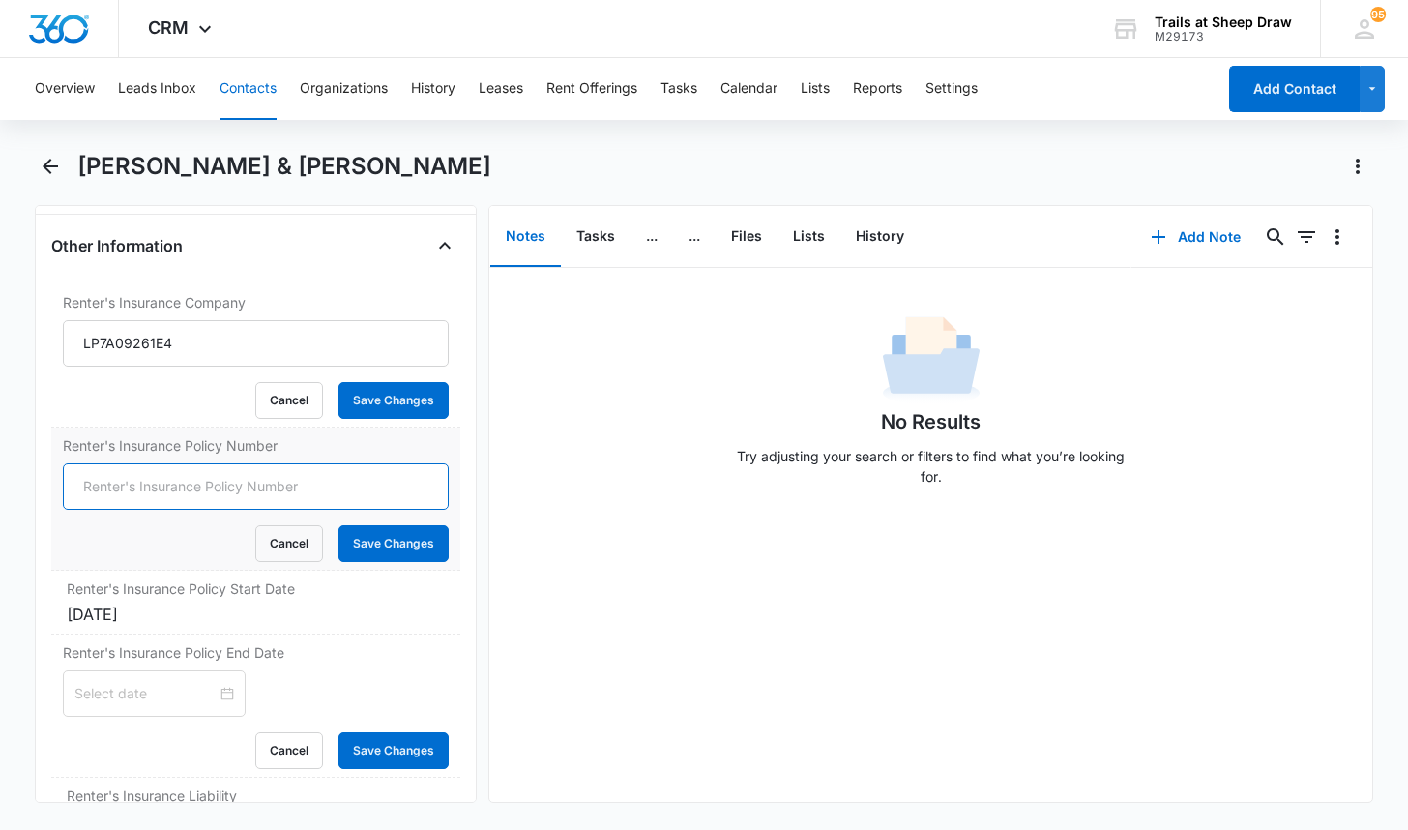
click at [148, 490] on input "Renter's Insurance Policy Number" at bounding box center [256, 486] width 386 height 46
paste input "LP7A09261E4"
type input "LP7A09261E4"
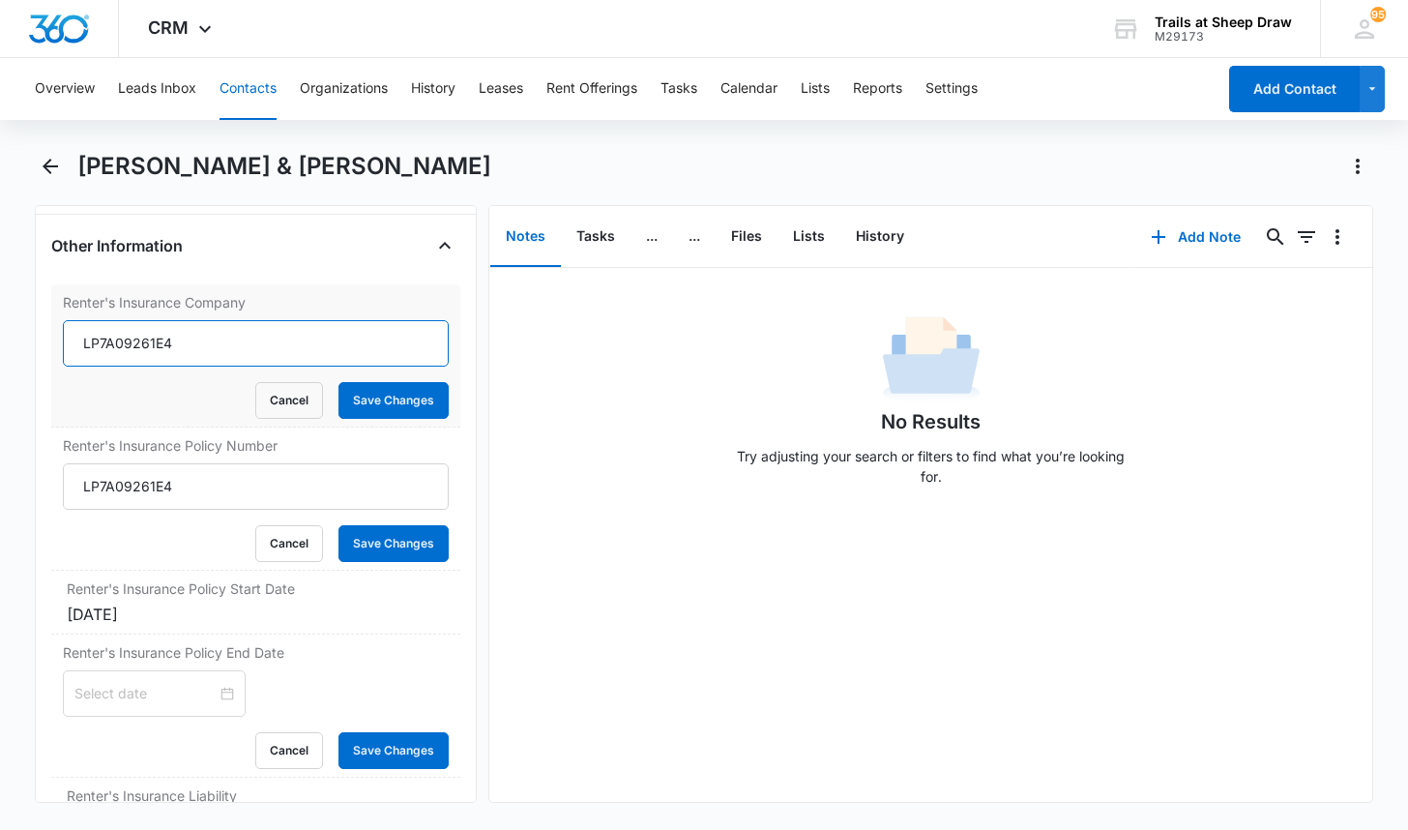
click at [230, 353] on input "LP7A09261E4" at bounding box center [256, 343] width 386 height 46
type input "Lemonade"
click at [351, 391] on button "Save Changes" at bounding box center [393, 400] width 110 height 37
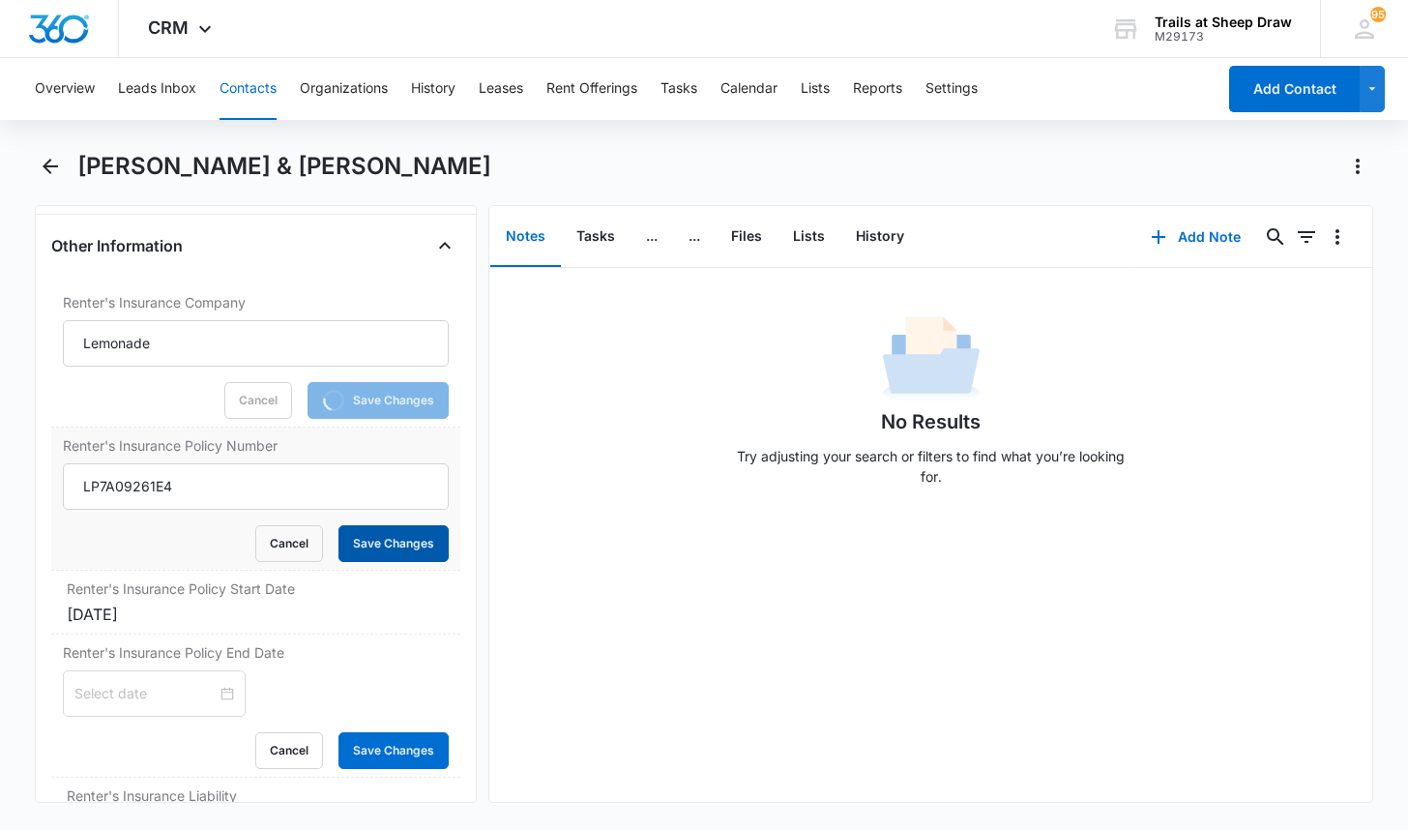
click at [379, 530] on button "Save Changes" at bounding box center [393, 543] width 110 height 37
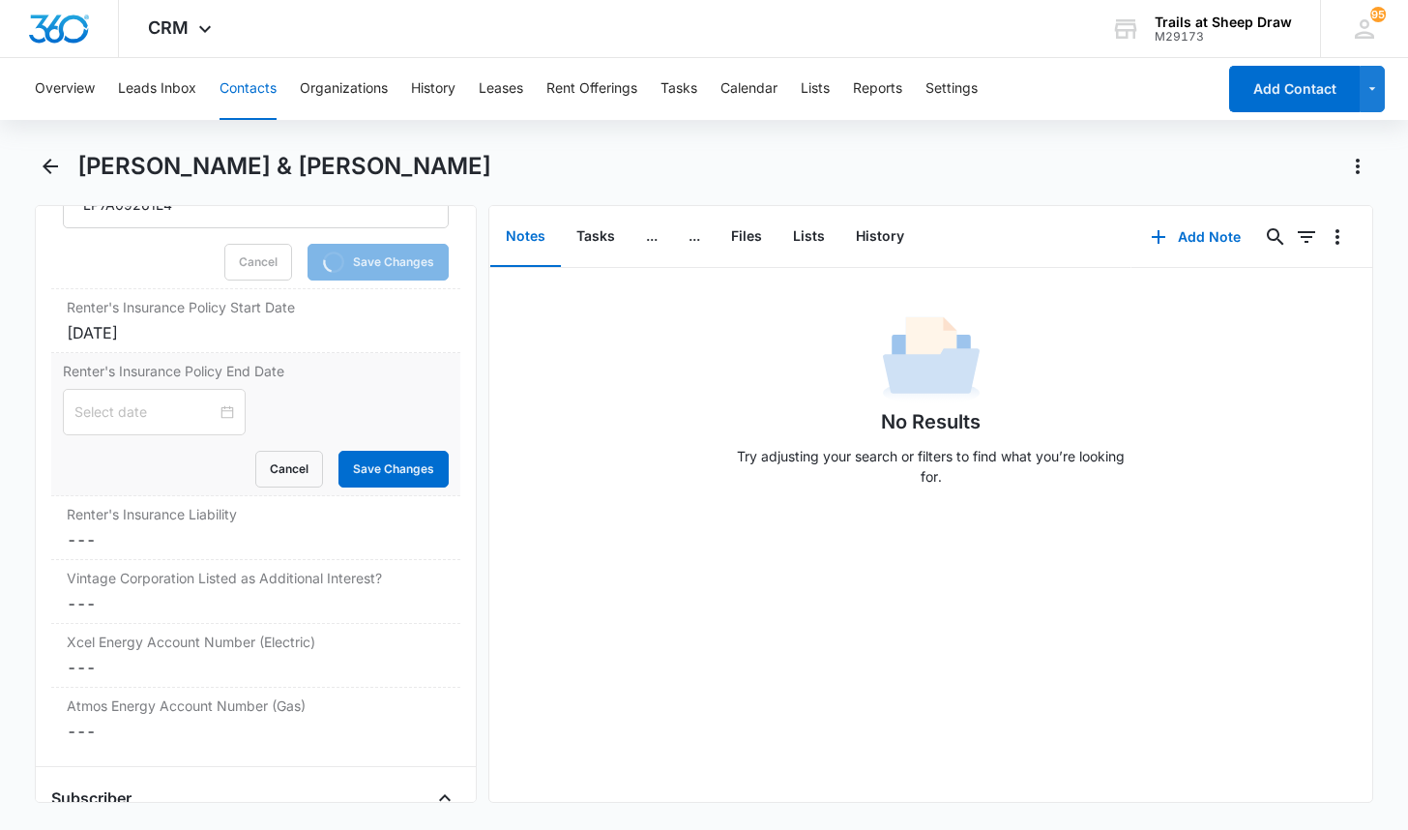
scroll to position [4545, 0]
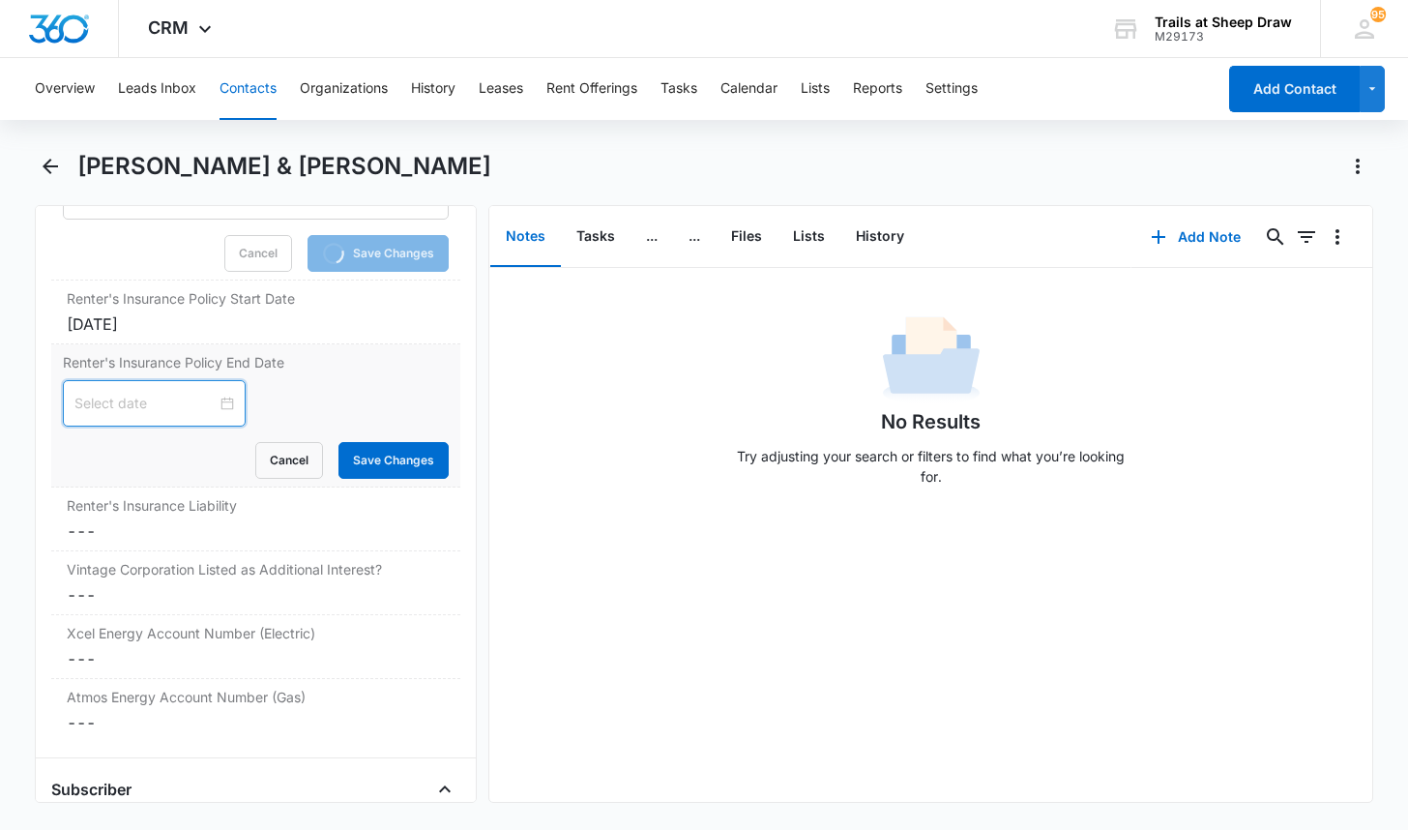
click at [159, 409] on input at bounding box center [145, 403] width 142 height 21
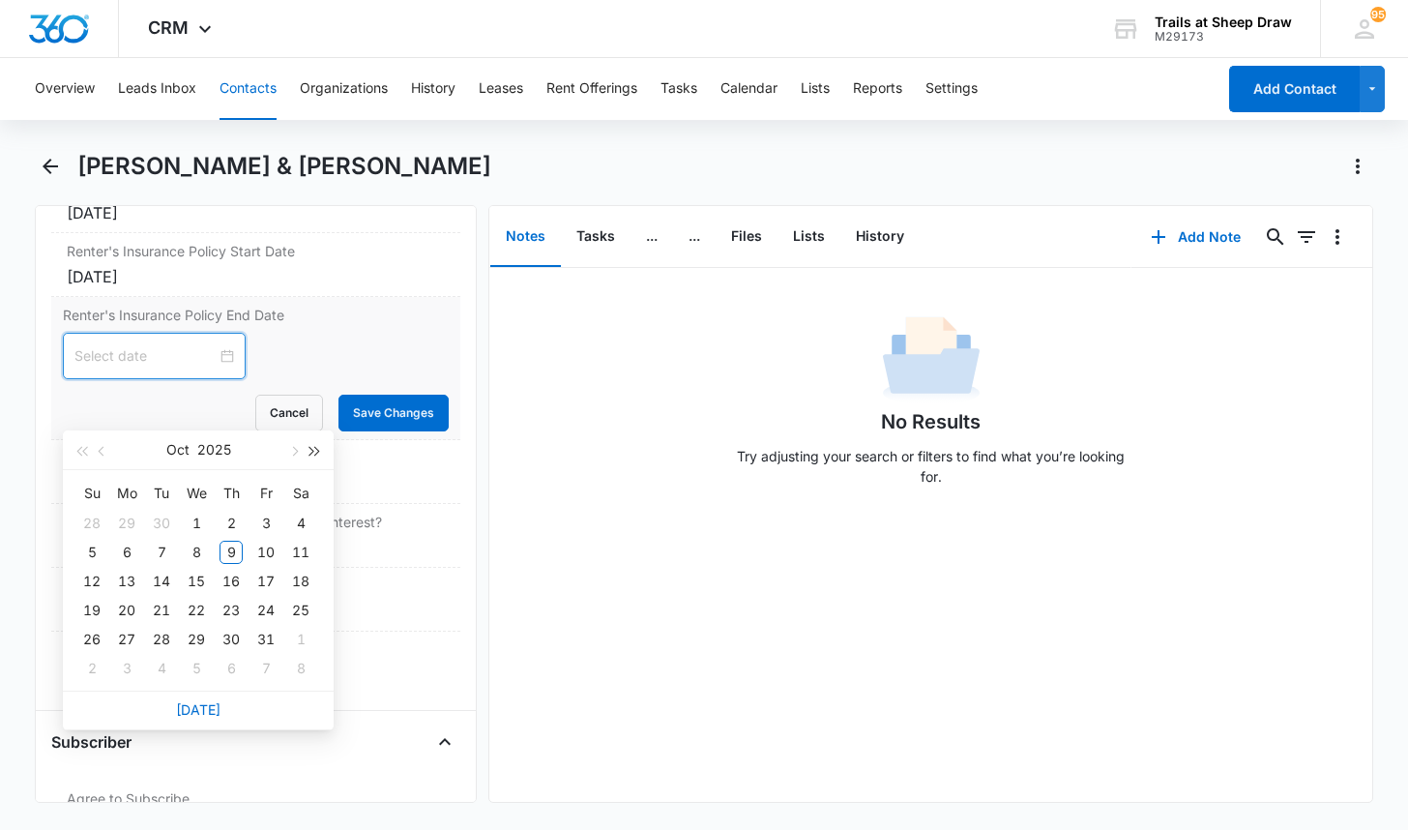
scroll to position [4429, 0]
click at [311, 452] on span "button" at bounding box center [315, 452] width 10 height 10
type input "[DATE]"
click at [225, 547] on div "8" at bounding box center [231, 552] width 23 height 23
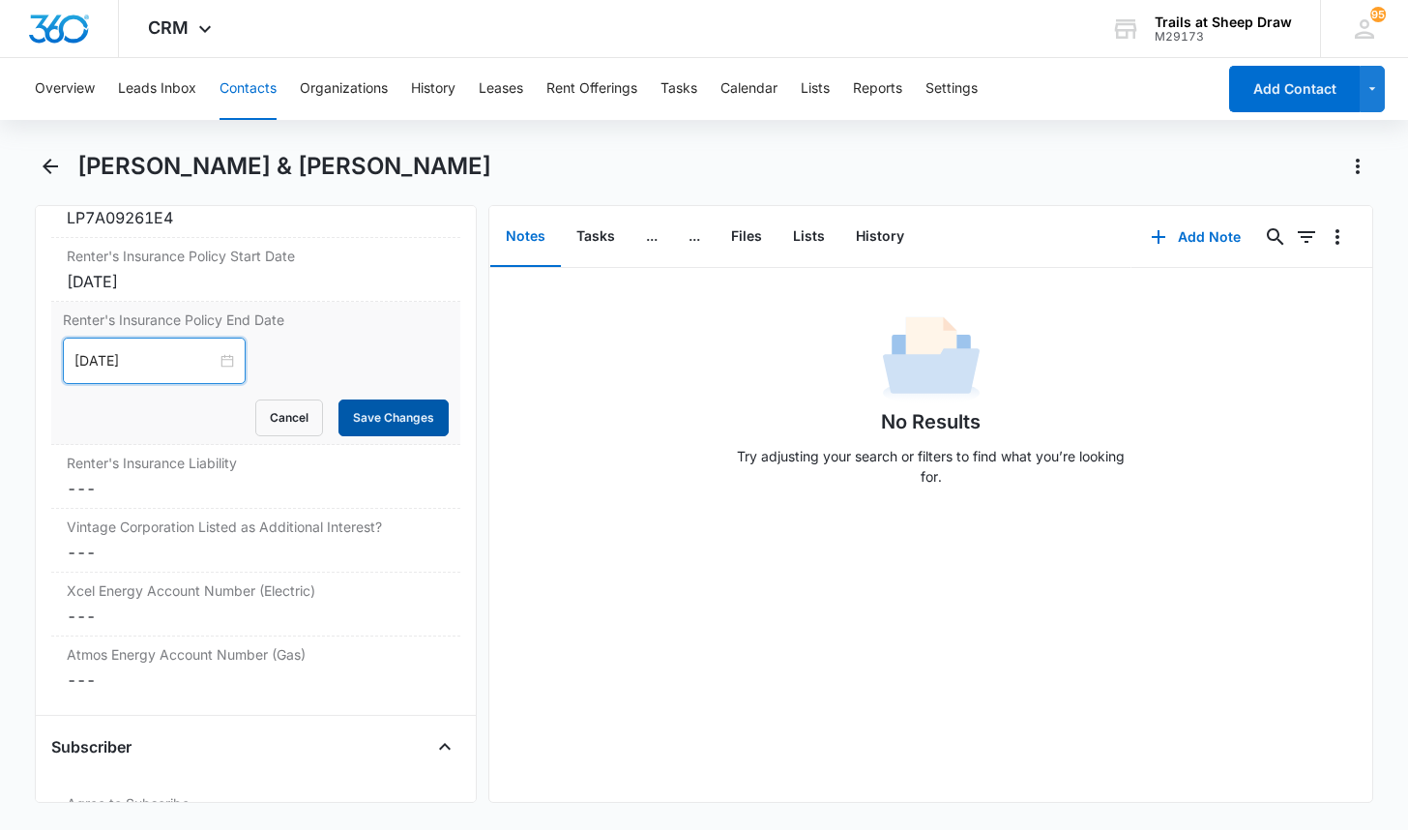
click at [360, 414] on button "Save Changes" at bounding box center [393, 417] width 110 height 37
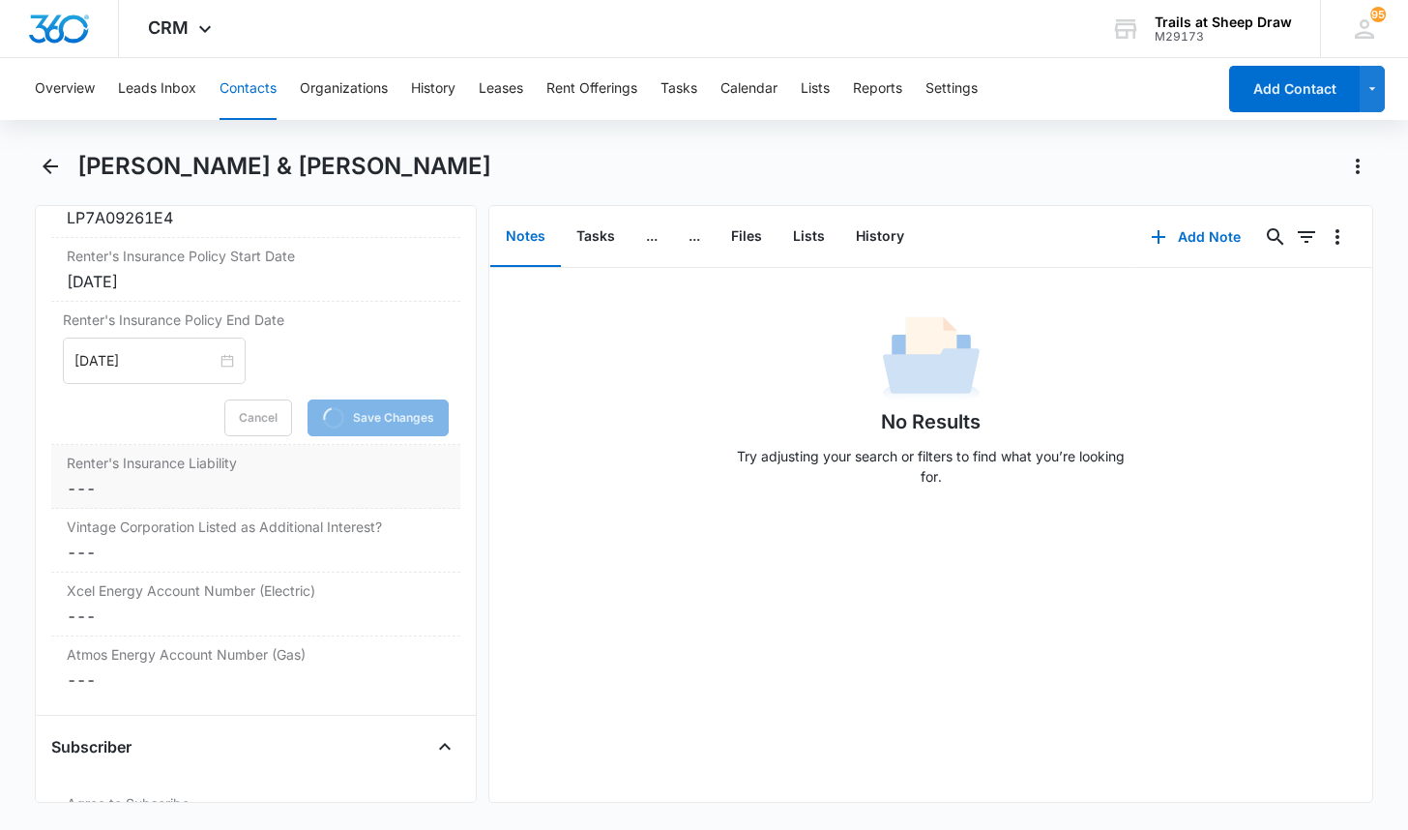
click at [138, 485] on dd "Cancel Save Changes ---" at bounding box center [256, 488] width 378 height 23
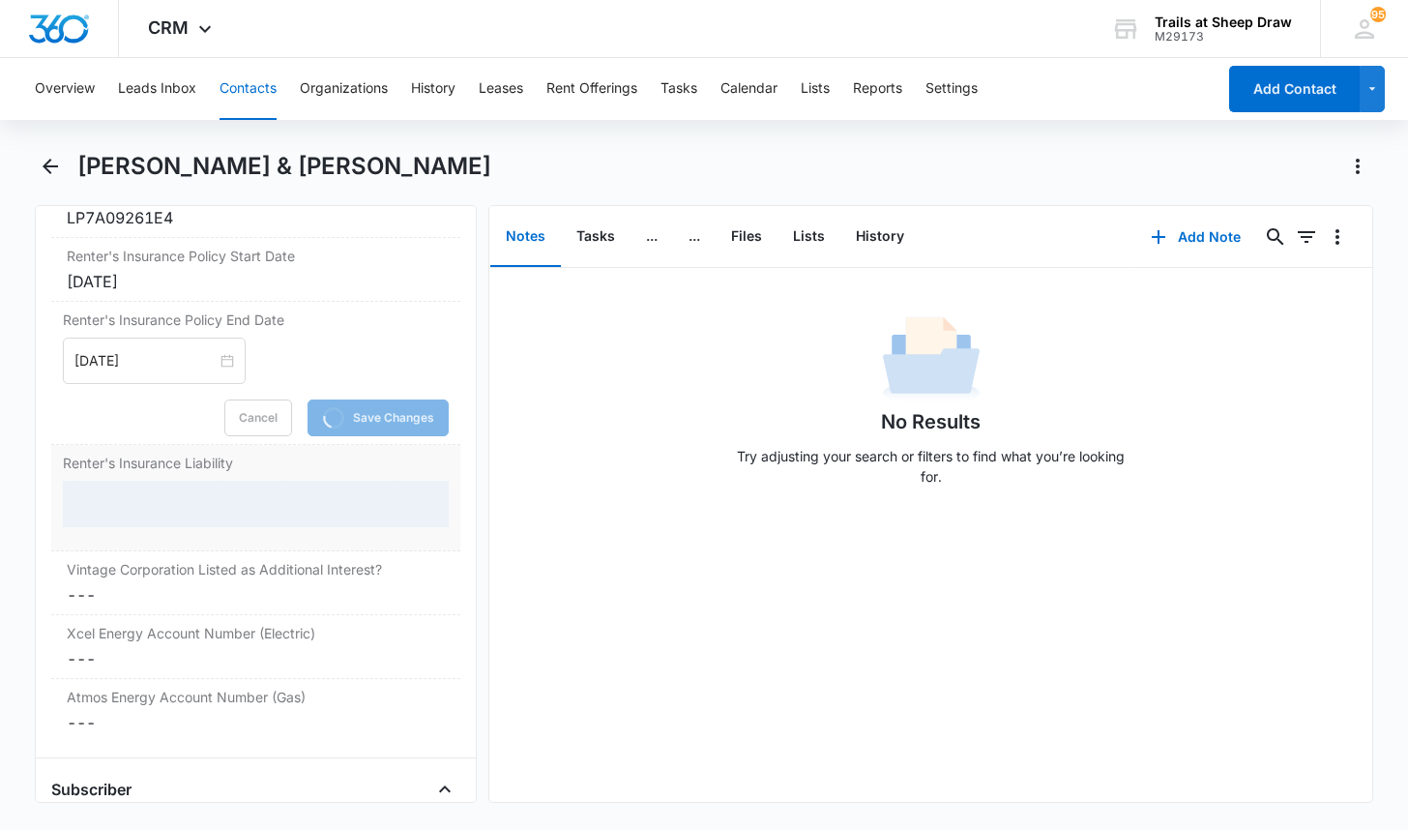
click at [137, 493] on div at bounding box center [256, 504] width 386 height 46
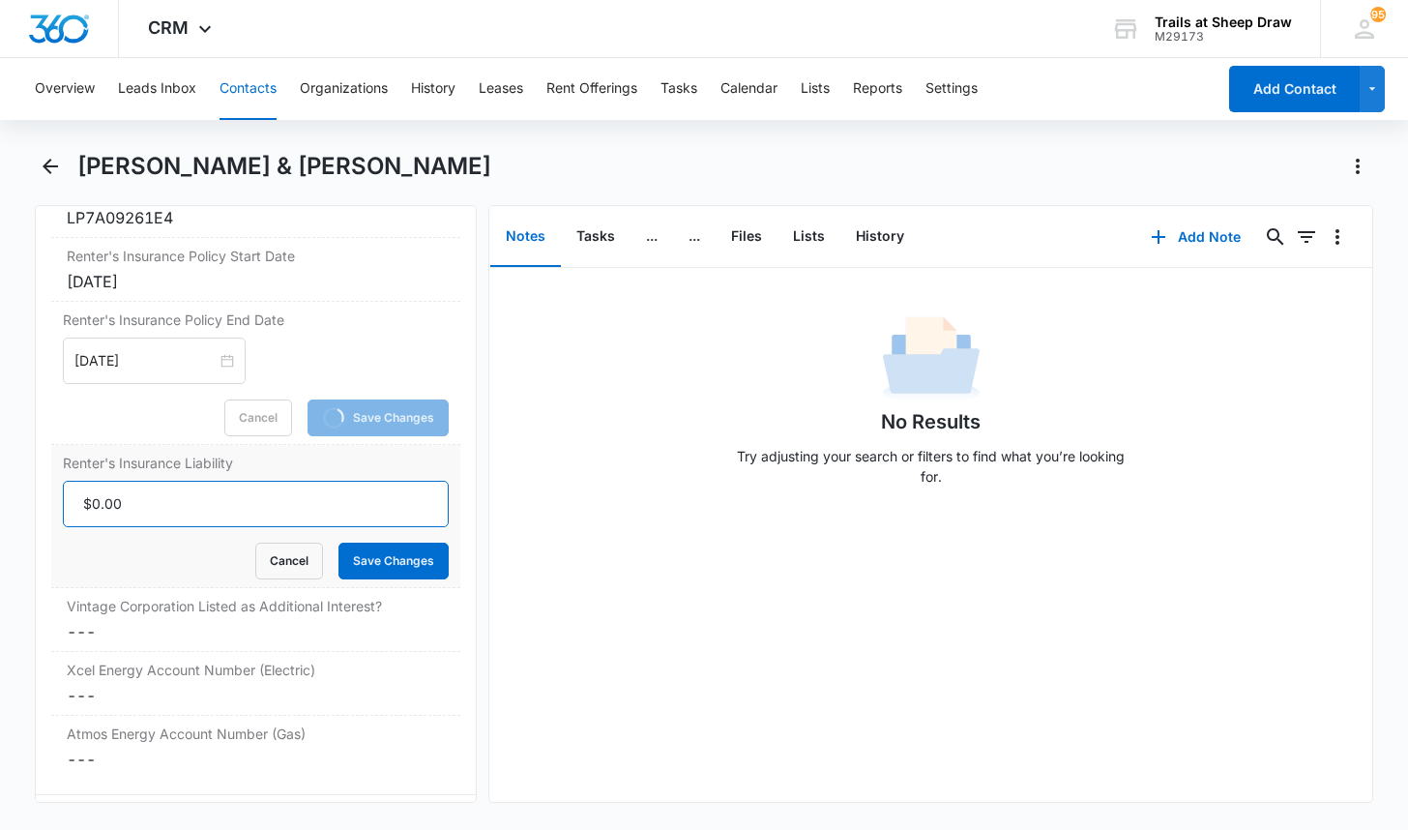
click at [140, 507] on input "Renter's Insurance Liability" at bounding box center [256, 504] width 386 height 46
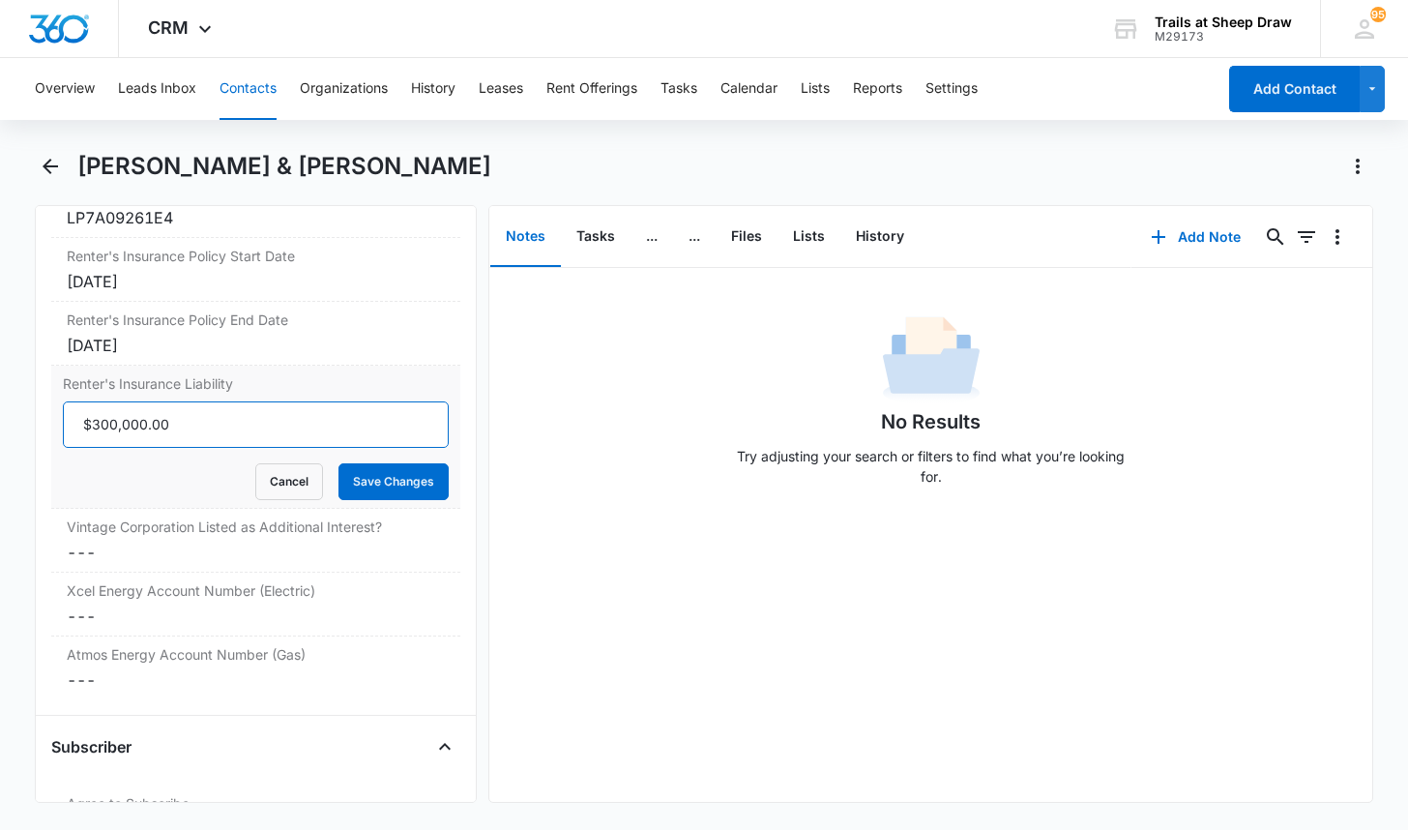
type input "$300,000.00"
click at [338, 463] on button "Save Changes" at bounding box center [393, 481] width 110 height 37
click at [166, 572] on dl "Renter's Insurance Company Cancel Save Changes Lemonade Renter's Insurance Poli…" at bounding box center [255, 404] width 409 height 589
drag, startPoint x: 166, startPoint y: 572, endPoint x: 157, endPoint y: 537, distance: 36.1
click at [157, 537] on div "Vintage Corporation Listed as Additional Interest? Cancel Save Changes ---" at bounding box center [255, 541] width 409 height 64
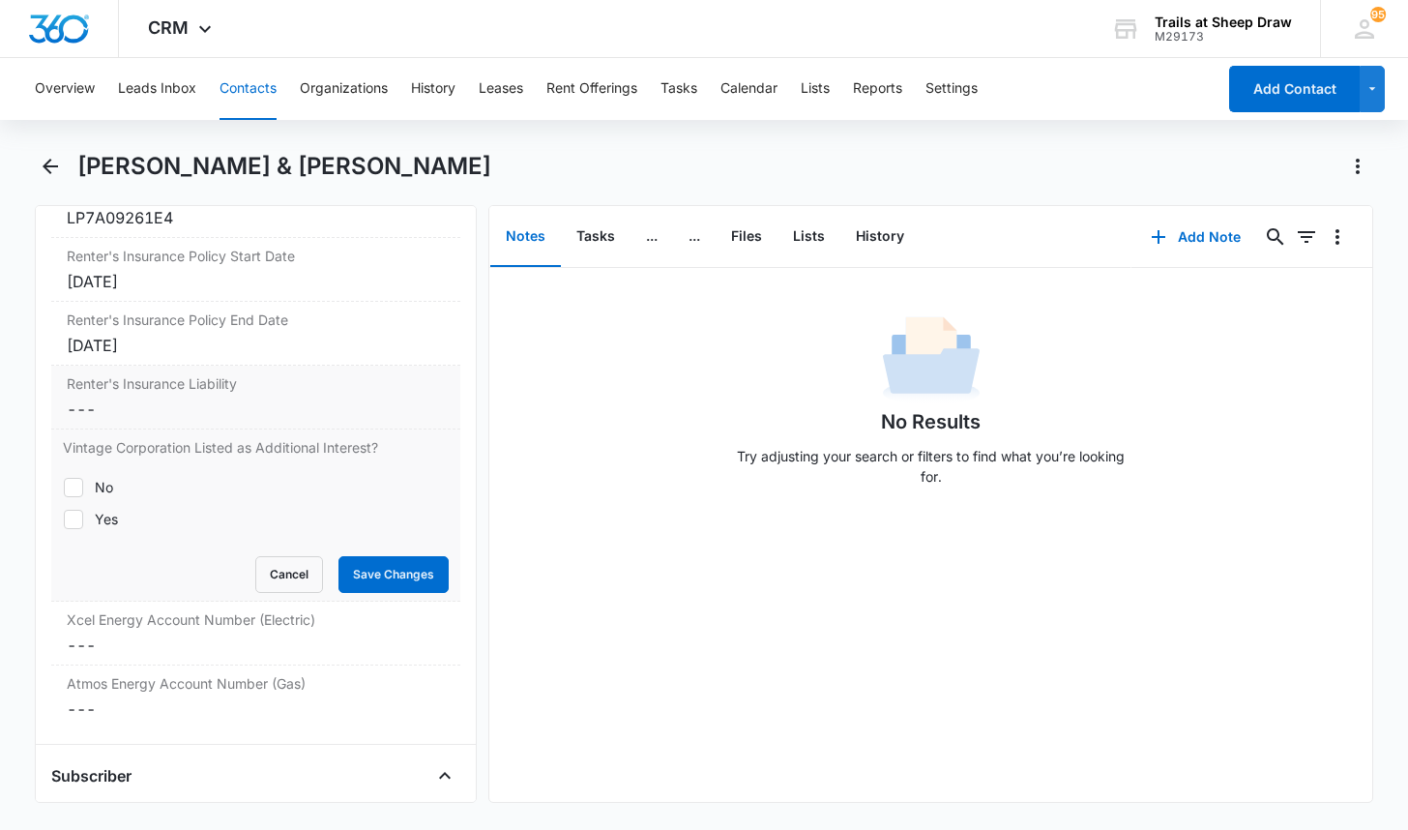
click at [82, 514] on icon at bounding box center [73, 519] width 17 height 17
click at [64, 518] on input "Yes" at bounding box center [63, 518] width 1 height 1
checkbox input "true"
click at [359, 578] on button "Save Changes" at bounding box center [393, 574] width 110 height 37
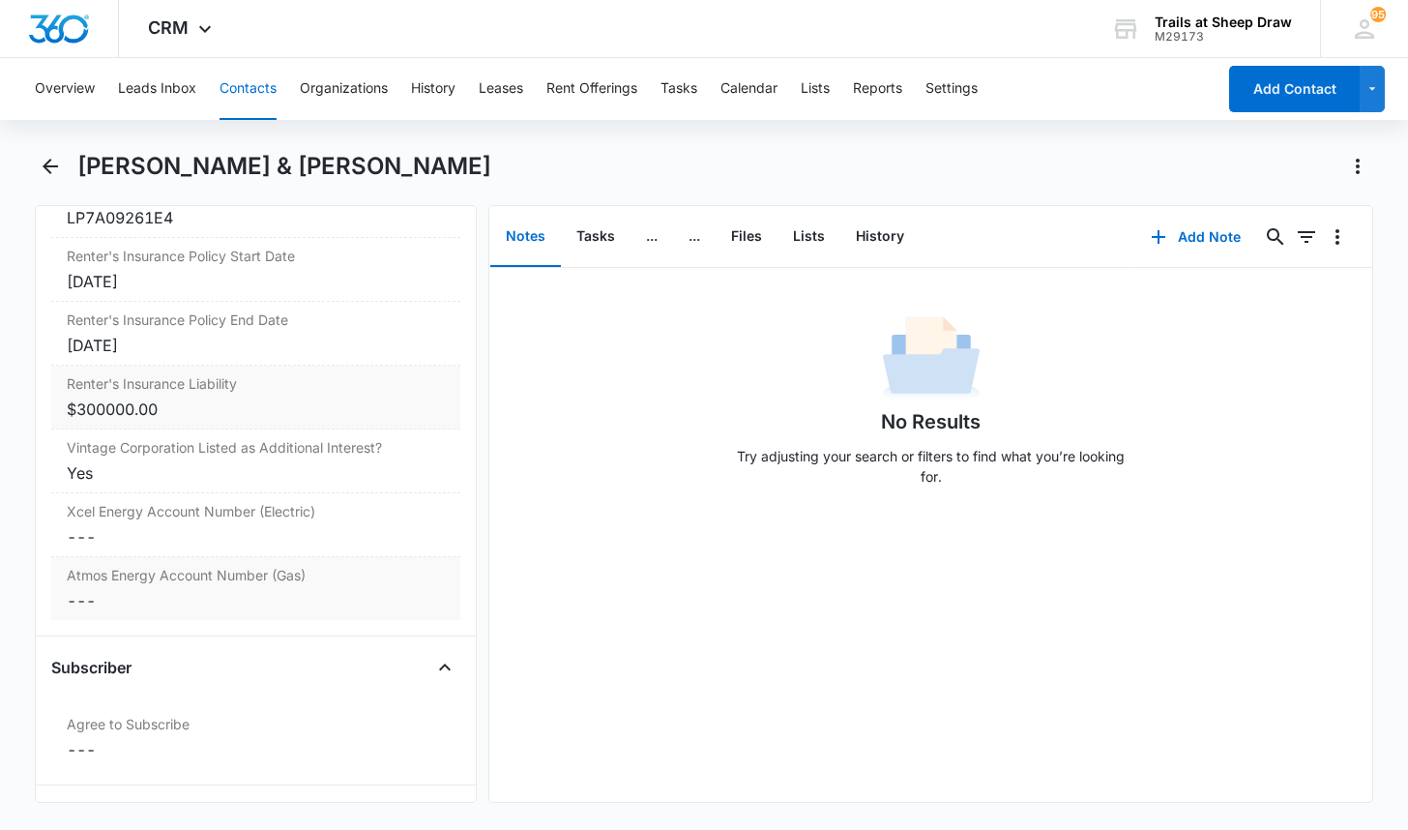
click at [133, 599] on dd "Cancel Save Changes ---" at bounding box center [256, 600] width 378 height 23
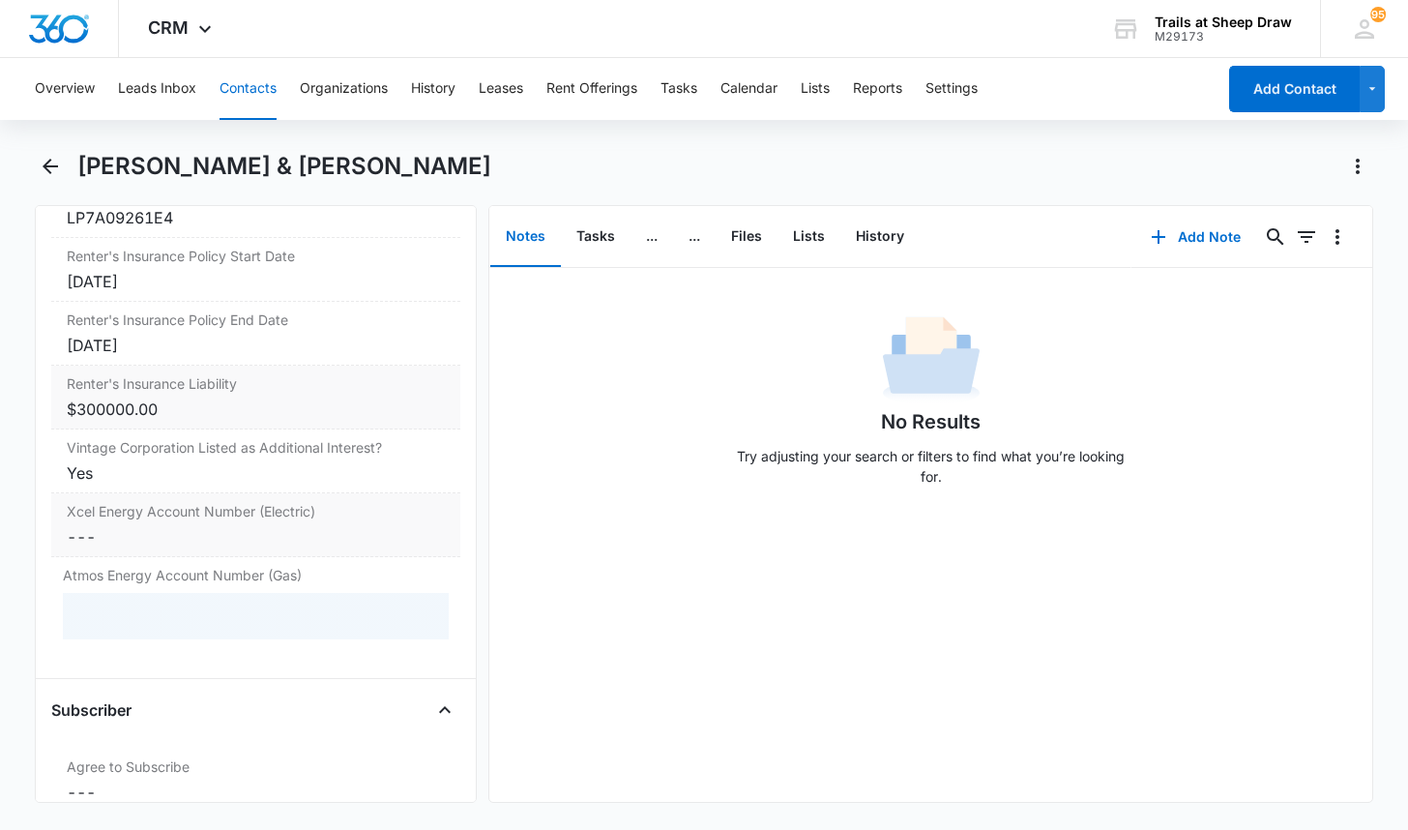
click at [133, 544] on dd "Cancel Save Changes ---" at bounding box center [256, 536] width 378 height 23
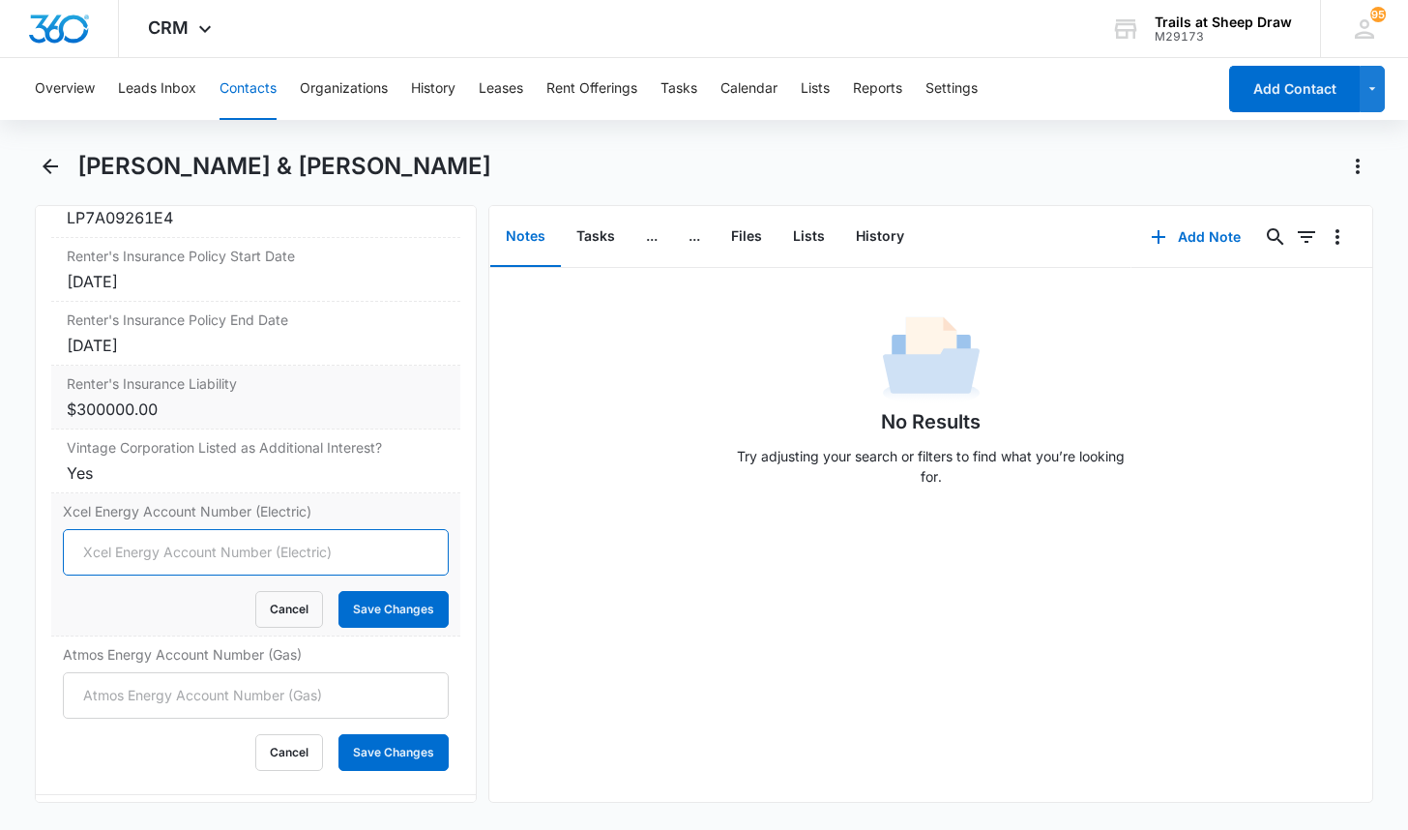
click at [161, 552] on input "Xcel Energy Account Number (Electric)" at bounding box center [256, 552] width 386 height 46
type input "53-0015210800-1"
click at [338, 591] on button "Save Changes" at bounding box center [393, 609] width 110 height 37
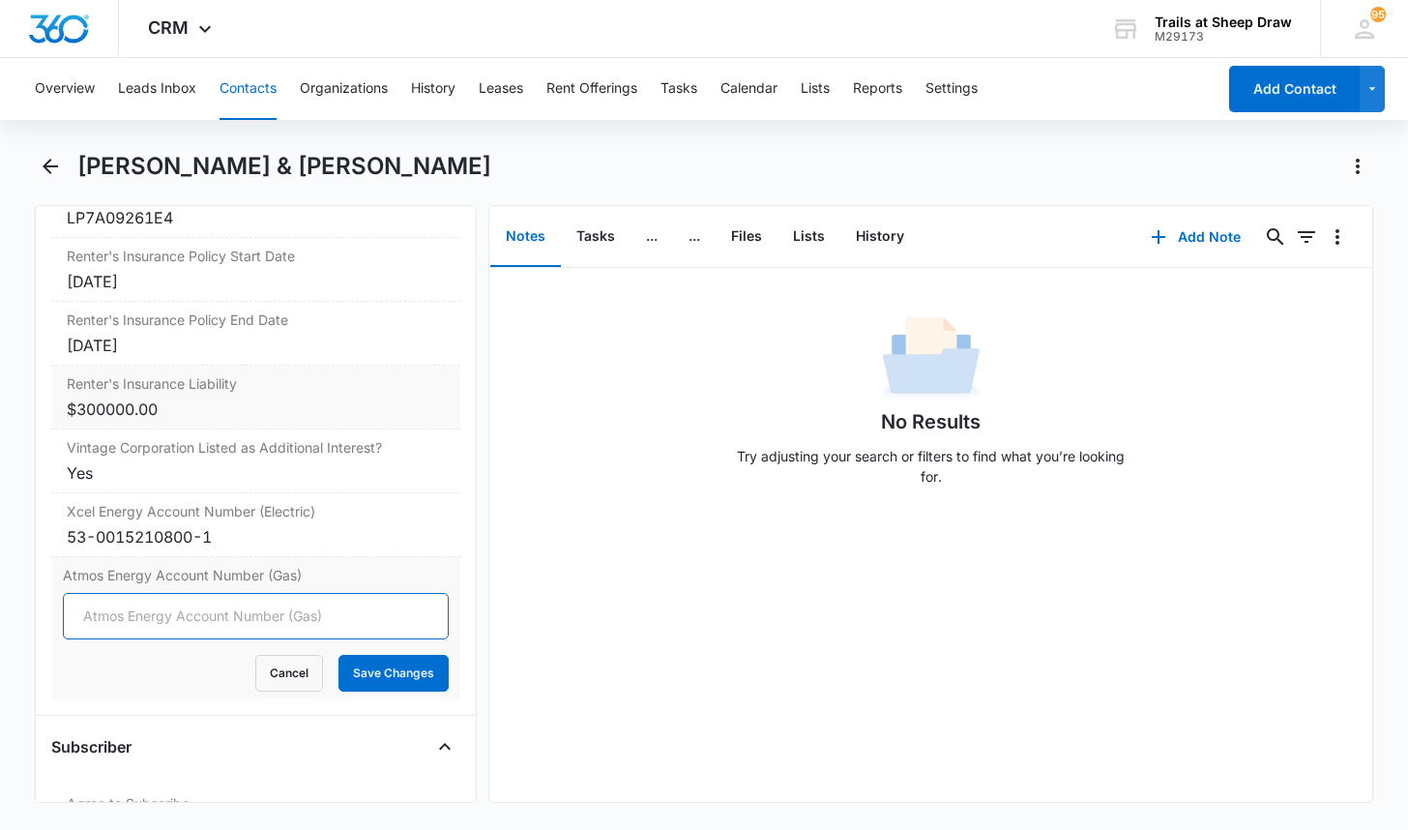
click at [250, 625] on input "Atmos Energy Account Number (Gas)" at bounding box center [256, 616] width 386 height 46
type input "3074396283"
click at [338, 655] on button "Save Changes" at bounding box center [393, 673] width 110 height 37
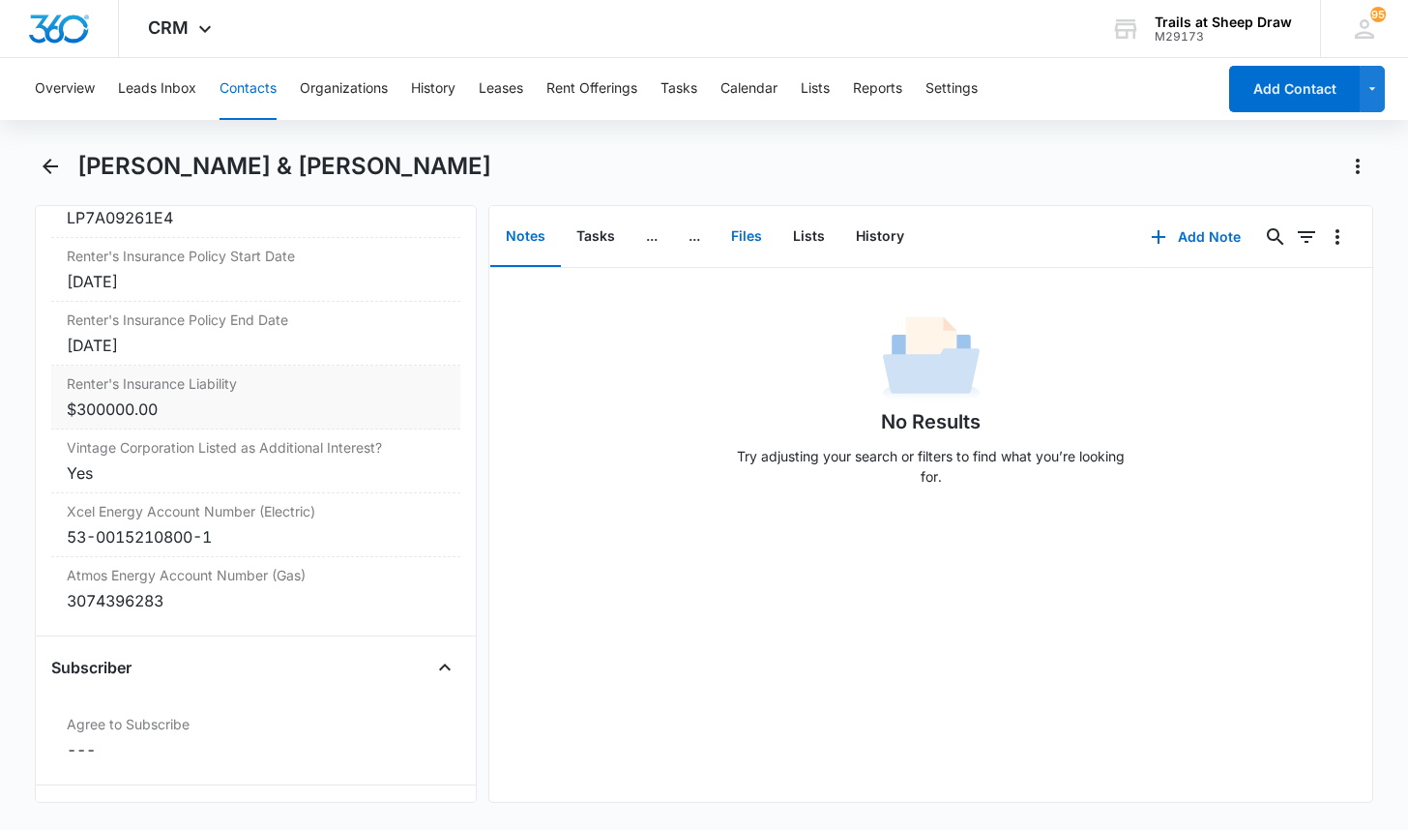
click at [757, 237] on button "Files" at bounding box center [747, 237] width 62 height 60
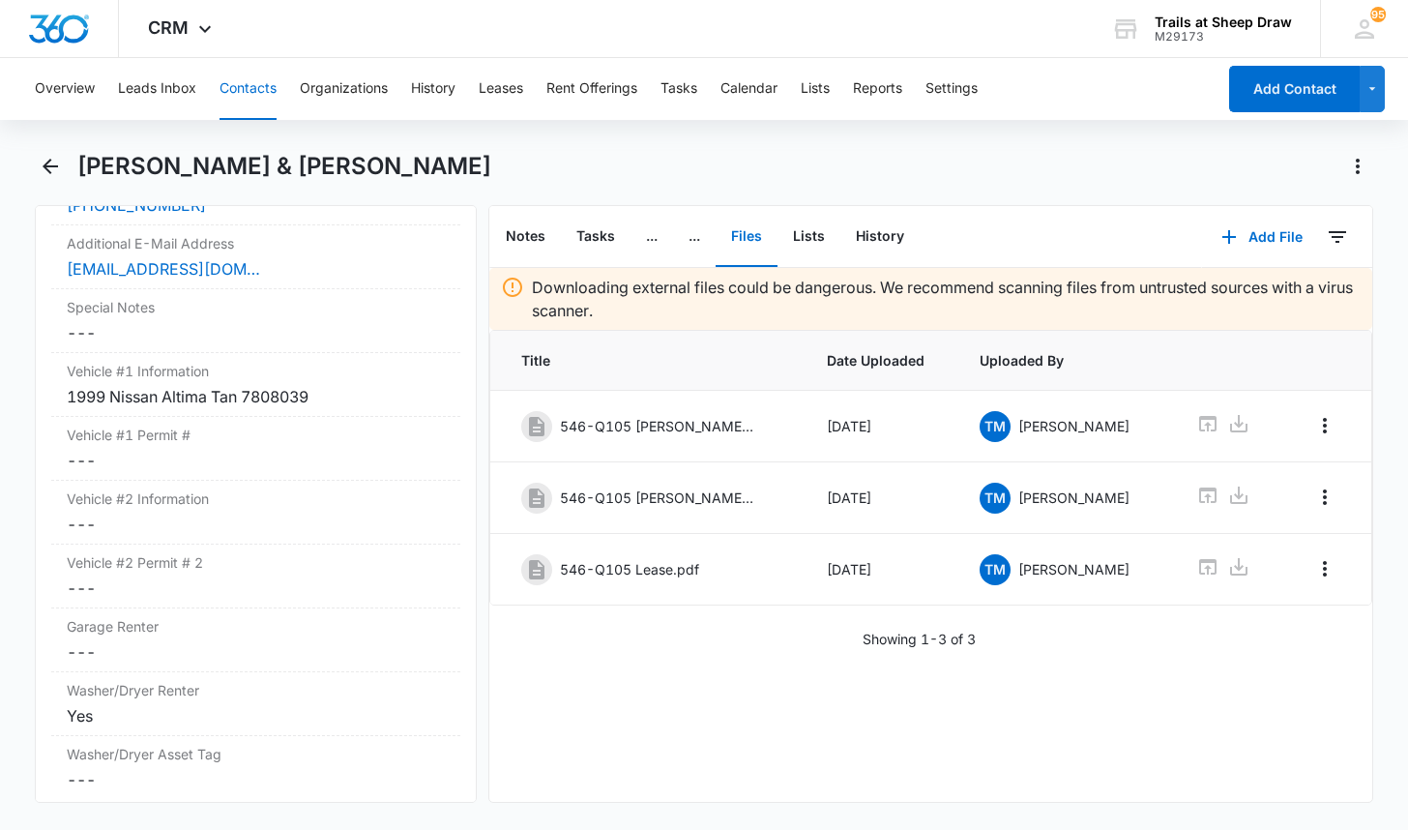
scroll to position [1915, 0]
click at [386, 139] on div "Overview Leads Inbox Contacts Organizations History Leases Rent Offerings Tasks…" at bounding box center [704, 442] width 1408 height 768
click at [1242, 230] on button "Add File" at bounding box center [1262, 237] width 120 height 46
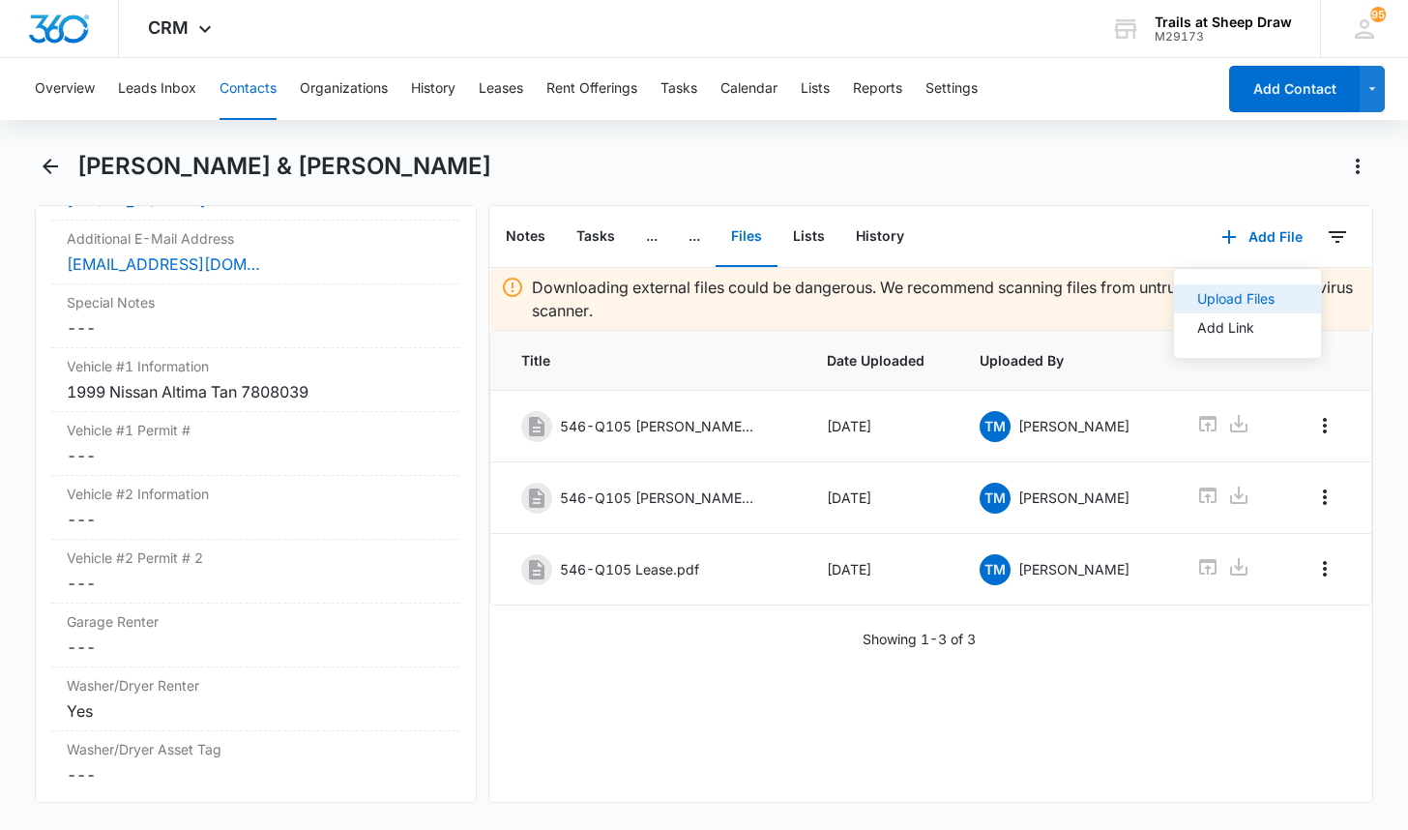
click at [1240, 287] on button "Upload Files" at bounding box center [1247, 298] width 147 height 29
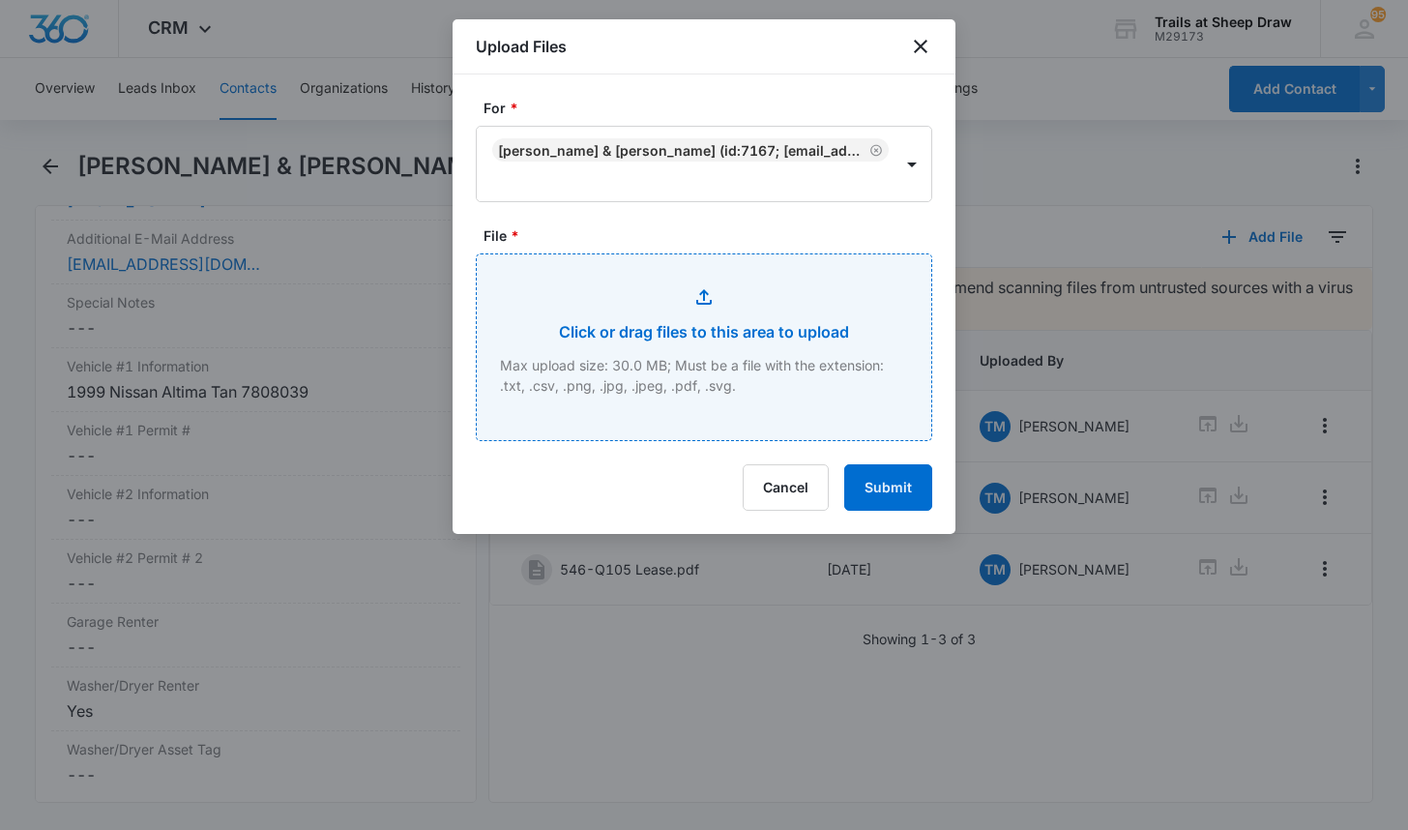
click at [709, 285] on input "File *" at bounding box center [704, 347] width 455 height 186
type input "C:\fakepath\546-Q105 Insurance.pdf"
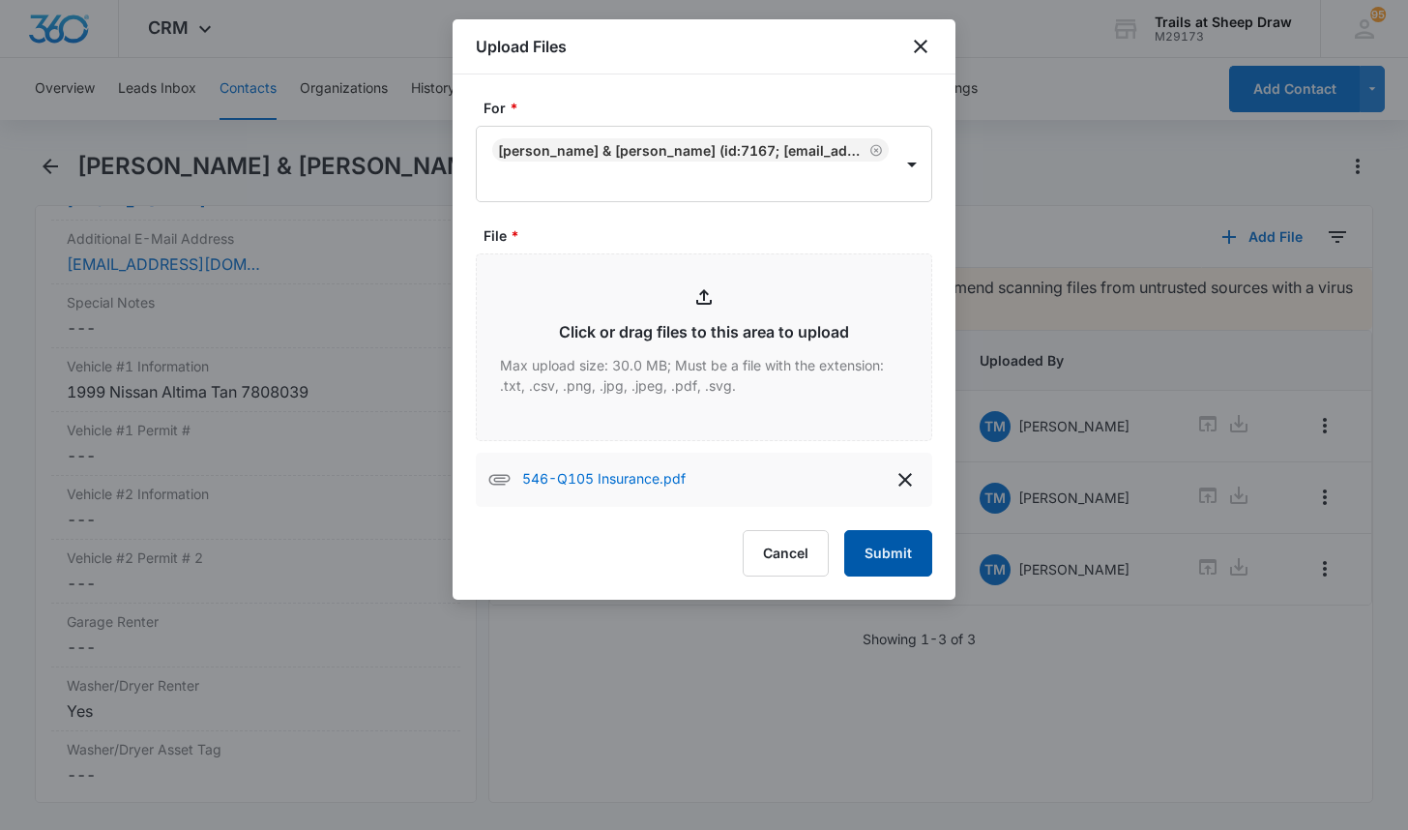
click at [898, 558] on button "Submit" at bounding box center [888, 553] width 88 height 46
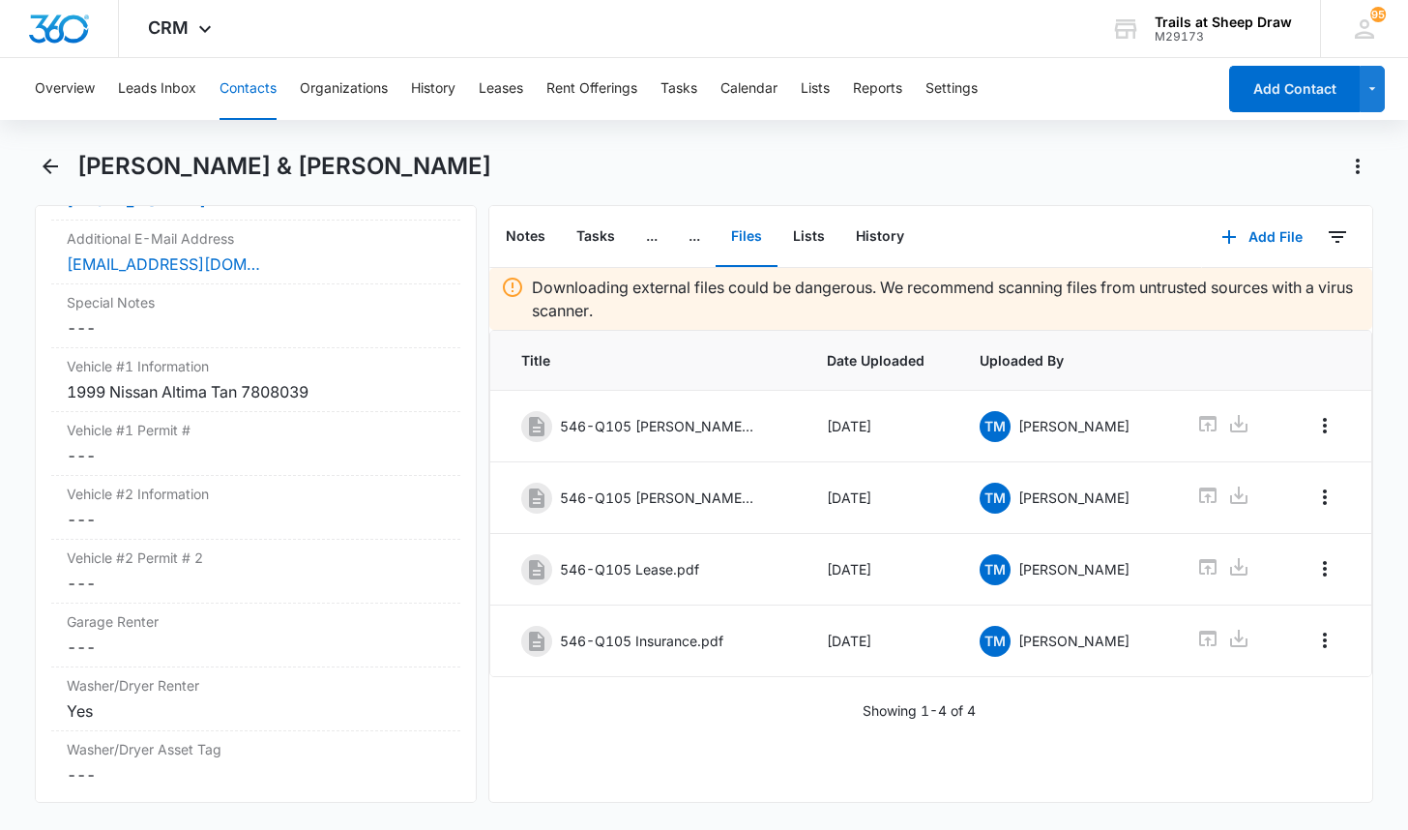
click at [227, 98] on button "Contacts" at bounding box center [248, 89] width 57 height 62
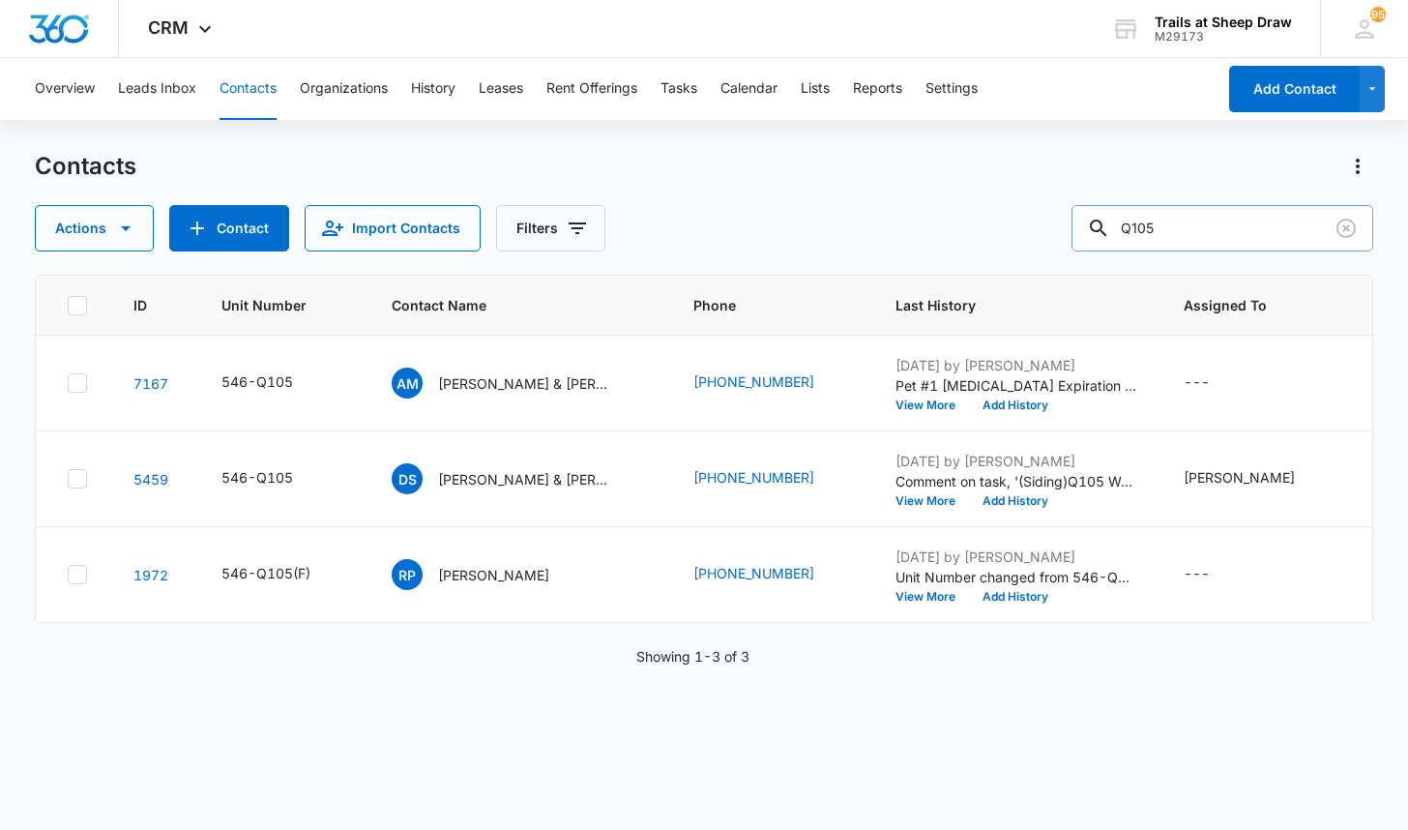
click at [1147, 226] on input "Q105" at bounding box center [1223, 228] width 302 height 46
click at [1148, 226] on input "Q105" at bounding box center [1223, 228] width 302 height 46
type input "P205"
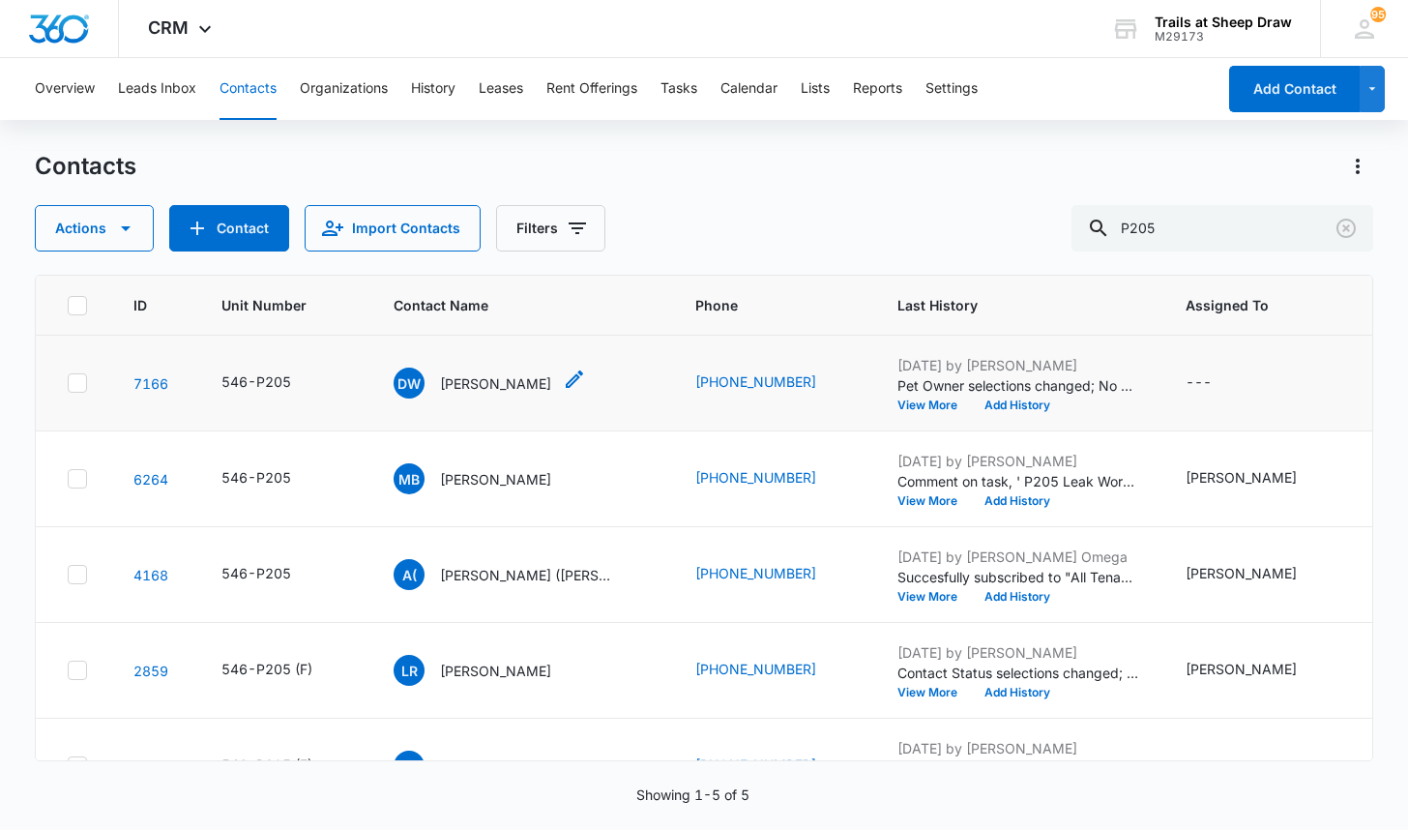
click at [485, 388] on p "[PERSON_NAME]" at bounding box center [495, 383] width 111 height 20
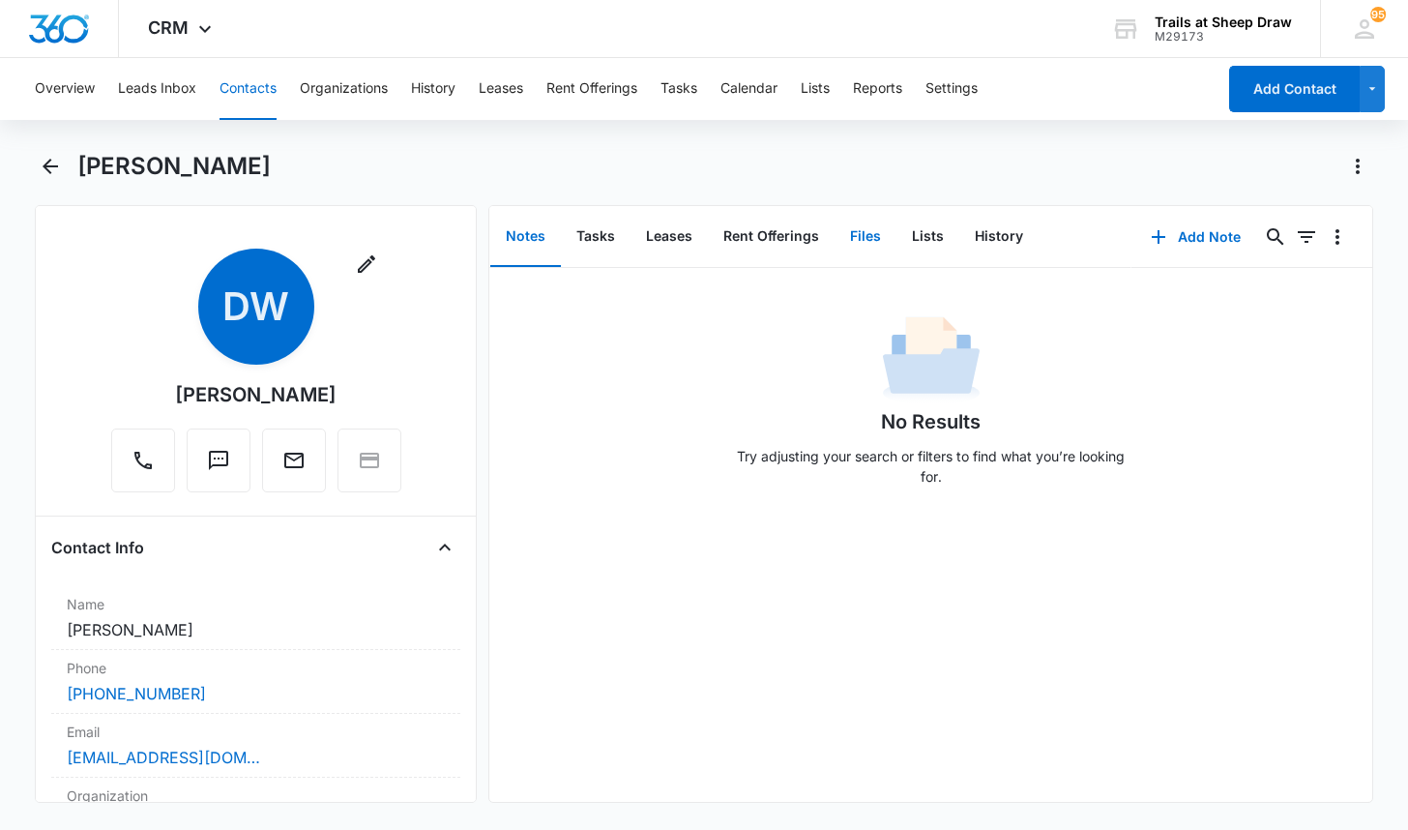
click at [867, 243] on button "Files" at bounding box center [866, 237] width 62 height 60
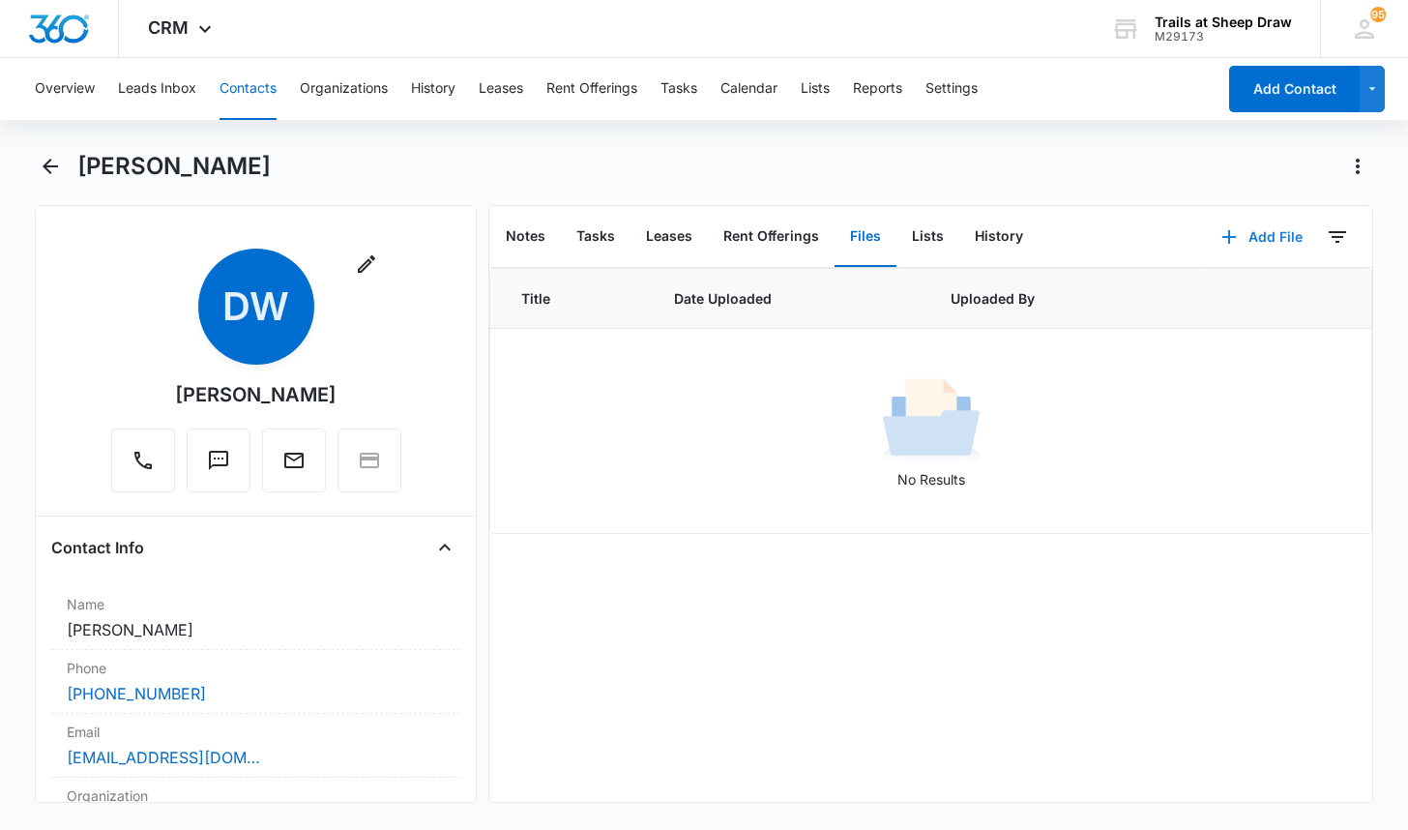
click at [1274, 234] on button "Add File" at bounding box center [1262, 237] width 120 height 46
click at [1220, 295] on div "Upload Files" at bounding box center [1235, 299] width 77 height 14
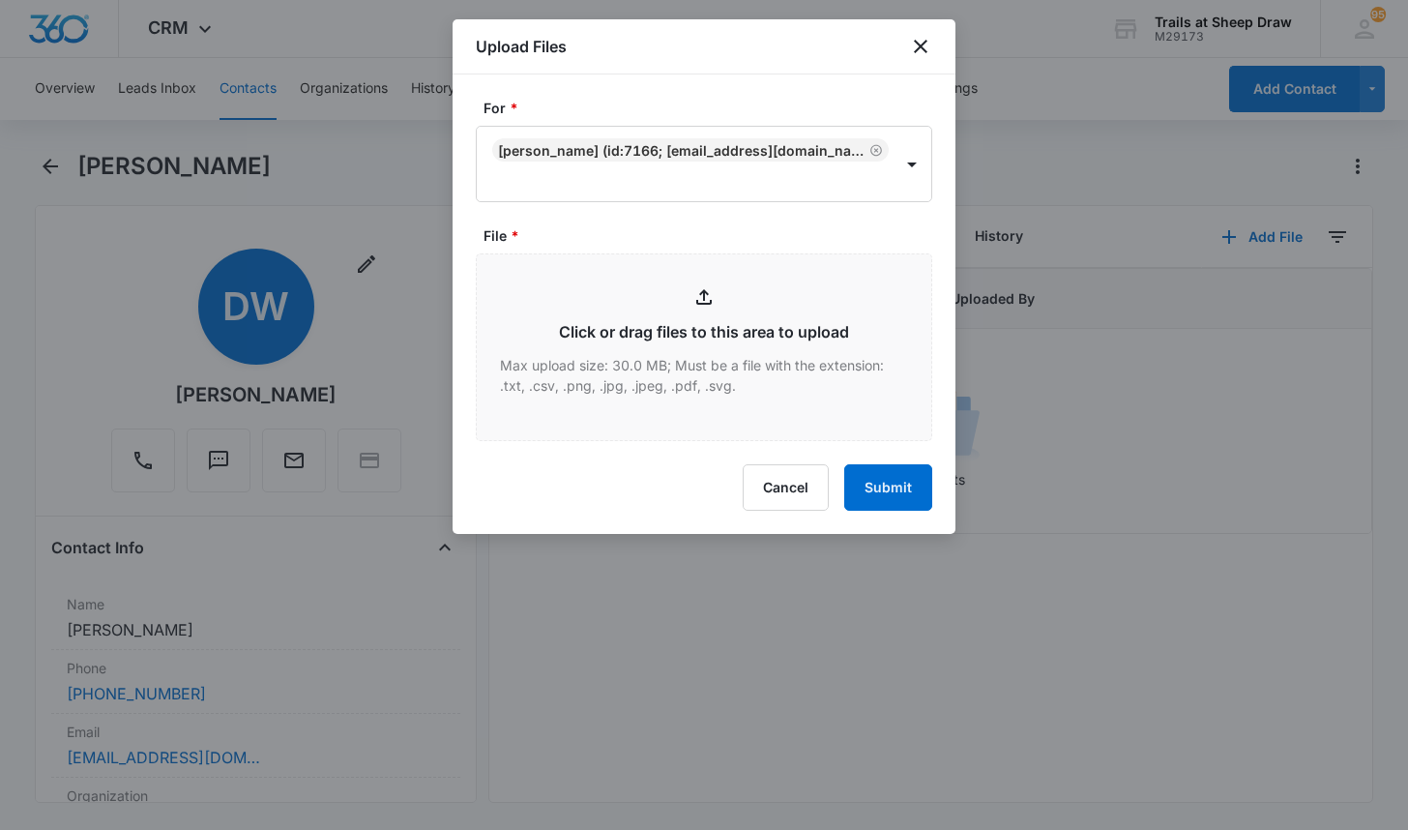
type input "C:\fakepath\546-P205 App.pdf"
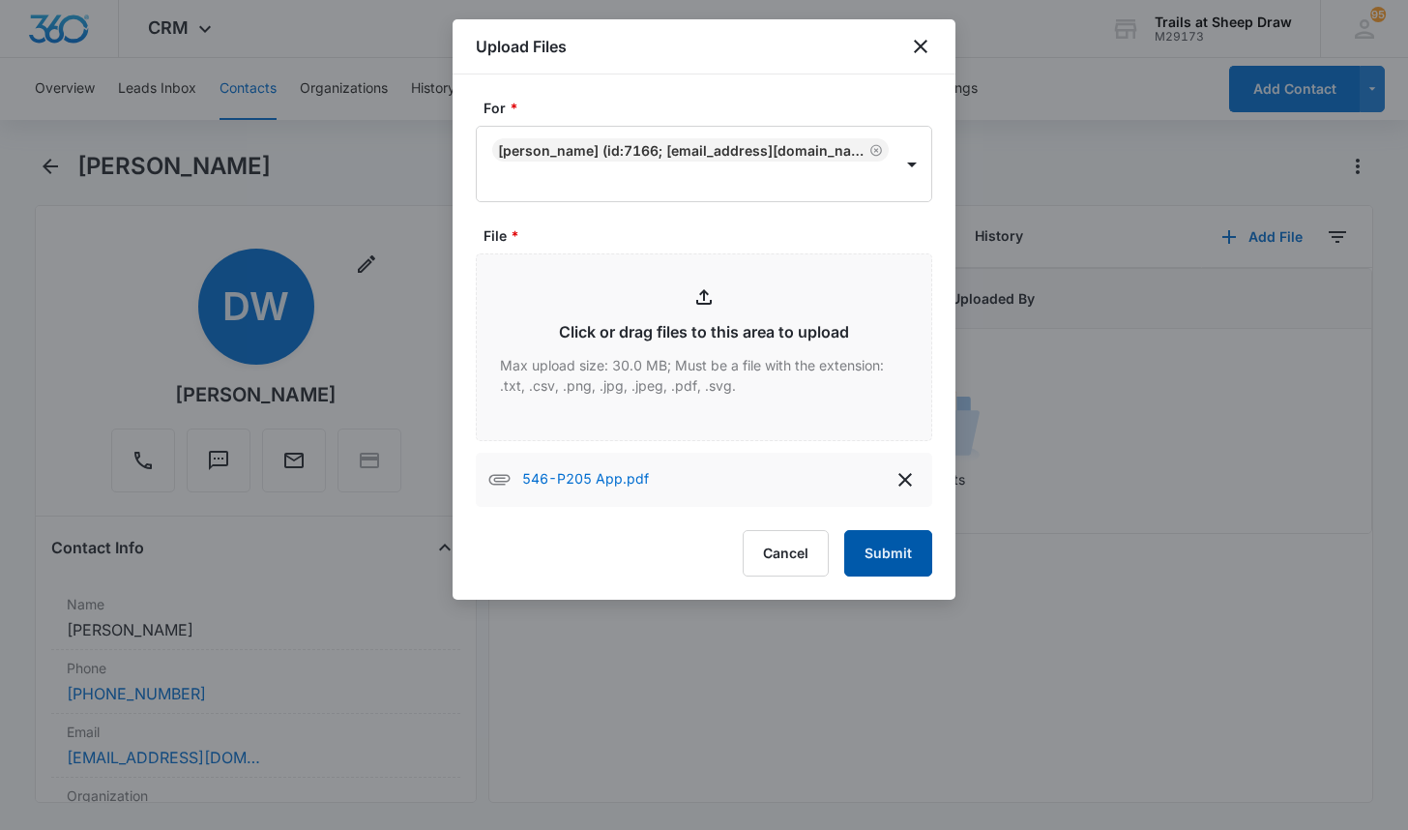
click at [883, 555] on button "Submit" at bounding box center [888, 553] width 88 height 46
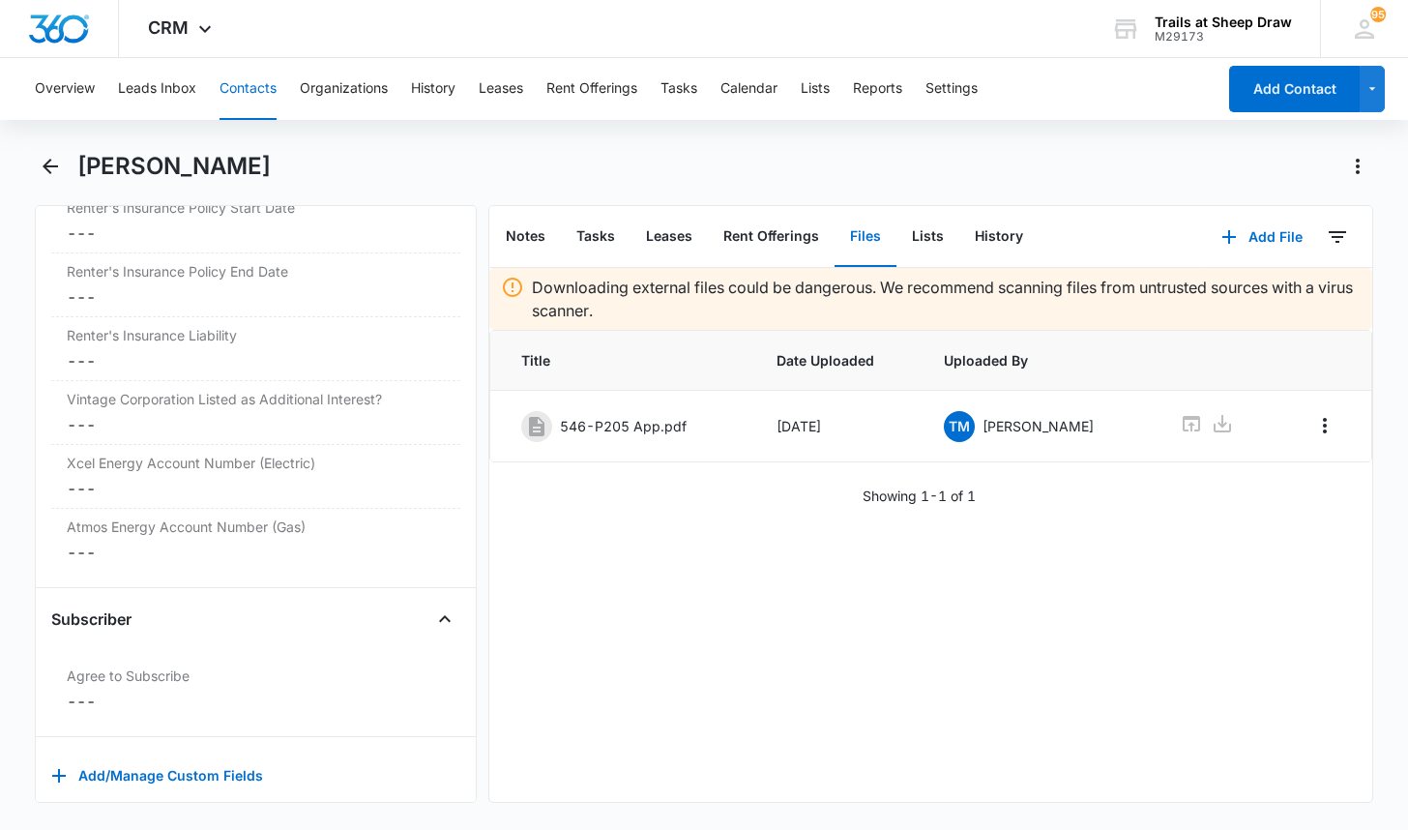
scroll to position [4483, 0]
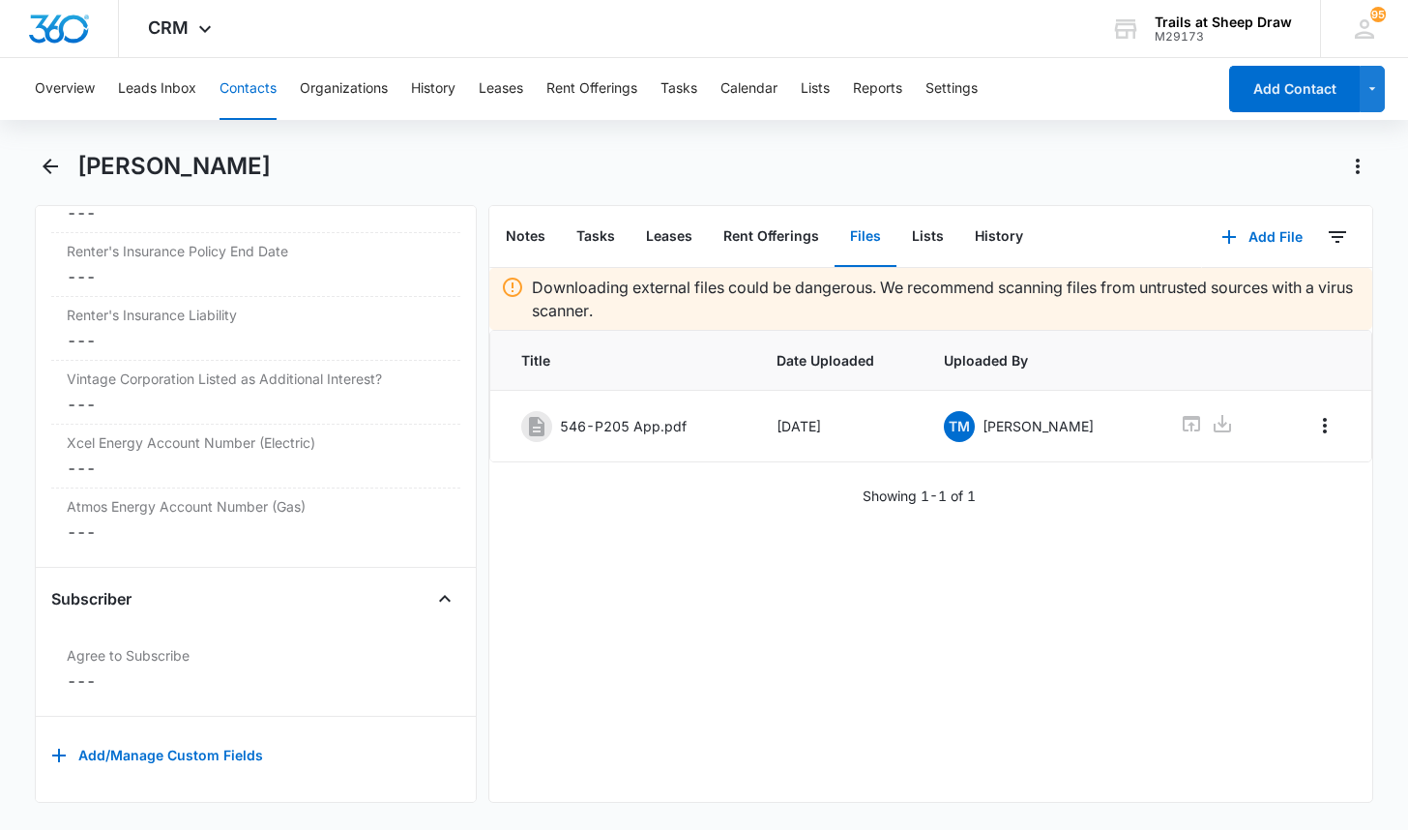
click at [243, 84] on button "Contacts" at bounding box center [248, 89] width 57 height 62
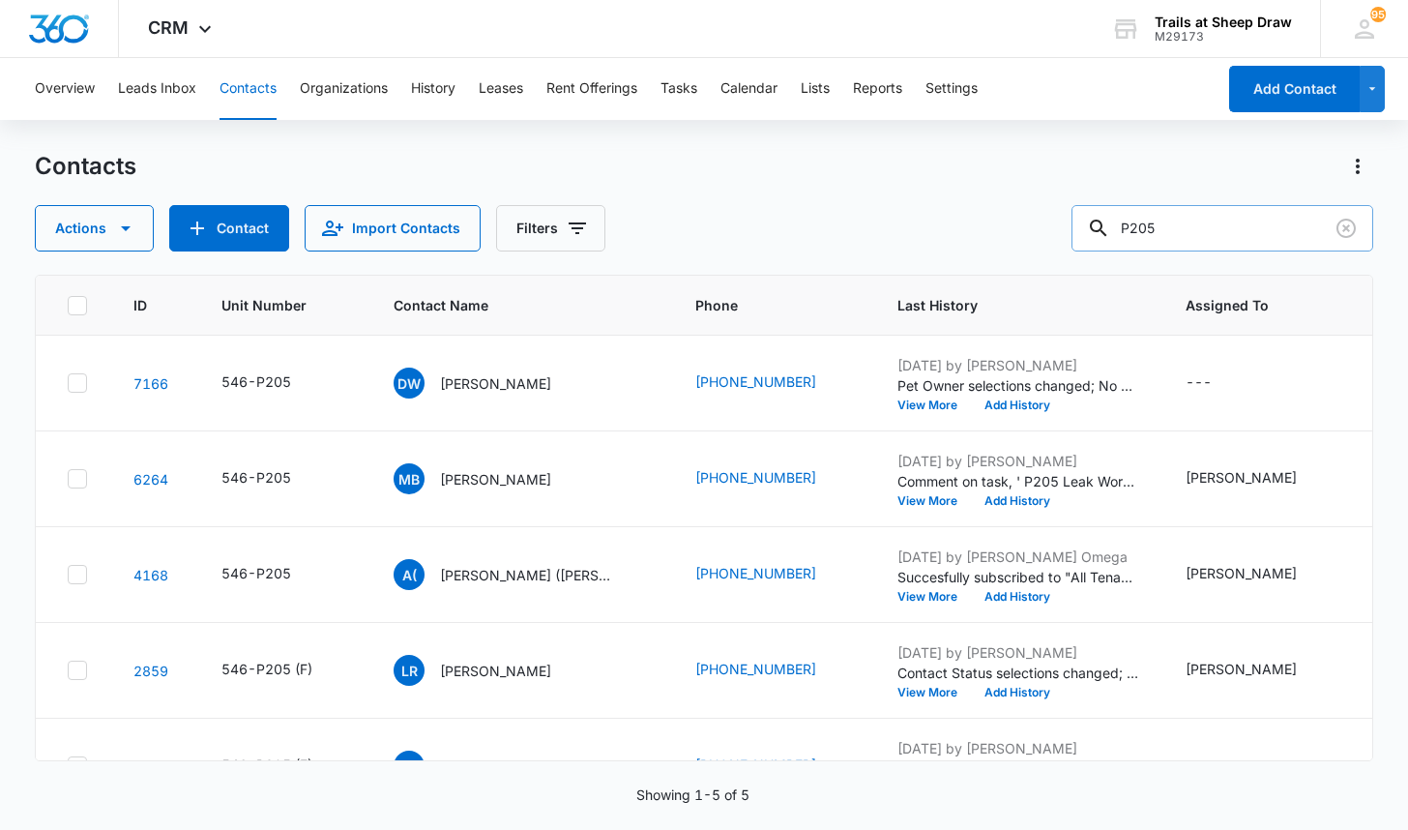
click at [1173, 234] on input "P205" at bounding box center [1223, 228] width 302 height 46
type input "X303"
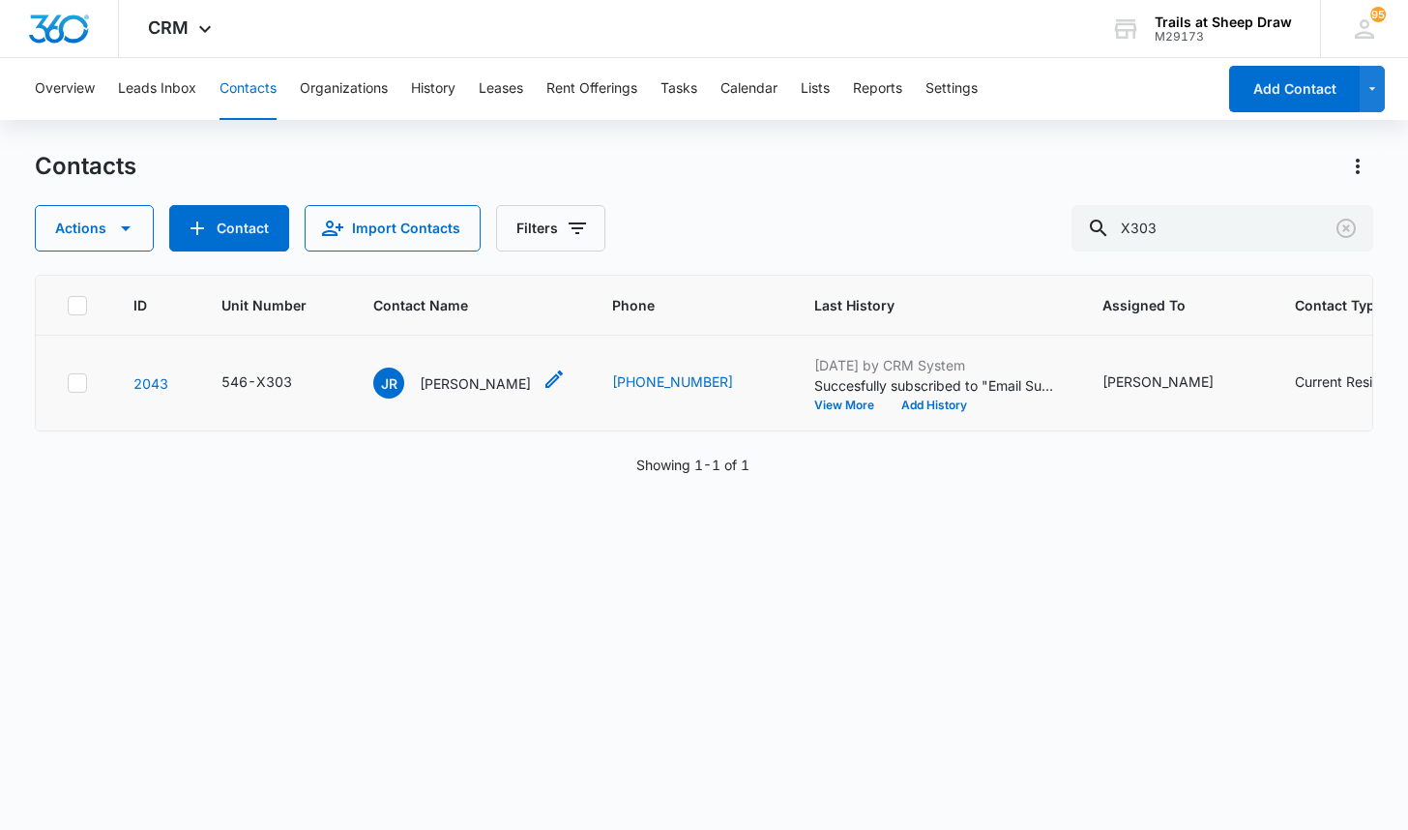
click at [449, 383] on p "[PERSON_NAME]" at bounding box center [475, 383] width 111 height 20
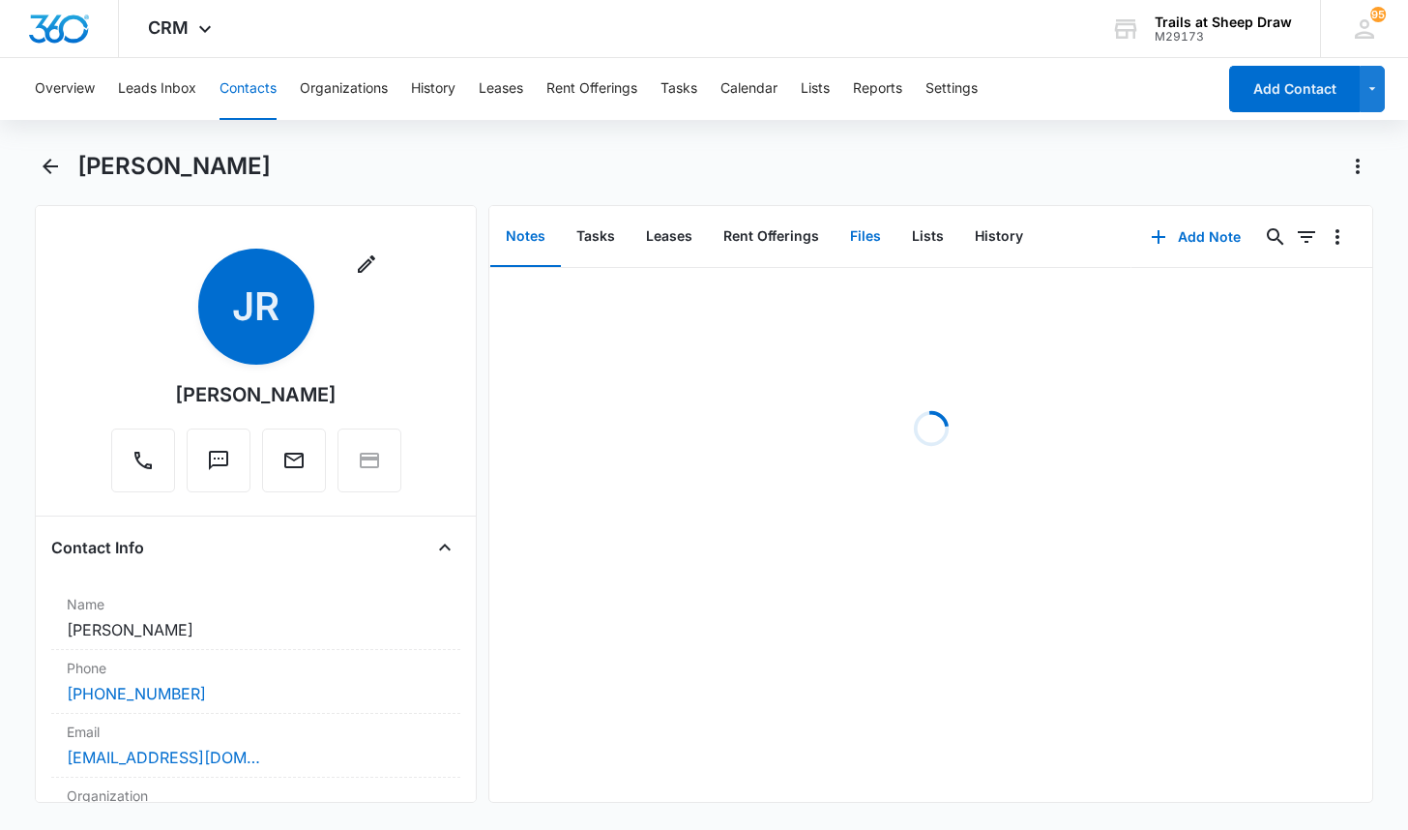
click at [854, 233] on button "Files" at bounding box center [866, 237] width 62 height 60
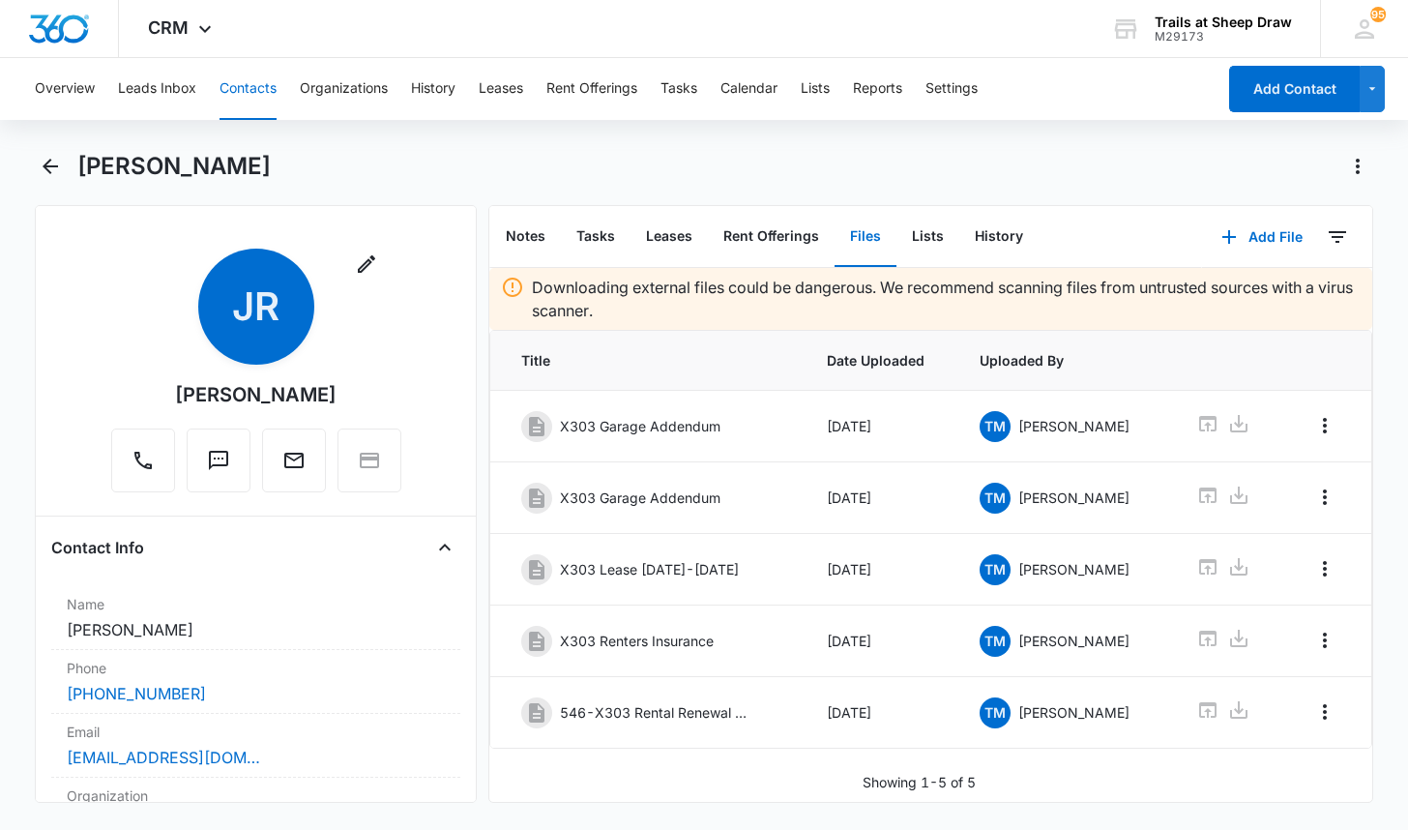
scroll to position [5, 0]
click at [1243, 238] on button "Add File" at bounding box center [1262, 237] width 120 height 46
click at [1232, 294] on div "Upload Files" at bounding box center [1235, 299] width 77 height 14
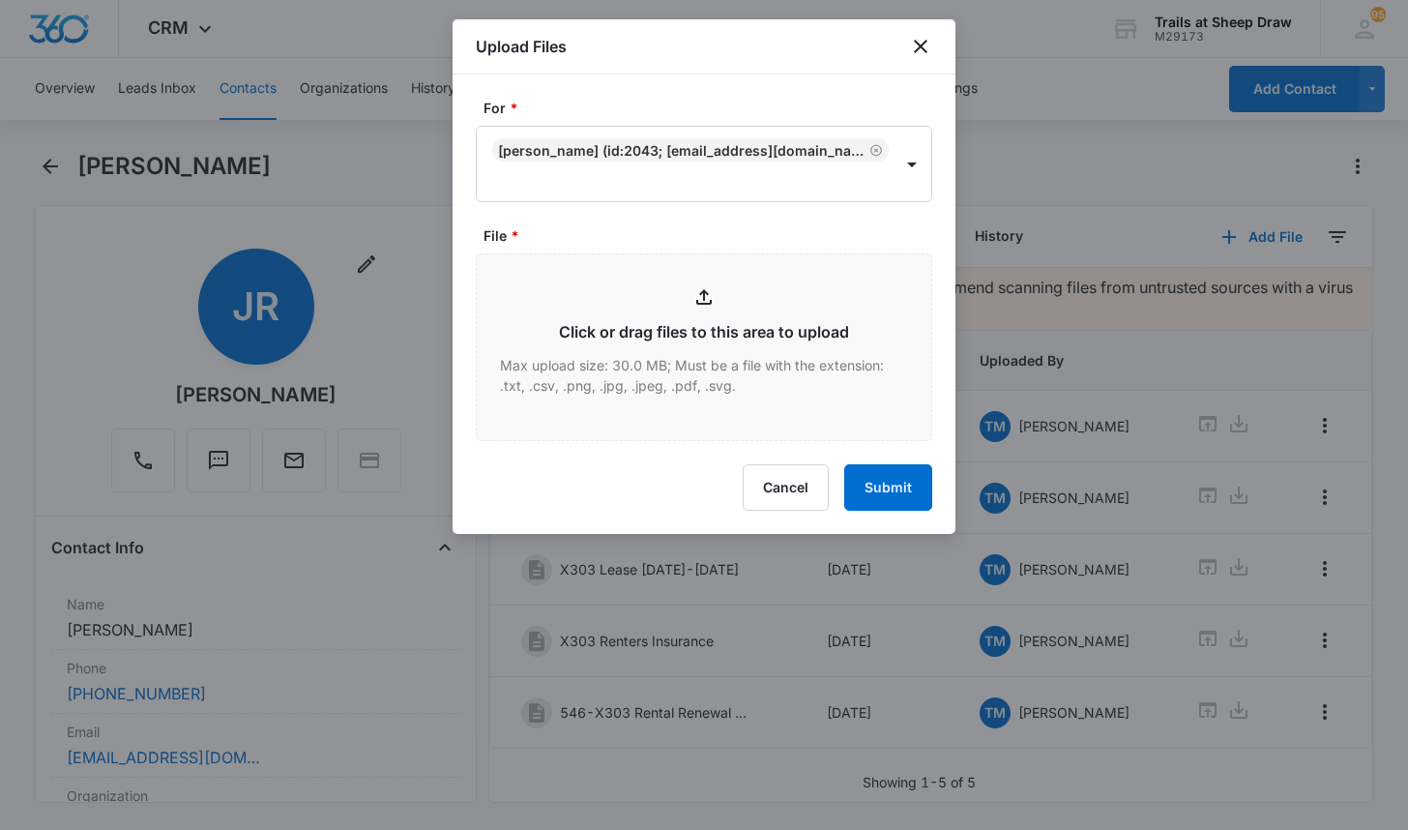
type input "C:\fakepath\546-X303 Renewal.pdf"
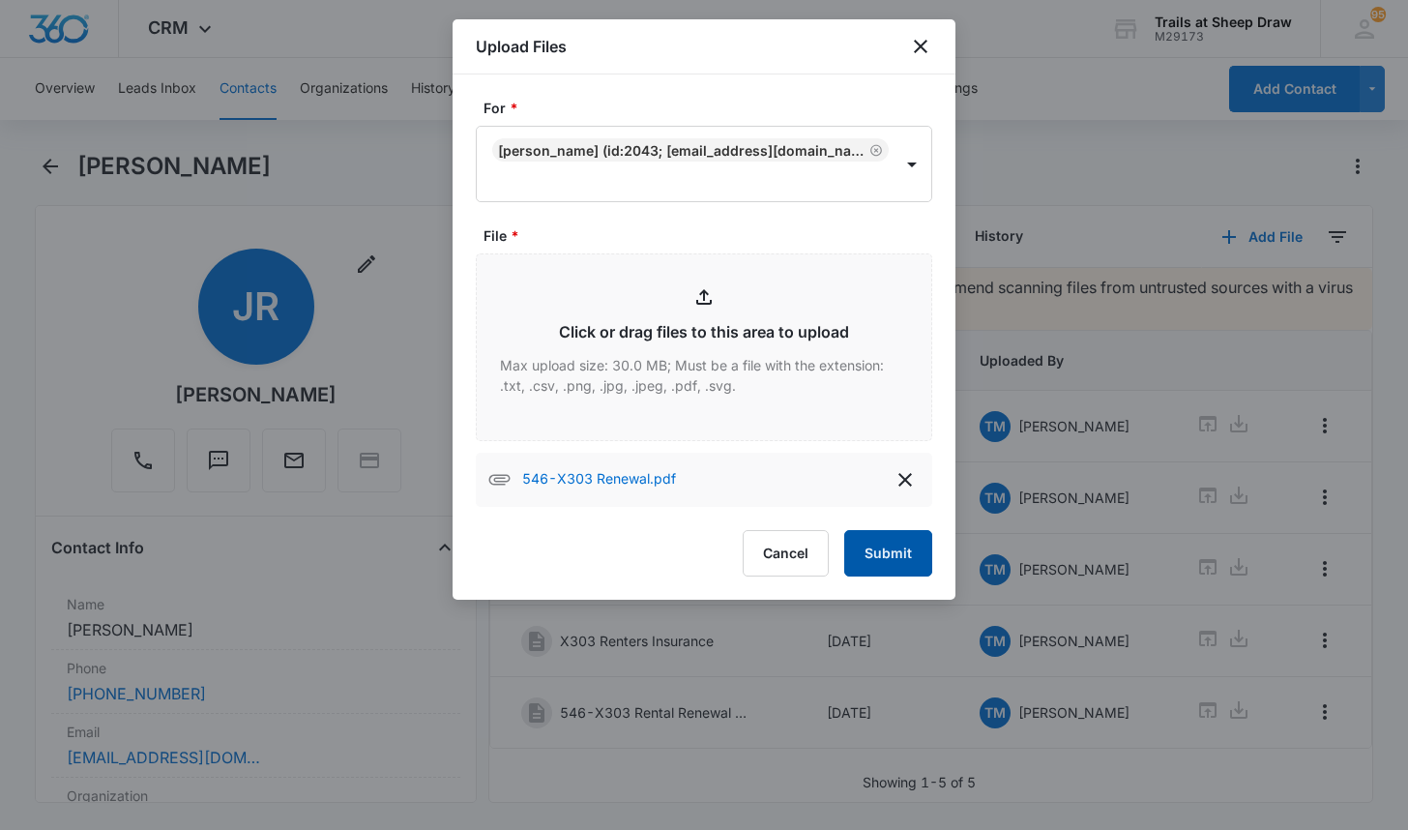
click at [906, 558] on button "Submit" at bounding box center [888, 553] width 88 height 46
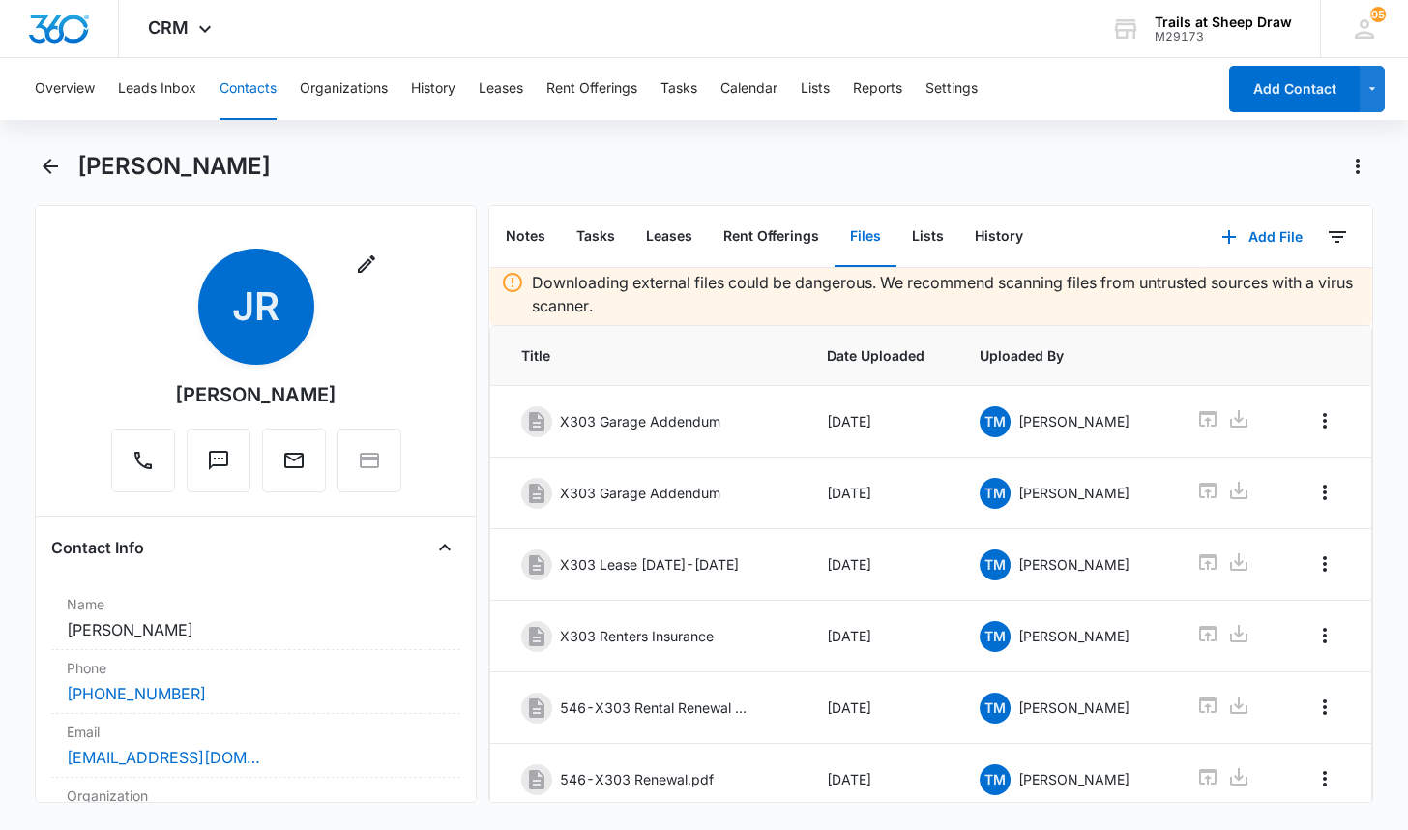
click at [231, 85] on button "Contacts" at bounding box center [248, 89] width 57 height 62
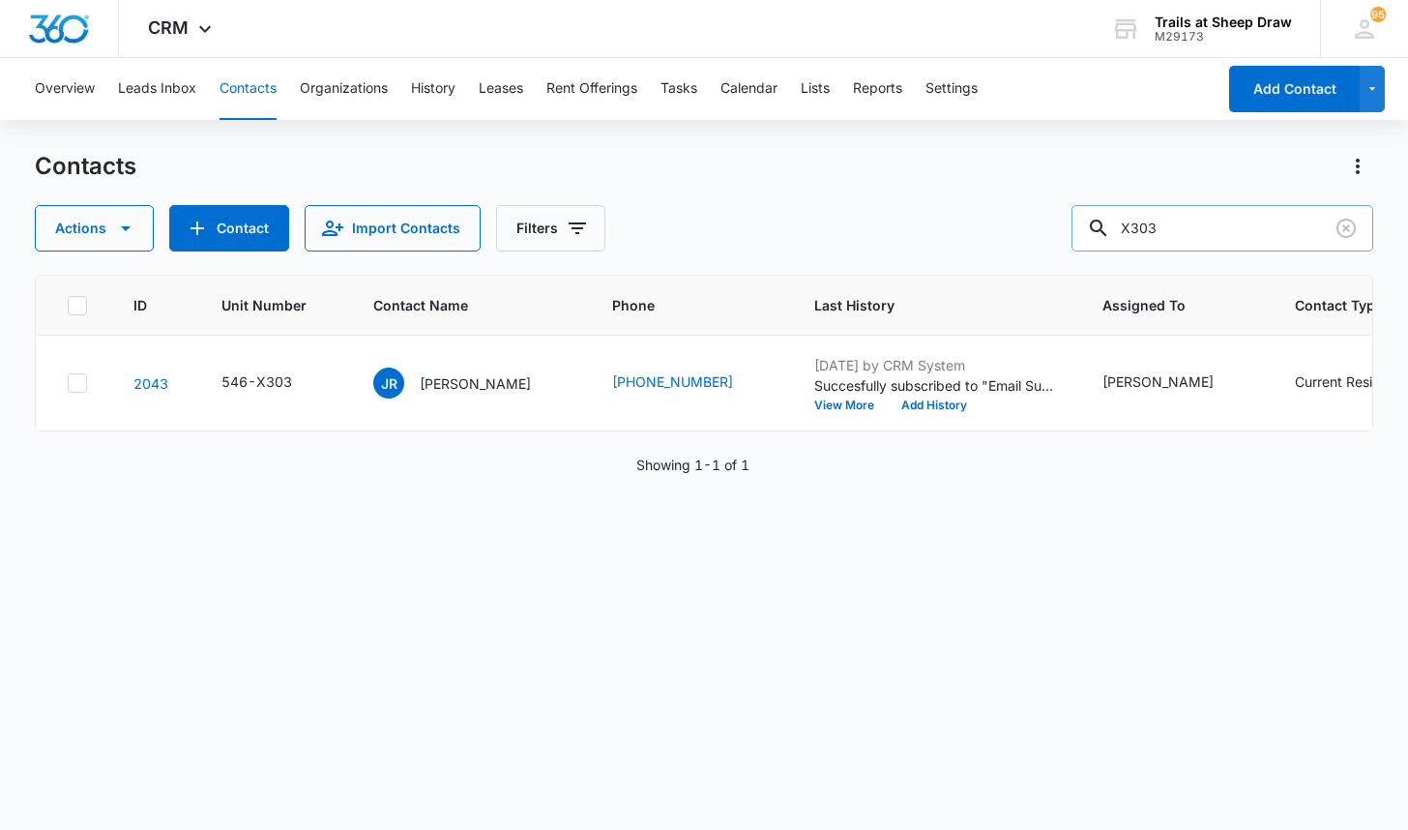
click at [1208, 229] on input "X303" at bounding box center [1223, 228] width 302 height 46
type input "H103"
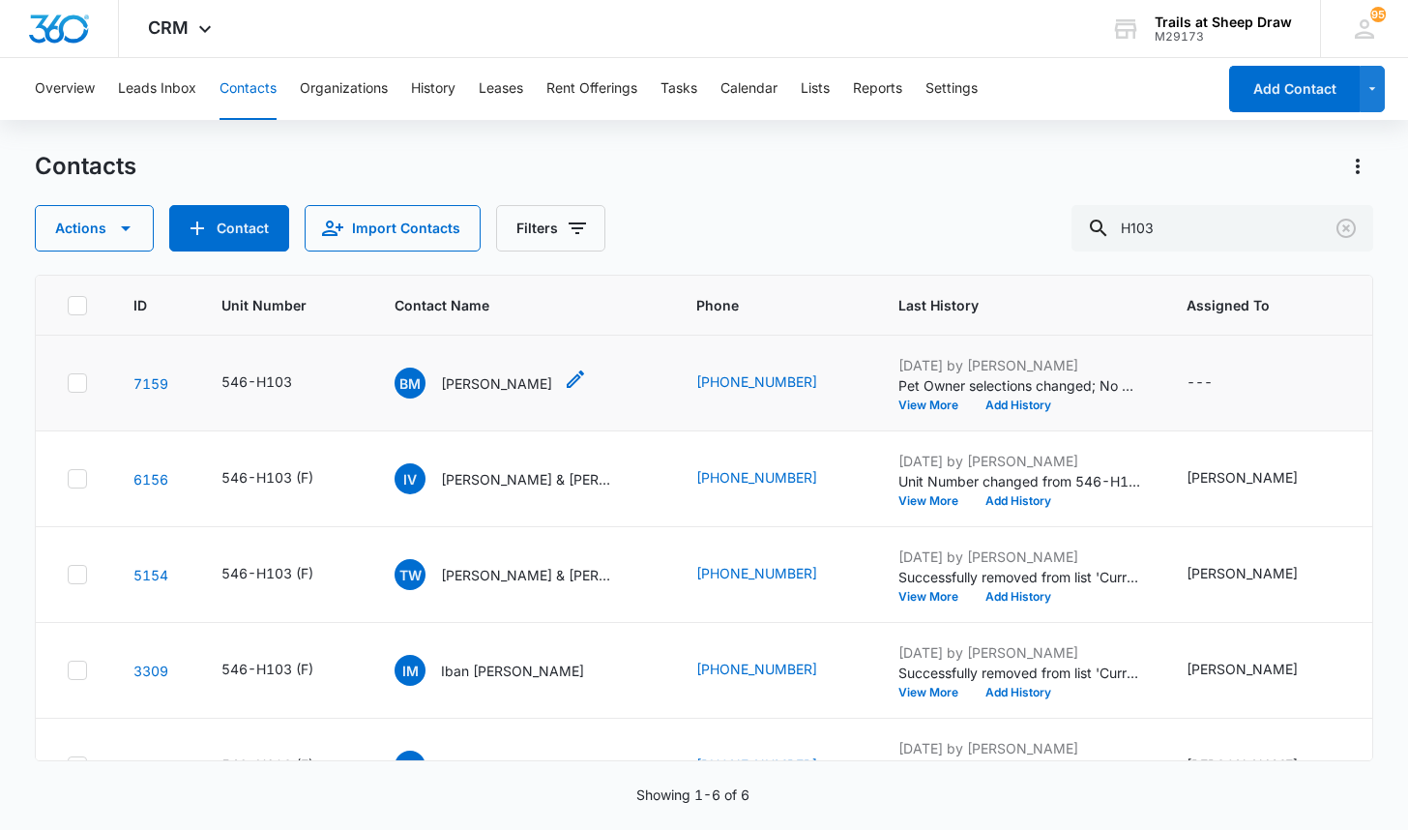
click at [506, 385] on p "[PERSON_NAME]" at bounding box center [496, 383] width 111 height 20
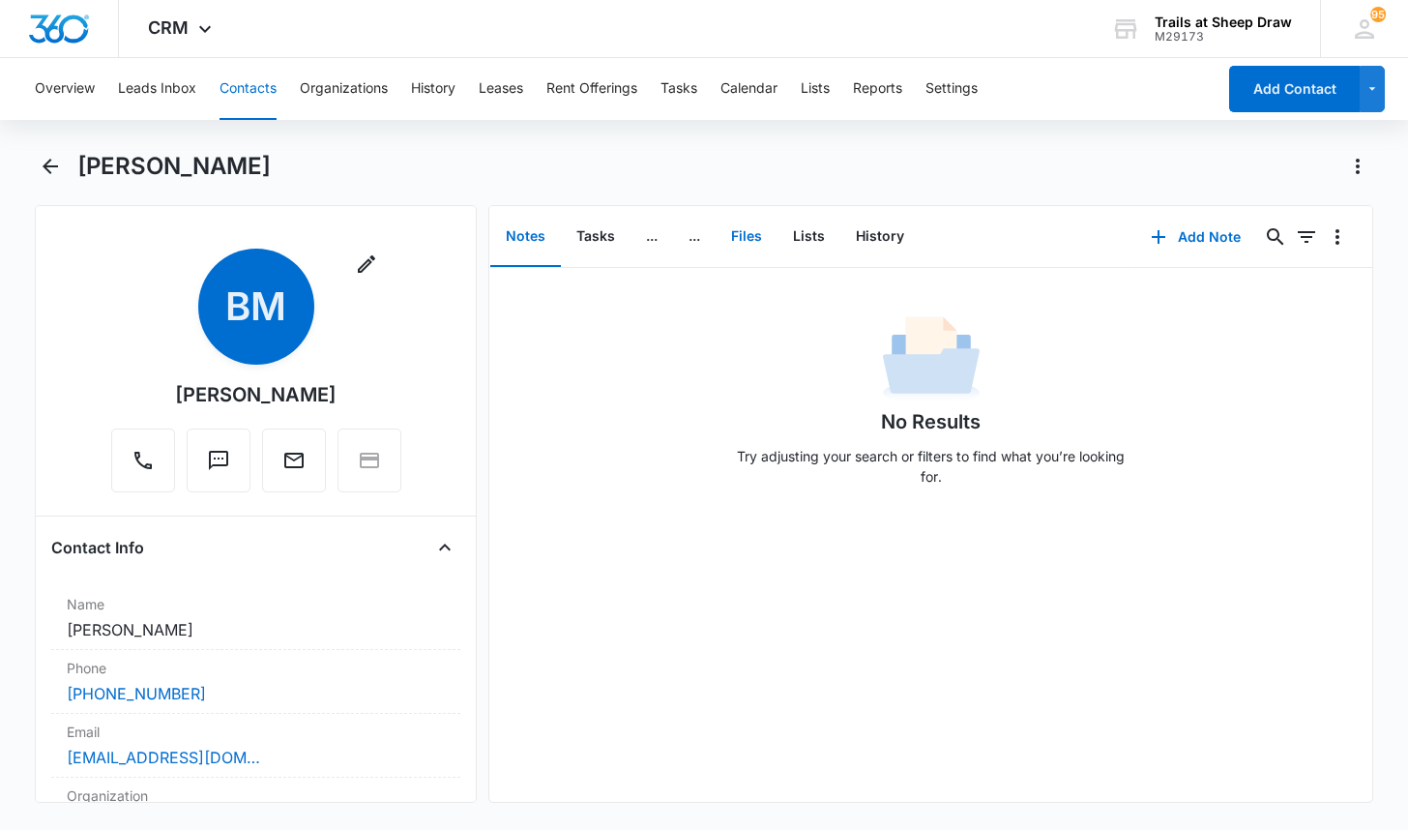
click at [746, 238] on button "Files" at bounding box center [747, 237] width 62 height 60
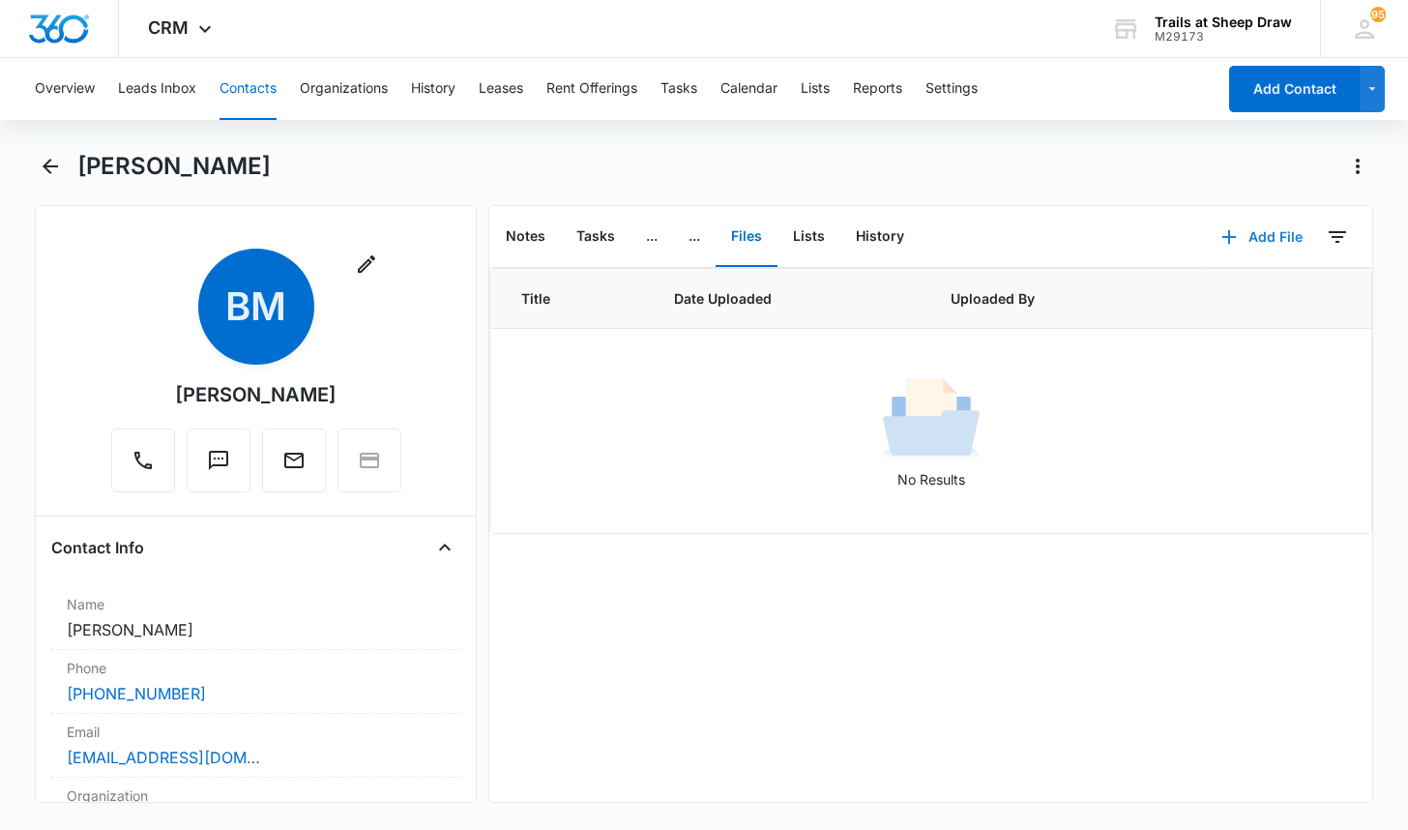
click at [1247, 241] on button "Add File" at bounding box center [1262, 237] width 120 height 46
click at [1216, 292] on div "Upload Files" at bounding box center [1235, 299] width 77 height 14
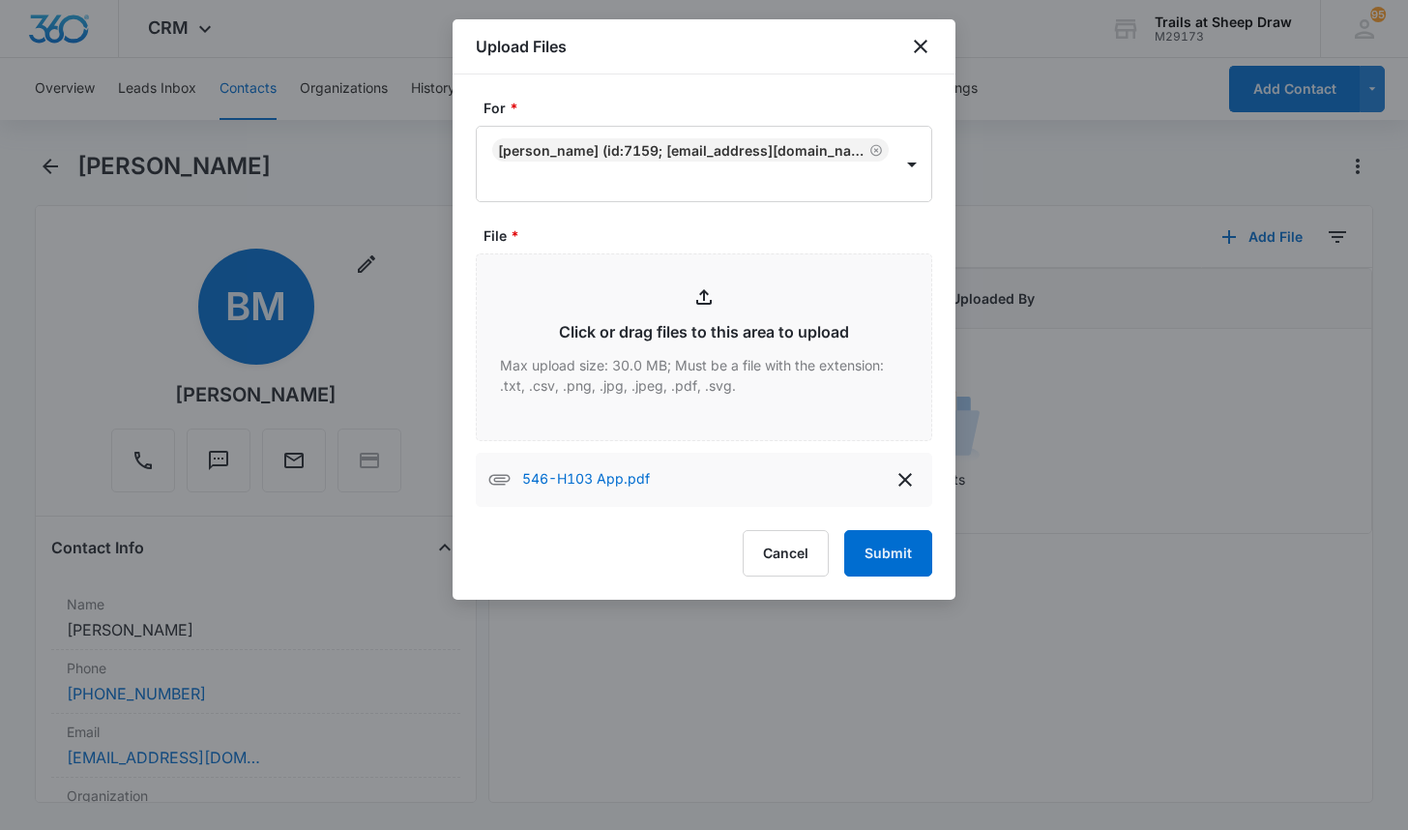
type input "C:\fakepath\546-H103 Lease.pdf"
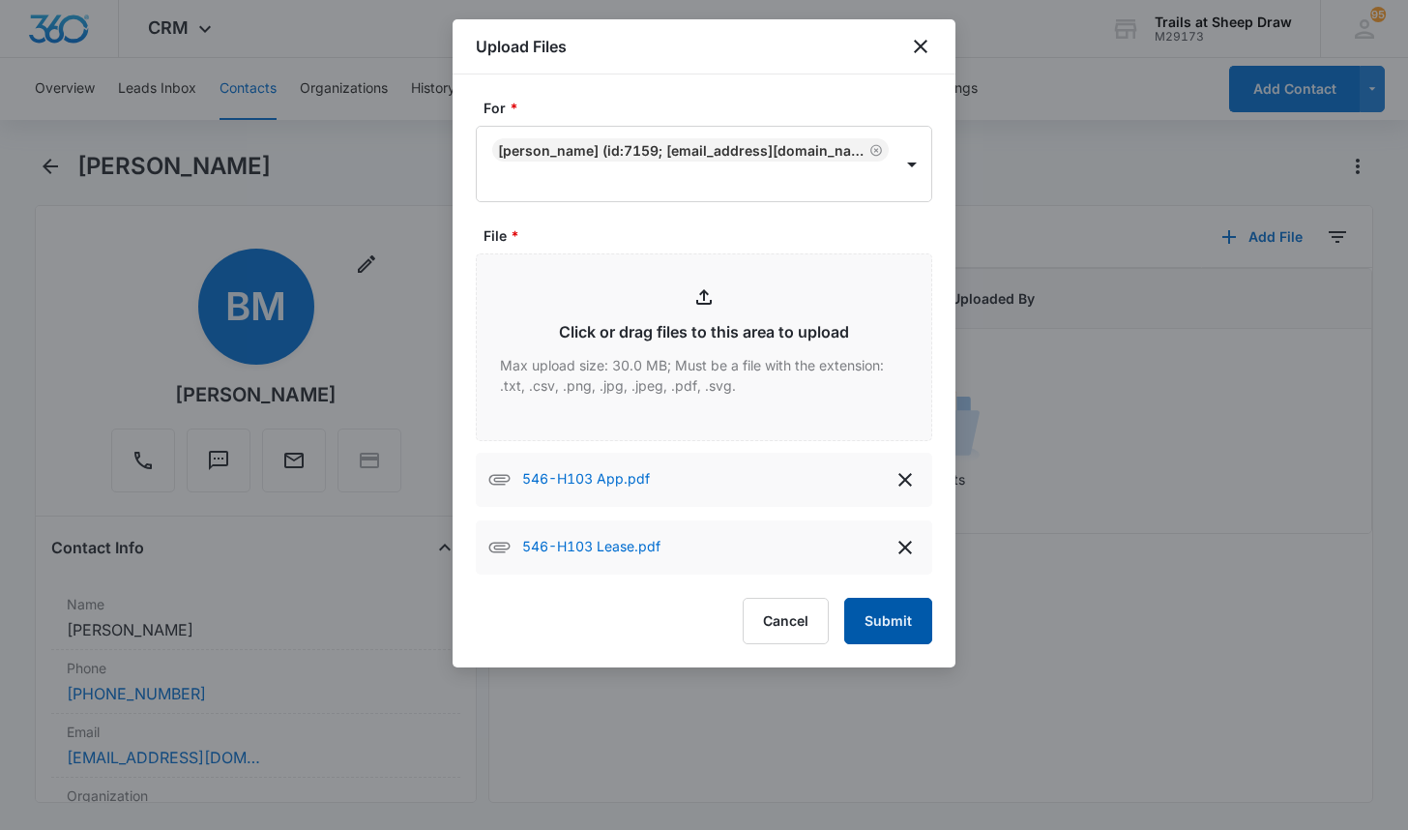
click at [895, 640] on button "Submit" at bounding box center [888, 621] width 88 height 46
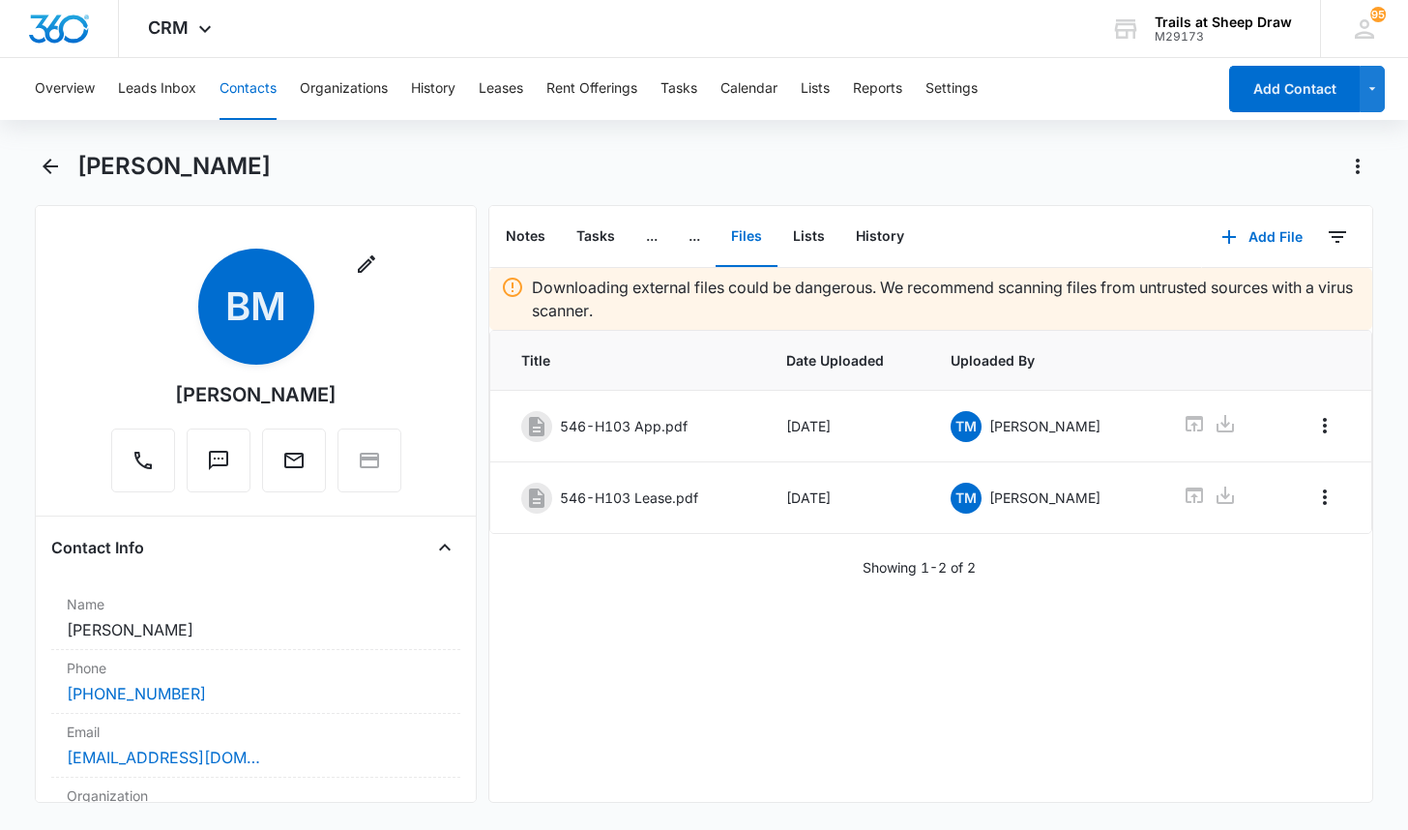
click at [637, 182] on div "[PERSON_NAME]" at bounding box center [703, 178] width 1337 height 54
click at [250, 87] on button "Contacts" at bounding box center [248, 89] width 57 height 62
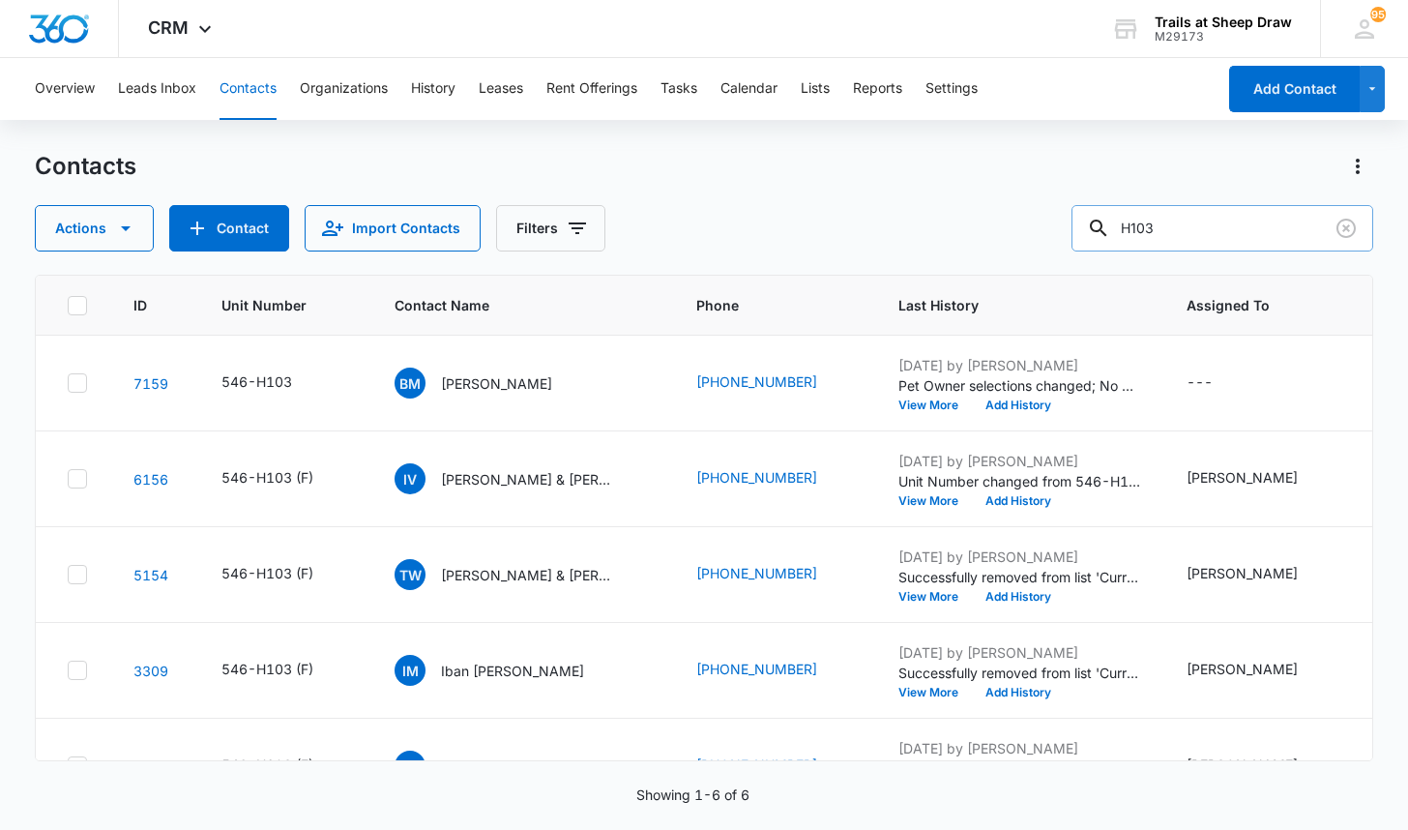
click at [1169, 233] on input "H103" at bounding box center [1223, 228] width 302 height 46
click at [1170, 232] on input "H103" at bounding box center [1223, 228] width 302 height 46
type input "V101"
click at [1266, 222] on input "V101" at bounding box center [1223, 228] width 302 height 46
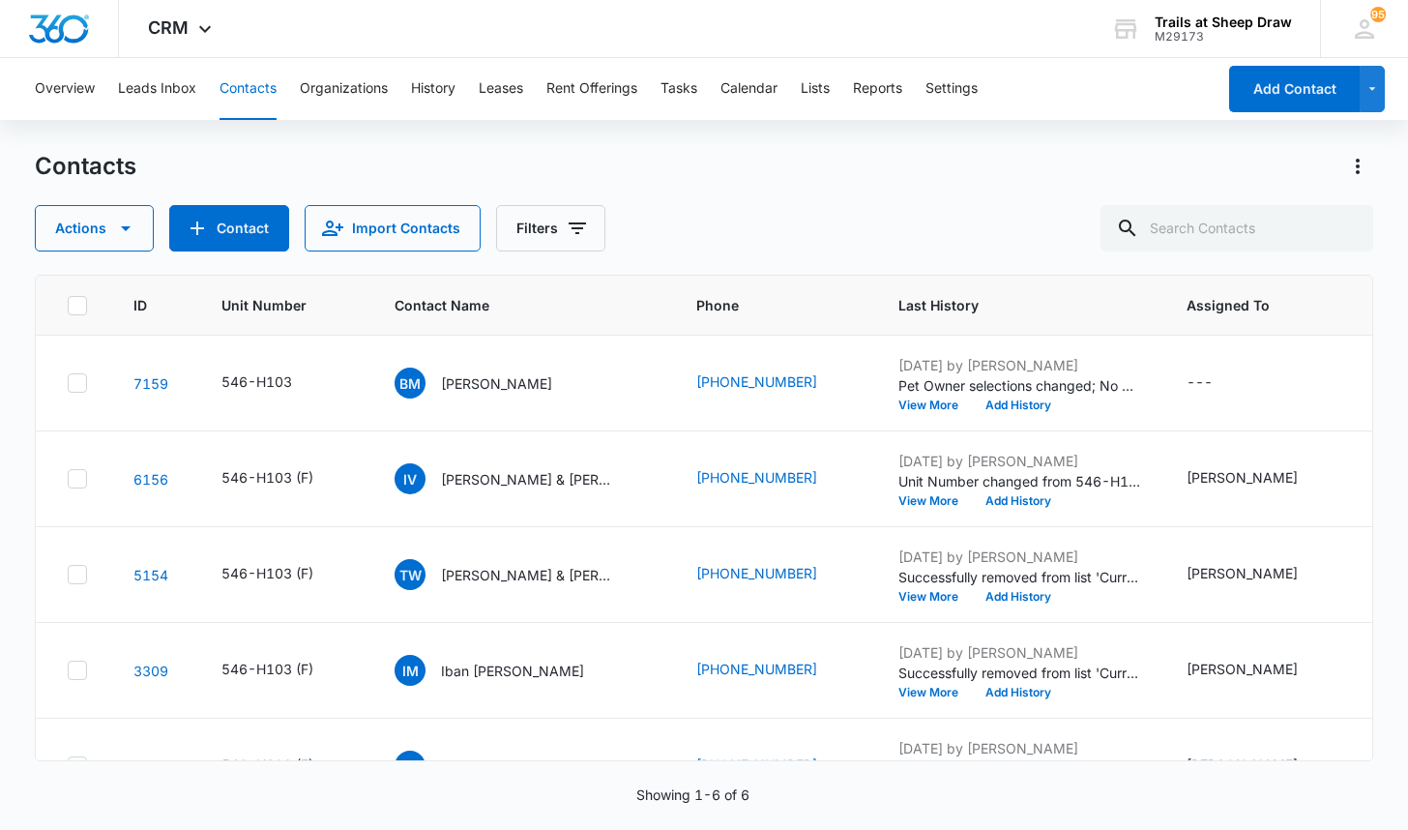
click at [244, 93] on button "Contacts" at bounding box center [248, 89] width 57 height 62
click at [1248, 226] on input "text" at bounding box center [1237, 228] width 273 height 46
type input "L104"
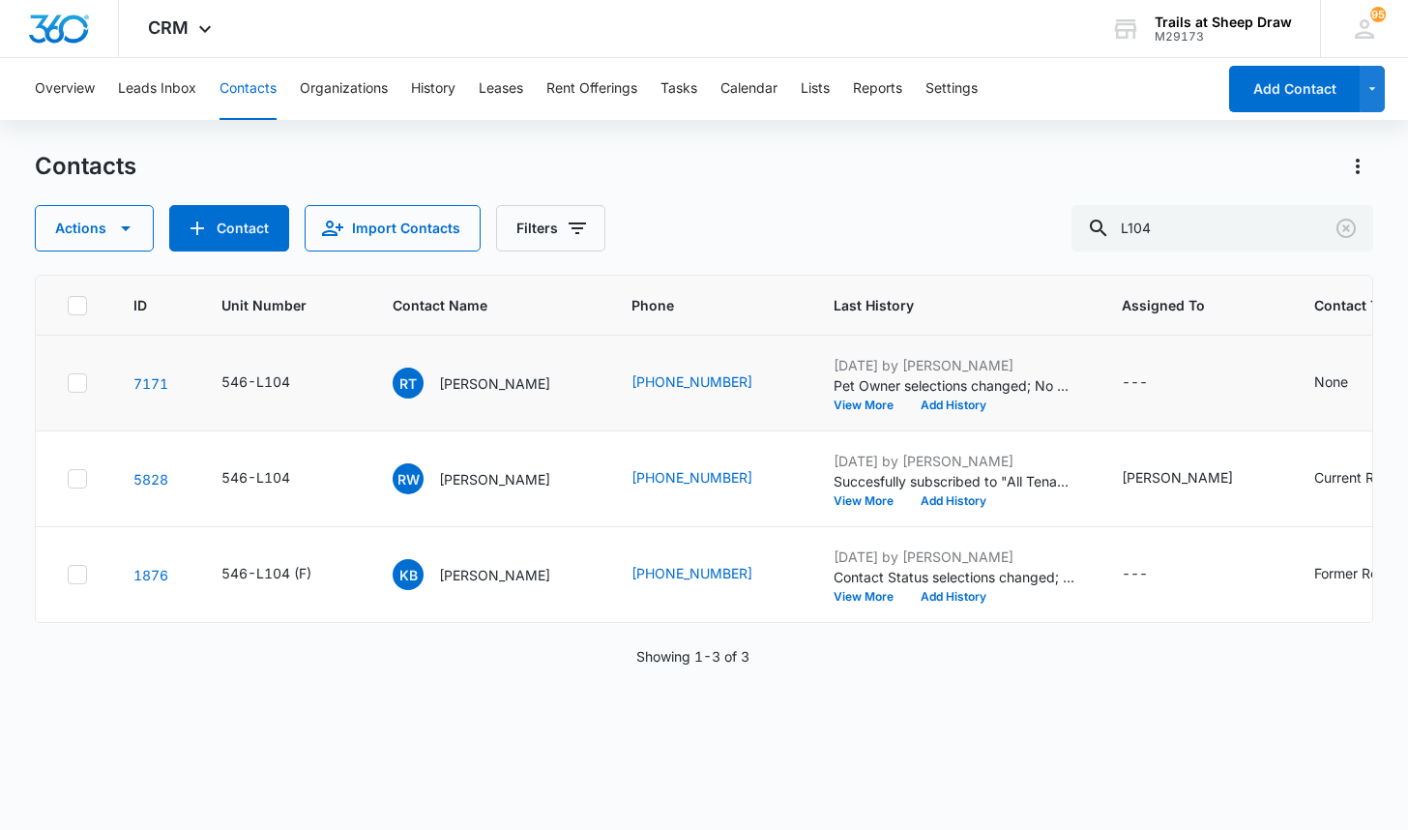
drag, startPoint x: 595, startPoint y: 386, endPoint x: 719, endPoint y: 396, distance: 124.2
click at [719, 396] on td "[PHONE_NUMBER]" at bounding box center [709, 384] width 202 height 96
